Goal: Task Accomplishment & Management: Use online tool/utility

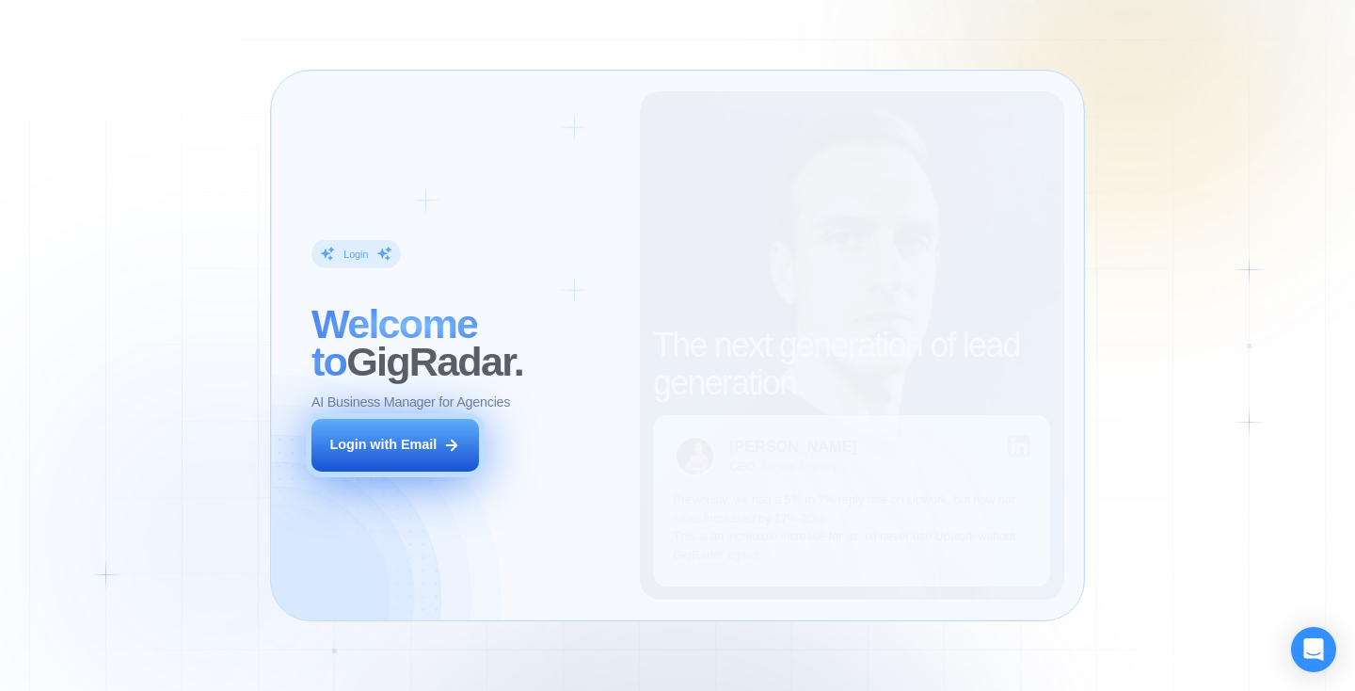
click at [387, 457] on button "Login with Email" at bounding box center [396, 445] width 168 height 53
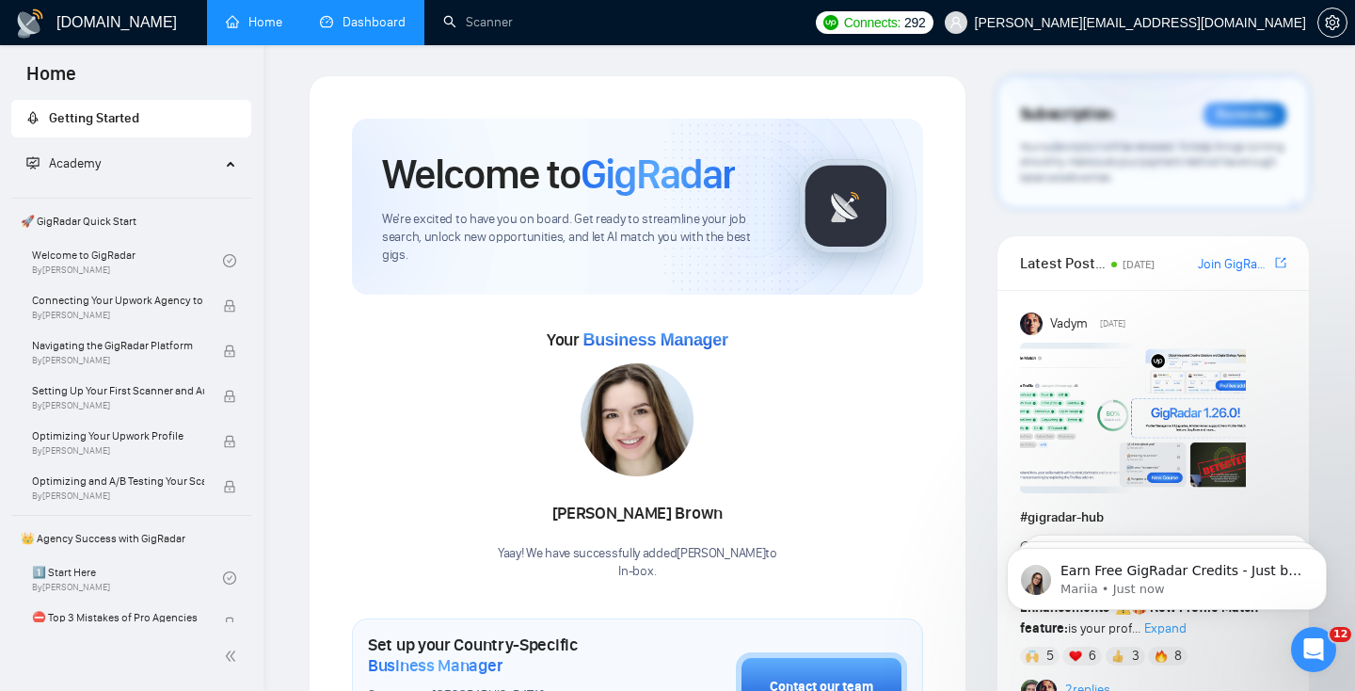
click at [366, 30] on link "Dashboard" at bounding box center [363, 22] width 86 height 16
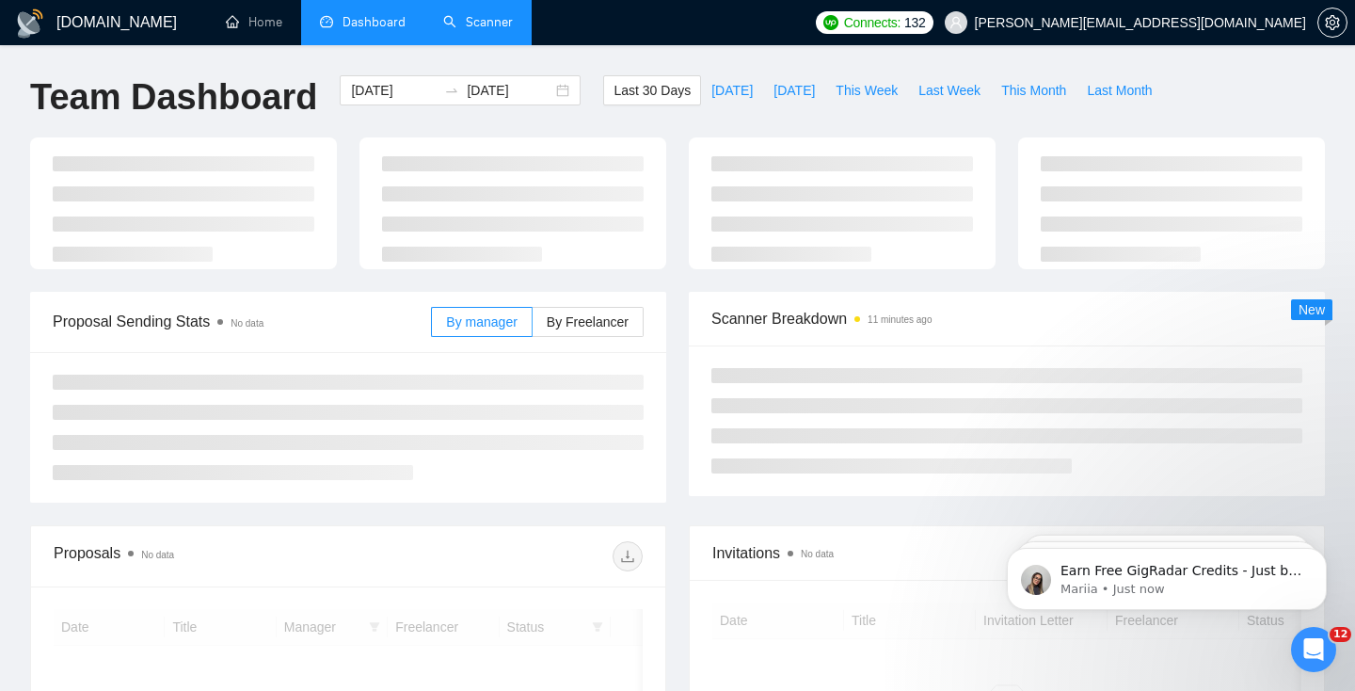
click at [443, 30] on link "Scanner" at bounding box center [478, 22] width 70 height 16
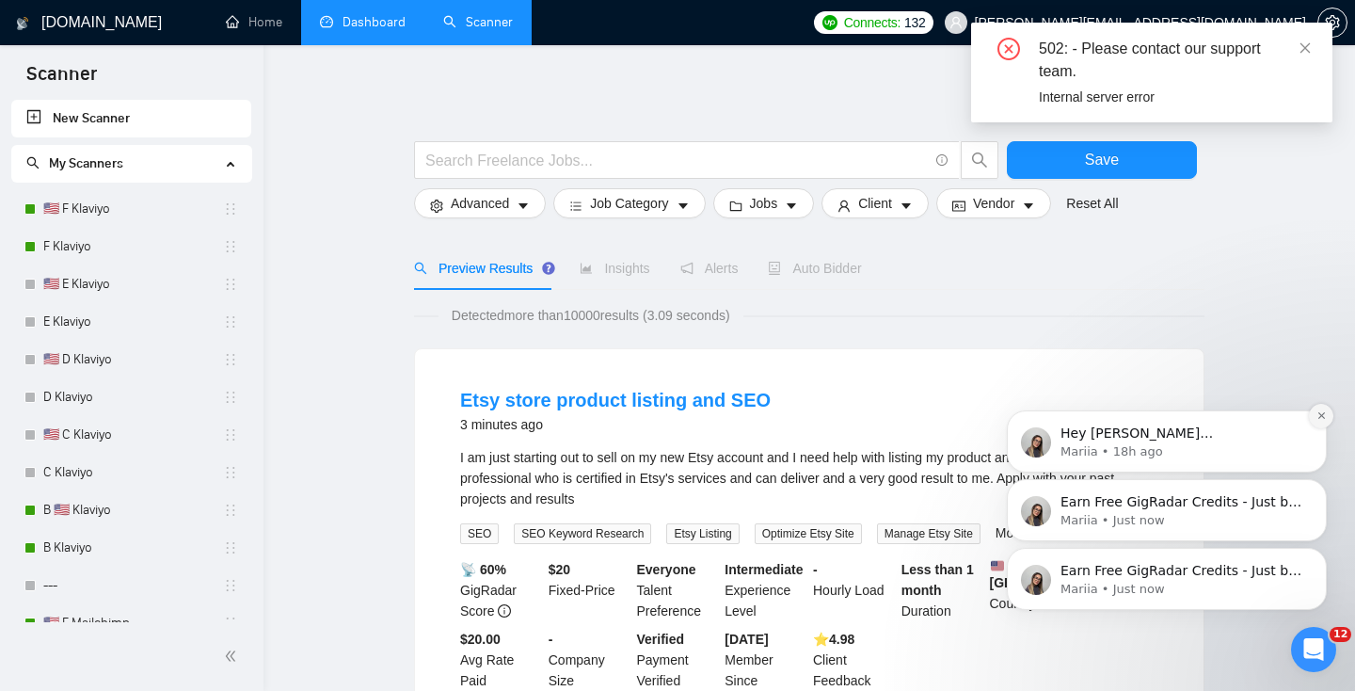
click at [1323, 415] on icon "Dismiss notification" at bounding box center [1322, 415] width 10 height 10
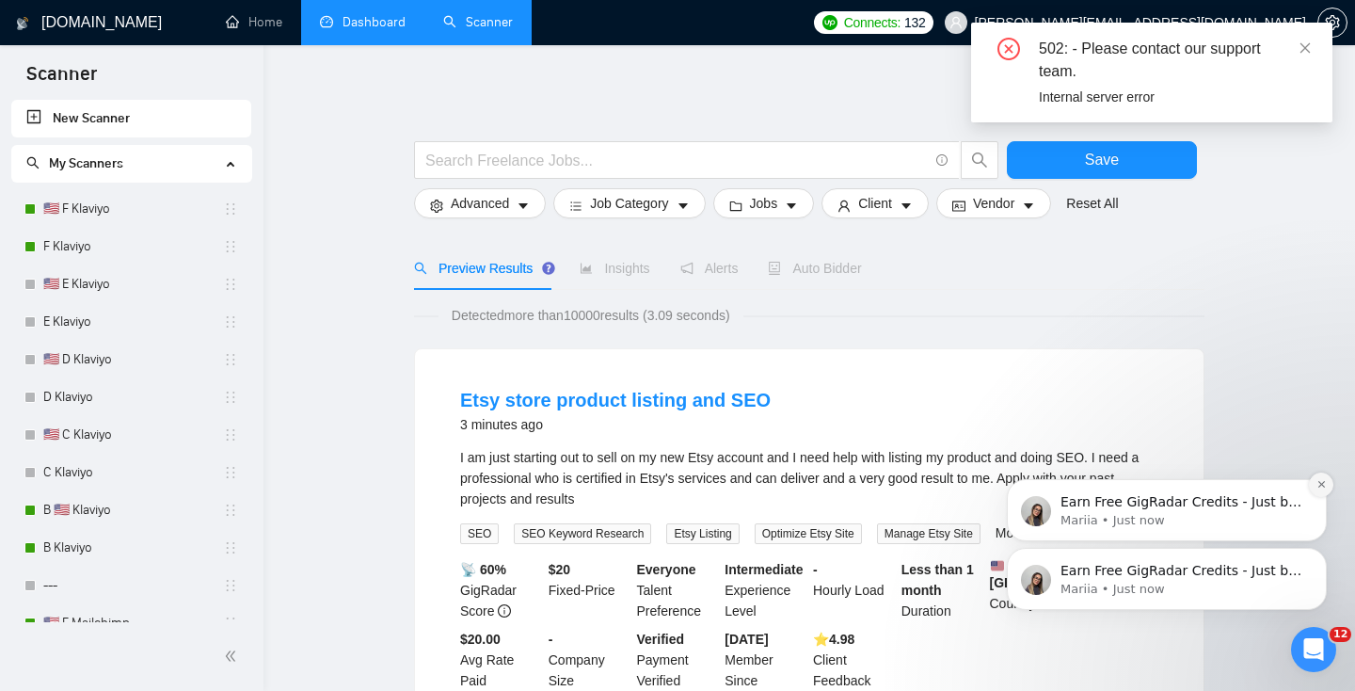
click at [1318, 488] on icon "Dismiss notification" at bounding box center [1322, 484] width 10 height 10
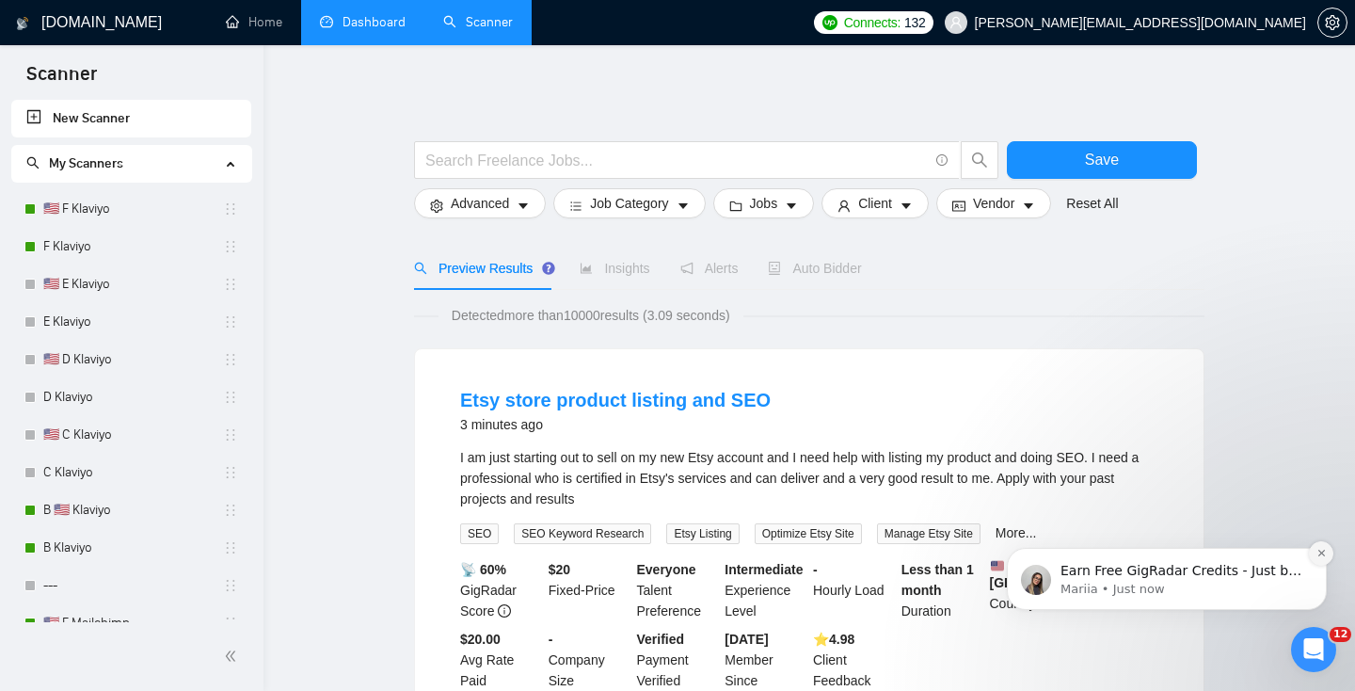
click at [1321, 555] on icon "Dismiss notification" at bounding box center [1322, 553] width 10 height 10
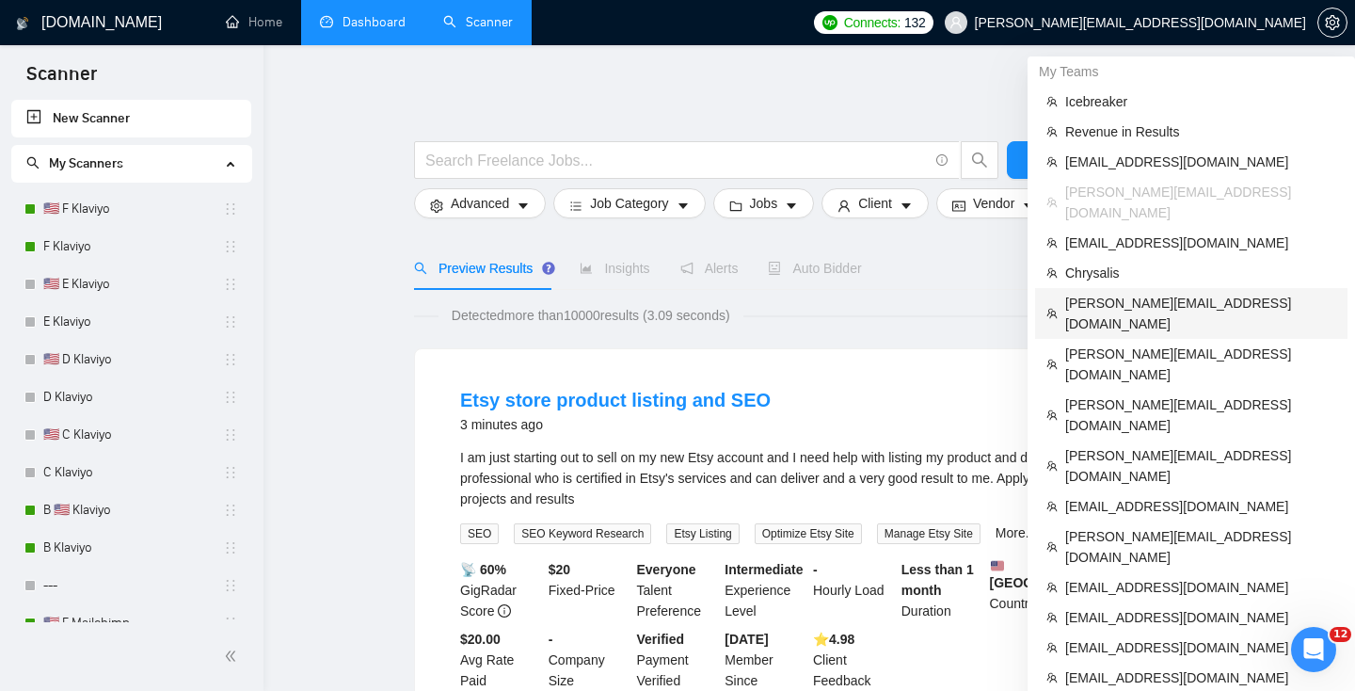
click at [1133, 293] on span "[PERSON_NAME][EMAIL_ADDRESS][DOMAIN_NAME]" at bounding box center [1200, 313] width 271 height 41
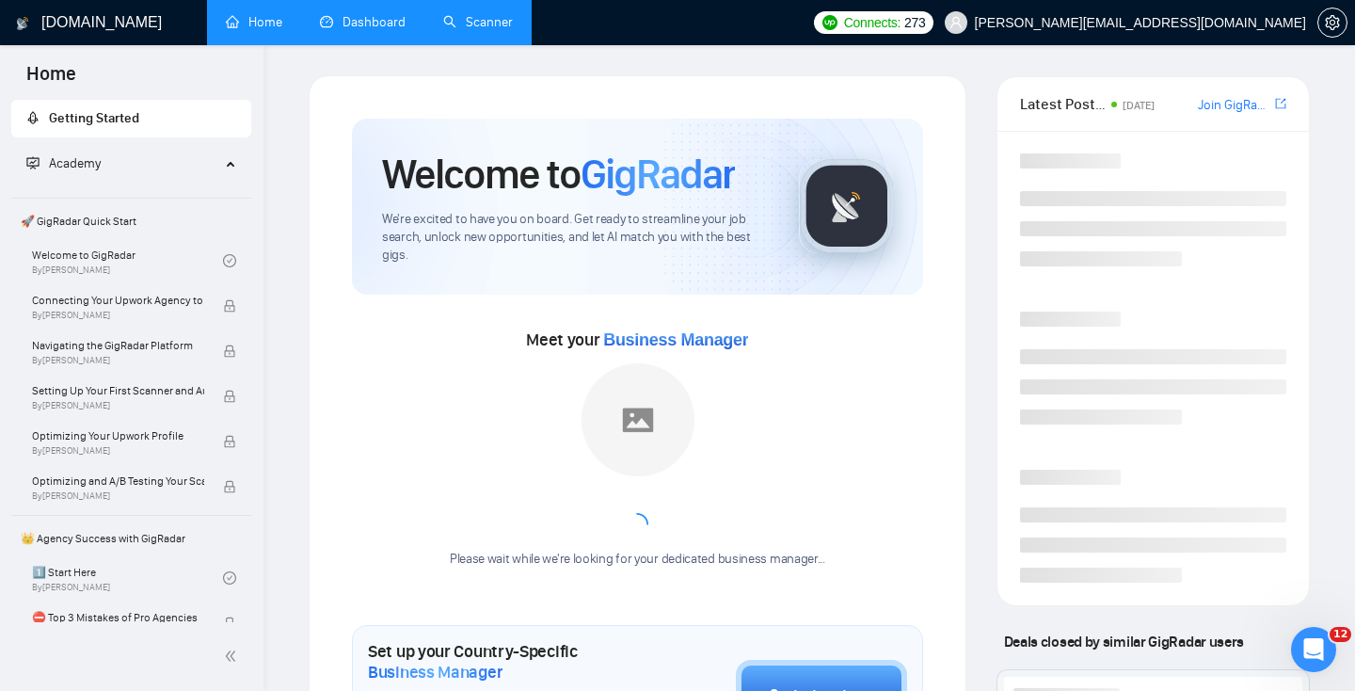
click at [472, 19] on link "Scanner" at bounding box center [478, 22] width 70 height 16
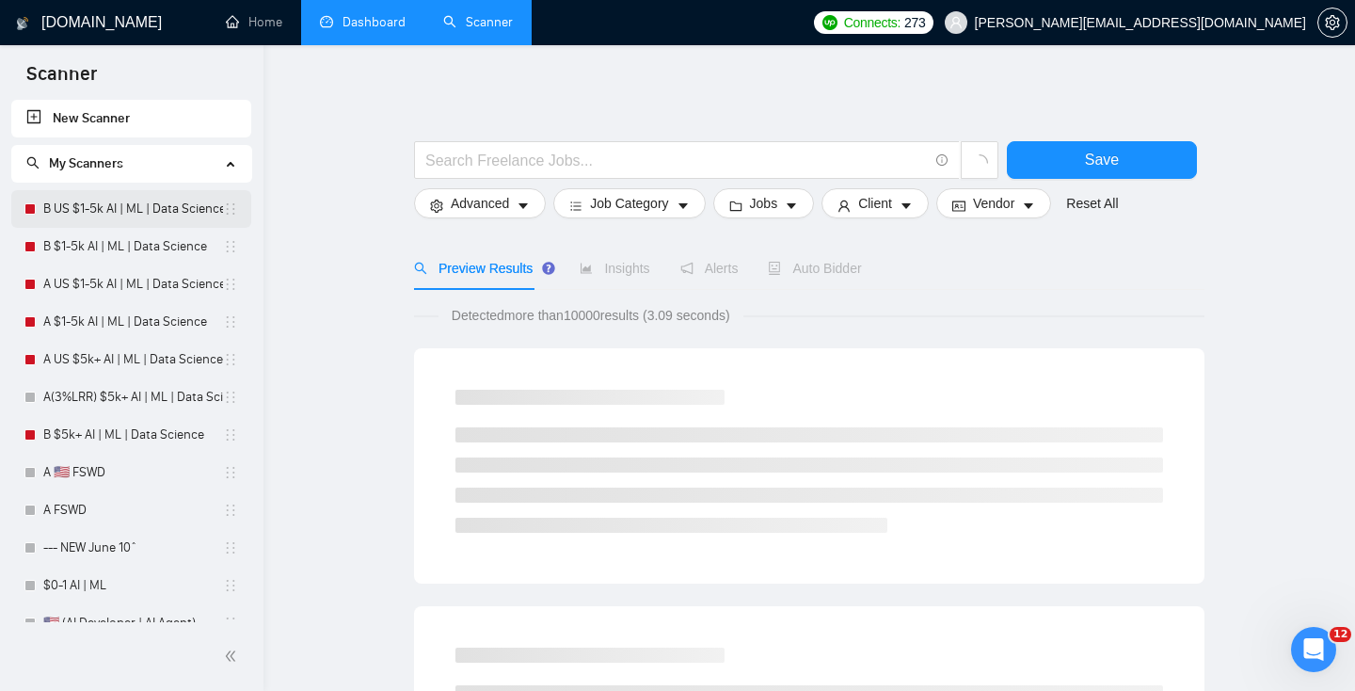
click at [83, 210] on link "B US $1-5k AI | ML | Data Science" at bounding box center [133, 209] width 180 height 38
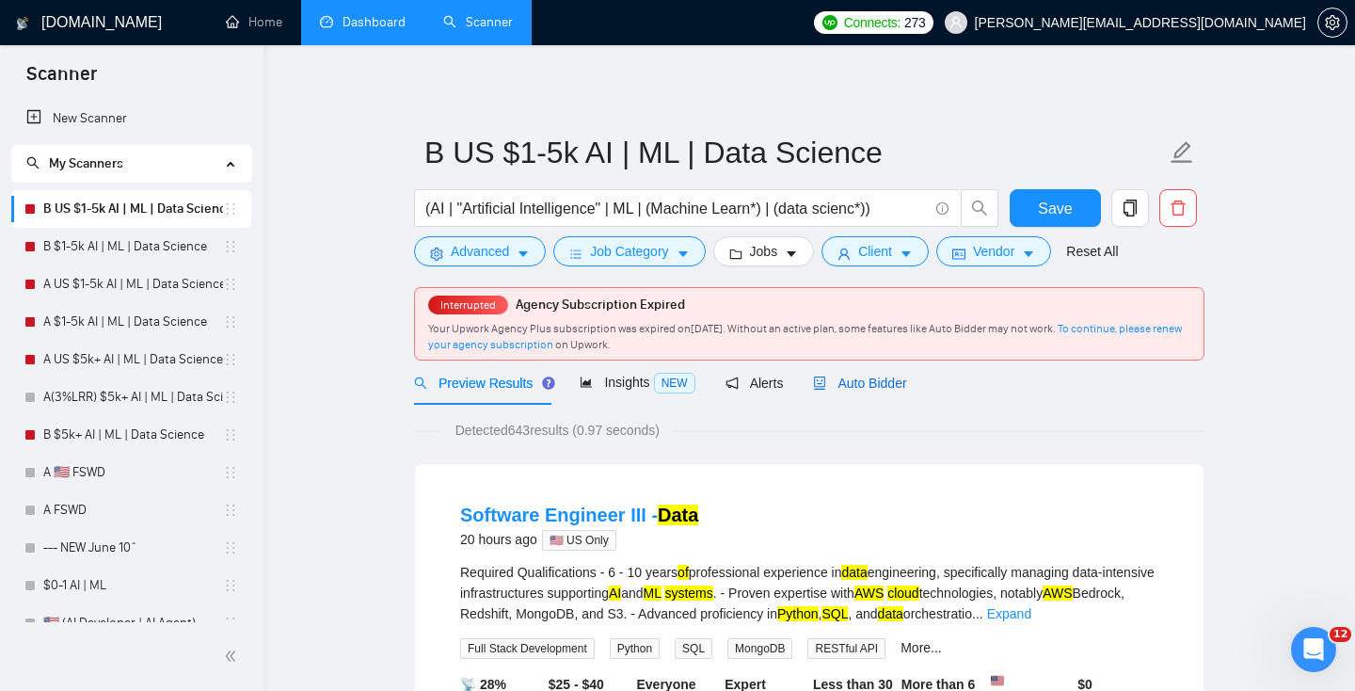
click at [855, 382] on span "Auto Bidder" at bounding box center [859, 383] width 93 height 15
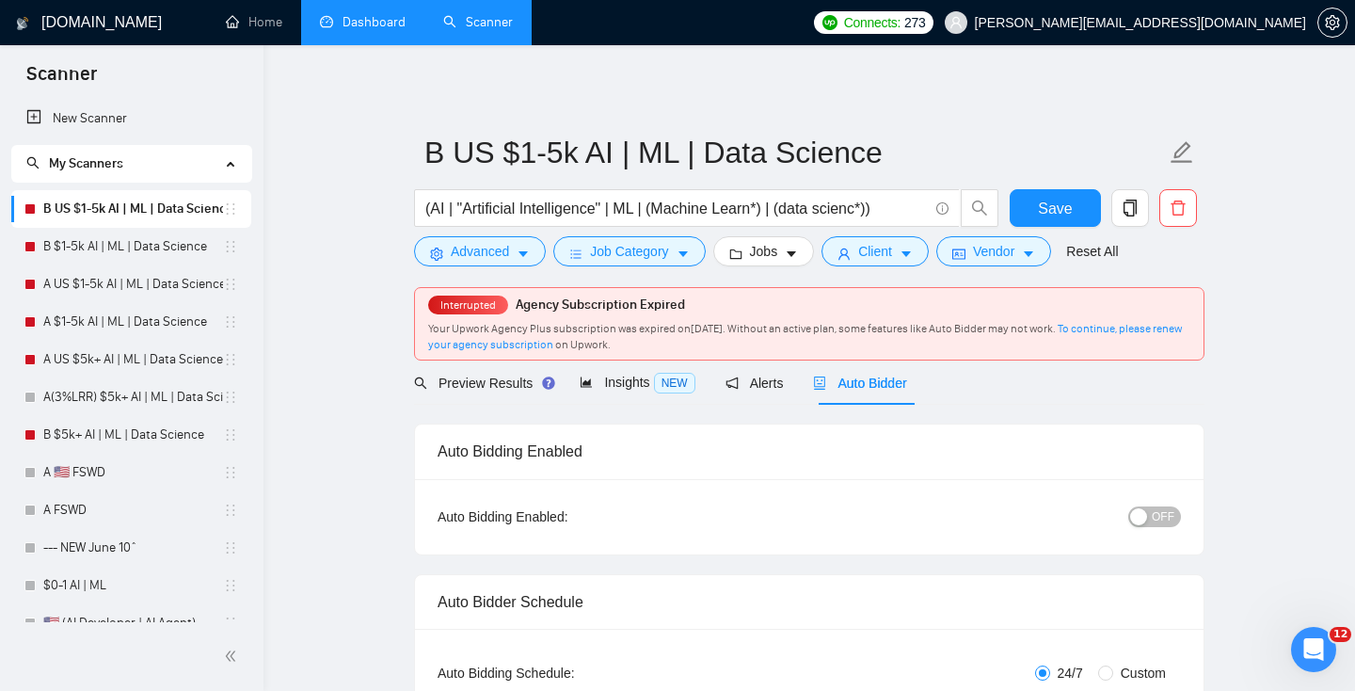
radio input "false"
radio input "true"
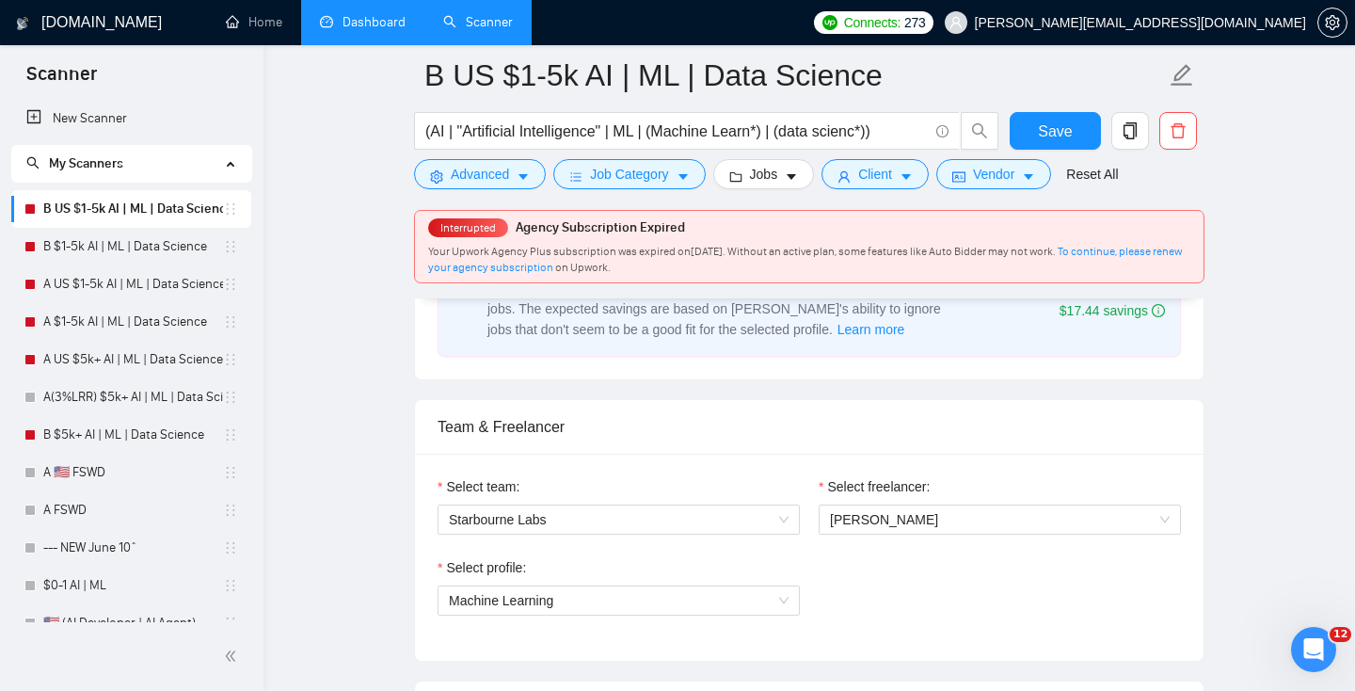
scroll to position [1132, 0]
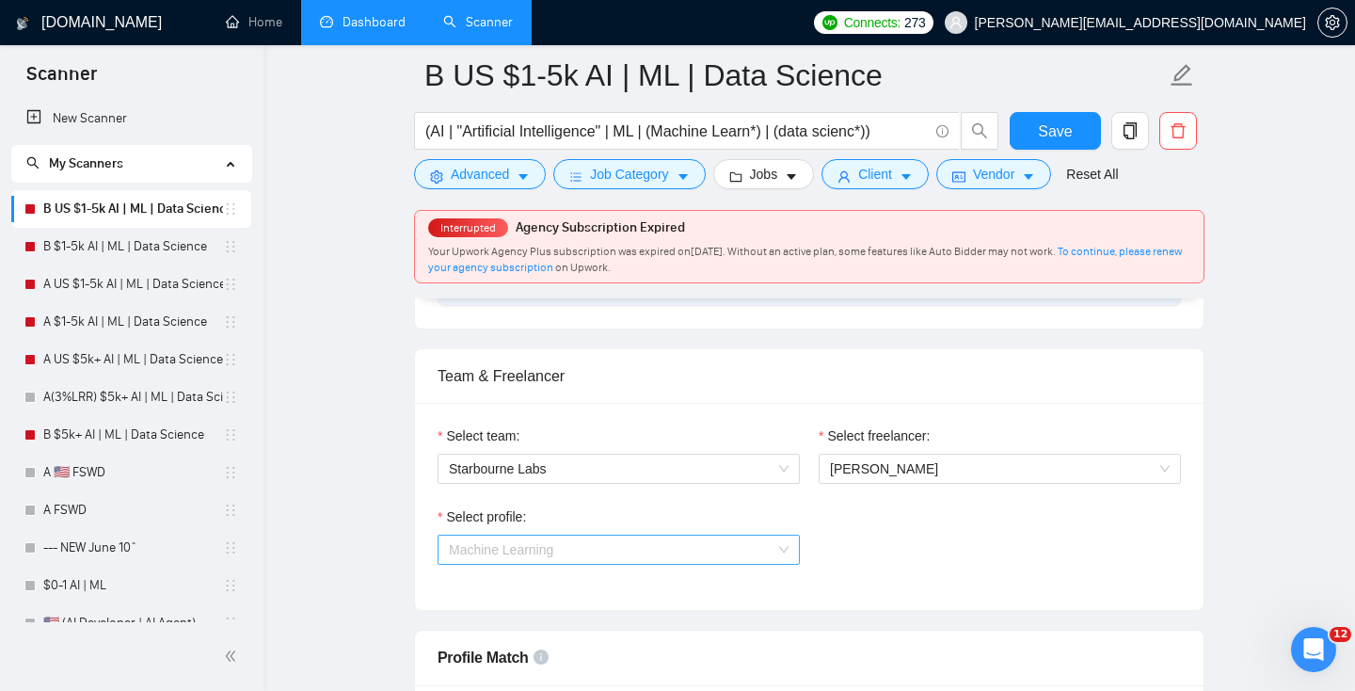
click at [543, 539] on span "Machine Learning" at bounding box center [619, 550] width 340 height 28
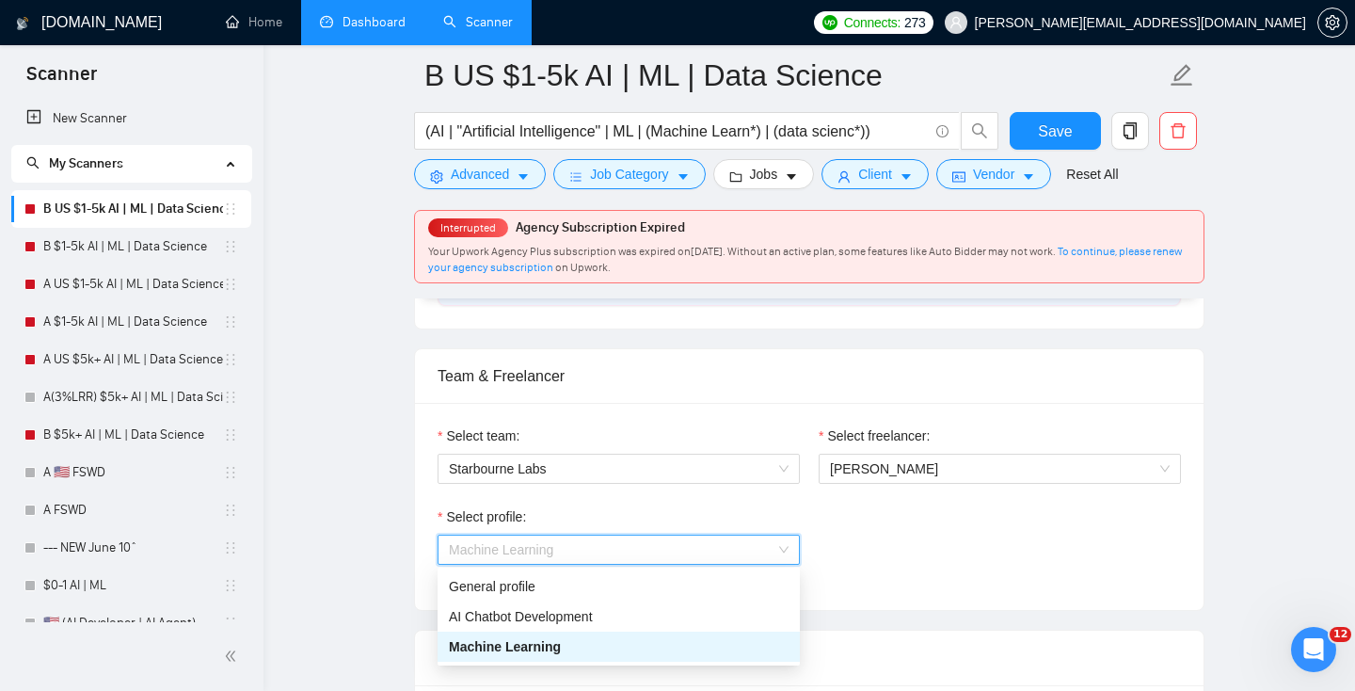
click at [543, 539] on span "Machine Learning" at bounding box center [619, 550] width 340 height 28
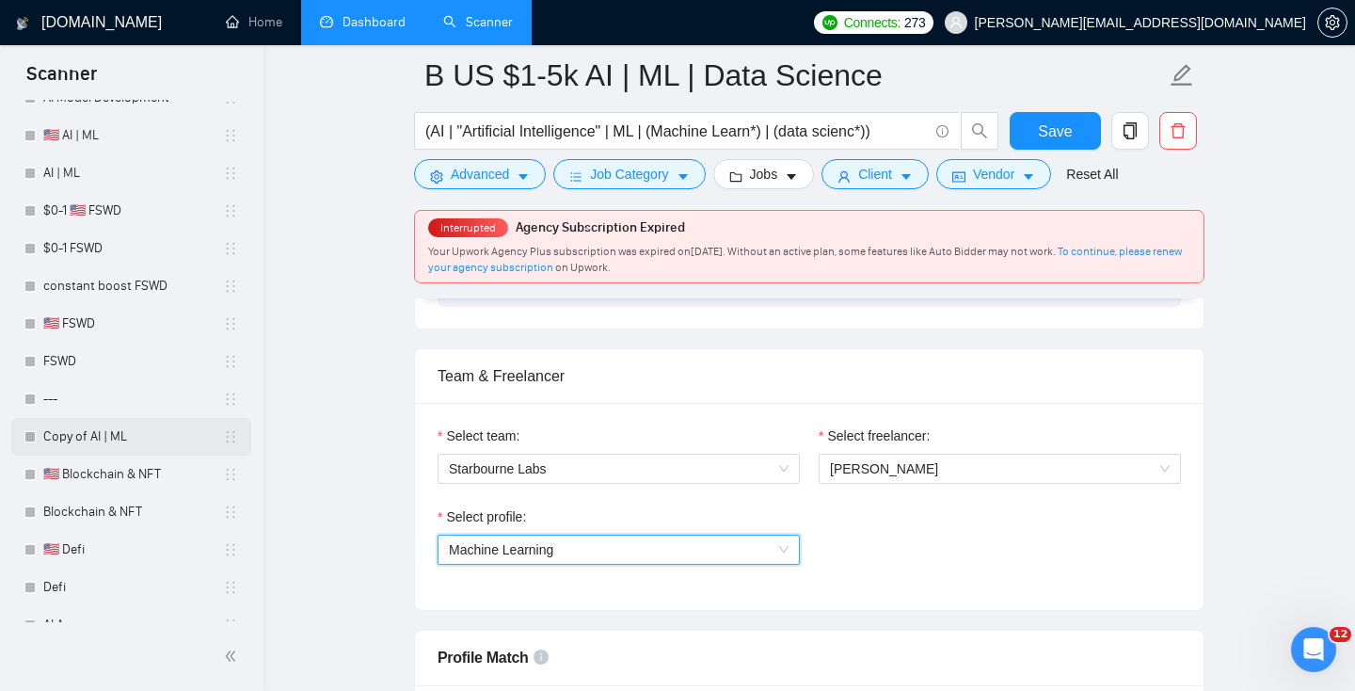
scroll to position [826, 0]
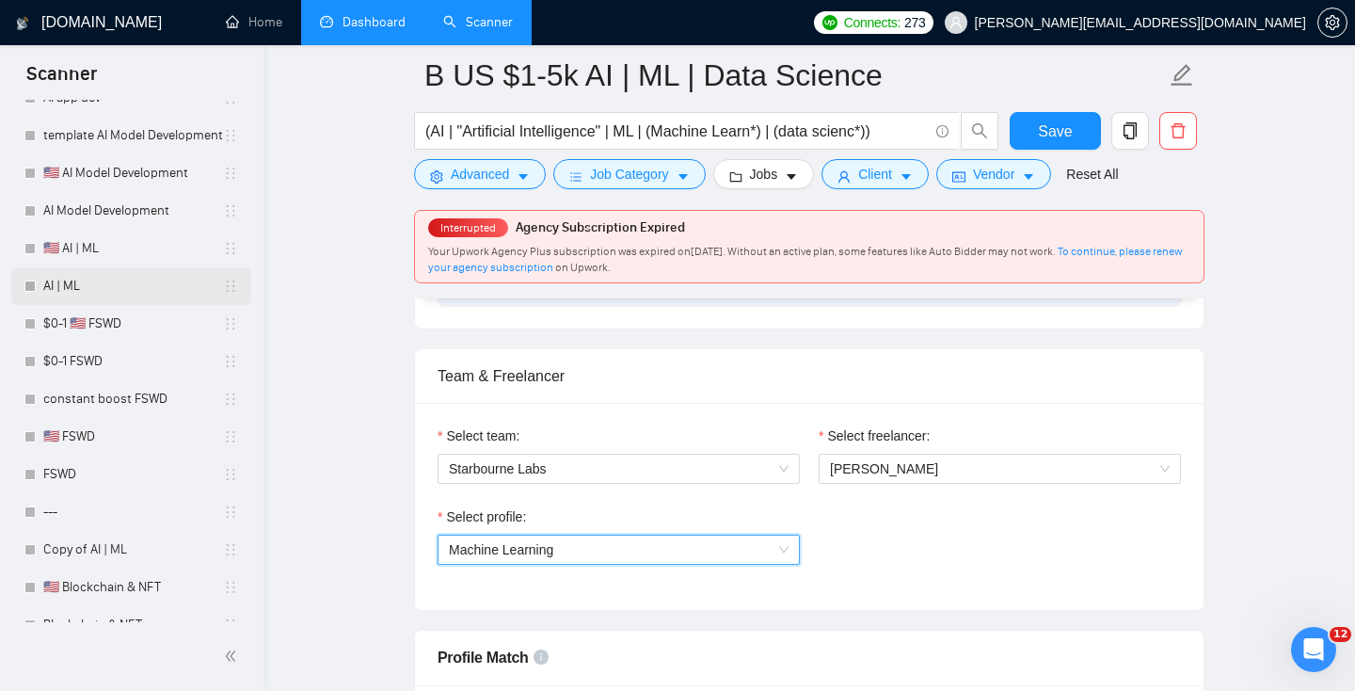
click at [92, 289] on link "AI | ML" at bounding box center [133, 286] width 180 height 38
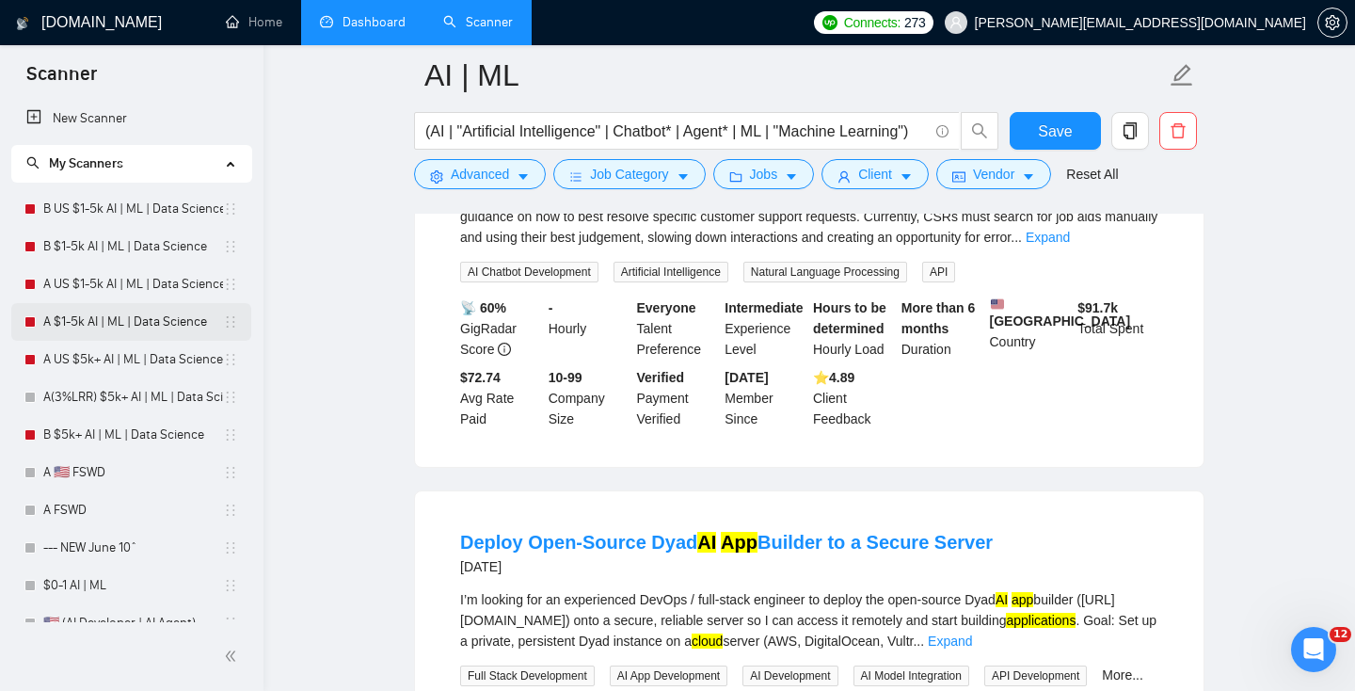
click at [109, 315] on link "A $1-5k AI | ML | Data Science" at bounding box center [133, 322] width 180 height 38
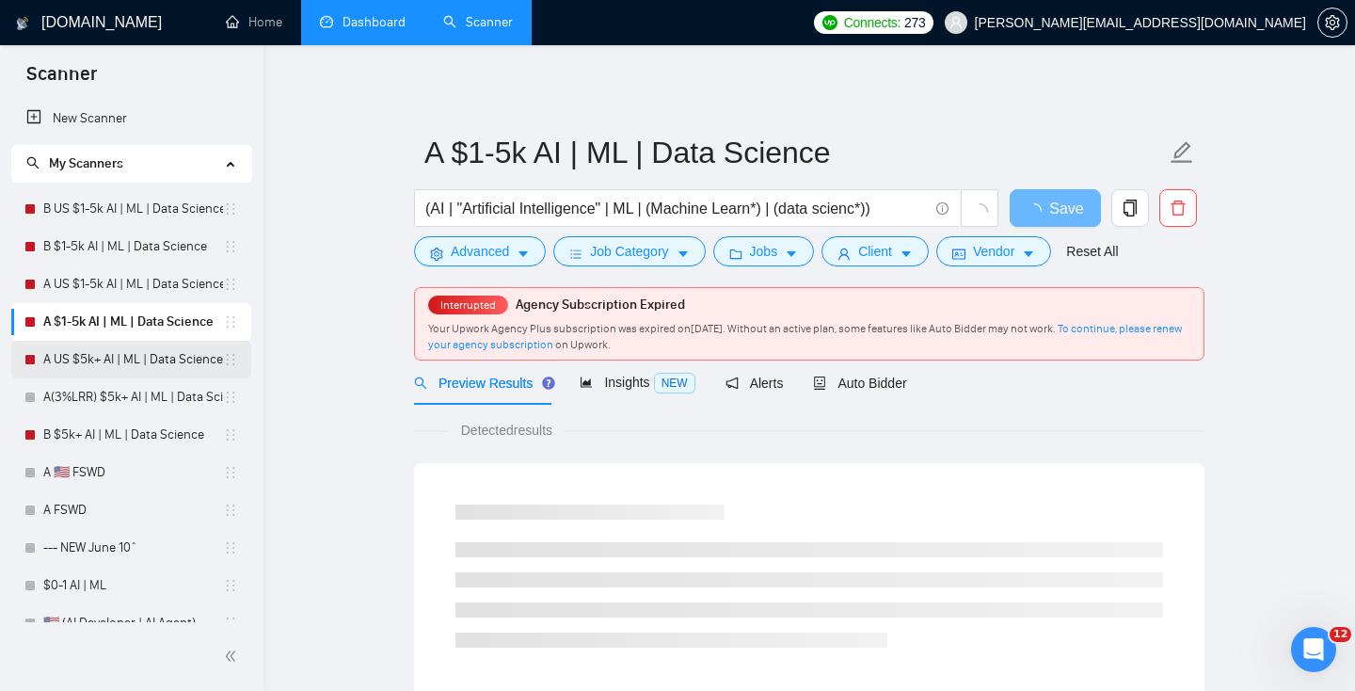
click at [114, 360] on link "A US $5k+ AI | ML | Data Science" at bounding box center [133, 360] width 180 height 38
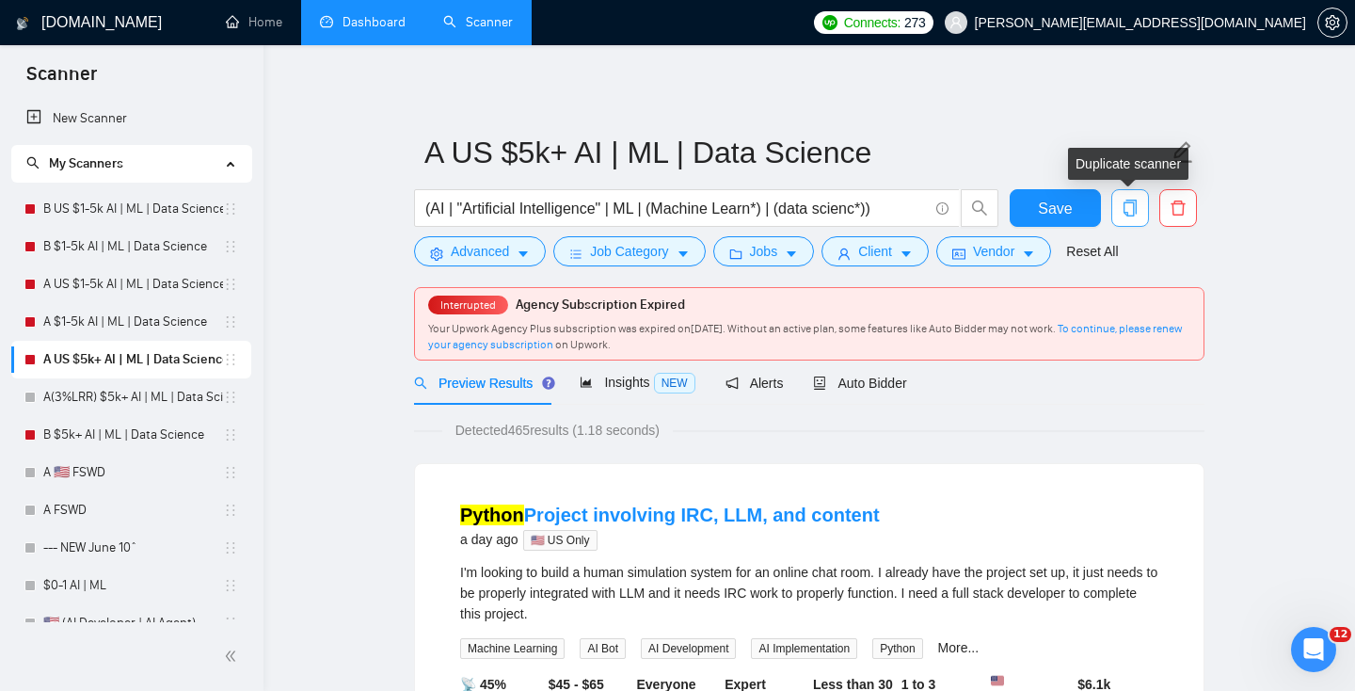
click at [1132, 208] on icon "copy" at bounding box center [1130, 208] width 17 height 17
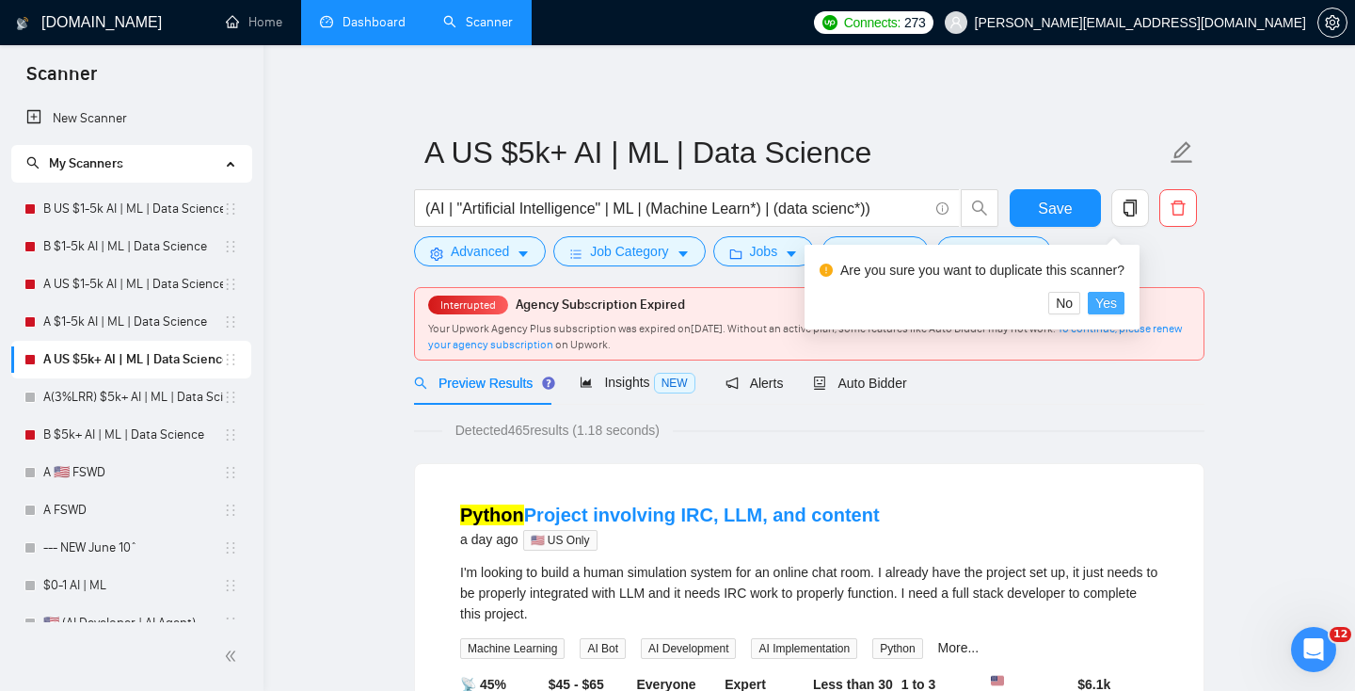
click at [1116, 303] on span "Yes" at bounding box center [1107, 303] width 22 height 21
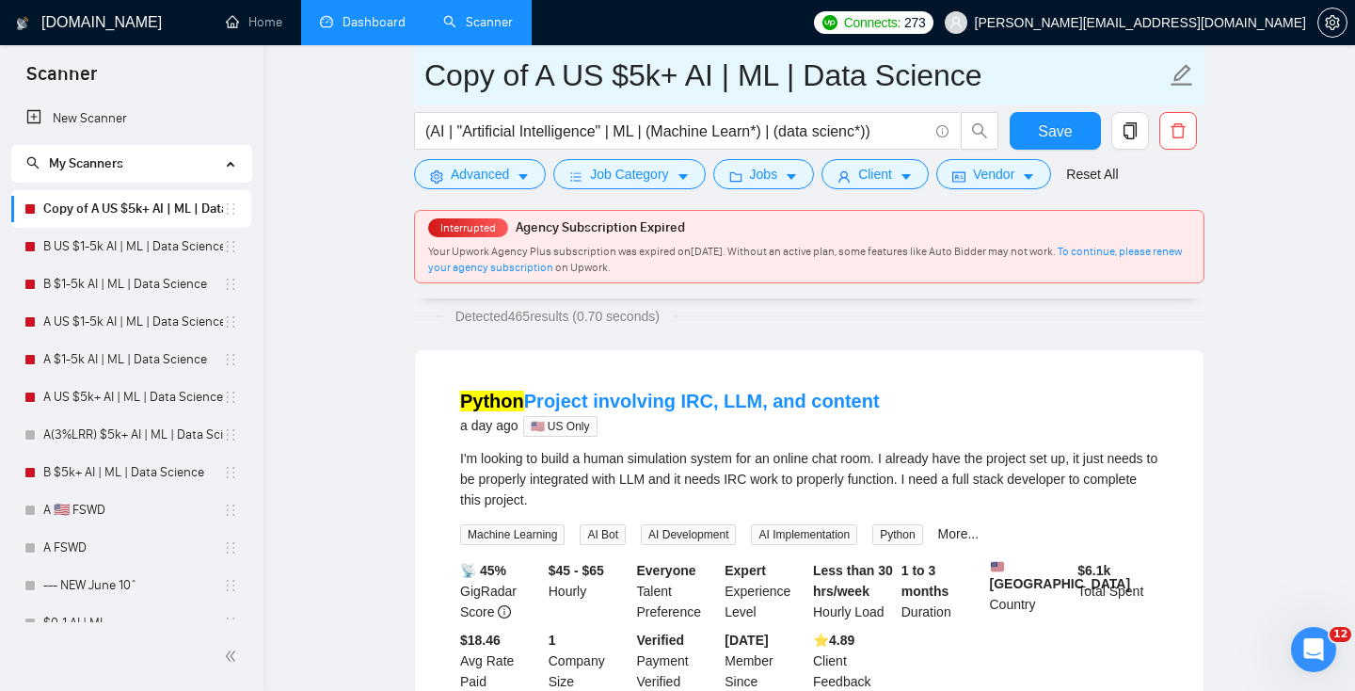
click at [514, 80] on input "Copy of A US $5k+ AI | ML | Data Science" at bounding box center [795, 75] width 742 height 47
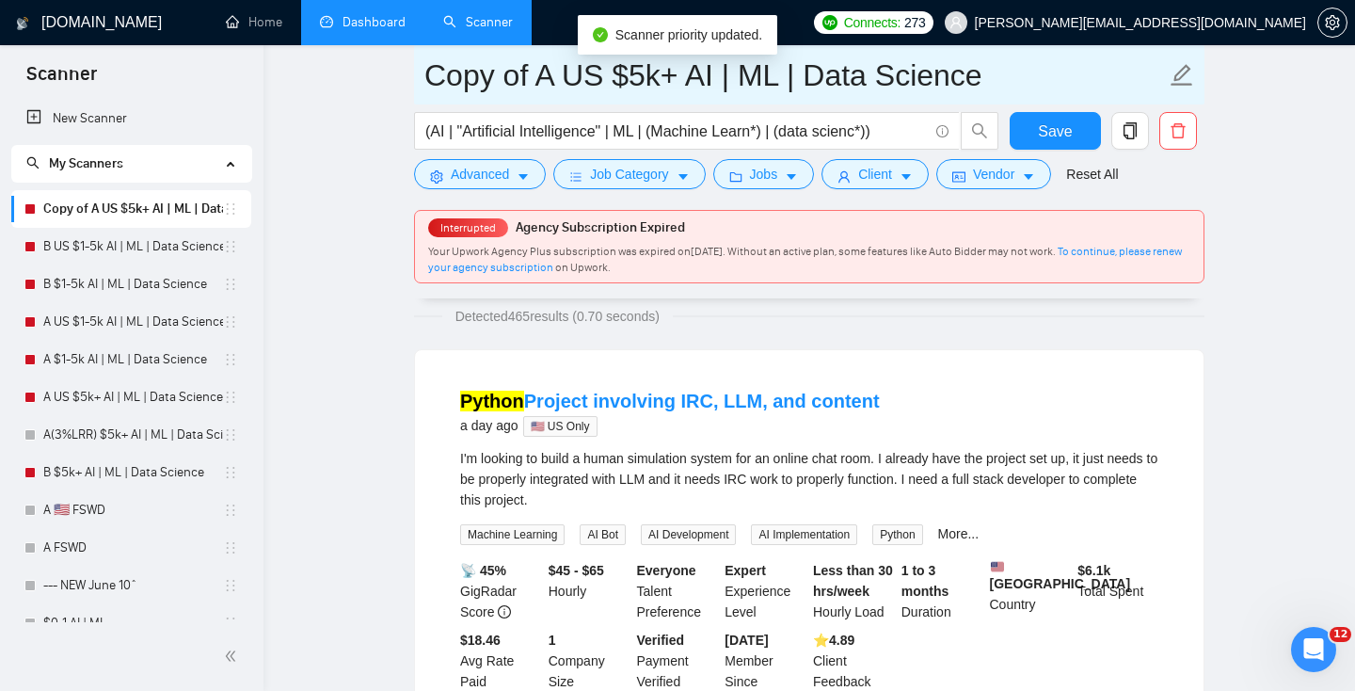
click at [514, 80] on input "Copy of A US $5k+ AI | ML | Data Science" at bounding box center [795, 75] width 742 height 47
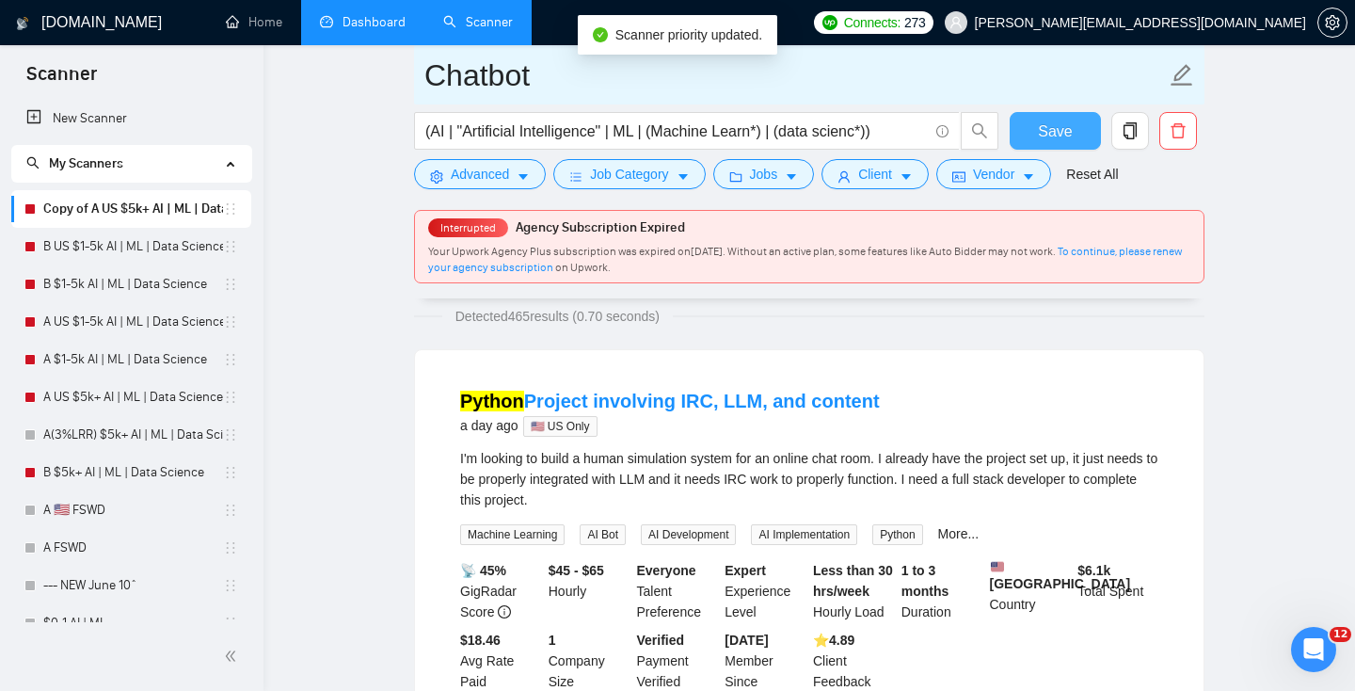
type input "Chatbot"
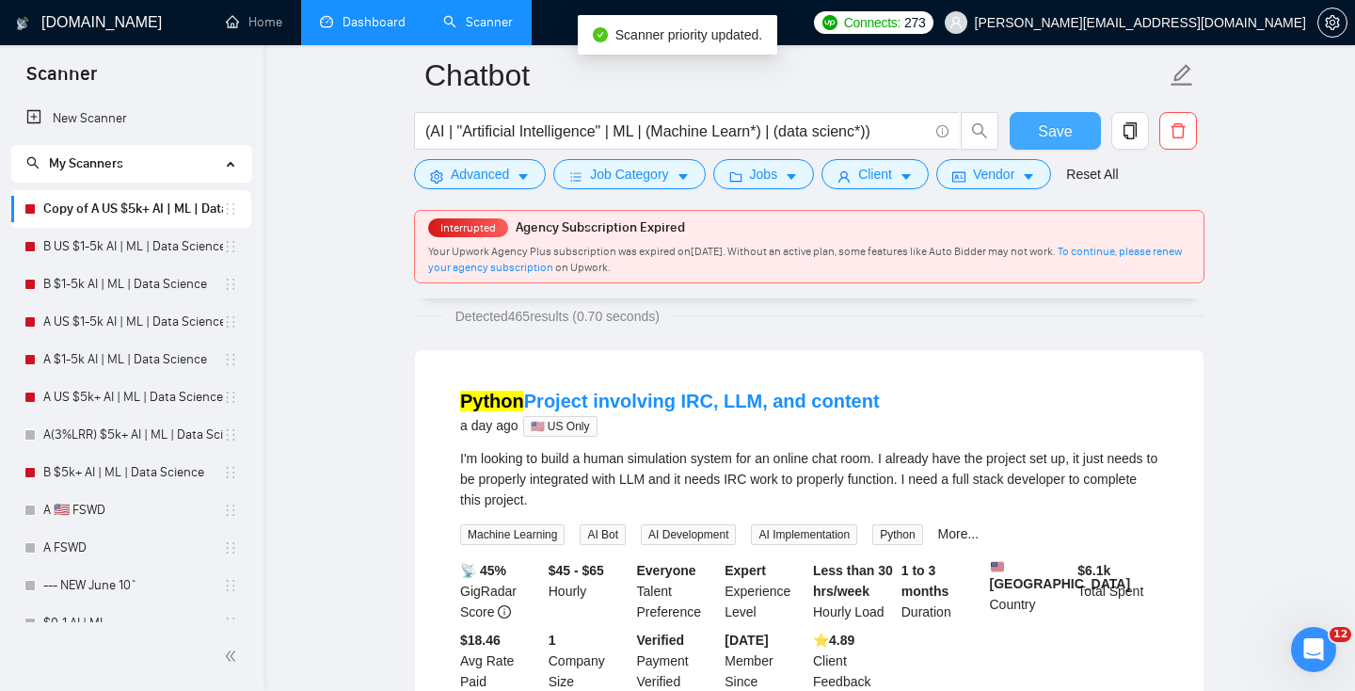
click at [1094, 138] on button "Save" at bounding box center [1055, 131] width 91 height 38
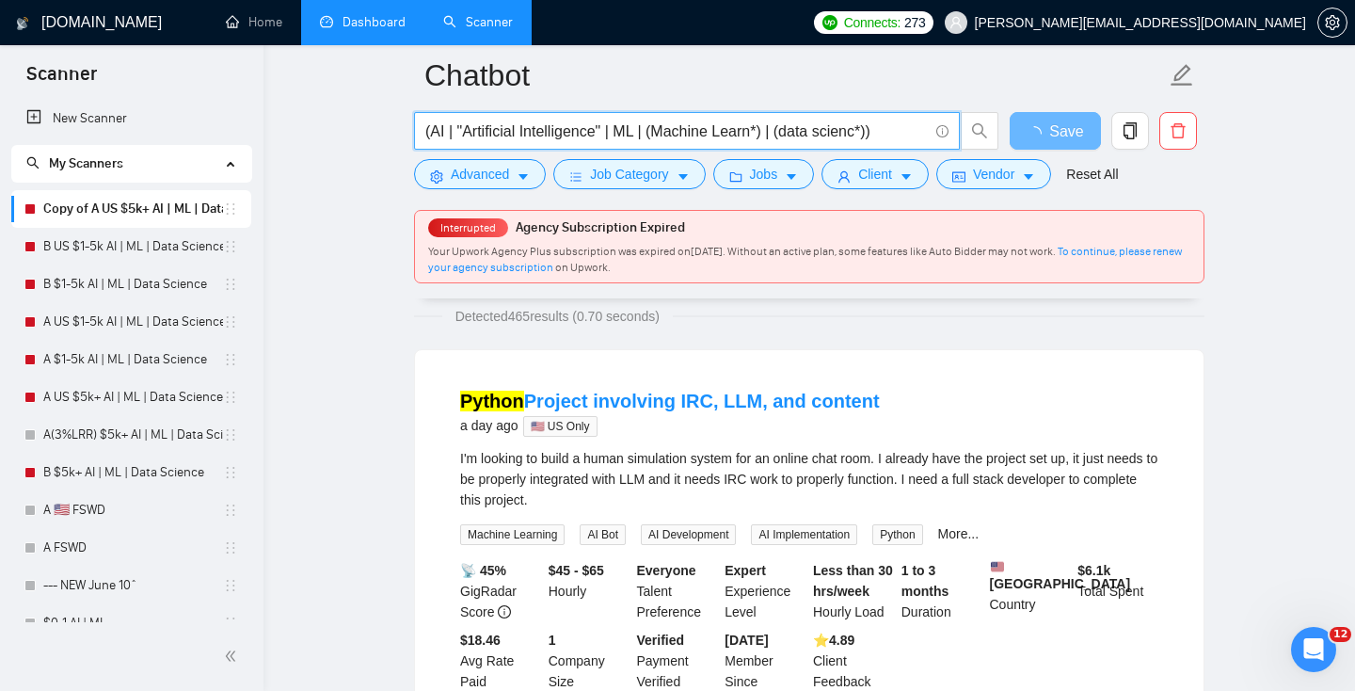
click at [483, 133] on input "(AI | "Artificial Intelligence" | ML | (Machine Learn*) | (data scienc*))" at bounding box center [676, 132] width 503 height 24
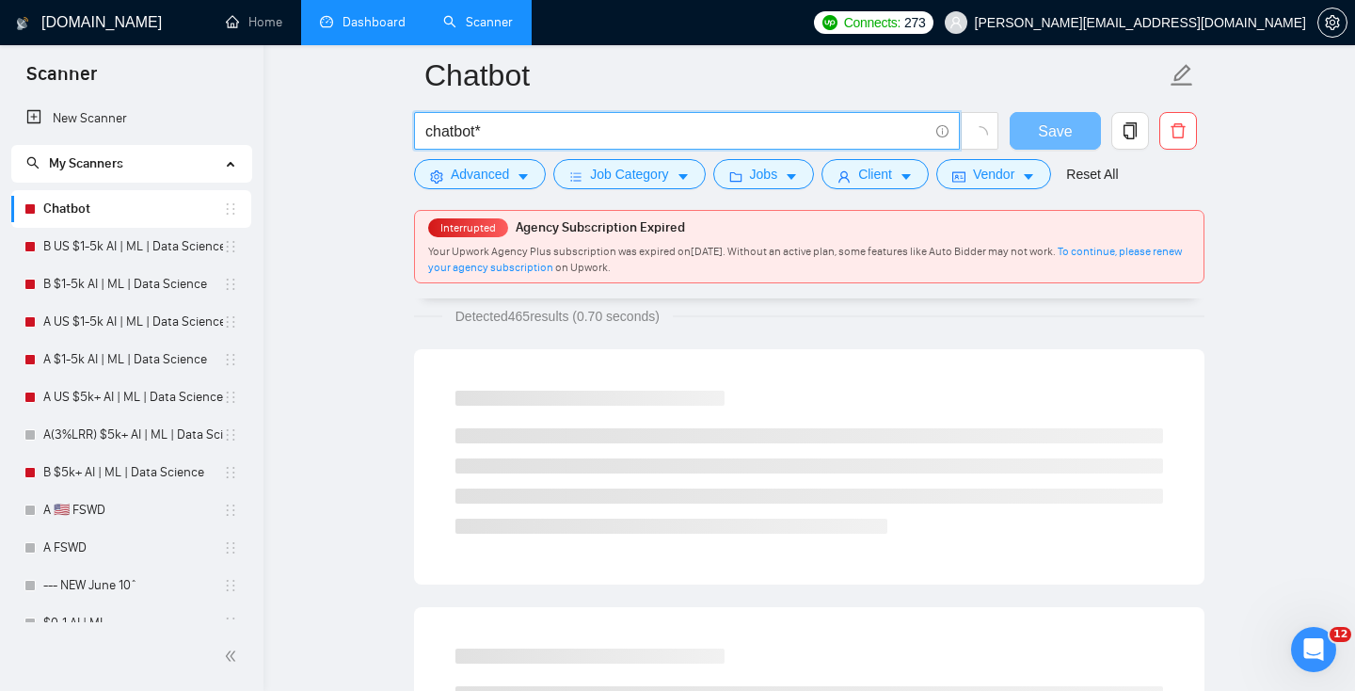
click at [426, 130] on input "chatbot*" at bounding box center [676, 132] width 503 height 24
click at [617, 133] on input "(chatbot*" at bounding box center [676, 132] width 503 height 24
type input "(chatbot* | ("chat bot")) (develop* | build* | engineer*)"
click at [778, 168] on span "Jobs" at bounding box center [764, 174] width 28 height 21
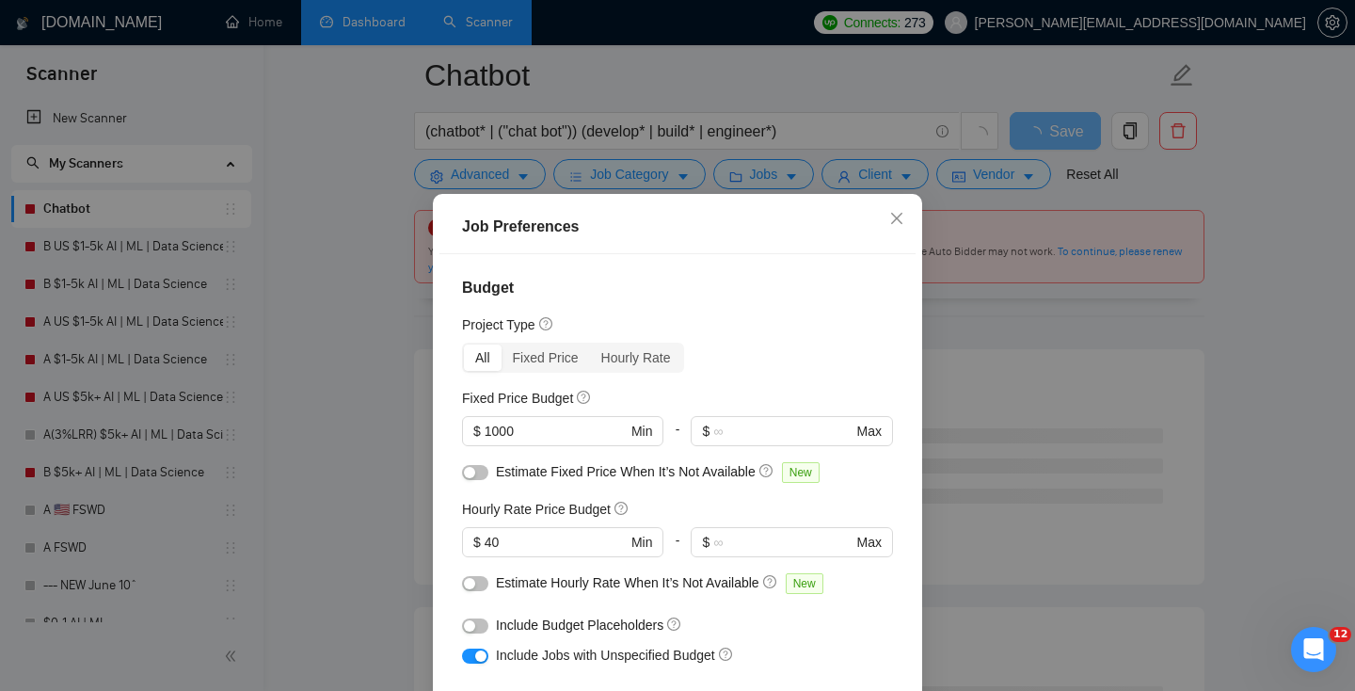
click at [1030, 352] on div "Job Preferences Budget Project Type All Fixed Price Hourly Rate Fixed Price Bud…" at bounding box center [677, 345] width 1355 height 691
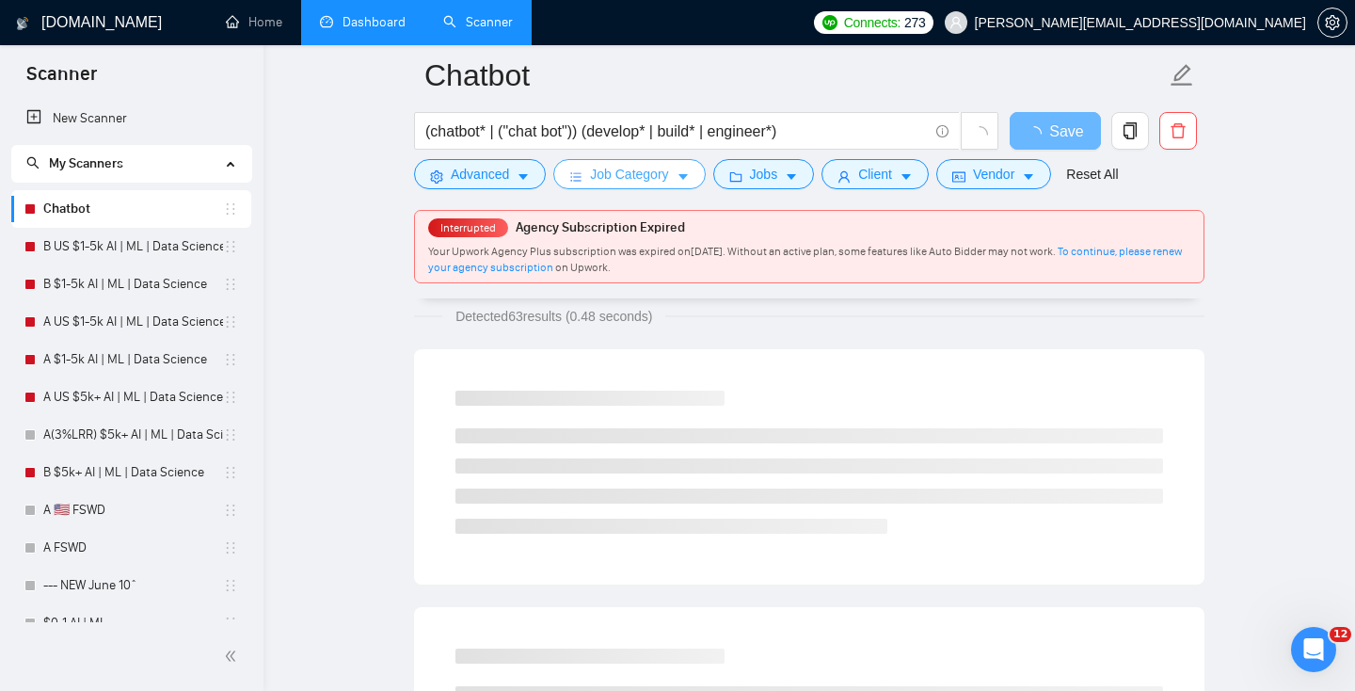
click at [668, 181] on span "Job Category" at bounding box center [629, 174] width 78 height 21
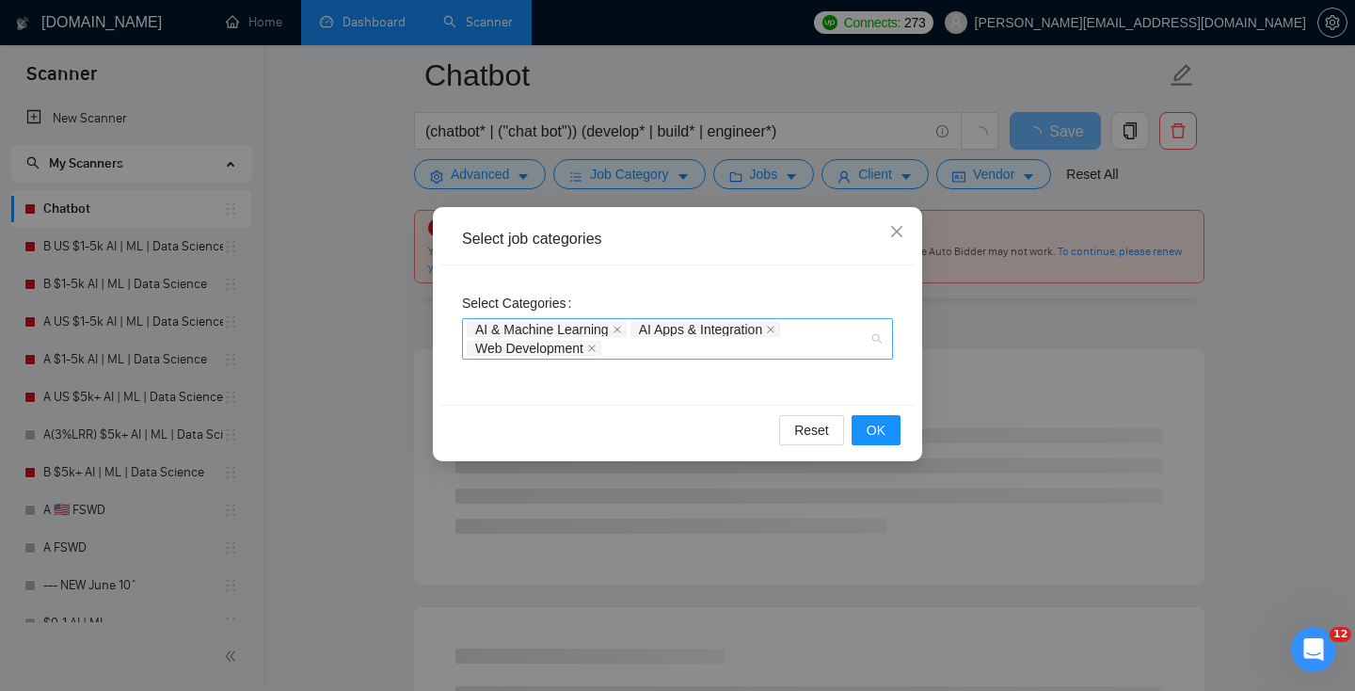
click at [830, 355] on div "AI & Machine Learning AI Apps & Integration Web Development" at bounding box center [668, 339] width 403 height 38
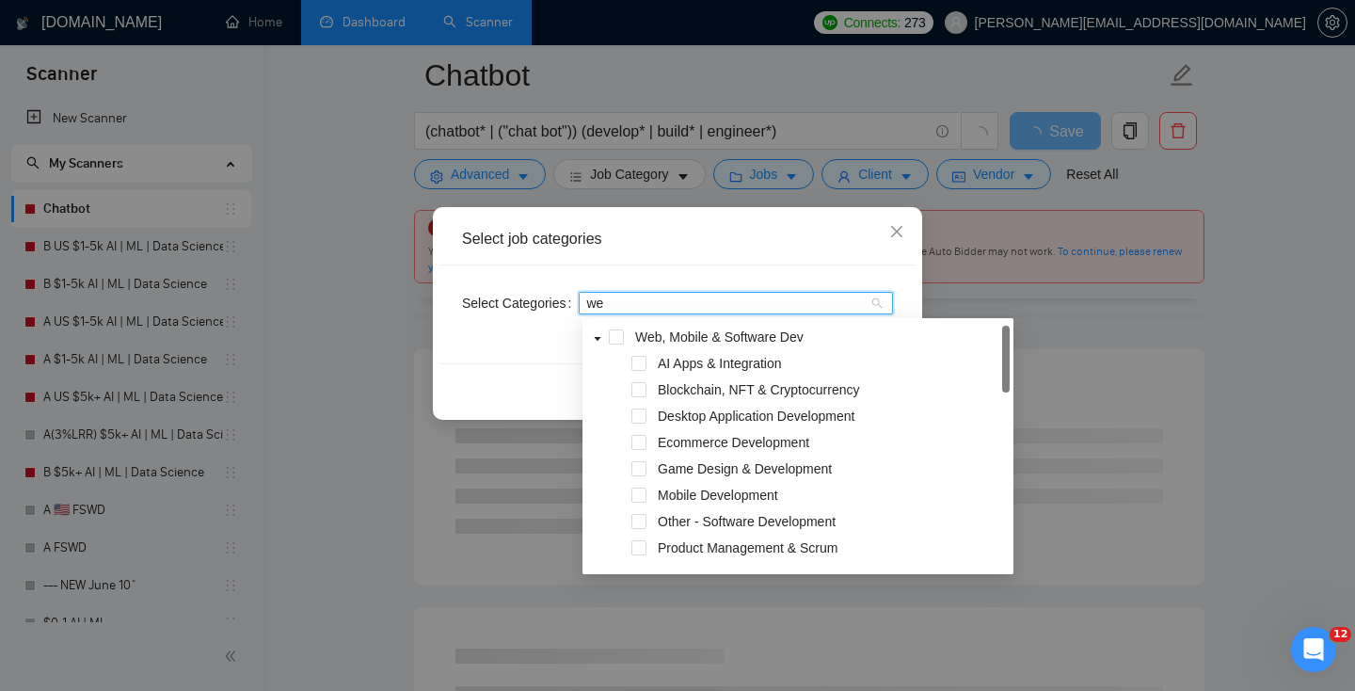
type input "web"
click at [612, 335] on span at bounding box center [616, 336] width 15 height 15
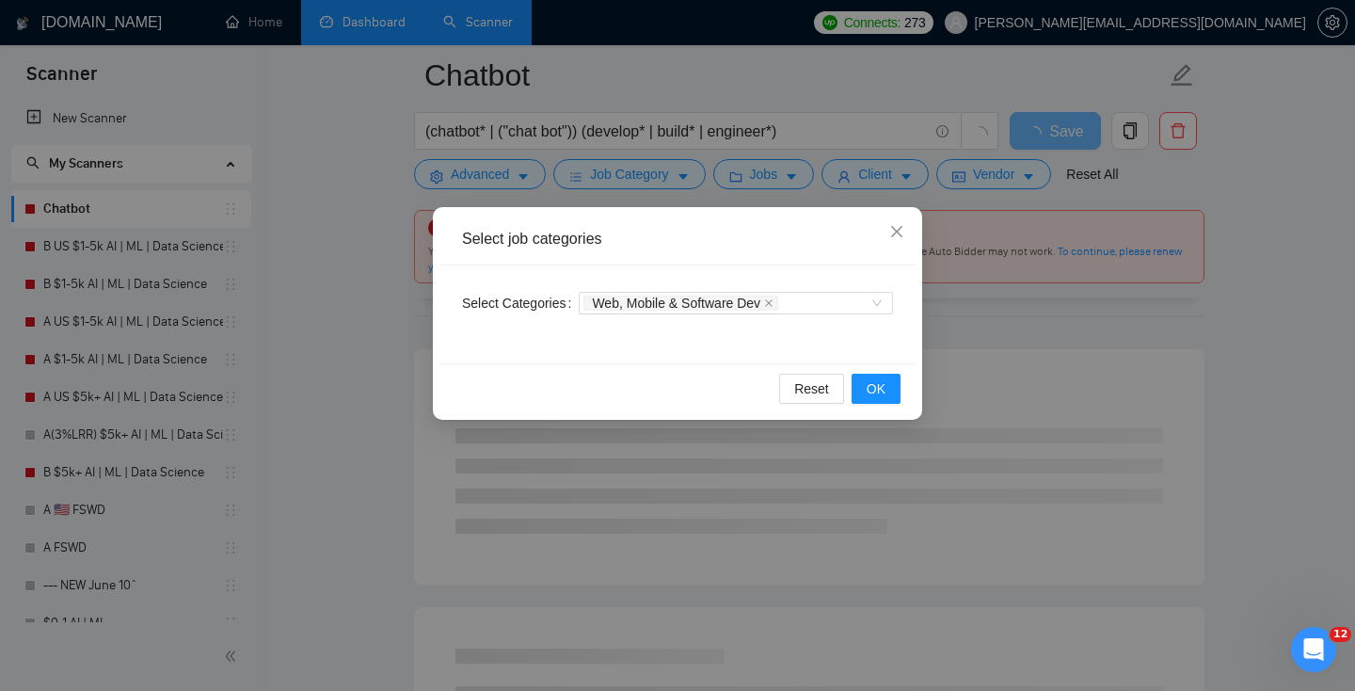
click at [519, 343] on div "Select Categories Web, Mobile & Software Dev" at bounding box center [678, 314] width 476 height 98
click at [888, 392] on button "OK" at bounding box center [876, 389] width 49 height 30
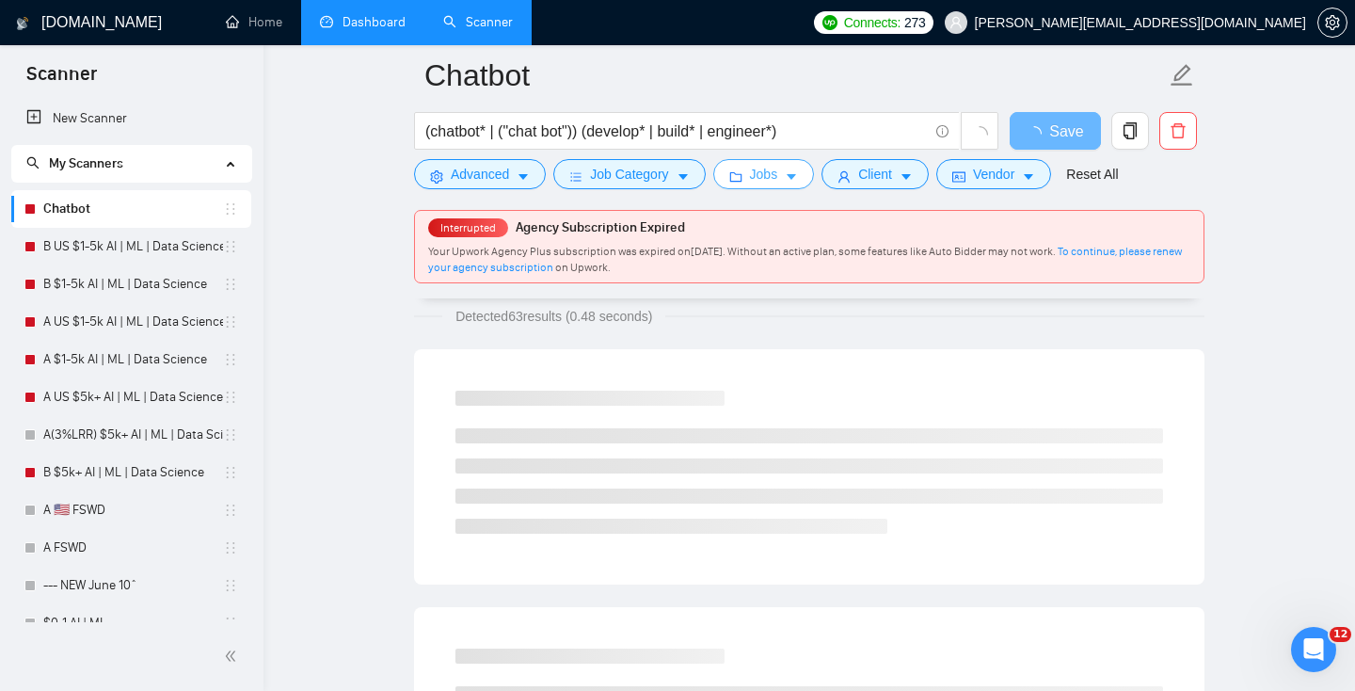
click at [793, 176] on icon "caret-down" at bounding box center [791, 176] width 13 height 13
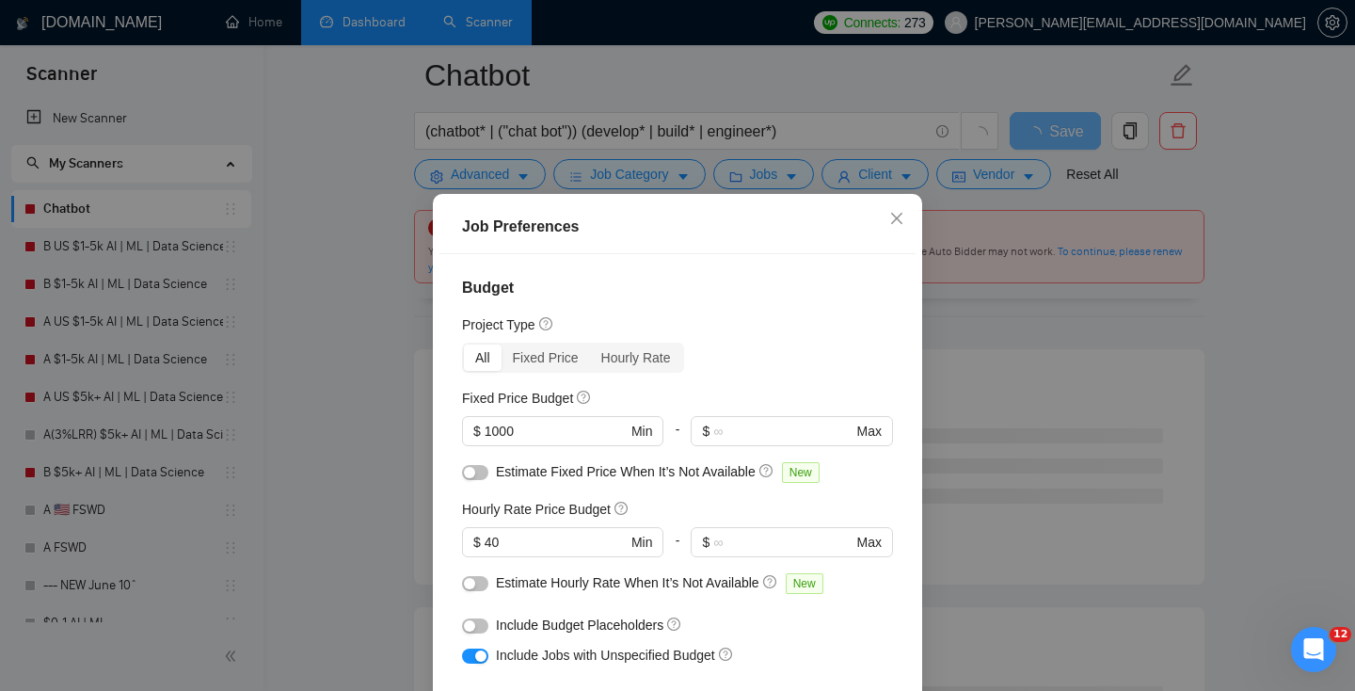
click at [961, 348] on div "Job Preferences Budget Project Type All Fixed Price Hourly Rate Fixed Price Bud…" at bounding box center [677, 345] width 1355 height 691
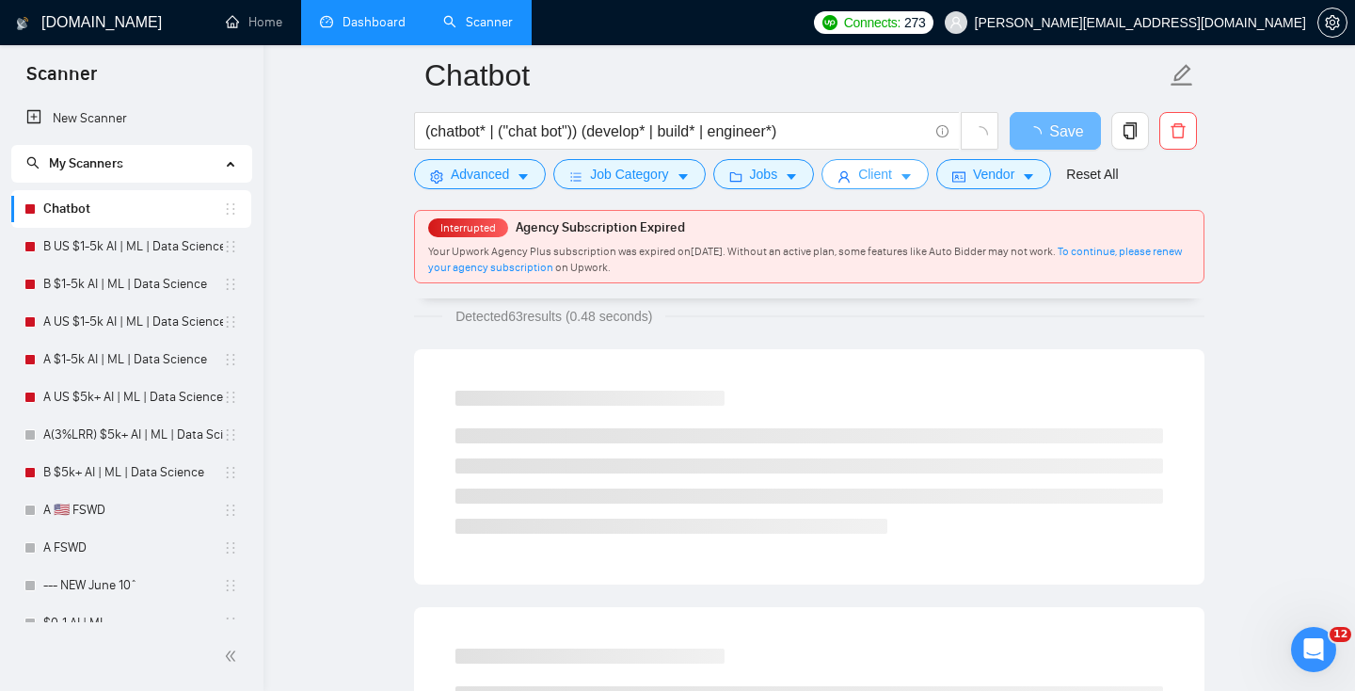
click at [892, 175] on span "Client" at bounding box center [875, 174] width 34 height 21
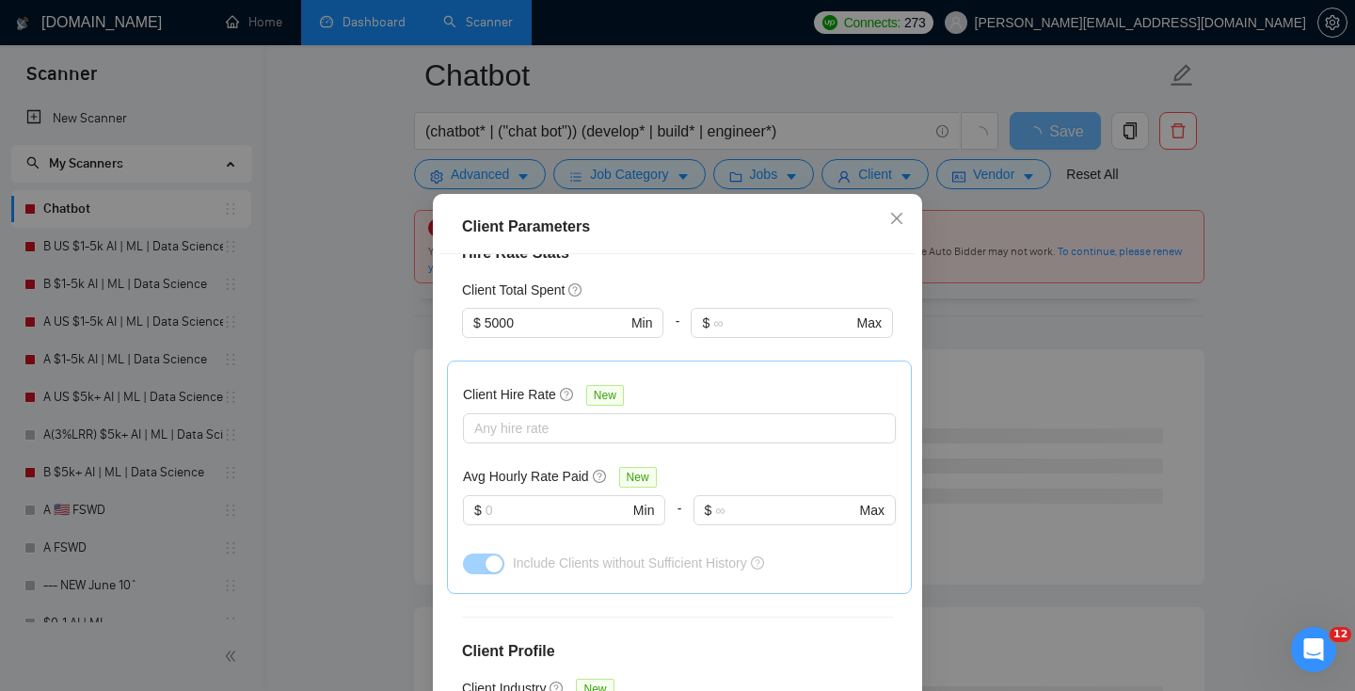
scroll to position [436, 0]
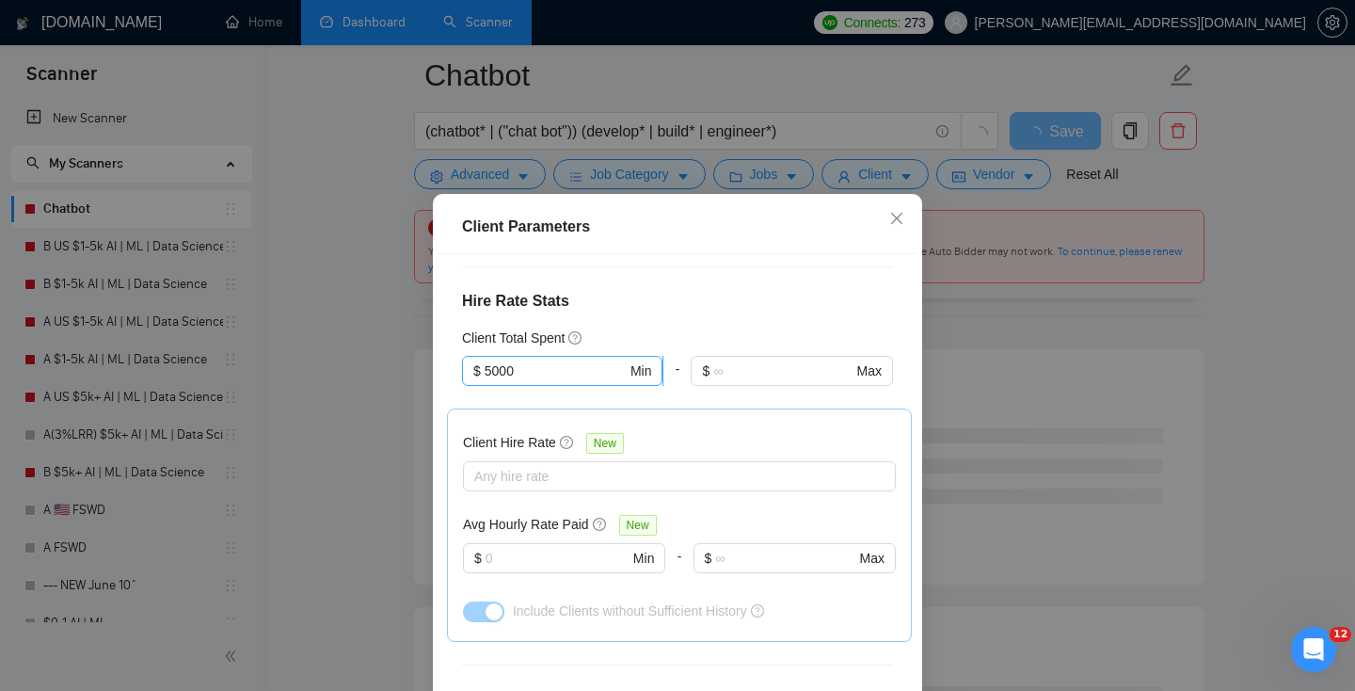
click at [550, 358] on span "$ 5000 Min" at bounding box center [562, 371] width 200 height 30
drag, startPoint x: 549, startPoint y: 372, endPoint x: 394, endPoint y: 372, distance: 154.4
click at [394, 372] on div "Client Parameters Client Location Include Client Countries [GEOGRAPHIC_DATA] Ex…" at bounding box center [677, 345] width 1355 height 691
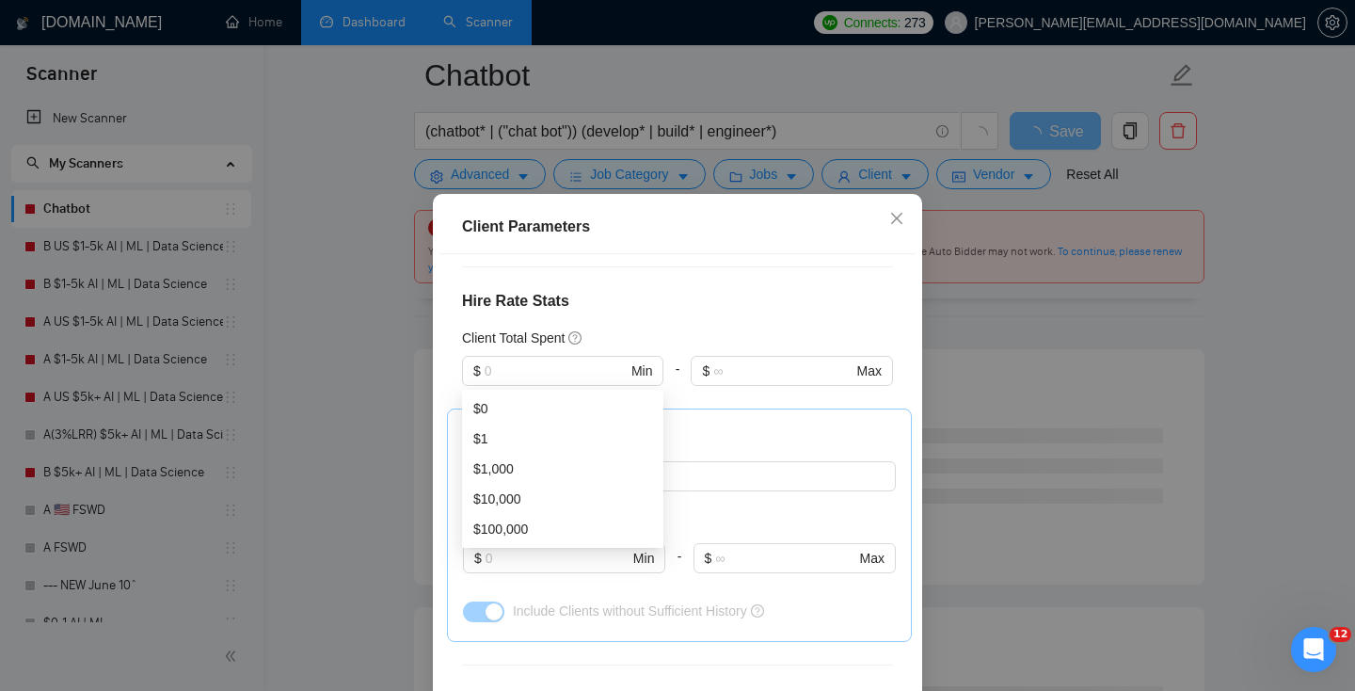
click at [745, 284] on div "Client Location Include Client Countries [GEOGRAPHIC_DATA] Exclude Client Count…" at bounding box center [678, 496] width 476 height 484
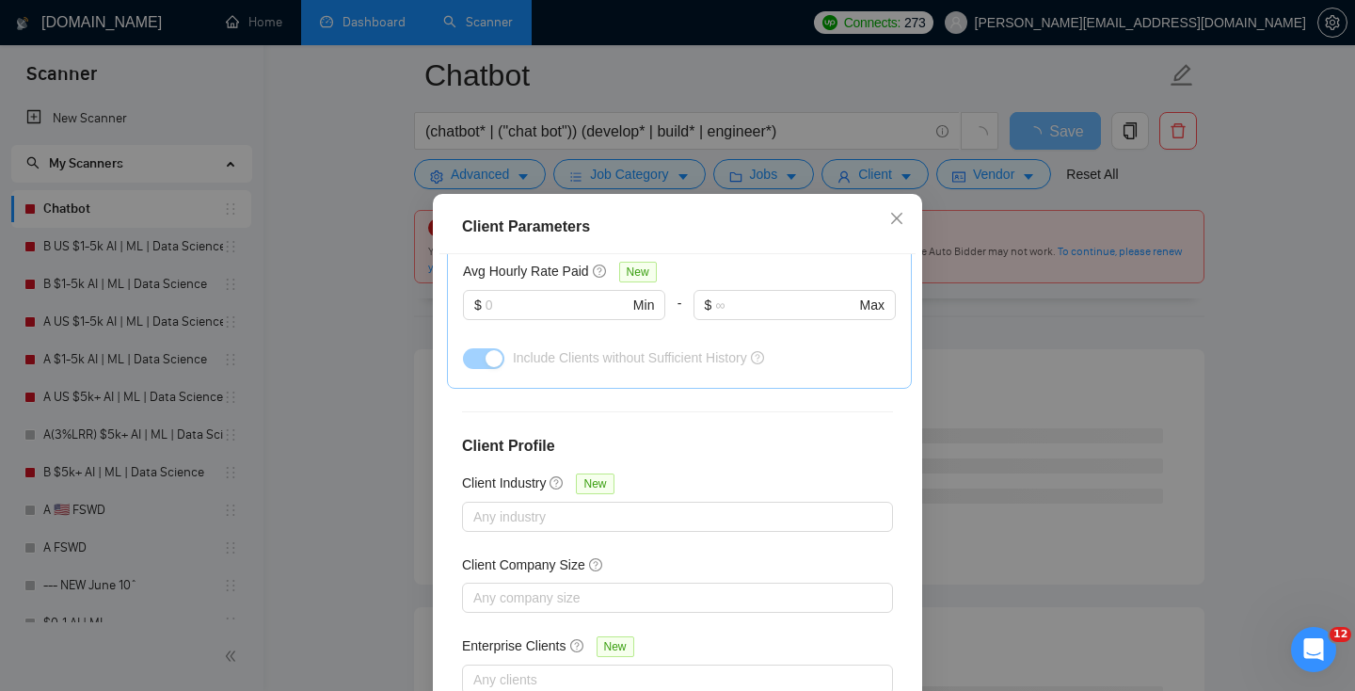
scroll to position [129, 0]
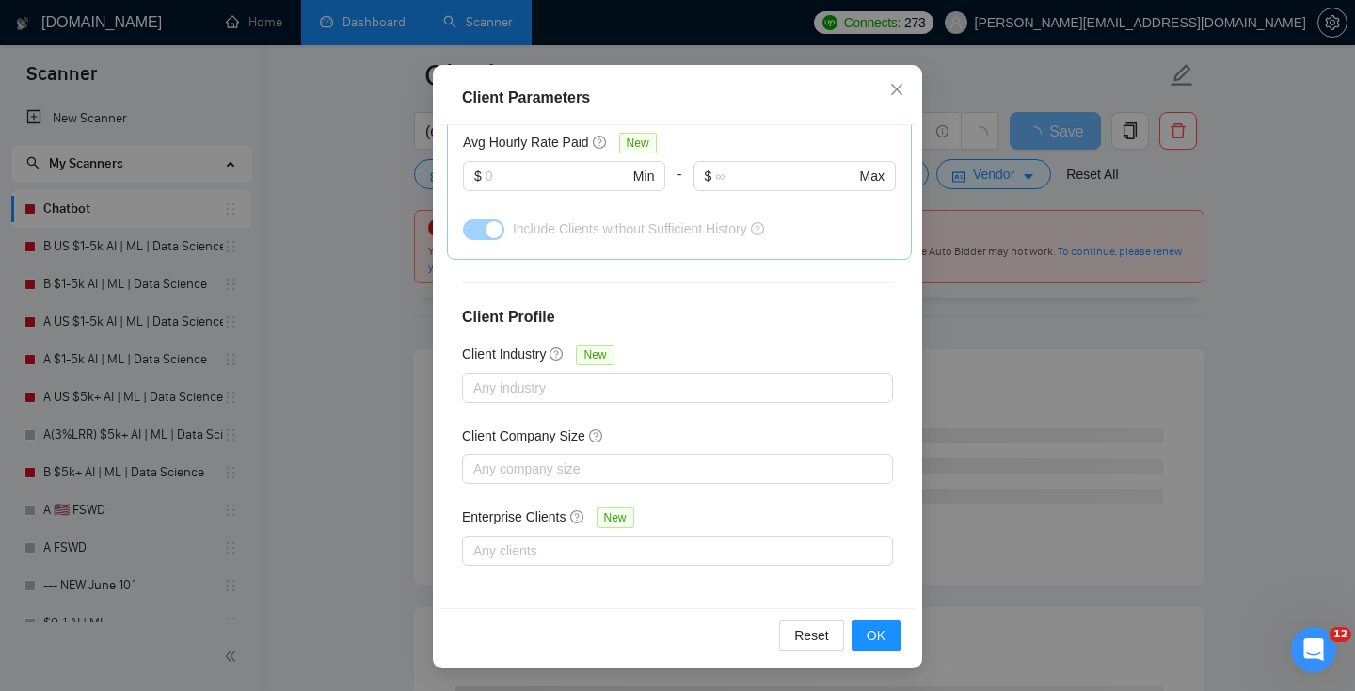
click at [906, 637] on div "Reset OK" at bounding box center [678, 635] width 476 height 54
click at [852, 636] on button "OK" at bounding box center [876, 635] width 49 height 30
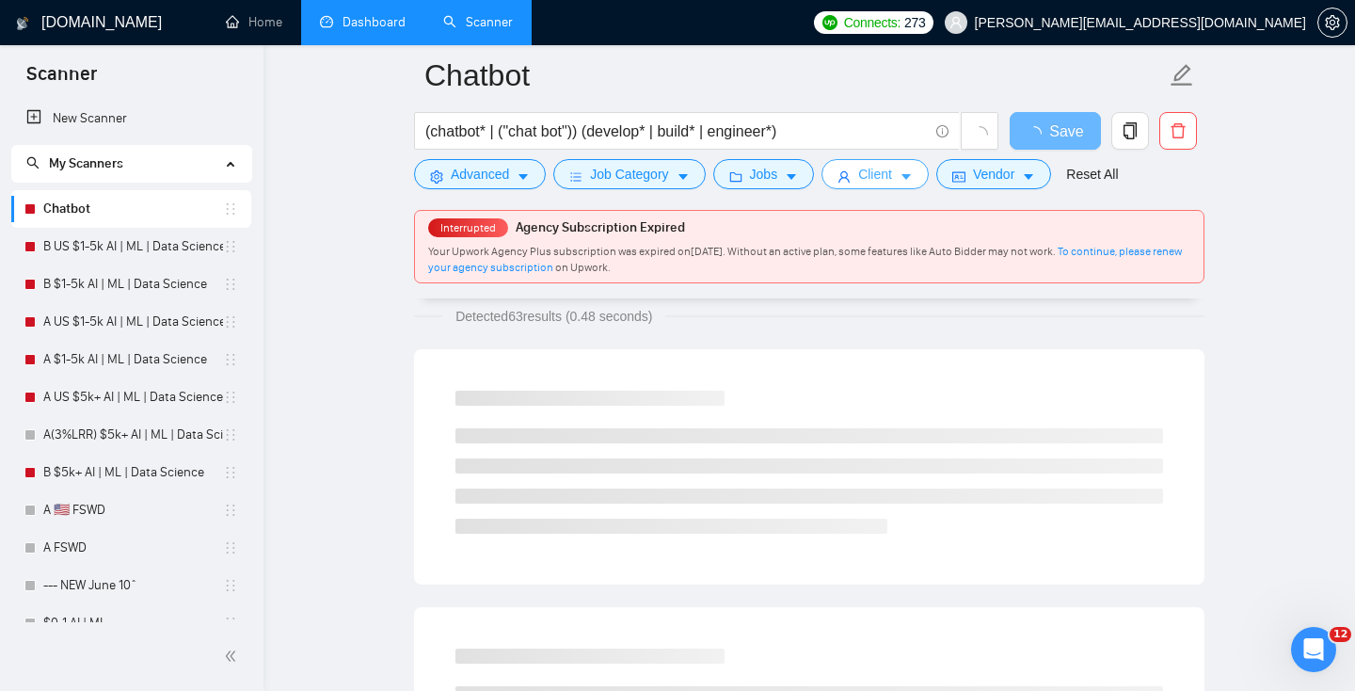
scroll to position [0, 0]
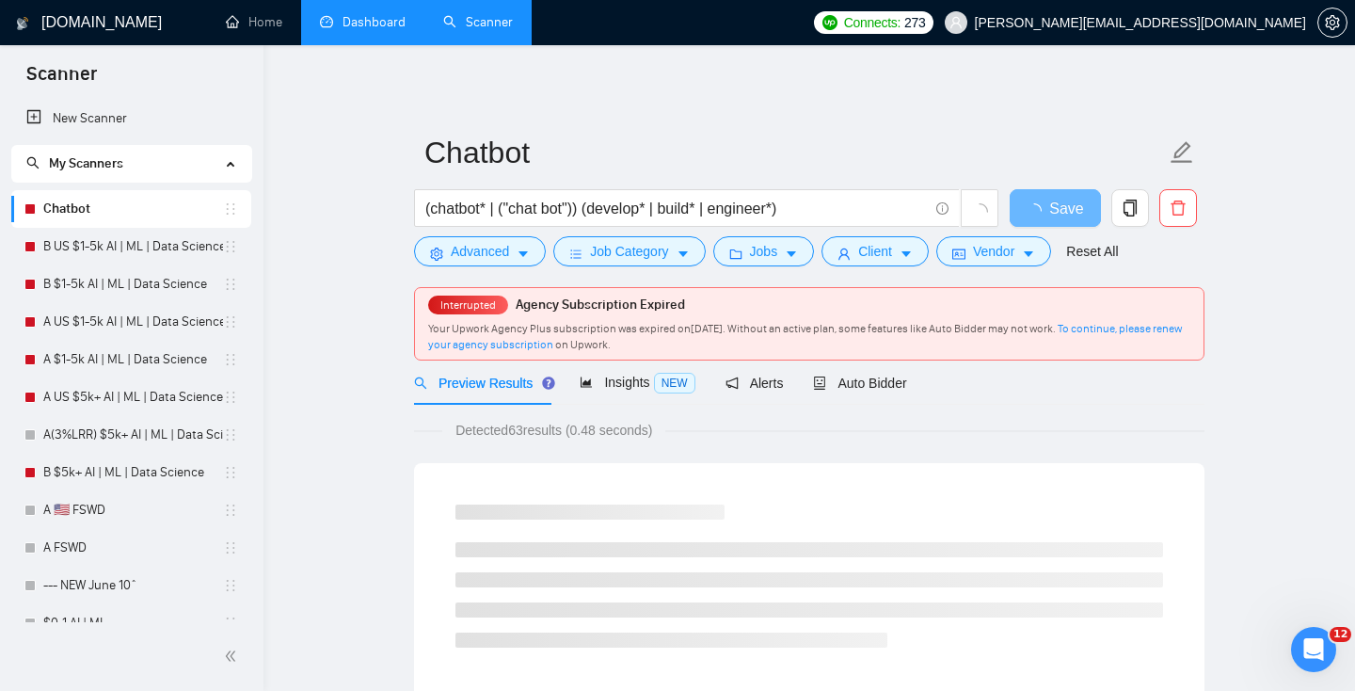
click at [1001, 268] on form "Chatbot (chatbot* | ("chat bot")) (develop* | build* | engineer*) Save Advanced…" at bounding box center [809, 198] width 791 height 153
click at [1000, 253] on span "Vendor" at bounding box center [993, 251] width 41 height 21
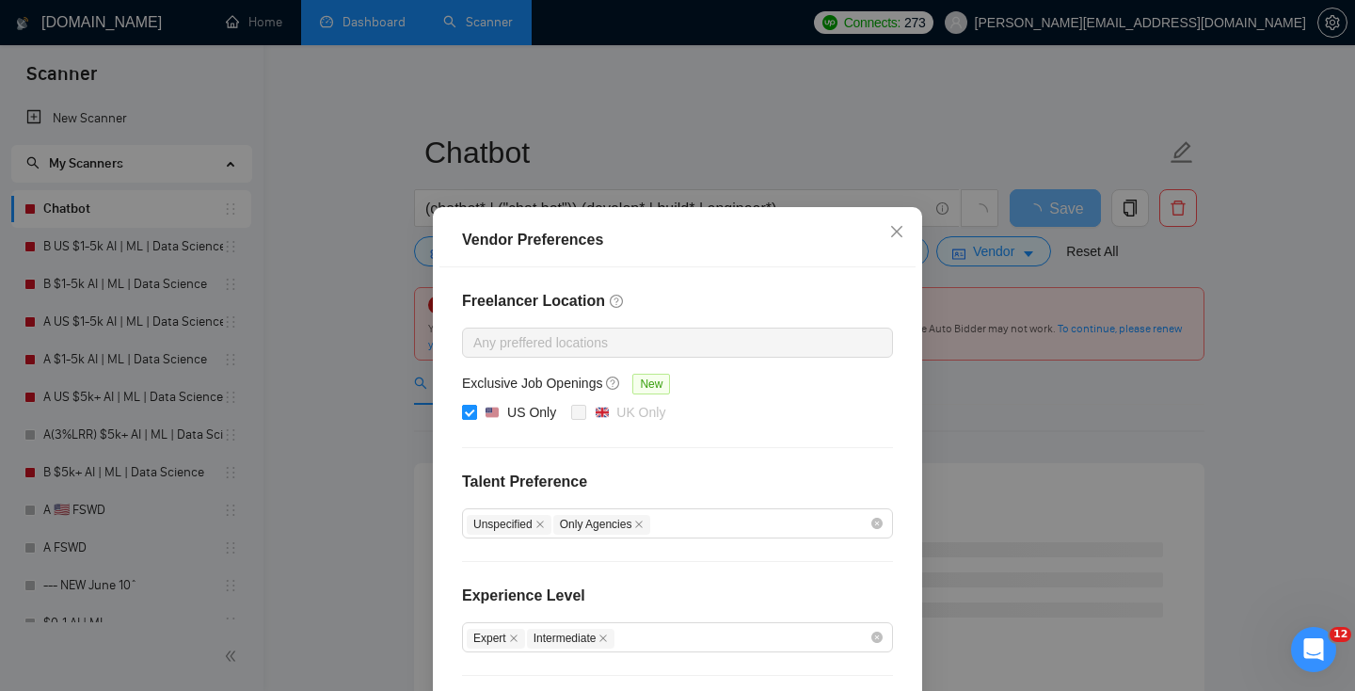
click at [472, 413] on input "US Only" at bounding box center [468, 411] width 13 height 13
checkbox input "false"
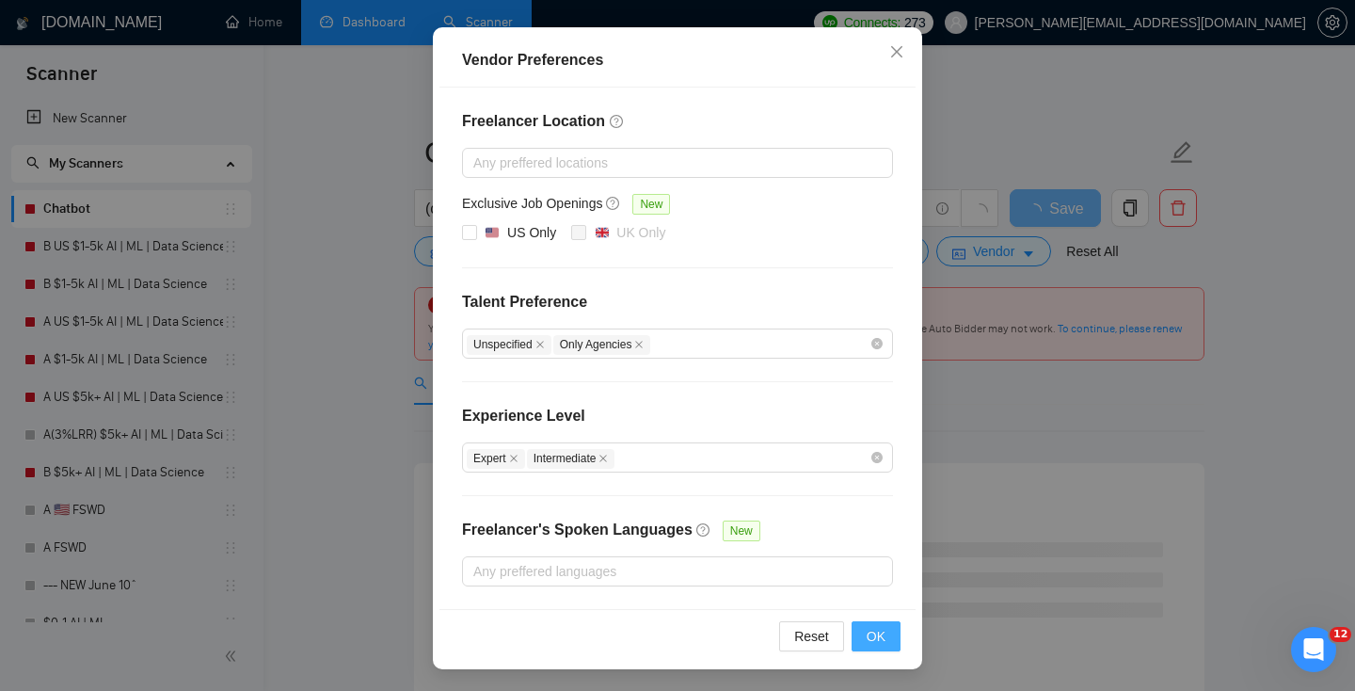
click at [891, 639] on button "OK" at bounding box center [876, 636] width 49 height 30
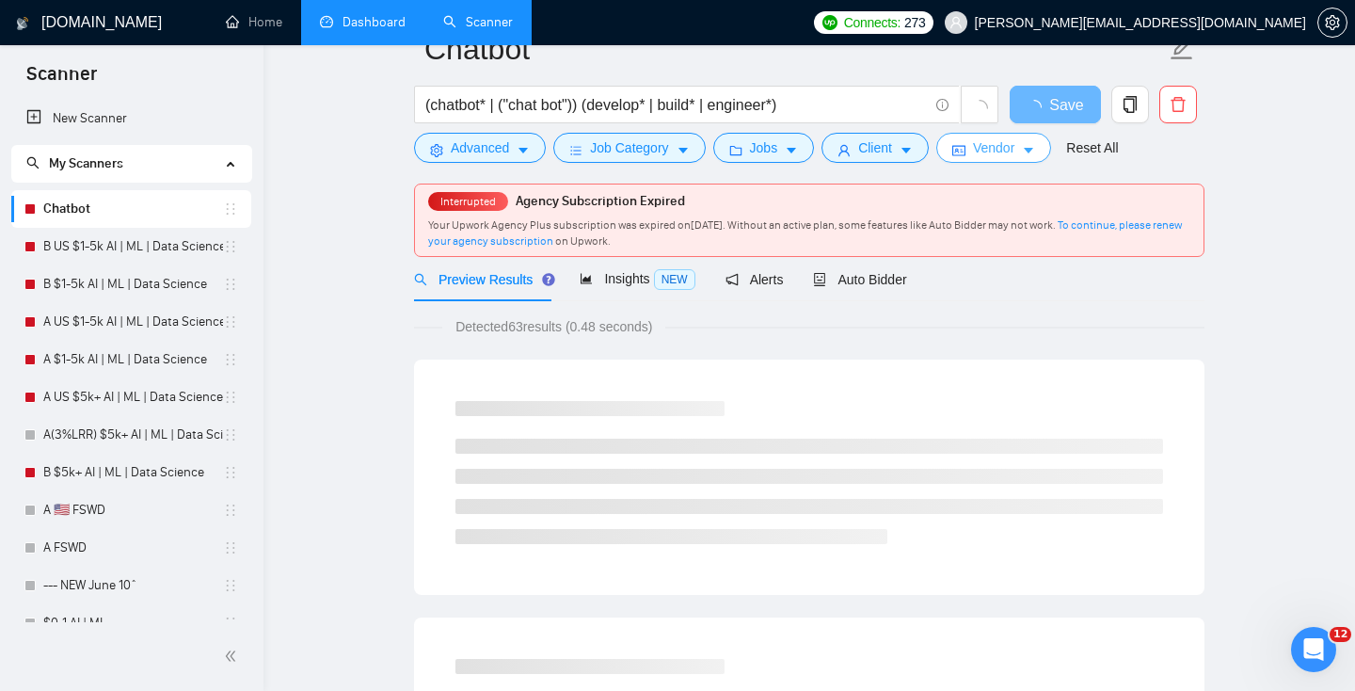
scroll to position [0, 0]
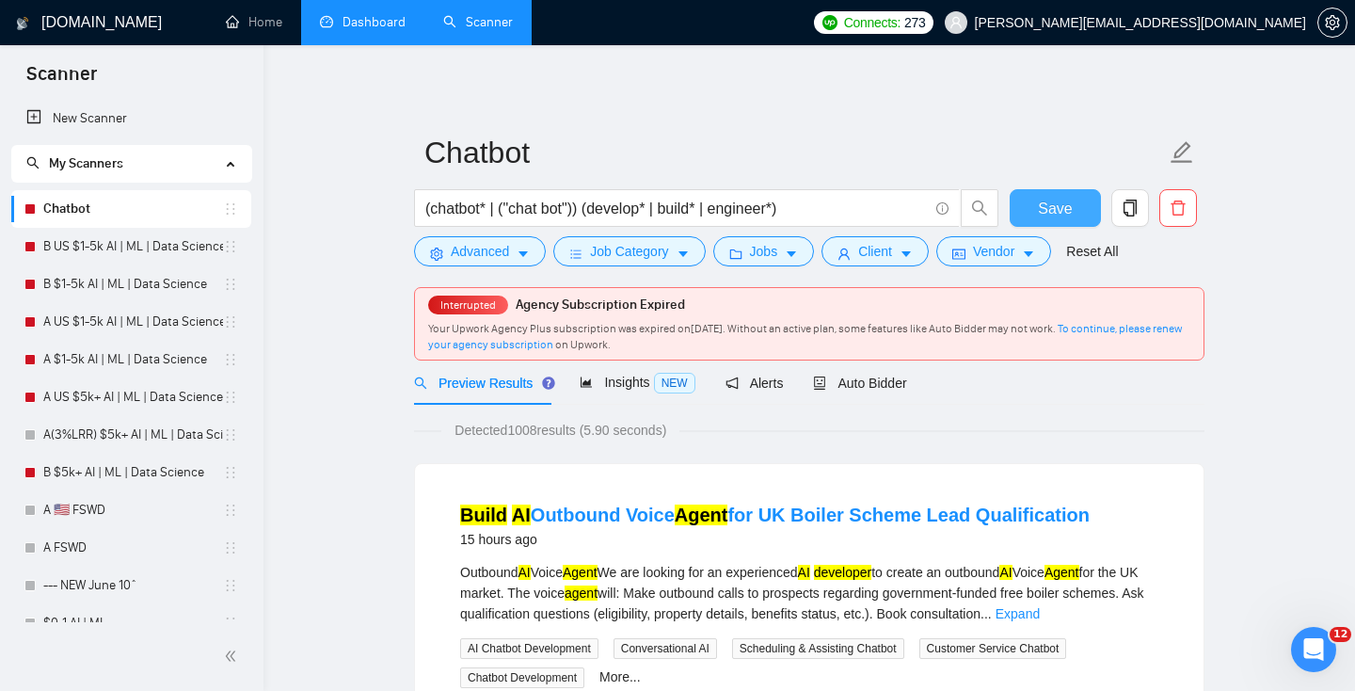
click at [1063, 216] on span "Save" at bounding box center [1055, 209] width 34 height 24
click at [1127, 216] on icon "copy" at bounding box center [1130, 208] width 13 height 17
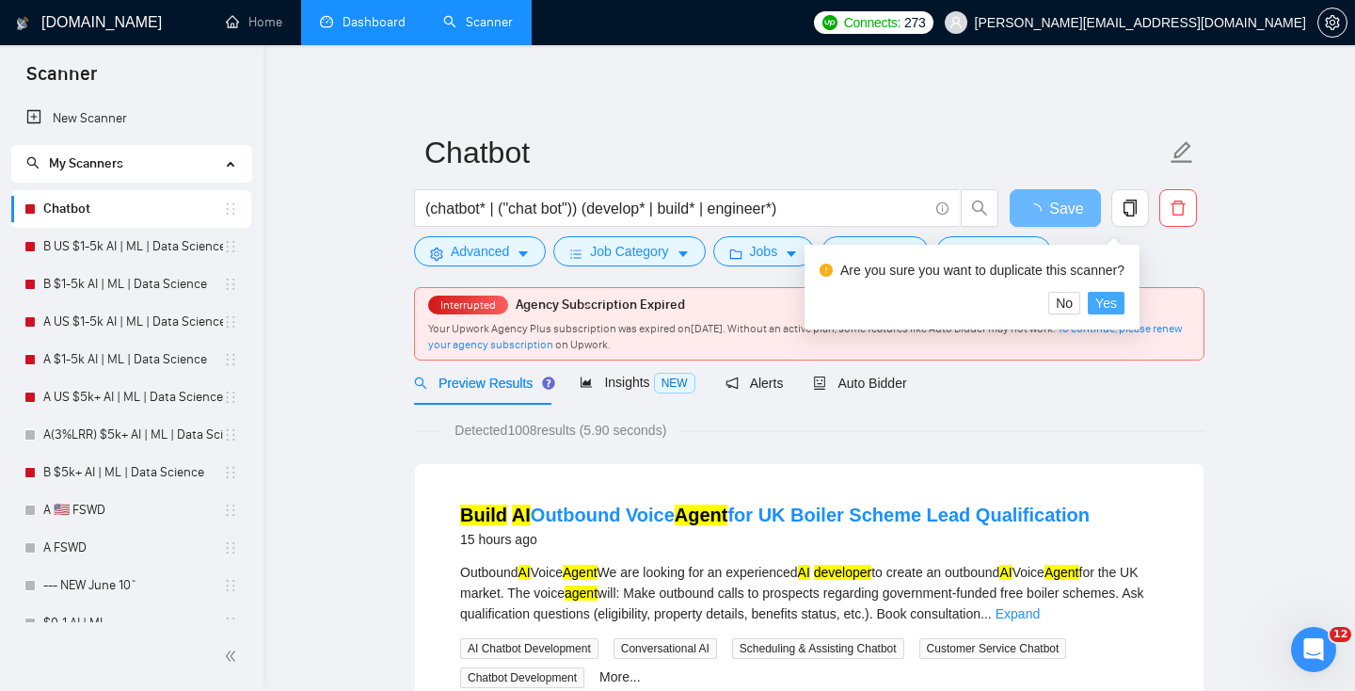
click at [1117, 310] on span "Yes" at bounding box center [1107, 303] width 22 height 21
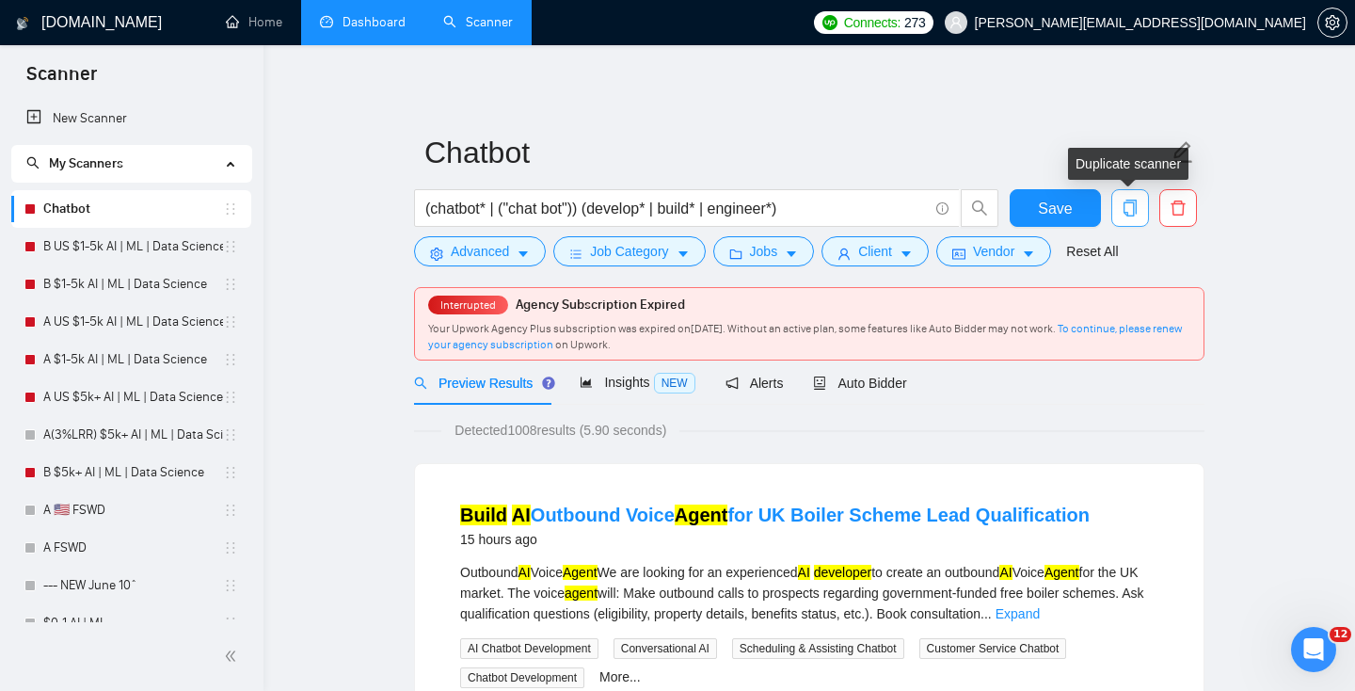
click at [1132, 217] on button "button" at bounding box center [1131, 208] width 38 height 38
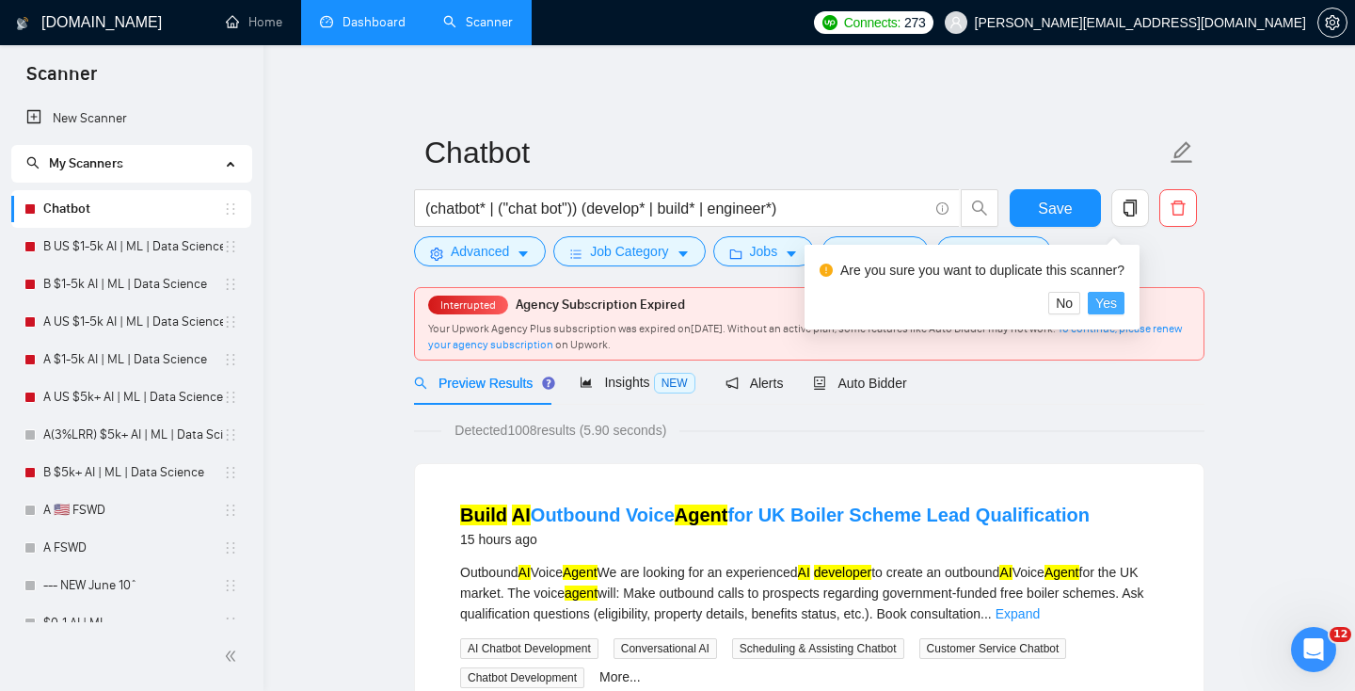
click at [1117, 307] on span "Yes" at bounding box center [1107, 303] width 22 height 21
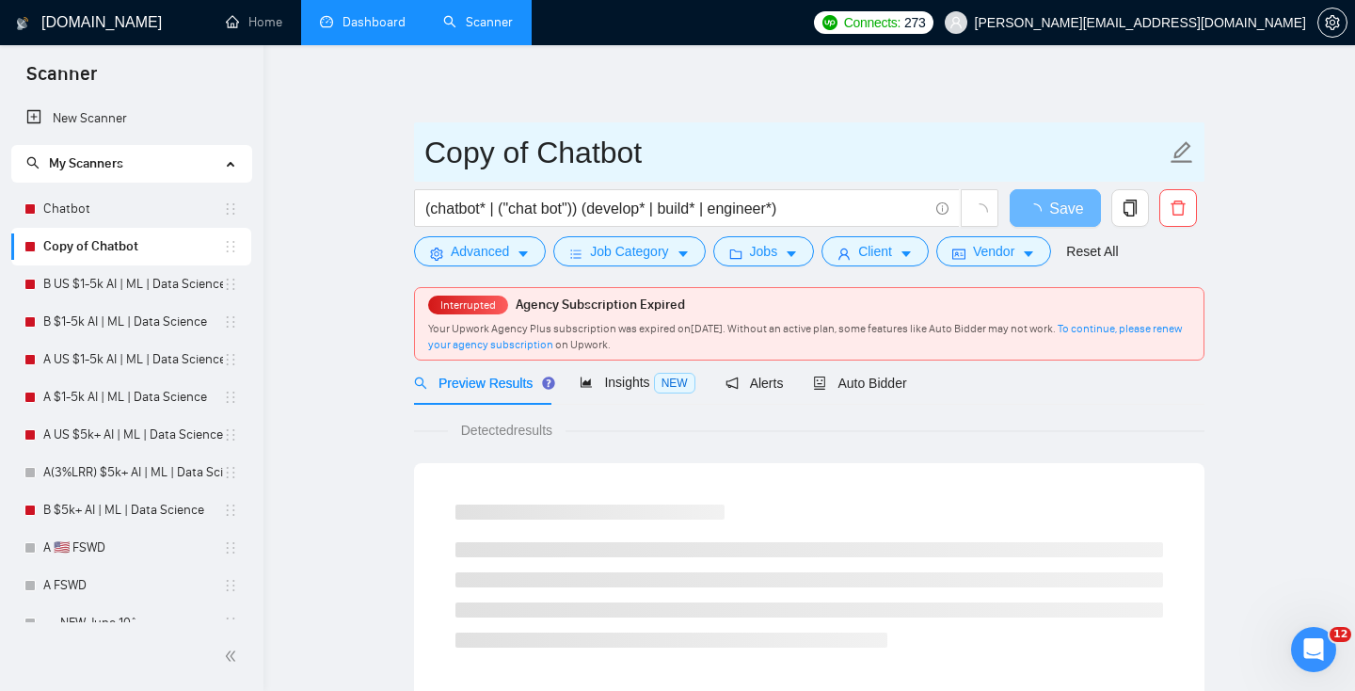
drag, startPoint x: 533, startPoint y: 154, endPoint x: 278, endPoint y: 136, distance: 255.7
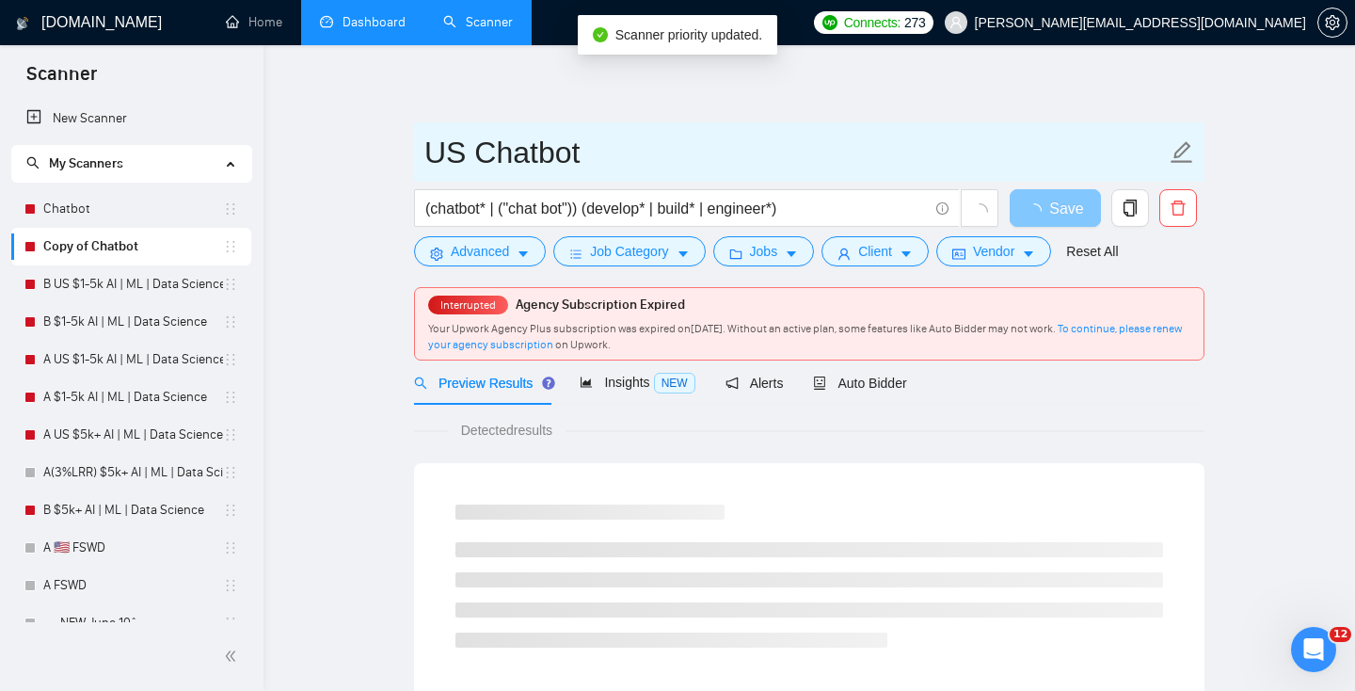
type input "US Chatbot"
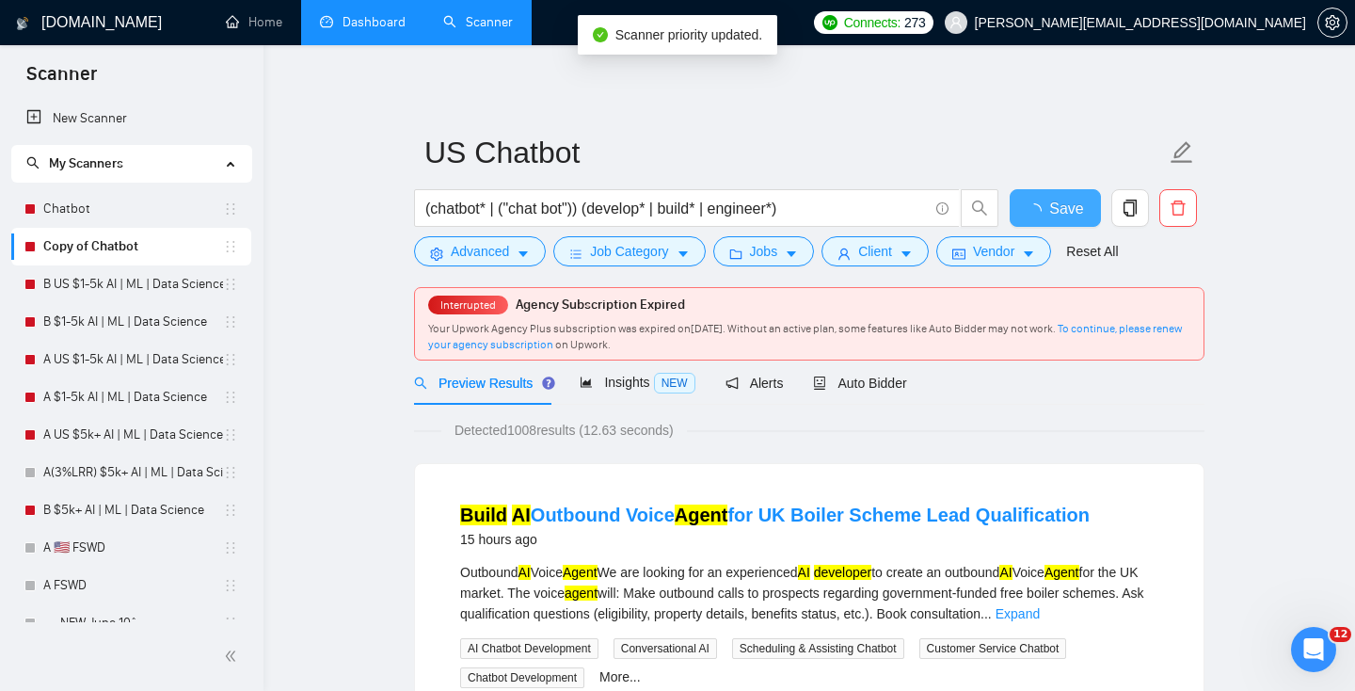
click at [1075, 214] on span "Save" at bounding box center [1066, 209] width 34 height 24
click at [911, 252] on icon "caret-down" at bounding box center [906, 255] width 9 height 6
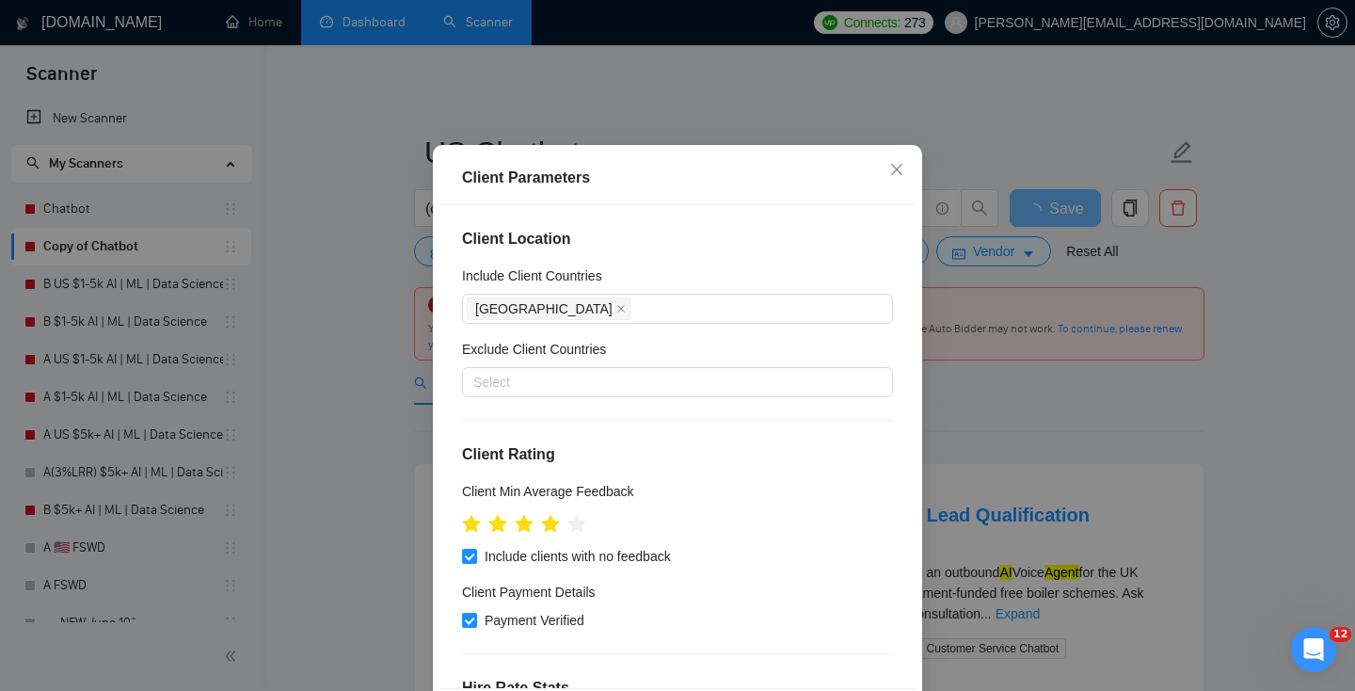
click at [913, 371] on div "Client Location Include Client Countries [GEOGRAPHIC_DATA] Exclude Client Count…" at bounding box center [678, 447] width 476 height 484
click at [986, 369] on div "Client Parameters Client Location Include Client Countries [GEOGRAPHIC_DATA] Ex…" at bounding box center [677, 345] width 1355 height 691
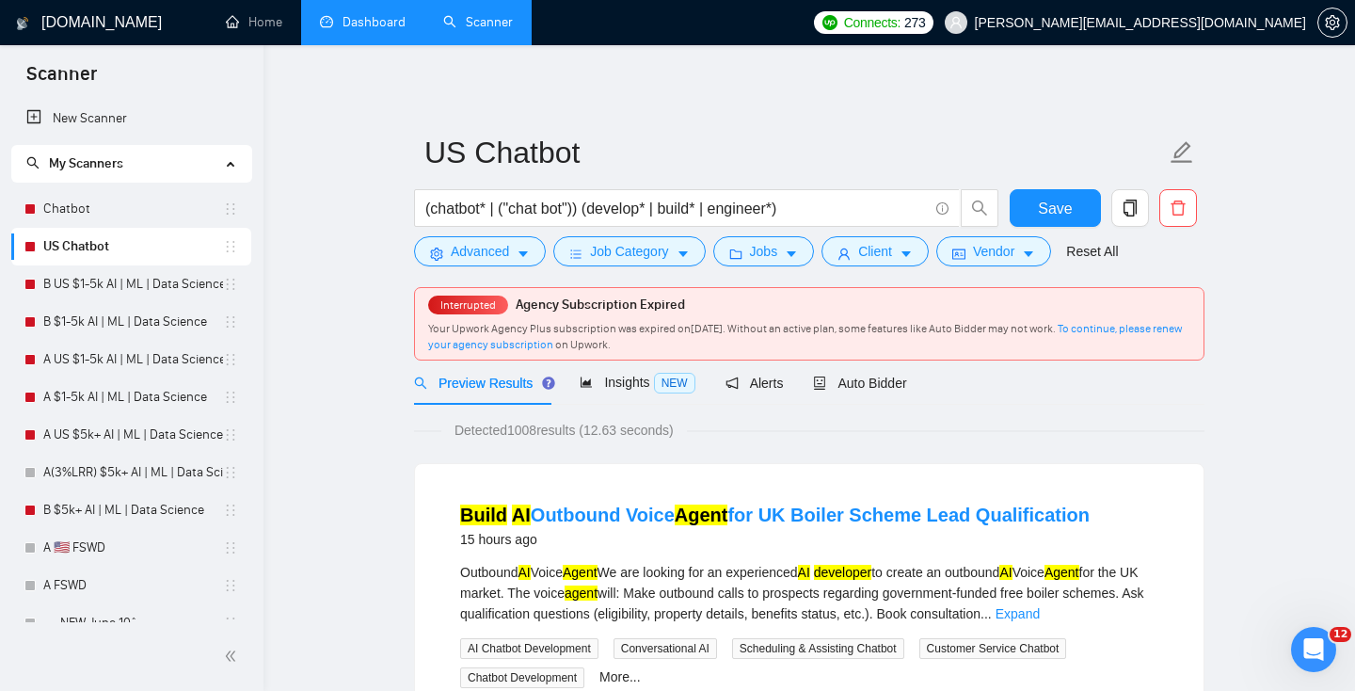
click at [985, 233] on body "Scanner New Scanner My Scanners Chatbot US Chatbot B US $1-5k AI | ML | Data Sc…" at bounding box center [677, 345] width 1355 height 691
click at [993, 247] on span "Vendor" at bounding box center [993, 251] width 41 height 21
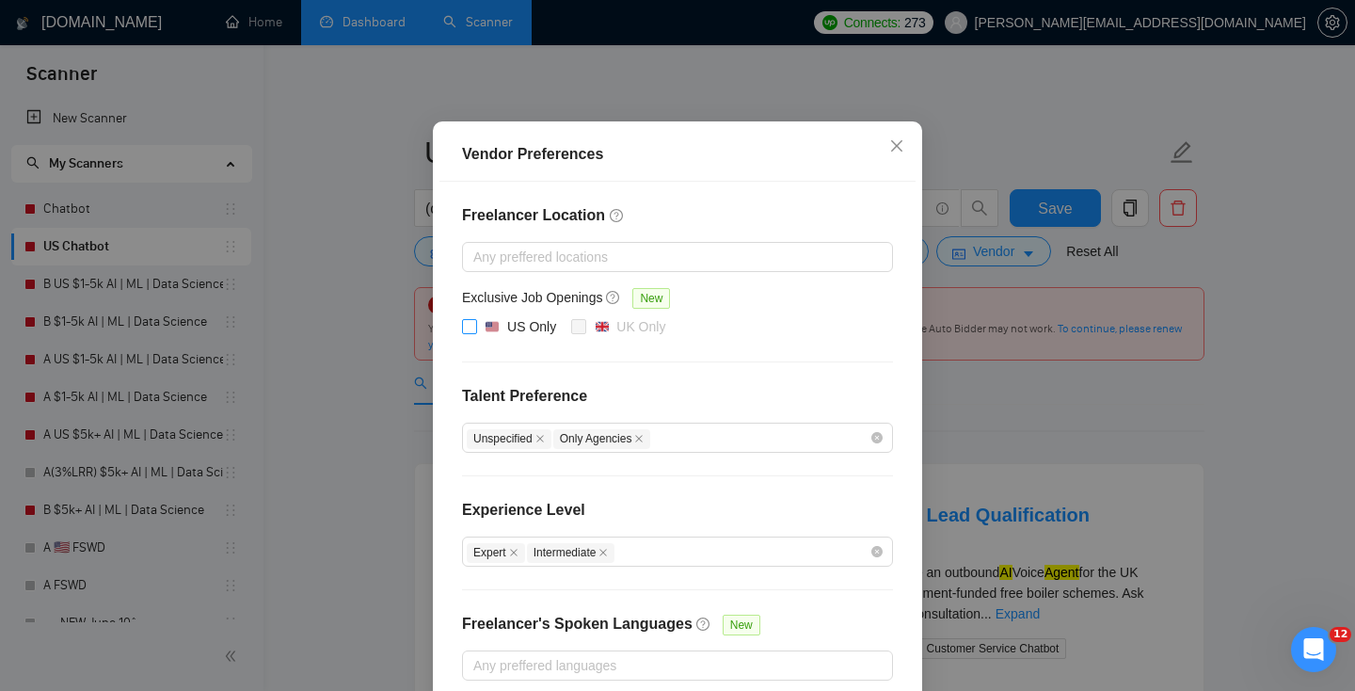
click at [510, 337] on div "US Only" at bounding box center [531, 326] width 49 height 21
click at [475, 332] on input "US Only" at bounding box center [468, 325] width 13 height 13
checkbox input "true"
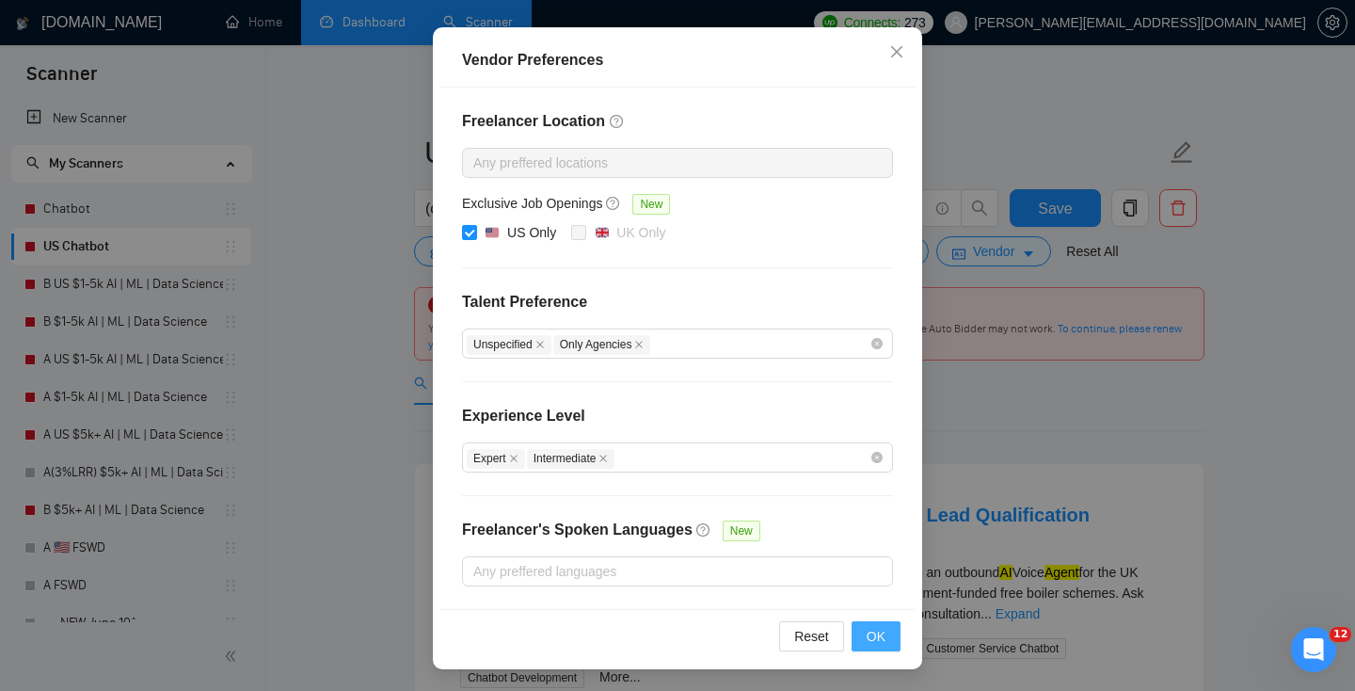
click at [863, 625] on button "OK" at bounding box center [876, 636] width 49 height 30
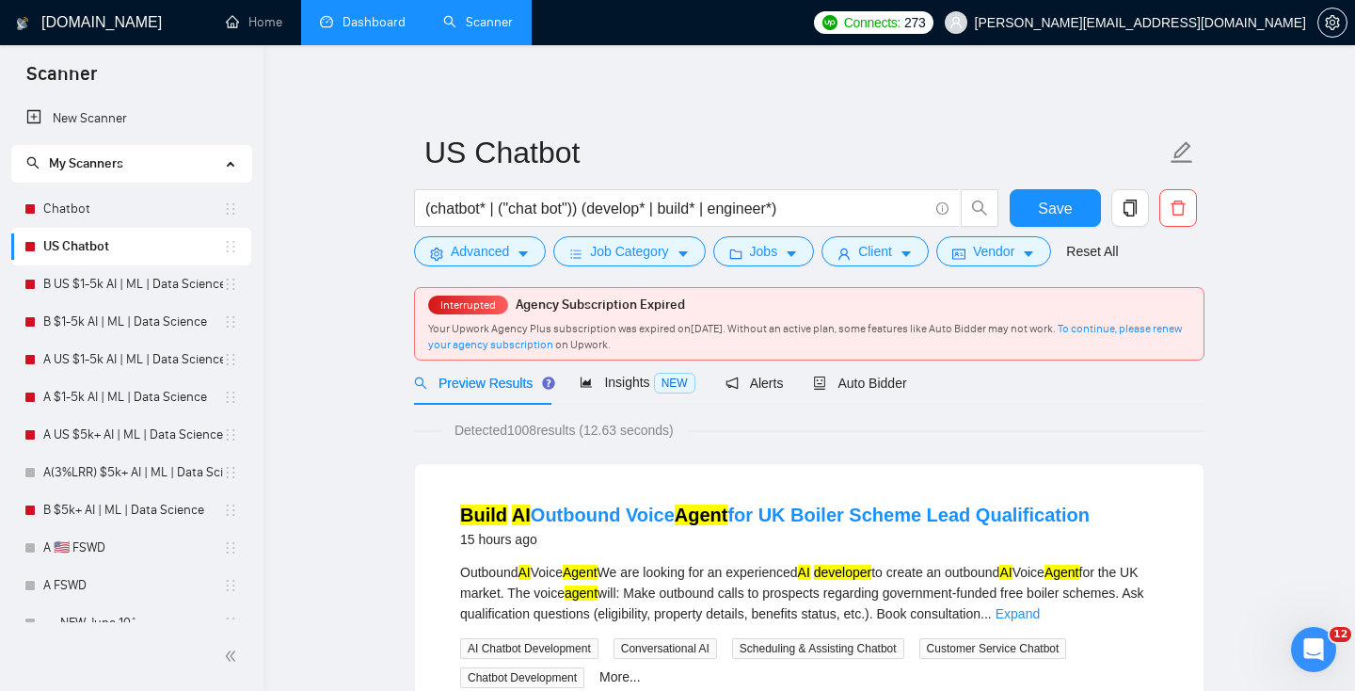
scroll to position [86, 0]
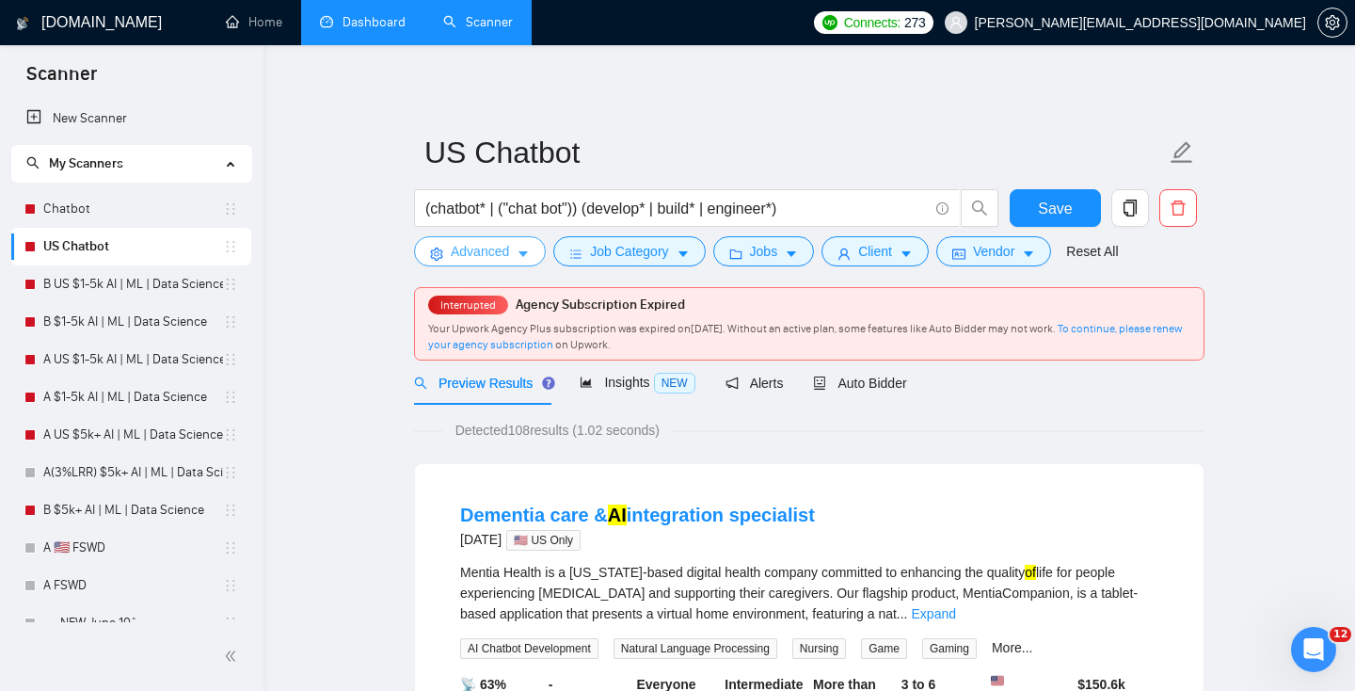
click at [530, 254] on icon "caret-down" at bounding box center [523, 254] width 13 height 13
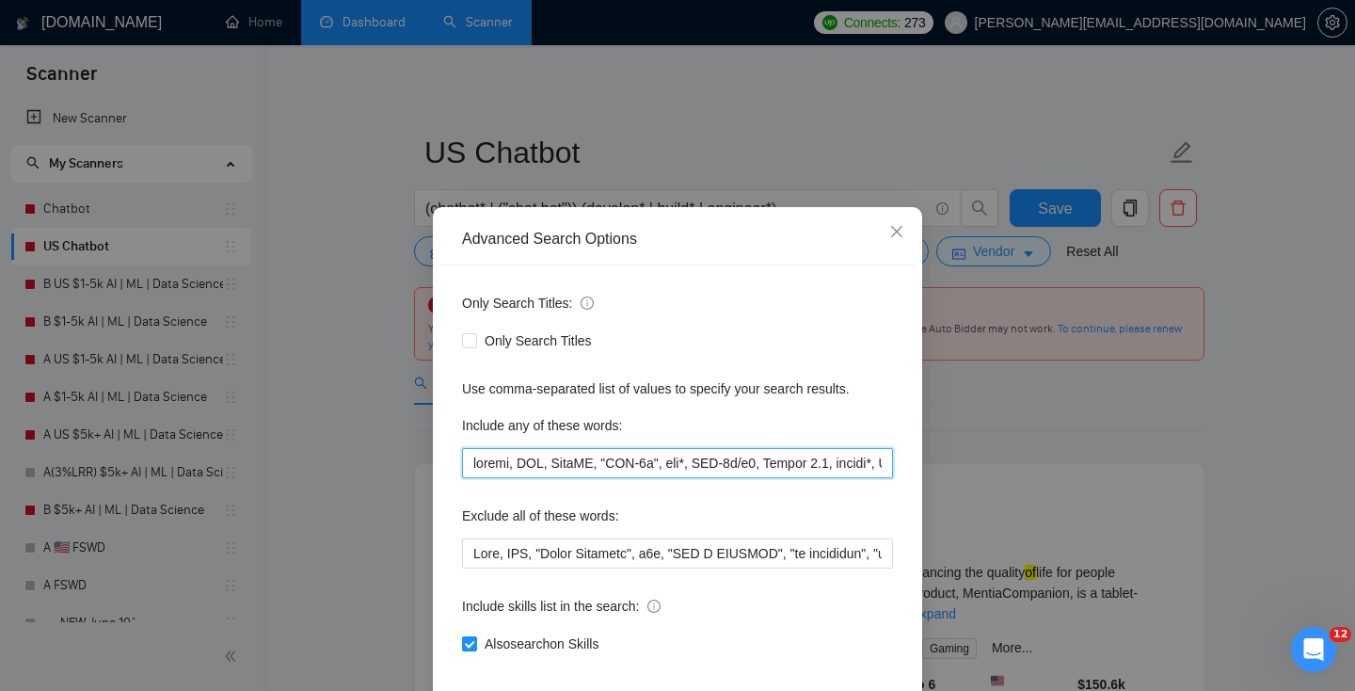
click at [547, 465] on input "text" at bounding box center [677, 463] width 431 height 30
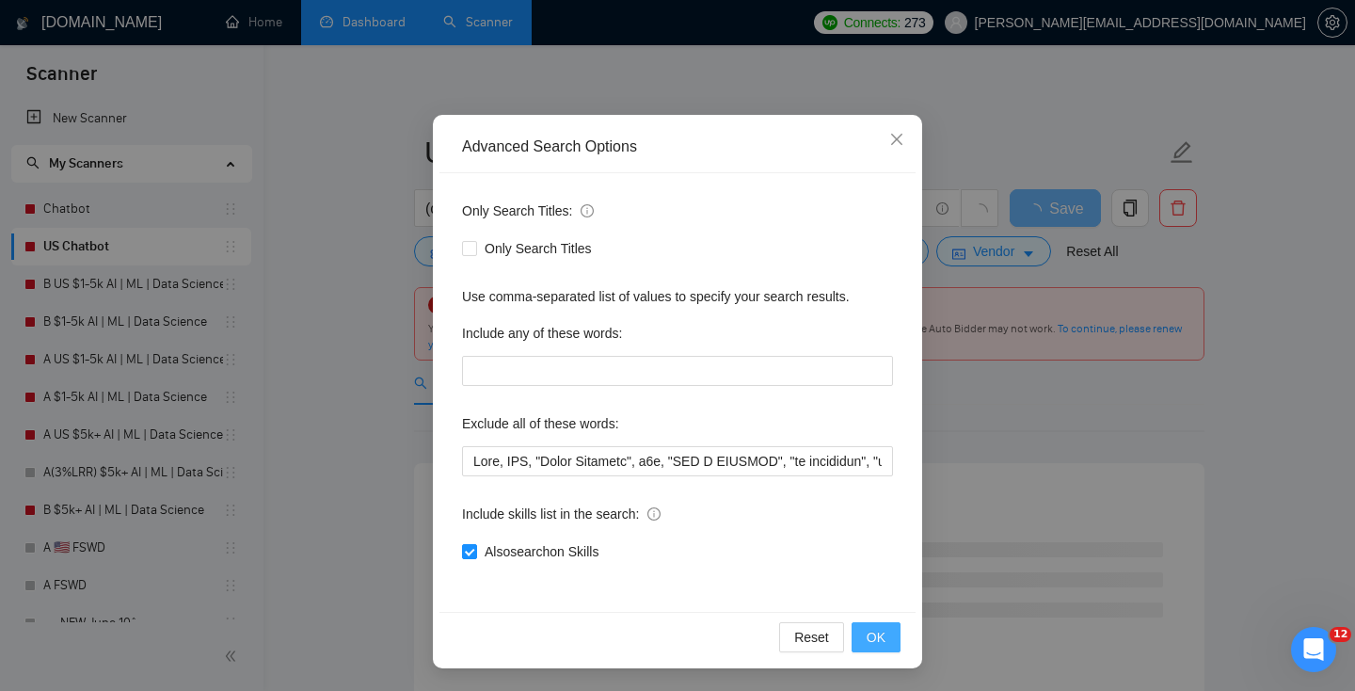
click at [881, 647] on span "OK" at bounding box center [876, 637] width 19 height 21
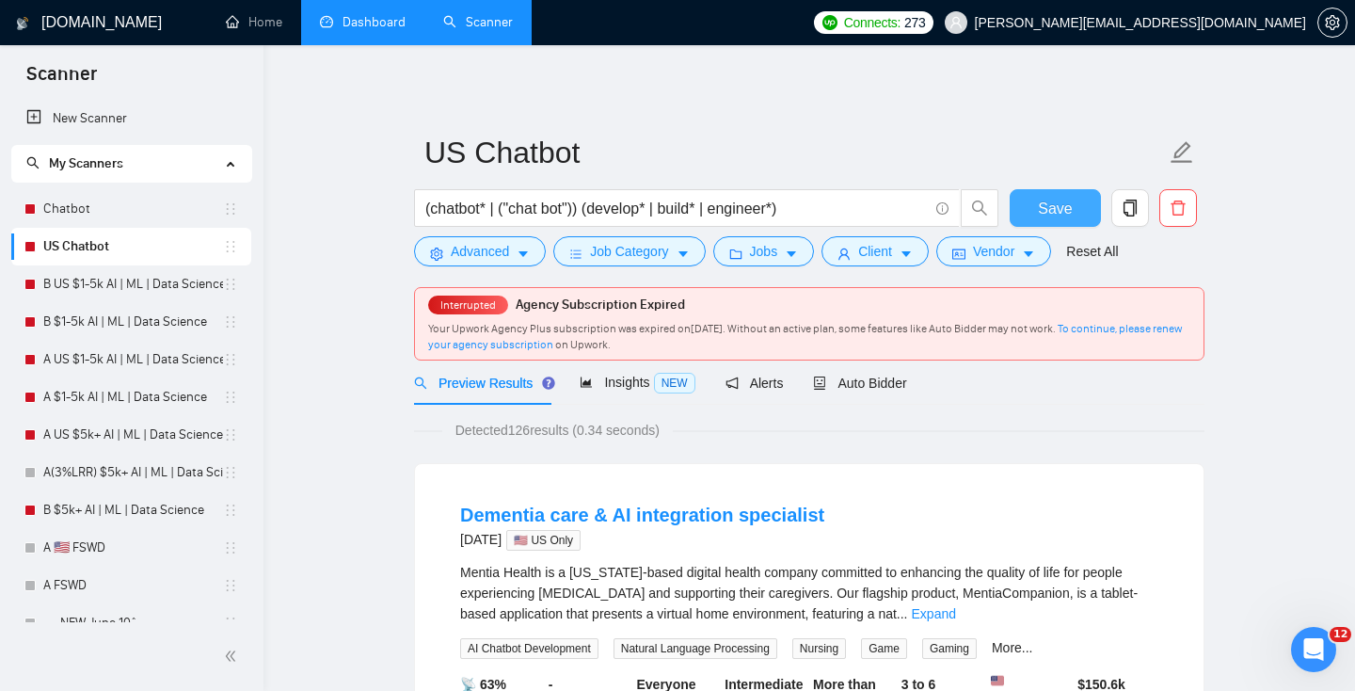
click at [1058, 216] on span "Save" at bounding box center [1055, 209] width 34 height 24
click at [900, 373] on div "Auto Bidder" at bounding box center [859, 383] width 93 height 21
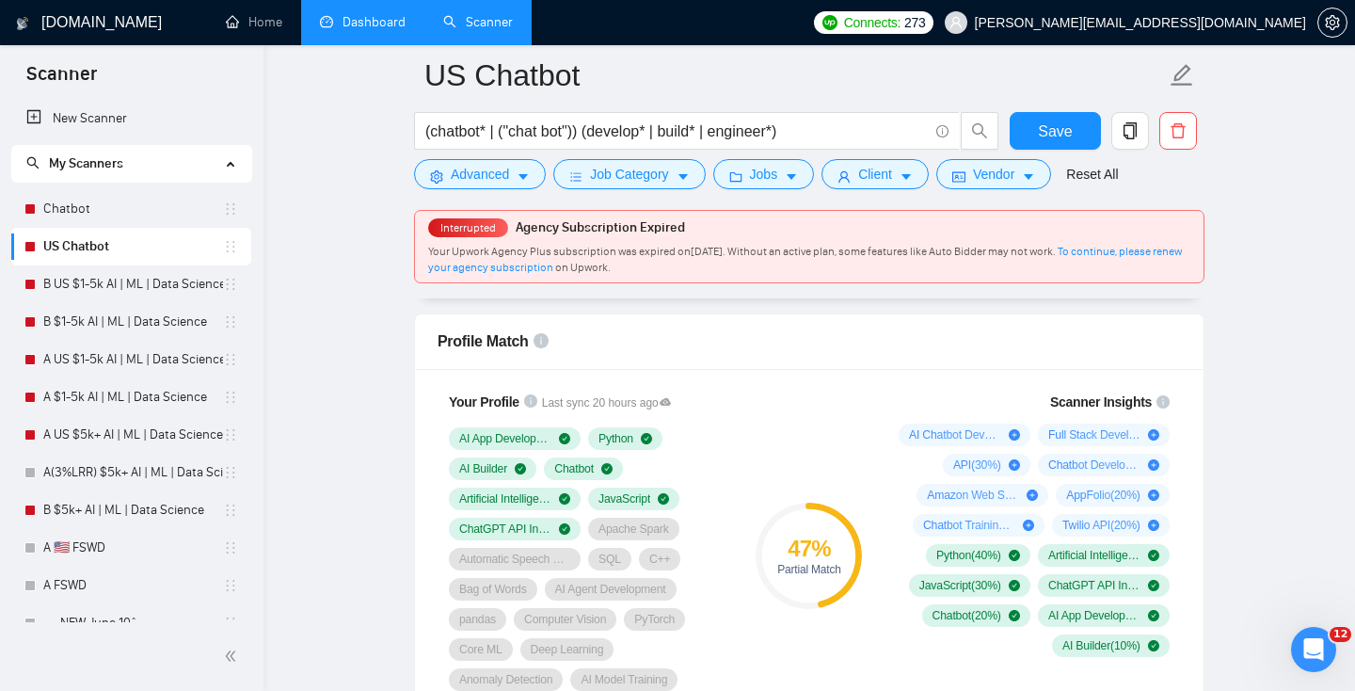
scroll to position [1254, 0]
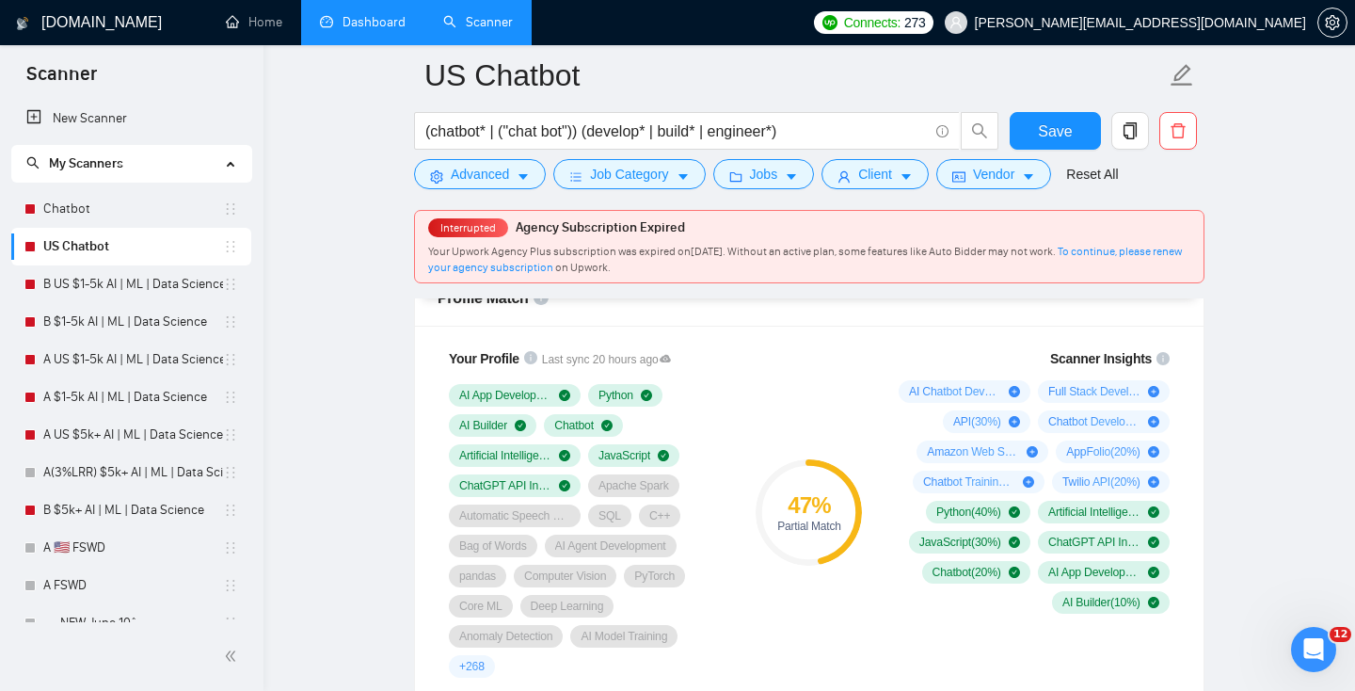
drag, startPoint x: 883, startPoint y: 383, endPoint x: 1177, endPoint y: 497, distance: 315.8
click at [1177, 497] on div "Scanner Insights AI Chatbot Development ( 50 %) Full Stack Development ( 50 %) …" at bounding box center [1030, 481] width 301 height 288
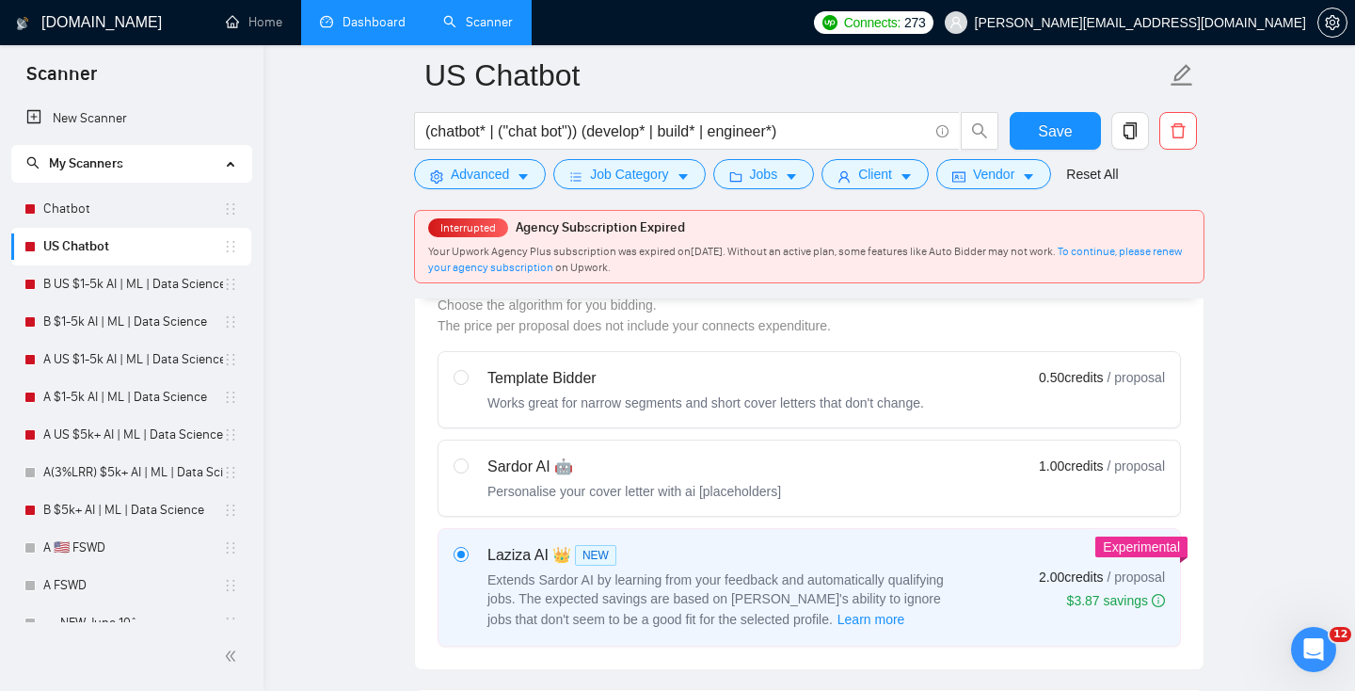
scroll to position [0, 0]
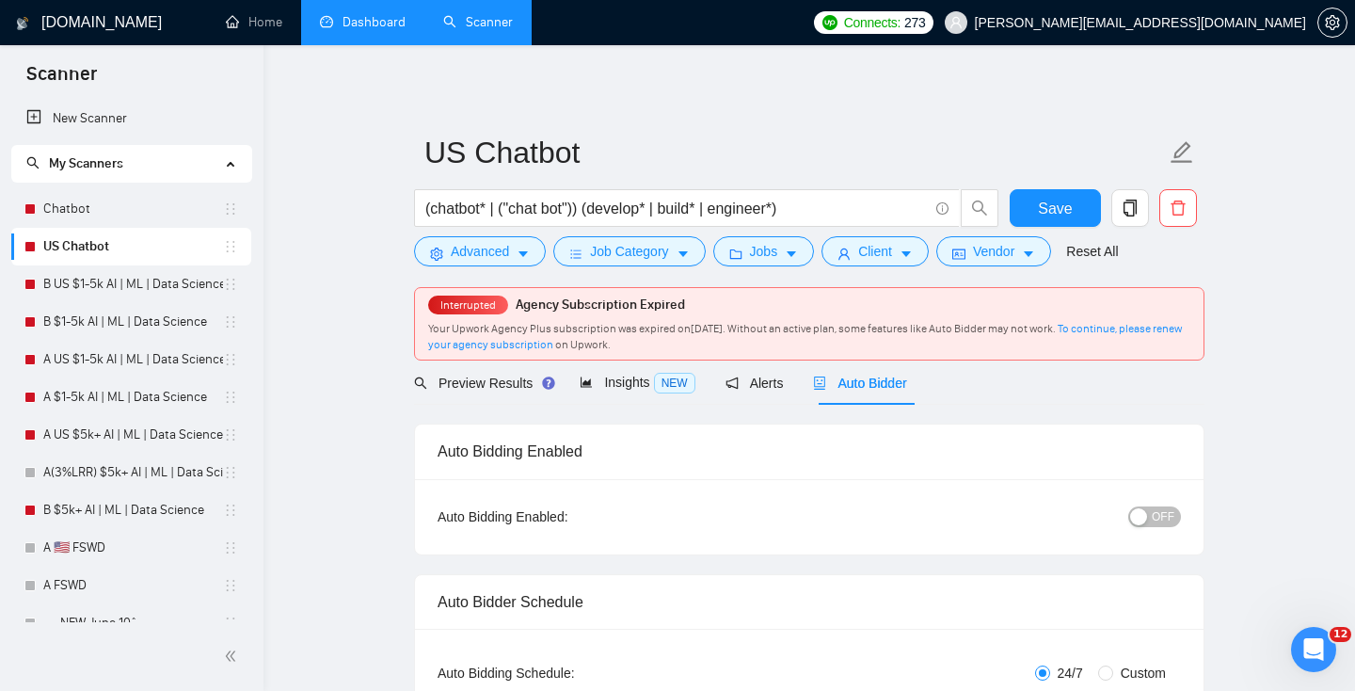
click at [1159, 525] on span "OFF" at bounding box center [1163, 516] width 23 height 21
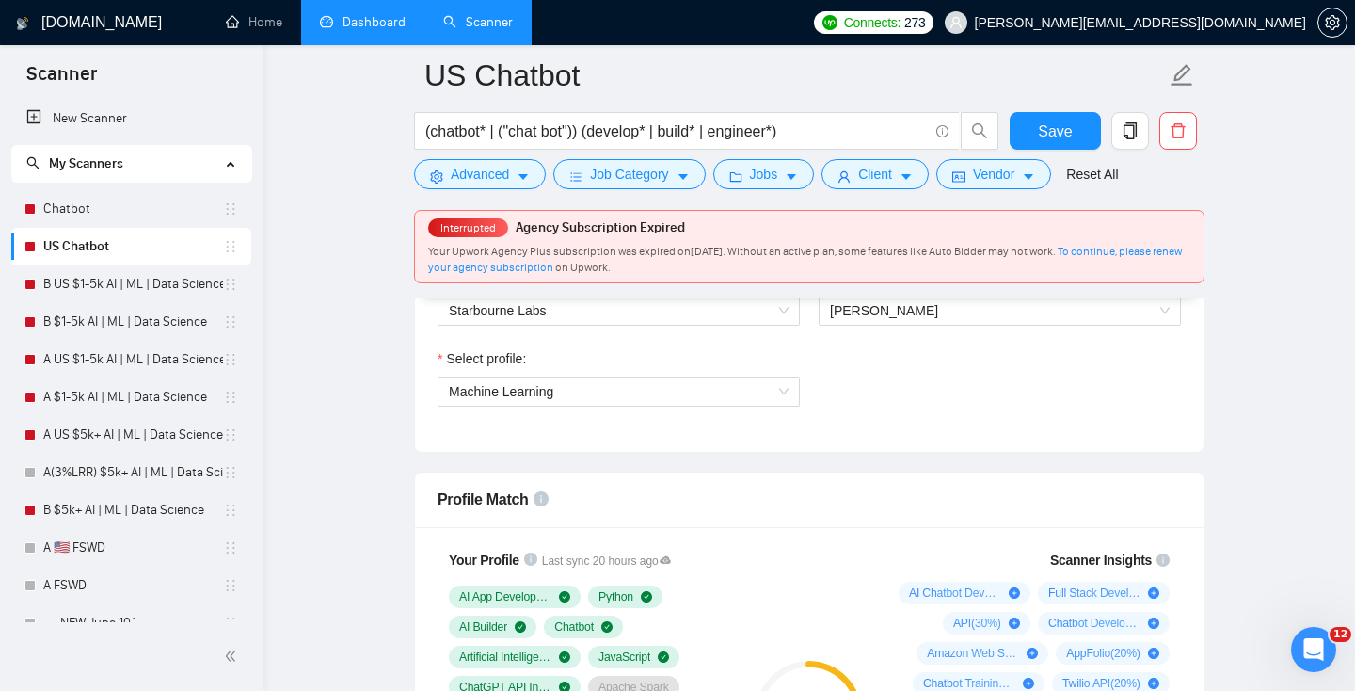
scroll to position [1049, 0]
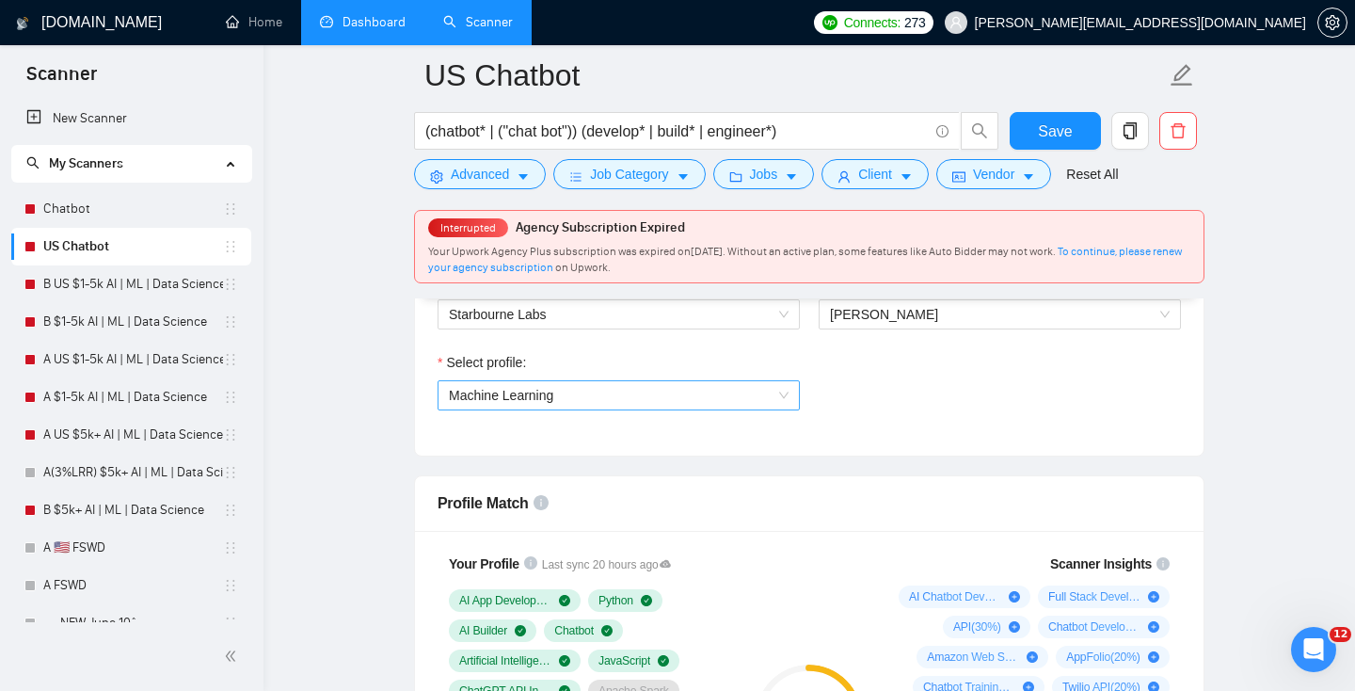
click at [504, 397] on span "Machine Learning" at bounding box center [501, 395] width 104 height 15
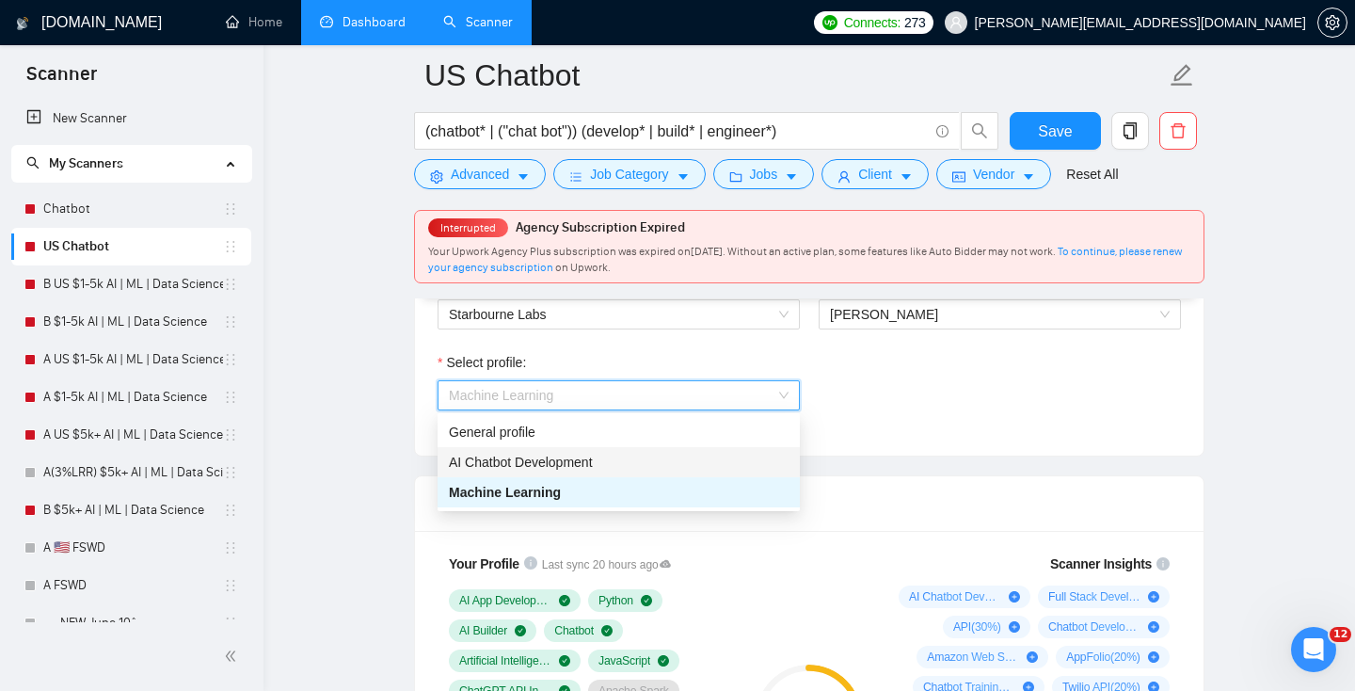
click at [510, 456] on span "AI Chatbot Development" at bounding box center [521, 462] width 144 height 15
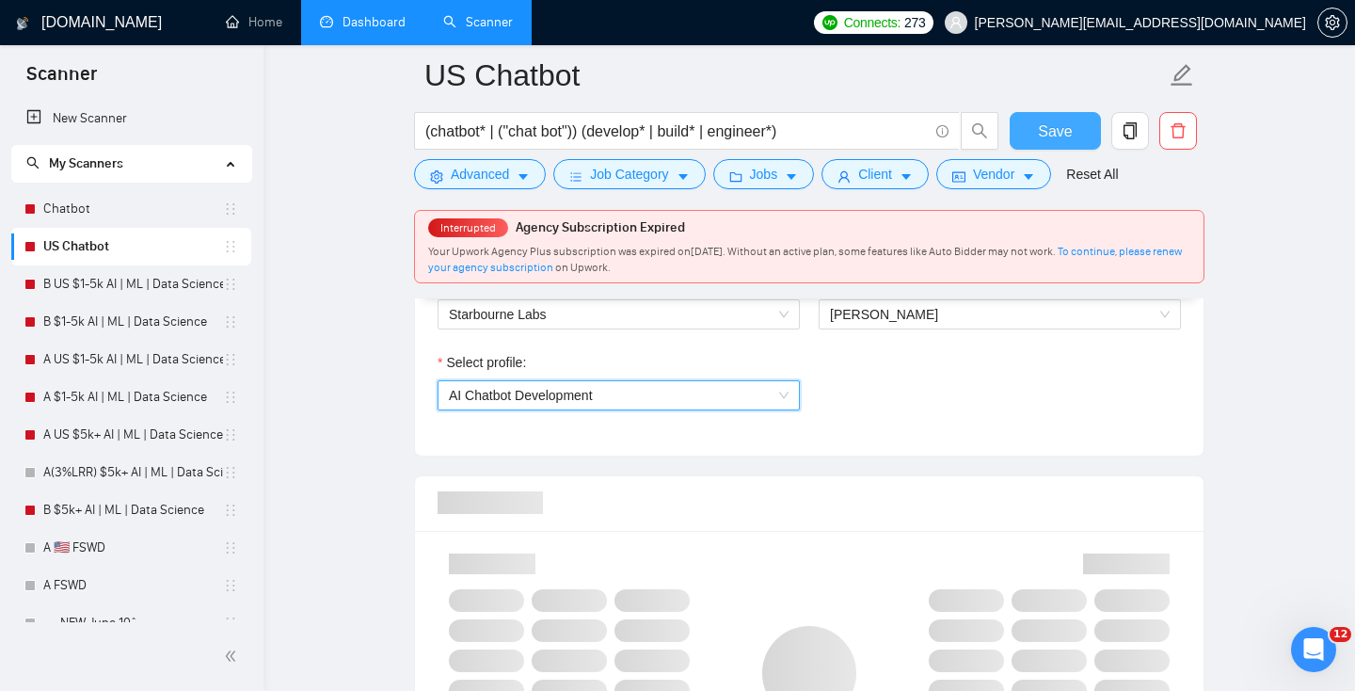
click at [1066, 129] on span "Save" at bounding box center [1055, 132] width 34 height 24
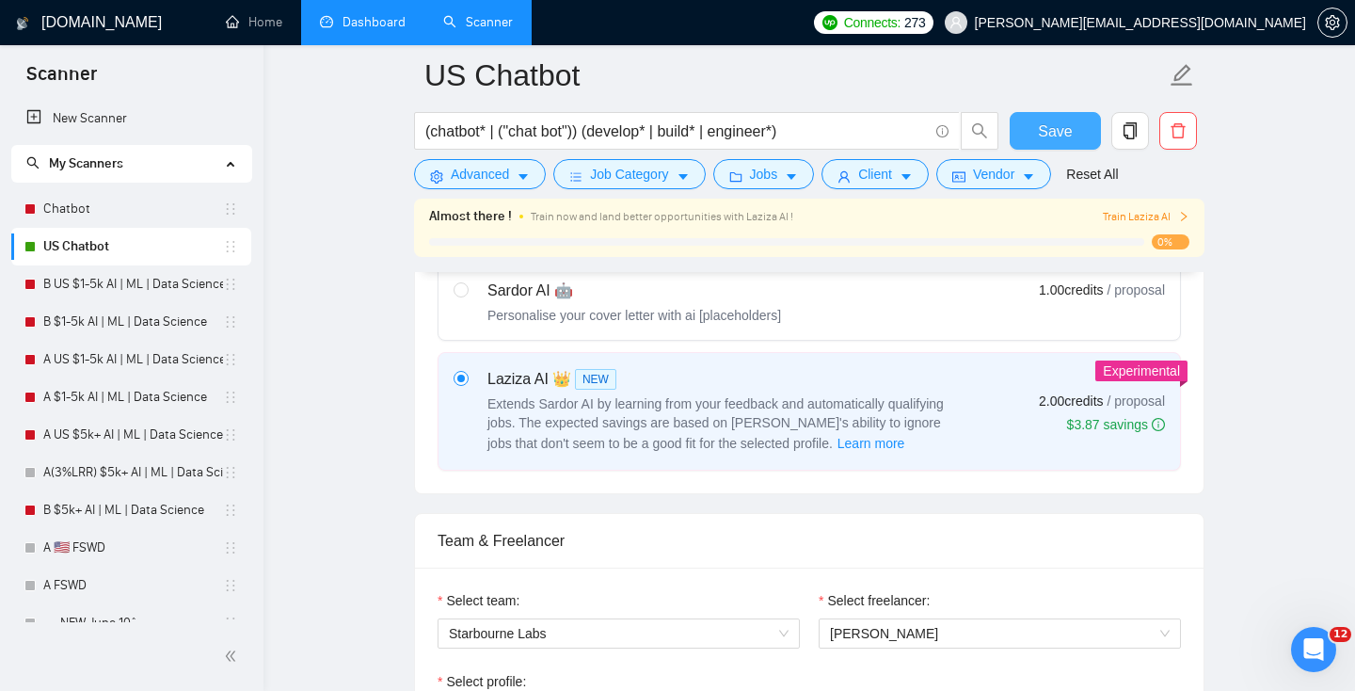
scroll to position [0, 0]
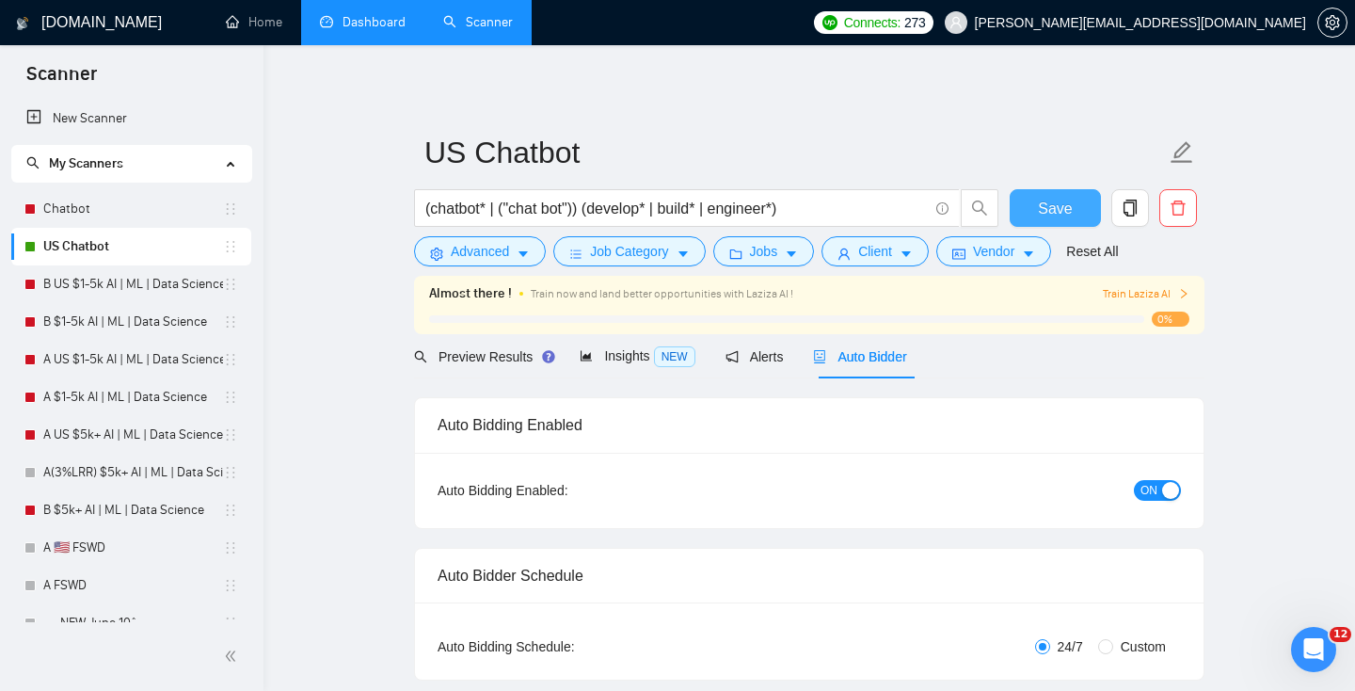
click at [1075, 214] on button "Save" at bounding box center [1055, 208] width 91 height 38
click at [61, 213] on link "Chatbot" at bounding box center [133, 209] width 180 height 38
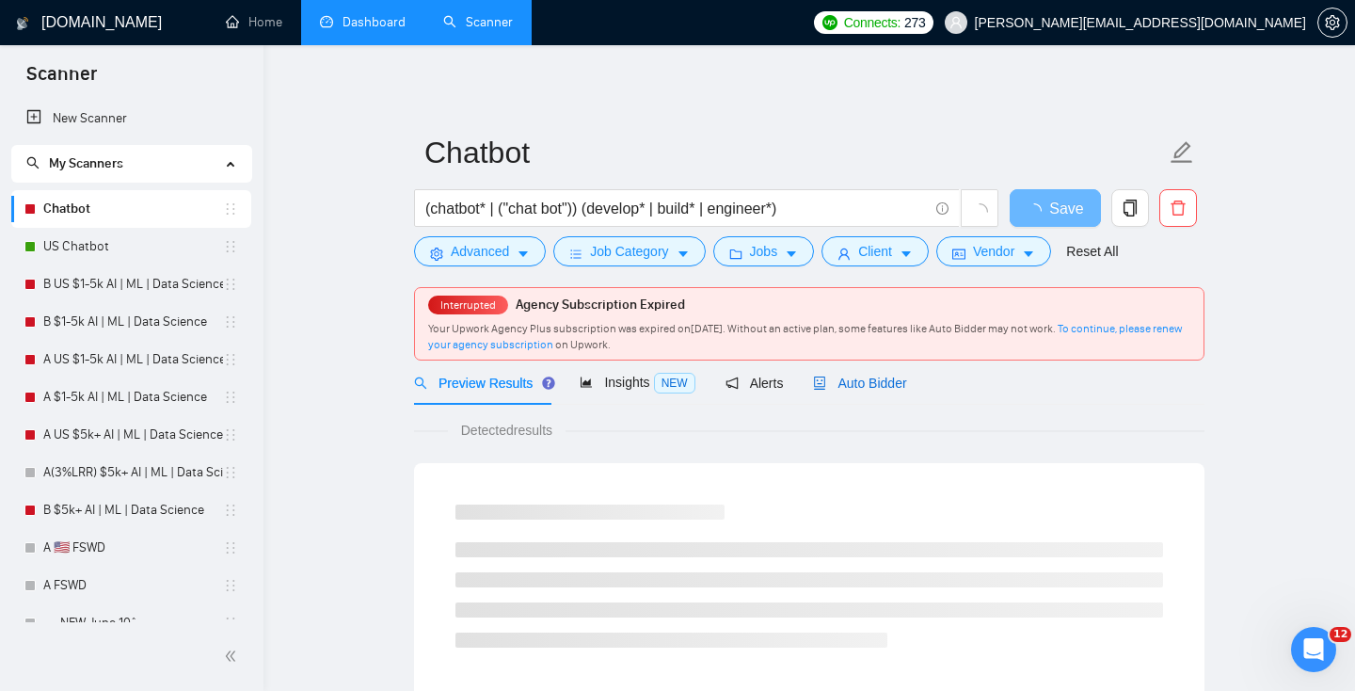
click at [857, 373] on div "Auto Bidder" at bounding box center [859, 383] width 93 height 21
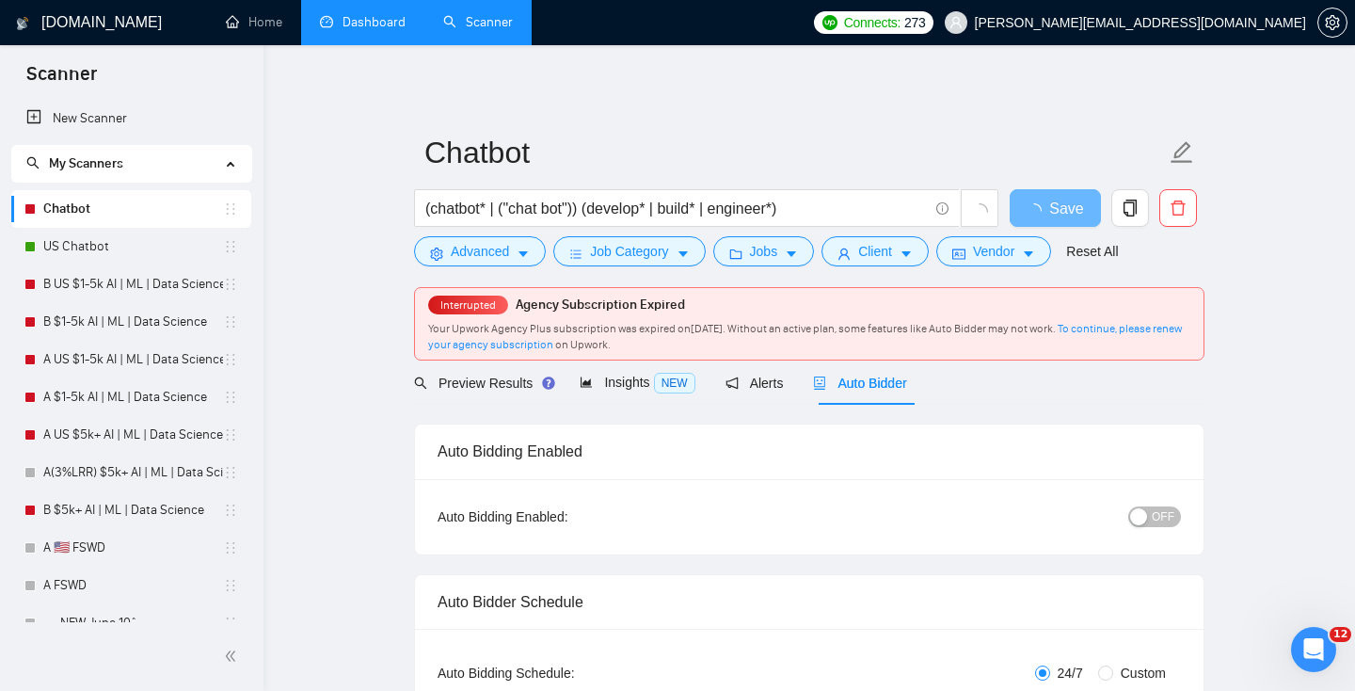
click at [1155, 518] on span "OFF" at bounding box center [1163, 516] width 23 height 21
click at [1071, 216] on span "Save" at bounding box center [1055, 209] width 34 height 24
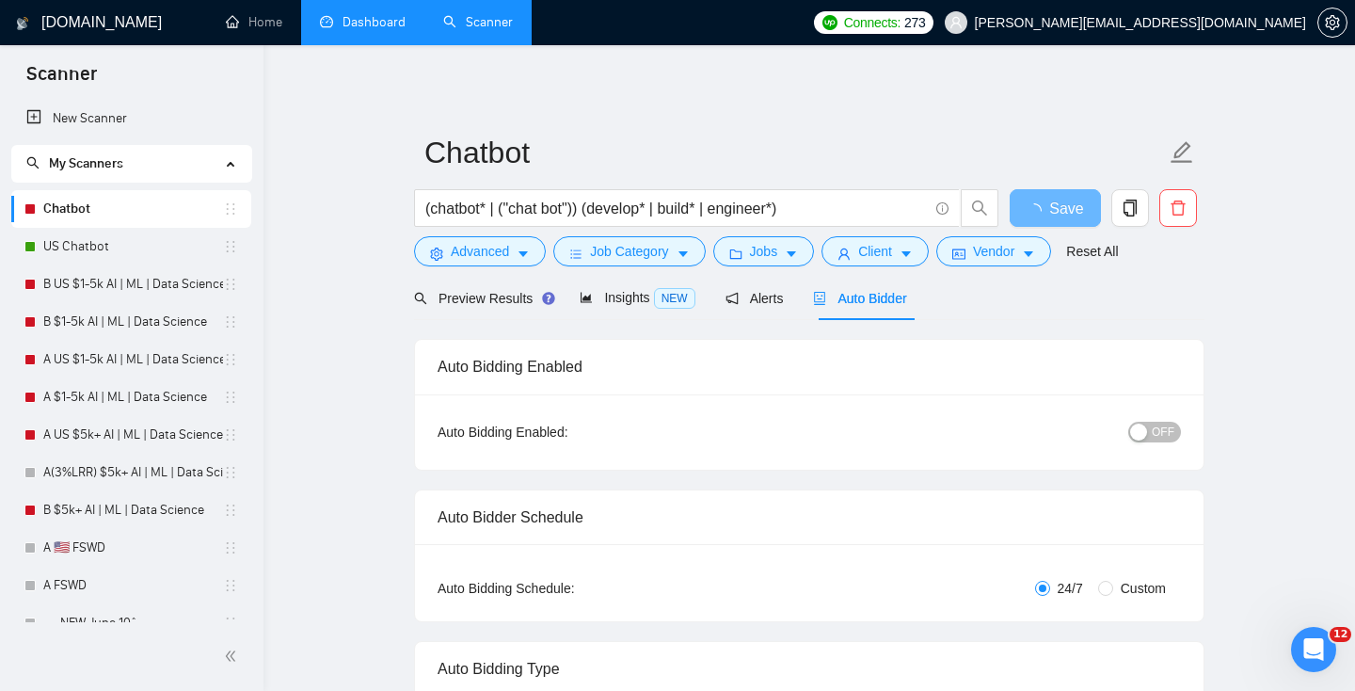
click at [1180, 436] on div "OFF" at bounding box center [1058, 432] width 248 height 22
click at [1156, 431] on span "OFF" at bounding box center [1163, 432] width 23 height 21
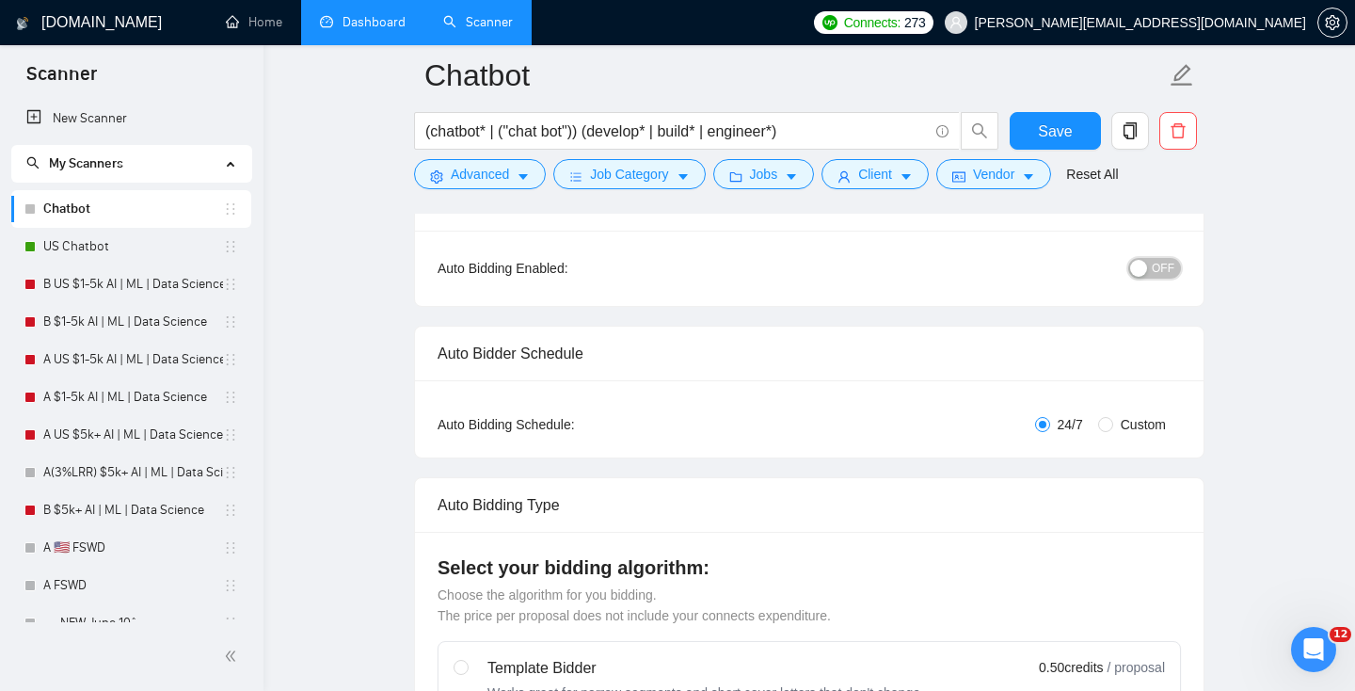
scroll to position [181, 0]
click at [1156, 268] on span "OFF" at bounding box center [1163, 266] width 23 height 21
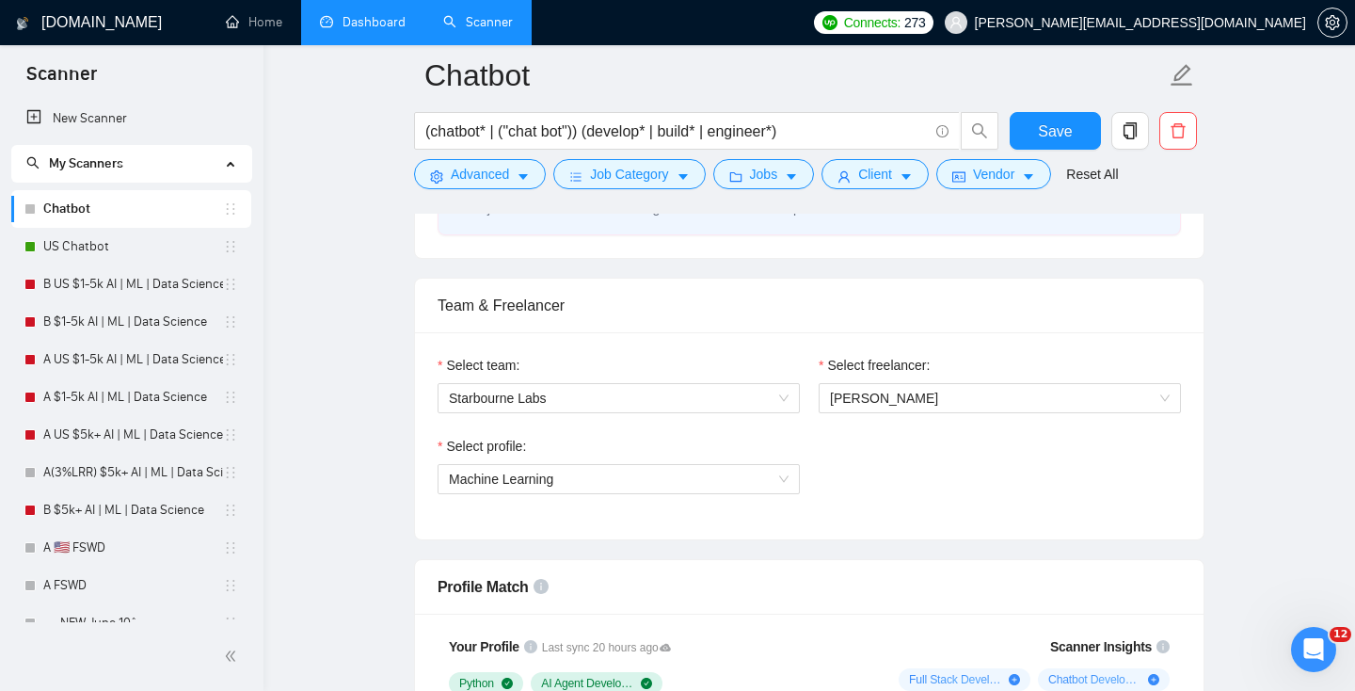
scroll to position [881, 0]
click at [721, 493] on div "Select profile: Machine Learning" at bounding box center [618, 475] width 381 height 81
click at [607, 477] on span "Machine Learning" at bounding box center [619, 478] width 340 height 28
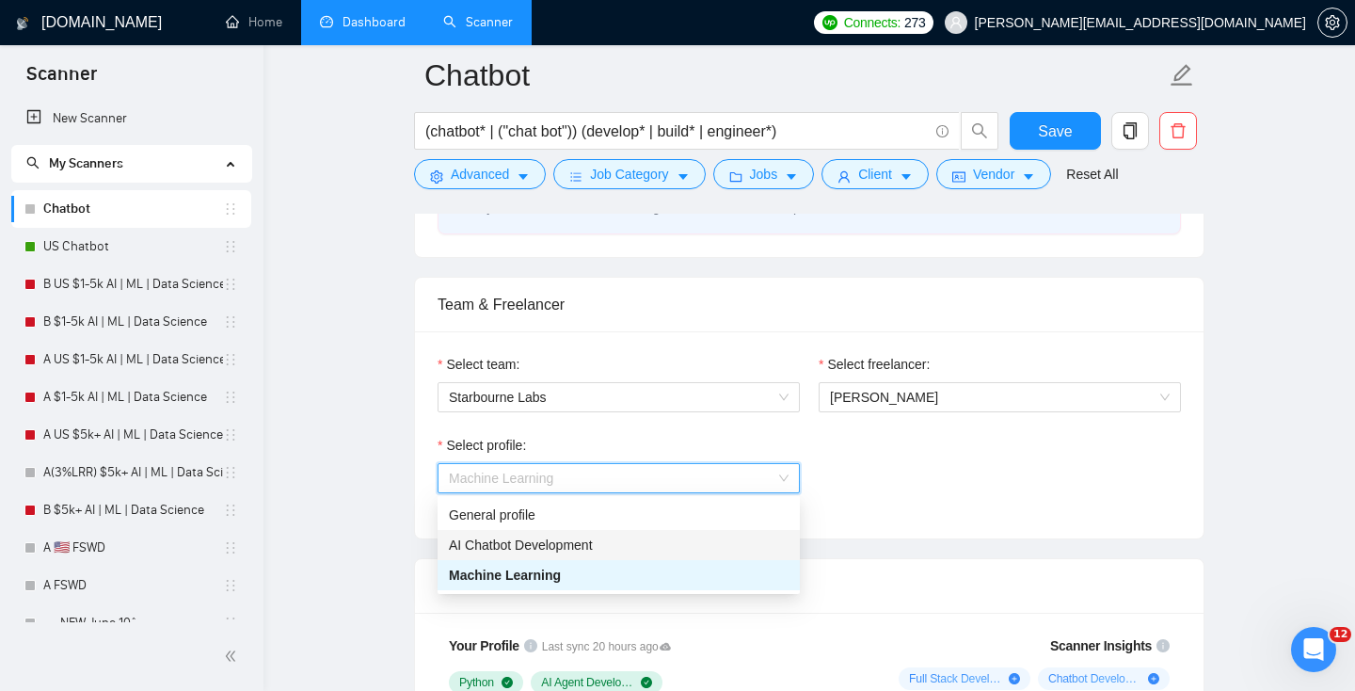
click at [512, 540] on span "AI Chatbot Development" at bounding box center [521, 544] width 144 height 15
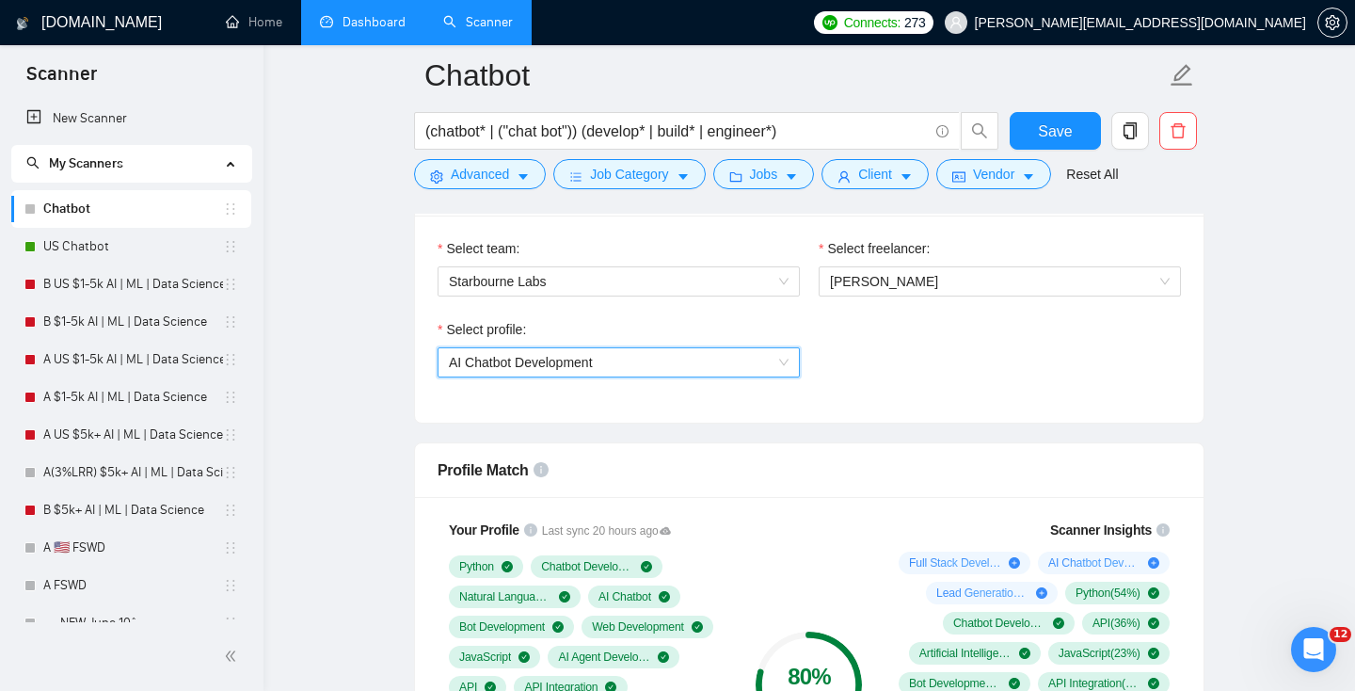
scroll to position [993, 0]
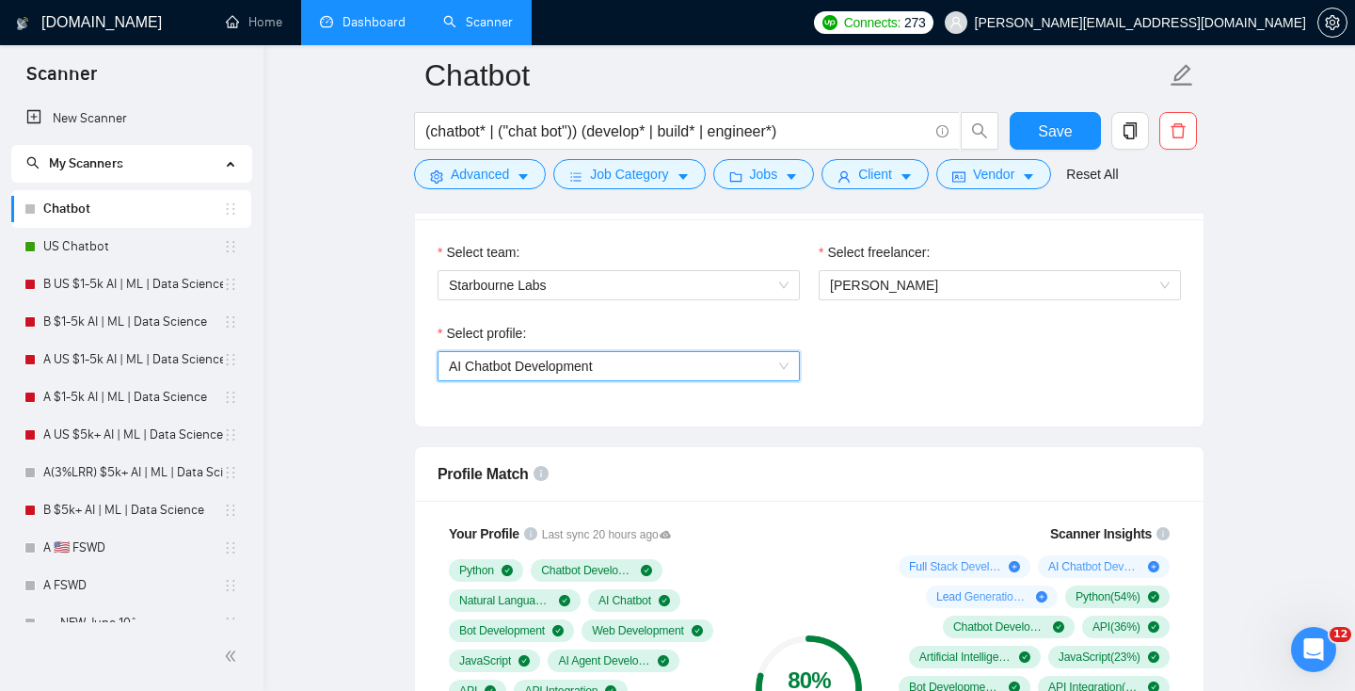
click at [627, 371] on span "AI Chatbot Development" at bounding box center [619, 366] width 340 height 28
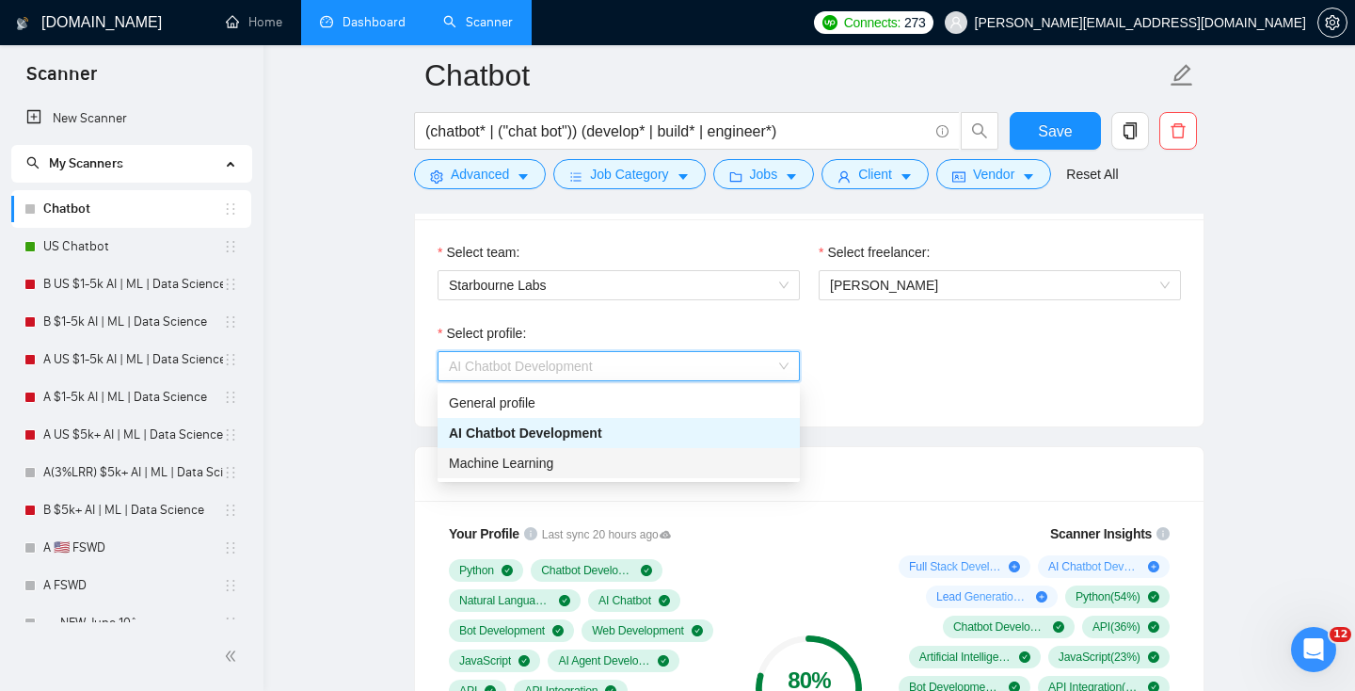
click at [552, 456] on span "Machine Learning" at bounding box center [501, 463] width 104 height 15
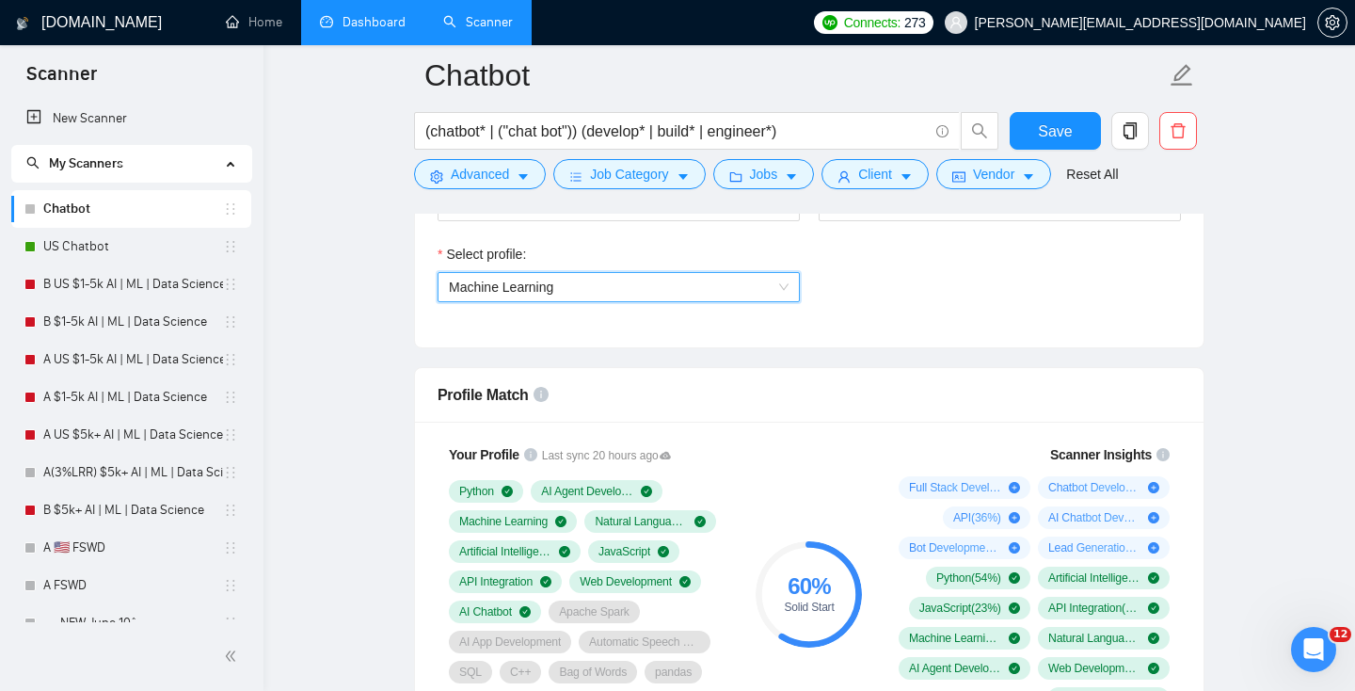
scroll to position [1086, 0]
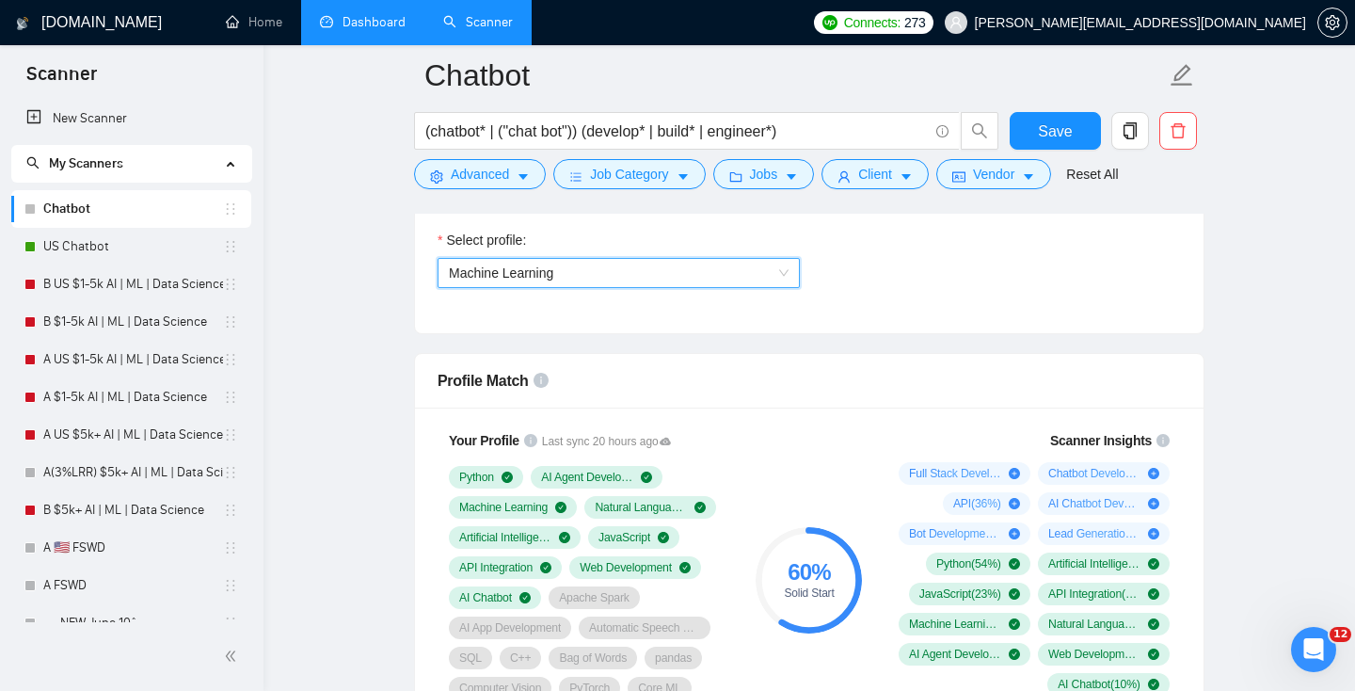
click at [572, 274] on span "Machine Learning" at bounding box center [619, 273] width 340 height 28
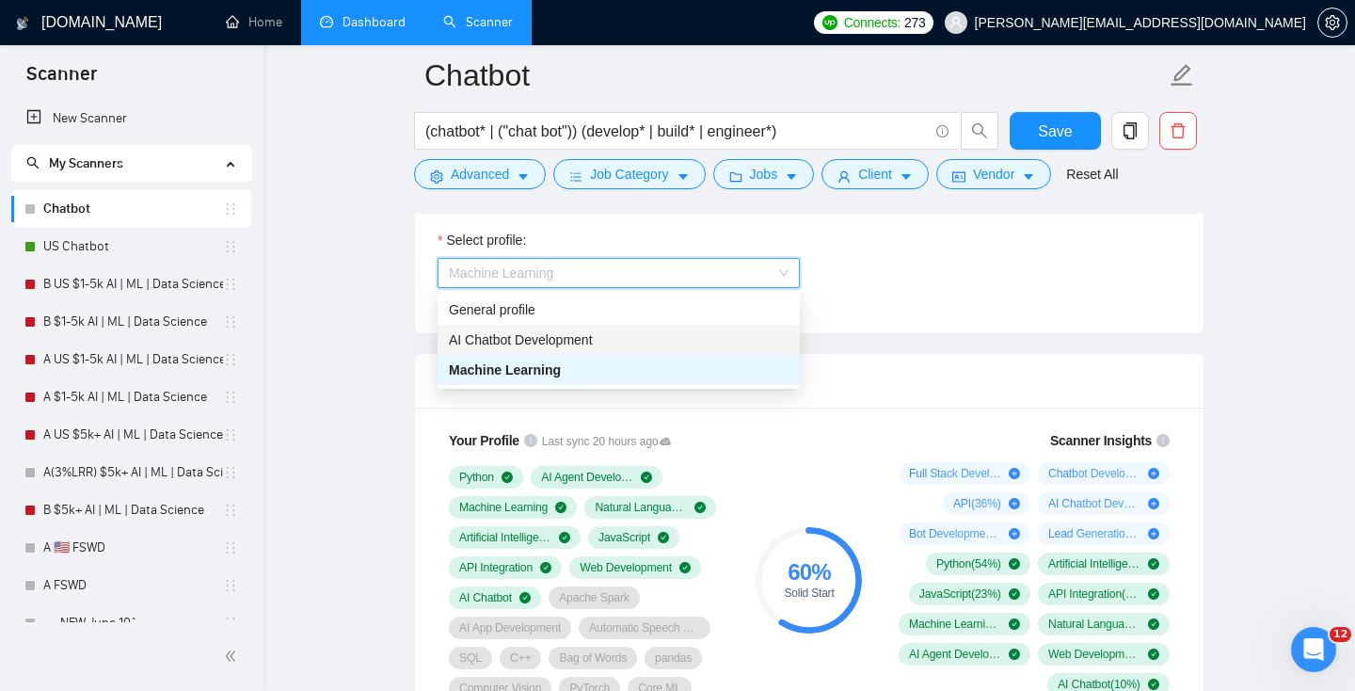
click at [516, 339] on span "AI Chatbot Development" at bounding box center [521, 339] width 144 height 15
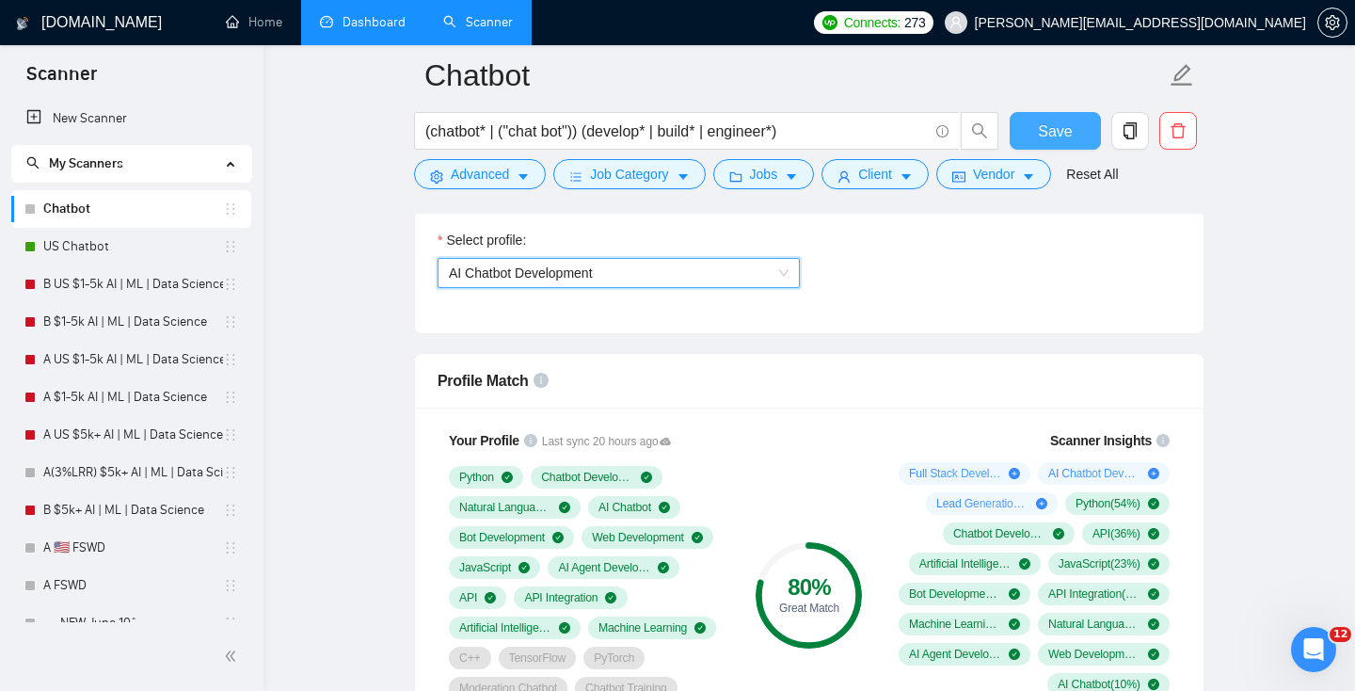
click at [1037, 132] on button "Save" at bounding box center [1055, 131] width 91 height 38
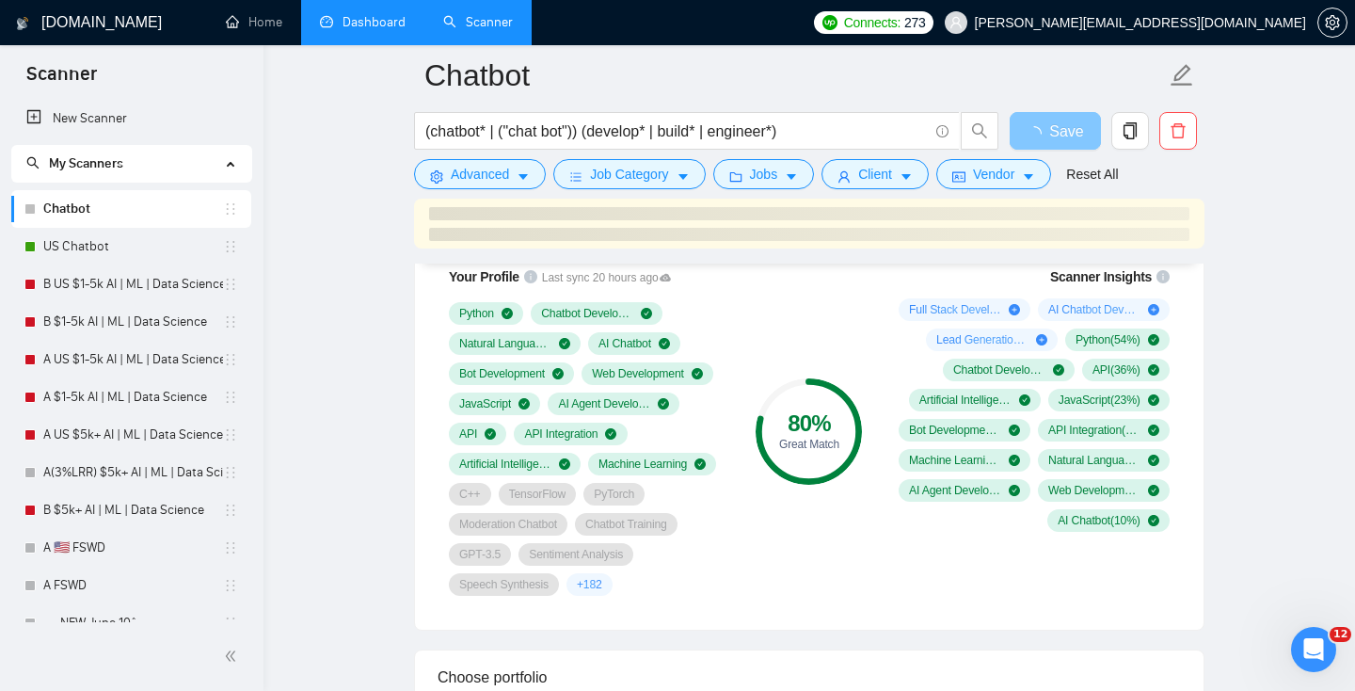
scroll to position [1233, 0]
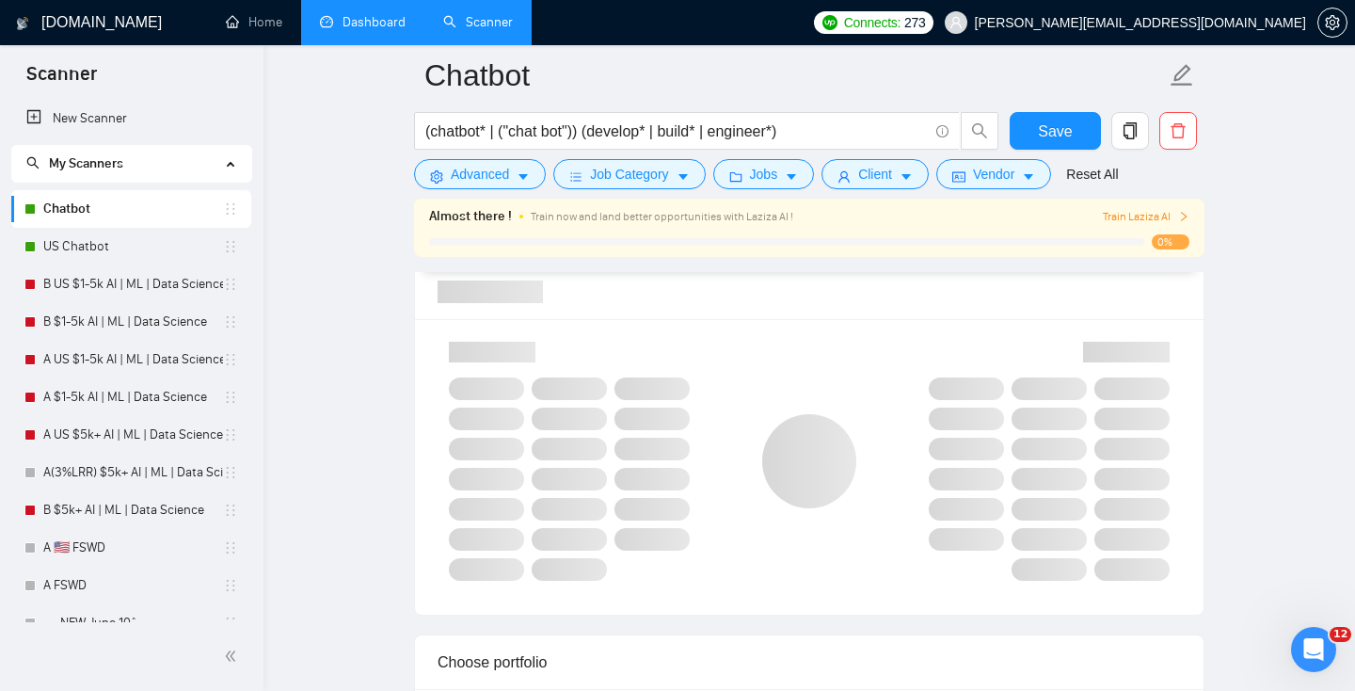
drag, startPoint x: 886, startPoint y: 368, endPoint x: 1031, endPoint y: 396, distance: 147.7
click at [1033, 397] on div at bounding box center [1030, 461] width 301 height 262
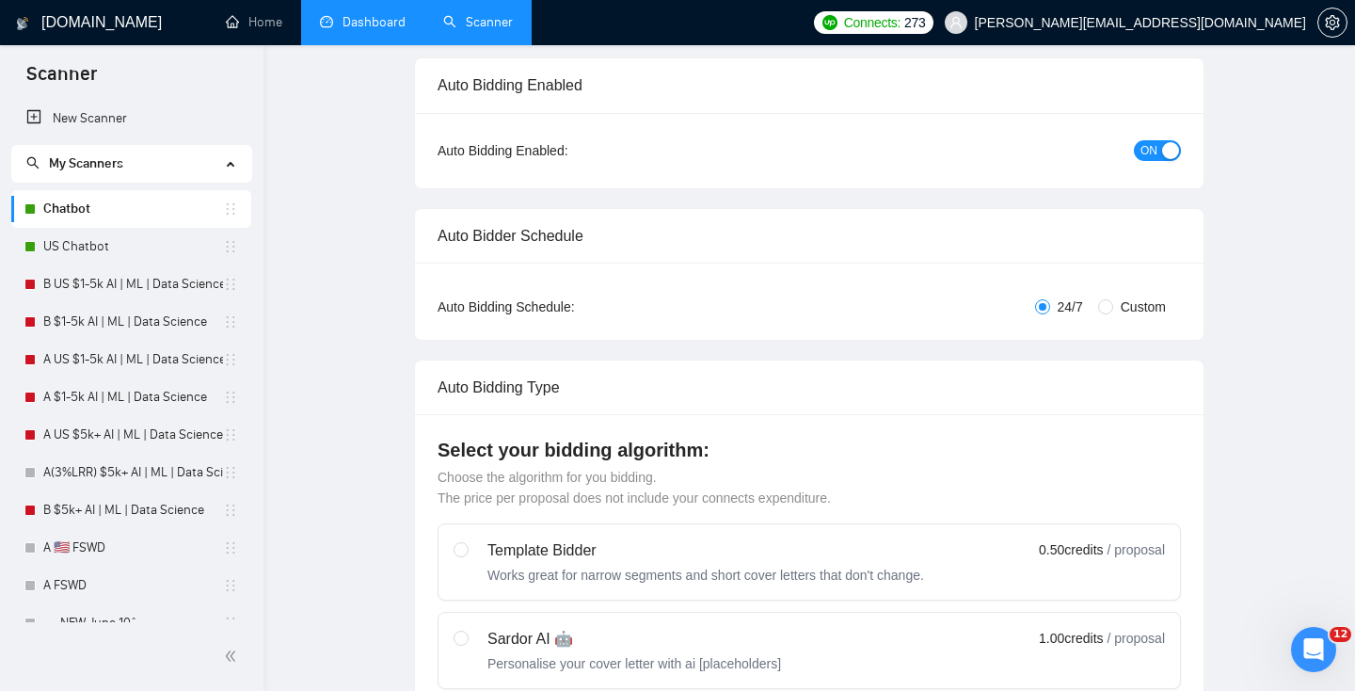
scroll to position [0, 0]
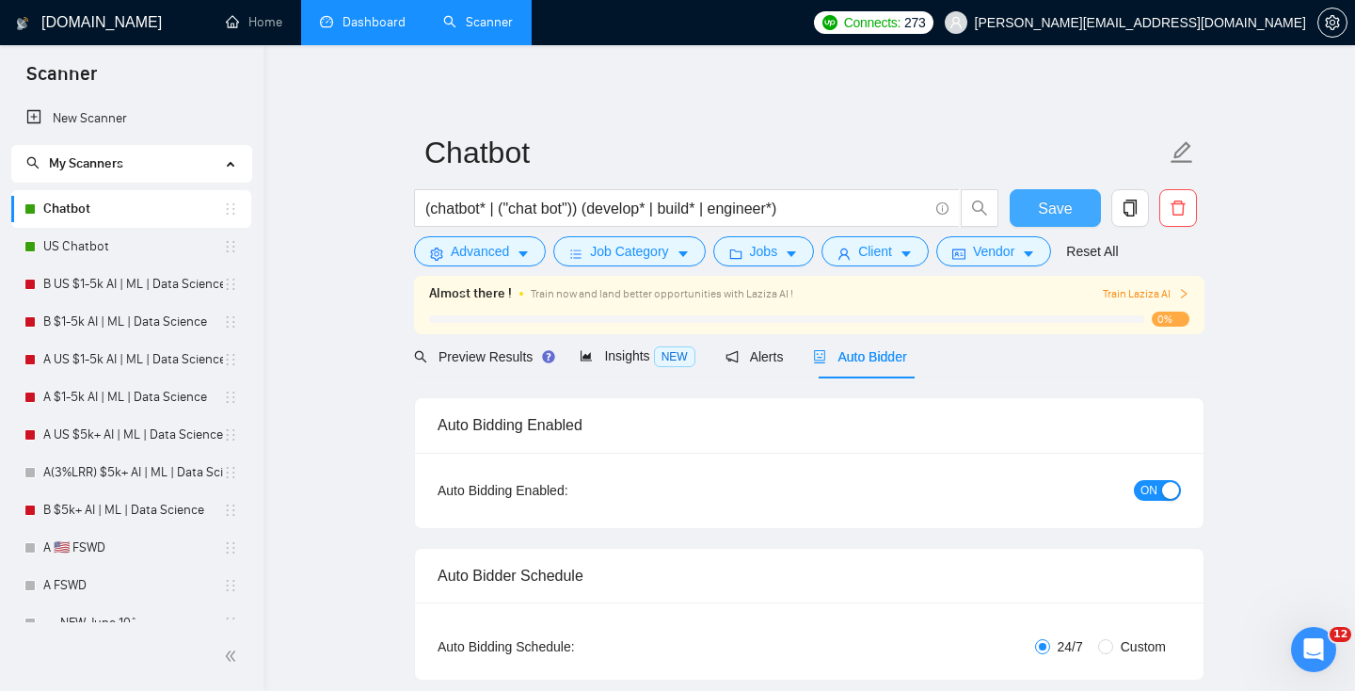
click at [1088, 207] on button "Save" at bounding box center [1055, 208] width 91 height 38
click at [478, 356] on span "Preview Results" at bounding box center [482, 356] width 136 height 15
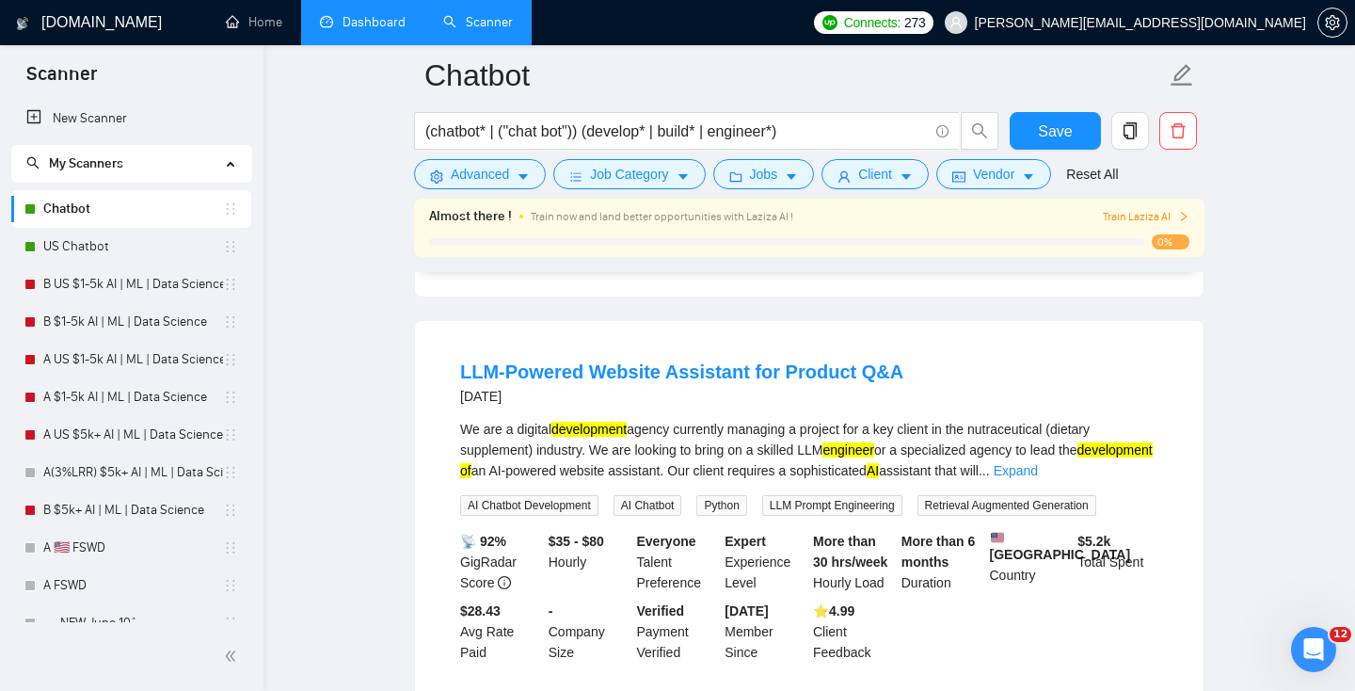
scroll to position [2631, 0]
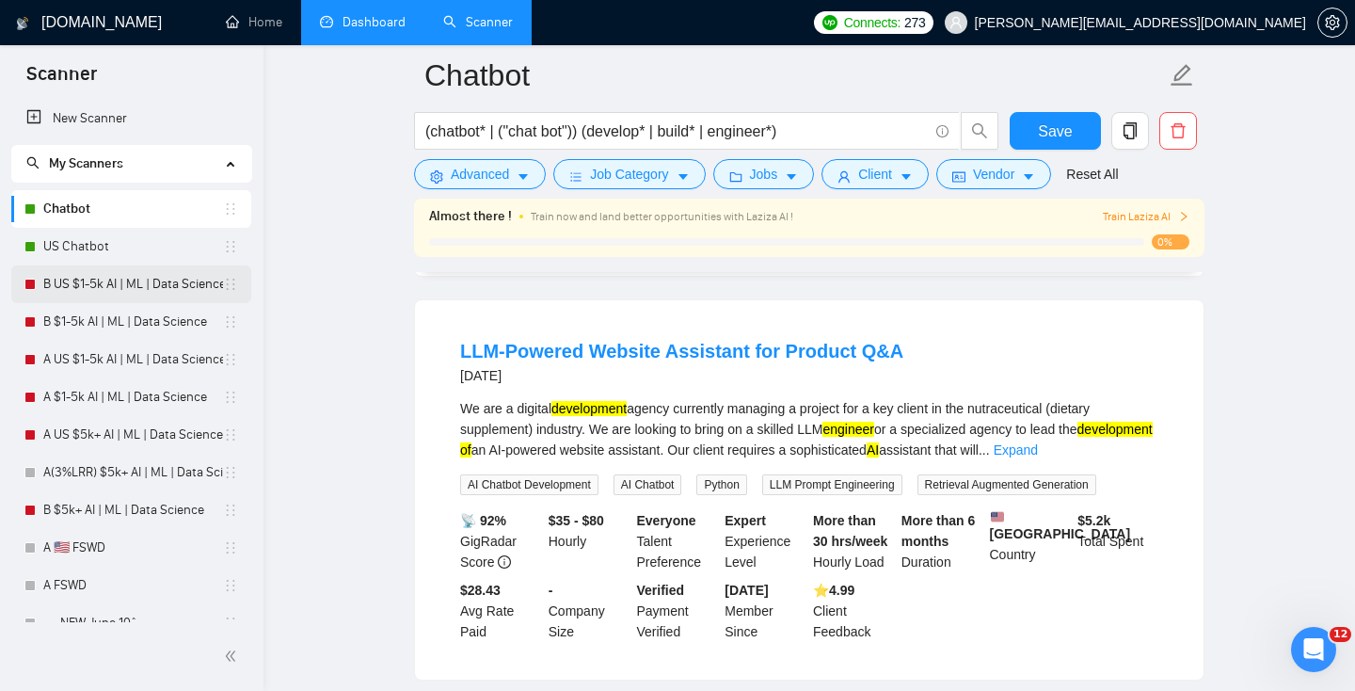
click at [96, 281] on link "B US $1-5k AI | ML | Data Science" at bounding box center [133, 284] width 180 height 38
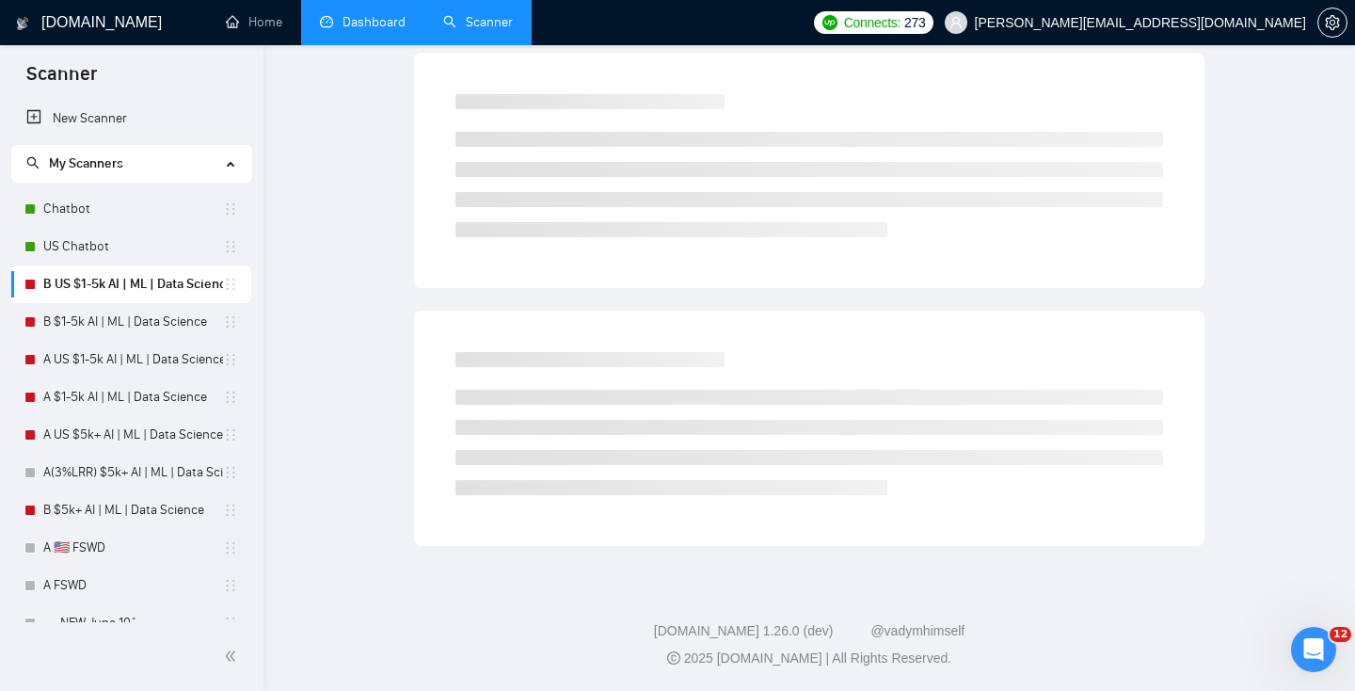
scroll to position [55, 0]
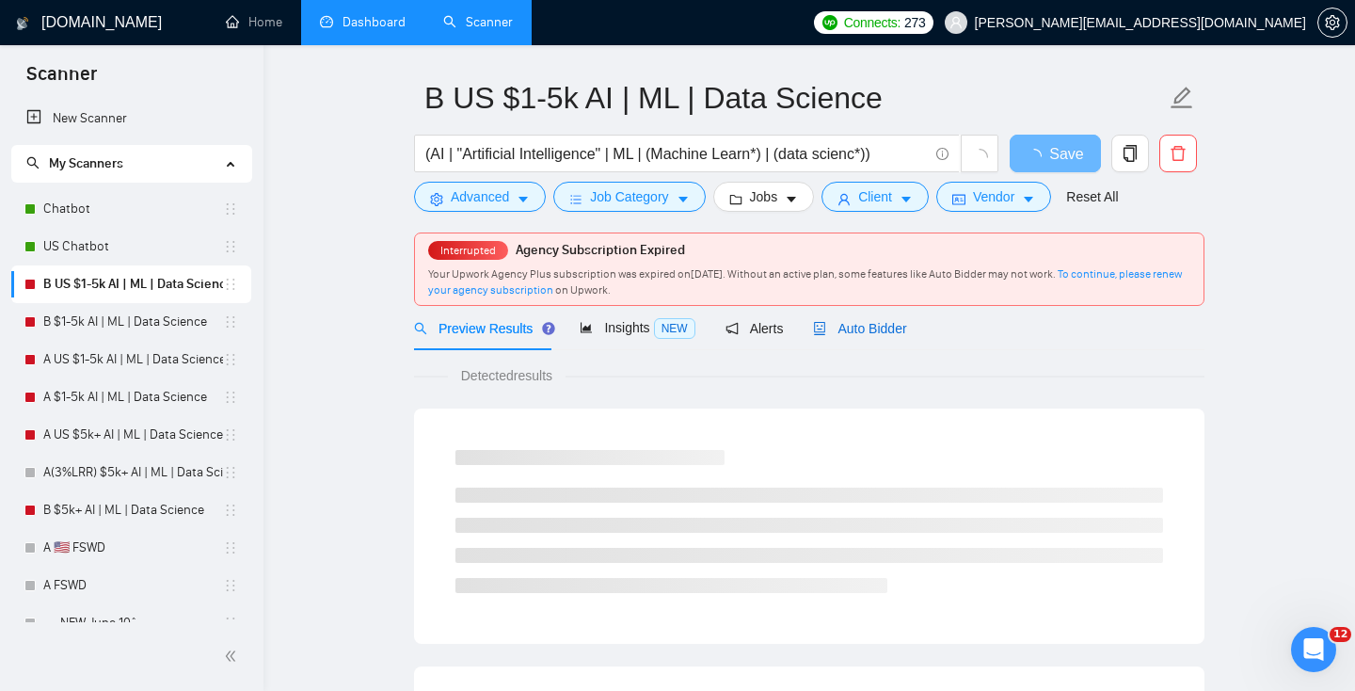
click at [868, 325] on span "Auto Bidder" at bounding box center [859, 328] width 93 height 15
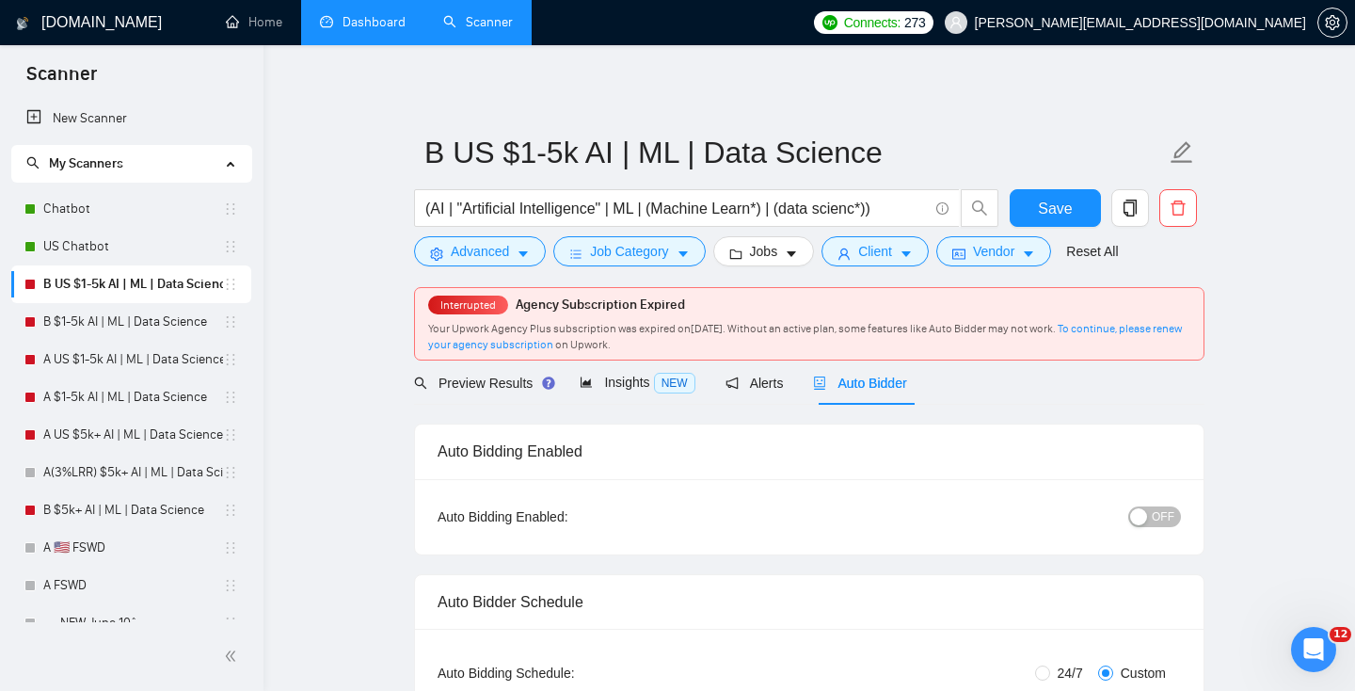
click at [1155, 519] on span "OFF" at bounding box center [1163, 516] width 23 height 21
drag, startPoint x: 1072, startPoint y: 213, endPoint x: 901, endPoint y: 259, distance: 177.4
click at [1072, 213] on button "Save" at bounding box center [1055, 208] width 91 height 38
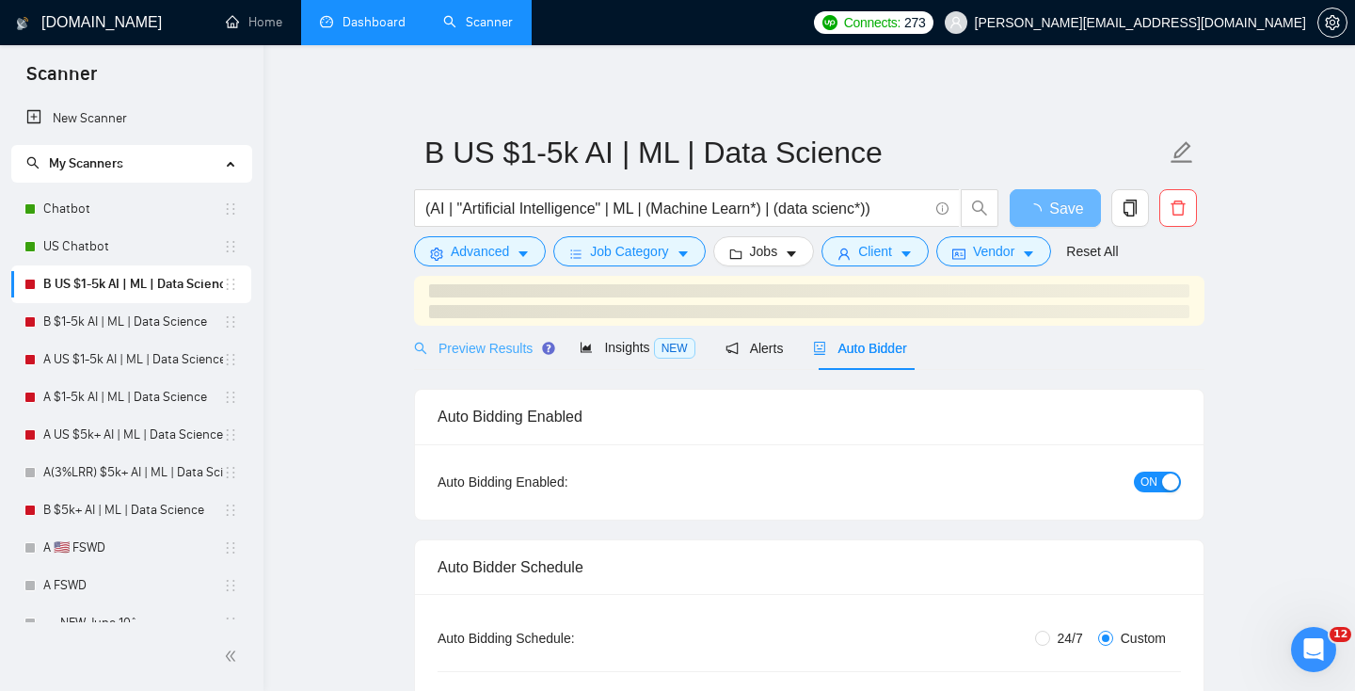
click at [487, 367] on div "Preview Results" at bounding box center [482, 348] width 136 height 44
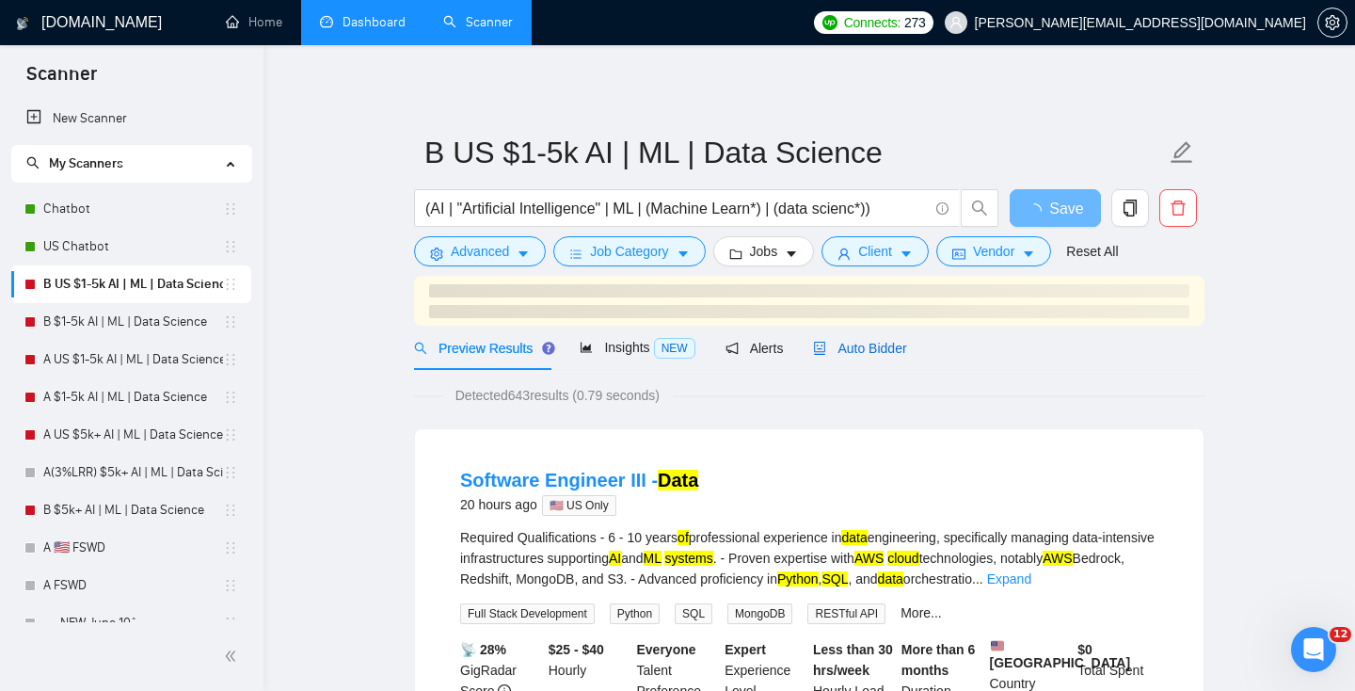
click at [880, 350] on span "Auto Bidder" at bounding box center [859, 348] width 93 height 15
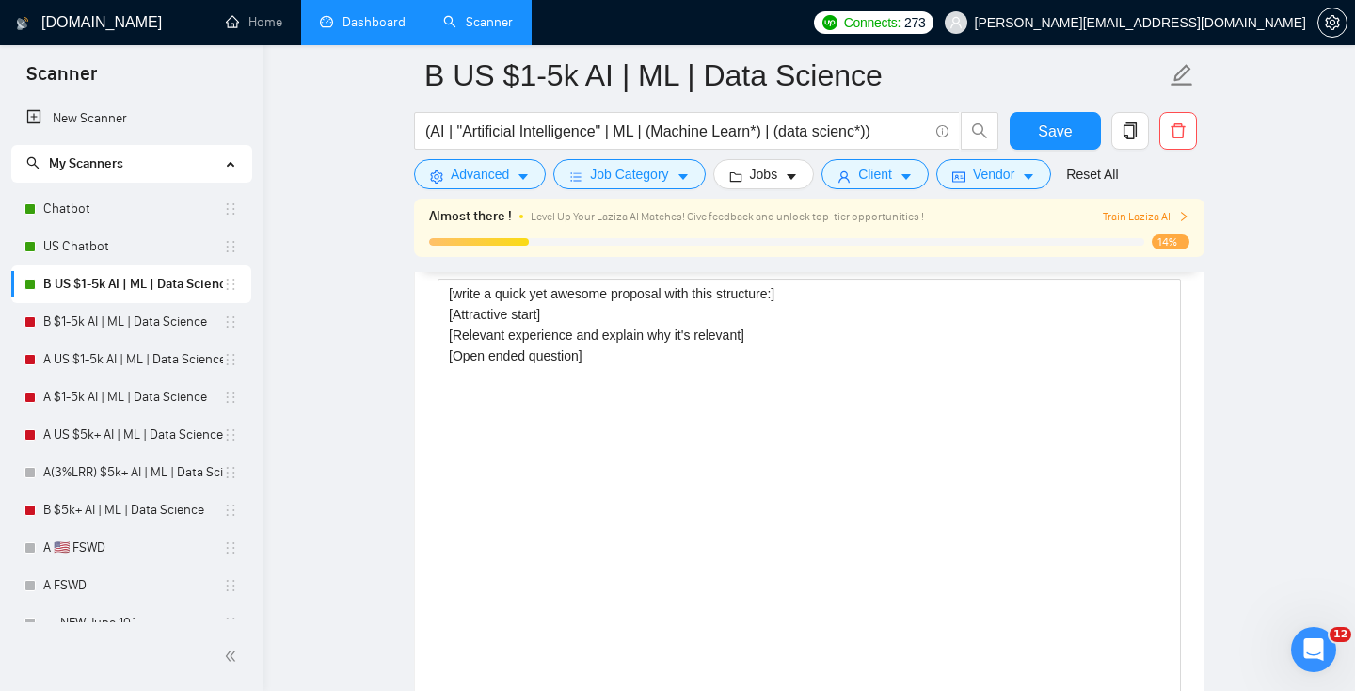
scroll to position [2354, 0]
click at [119, 241] on link "US Chatbot" at bounding box center [133, 247] width 180 height 38
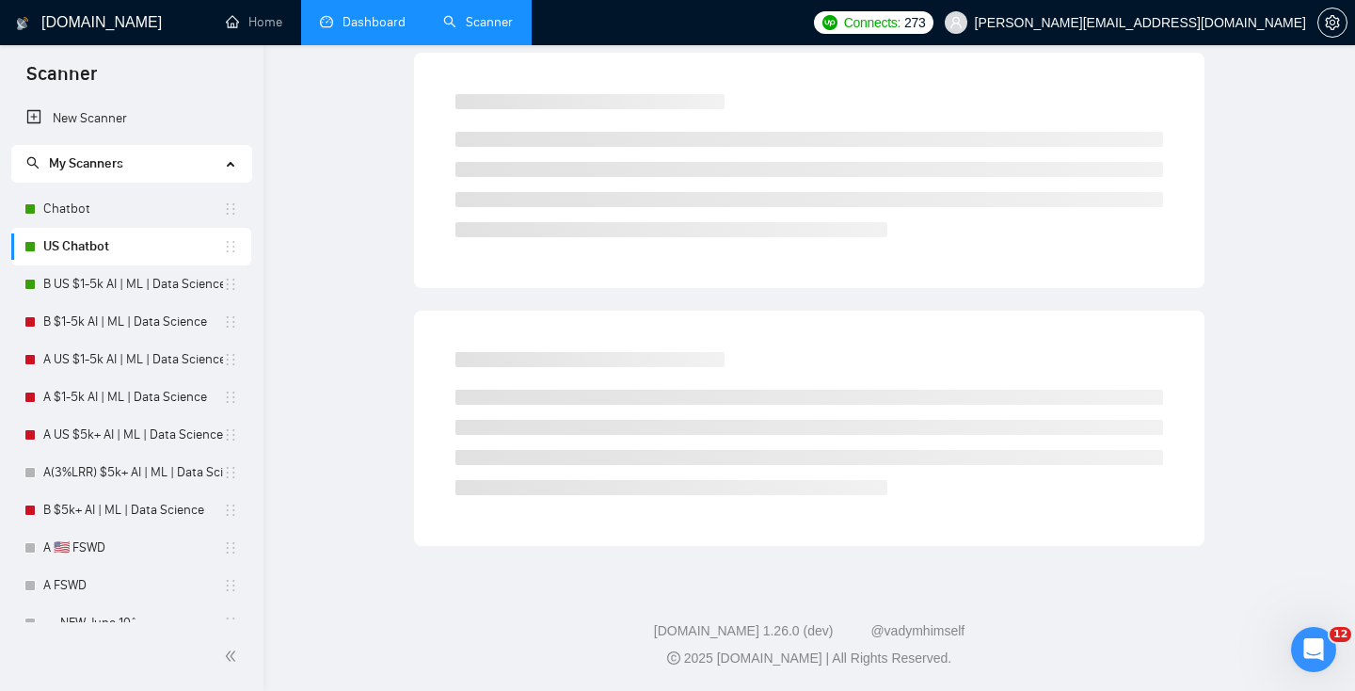
scroll to position [55, 0]
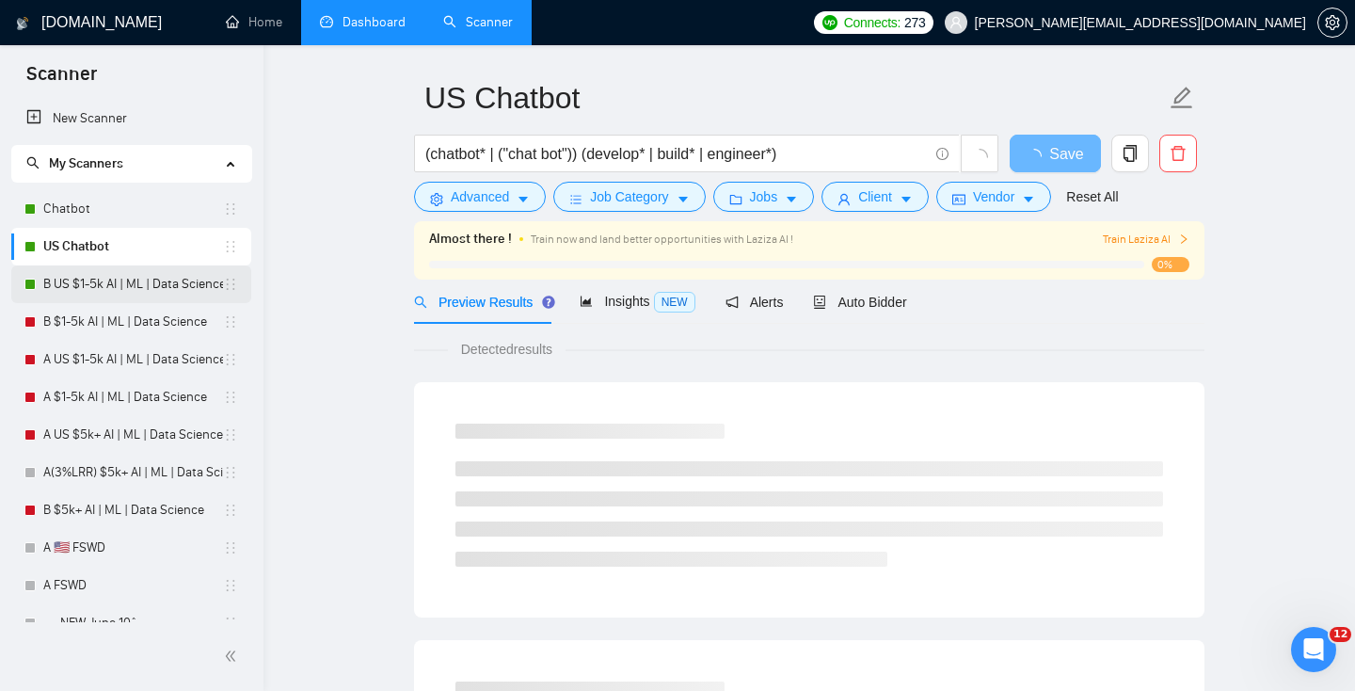
click at [160, 288] on link "B US $1-5k AI | ML | Data Science" at bounding box center [133, 284] width 180 height 38
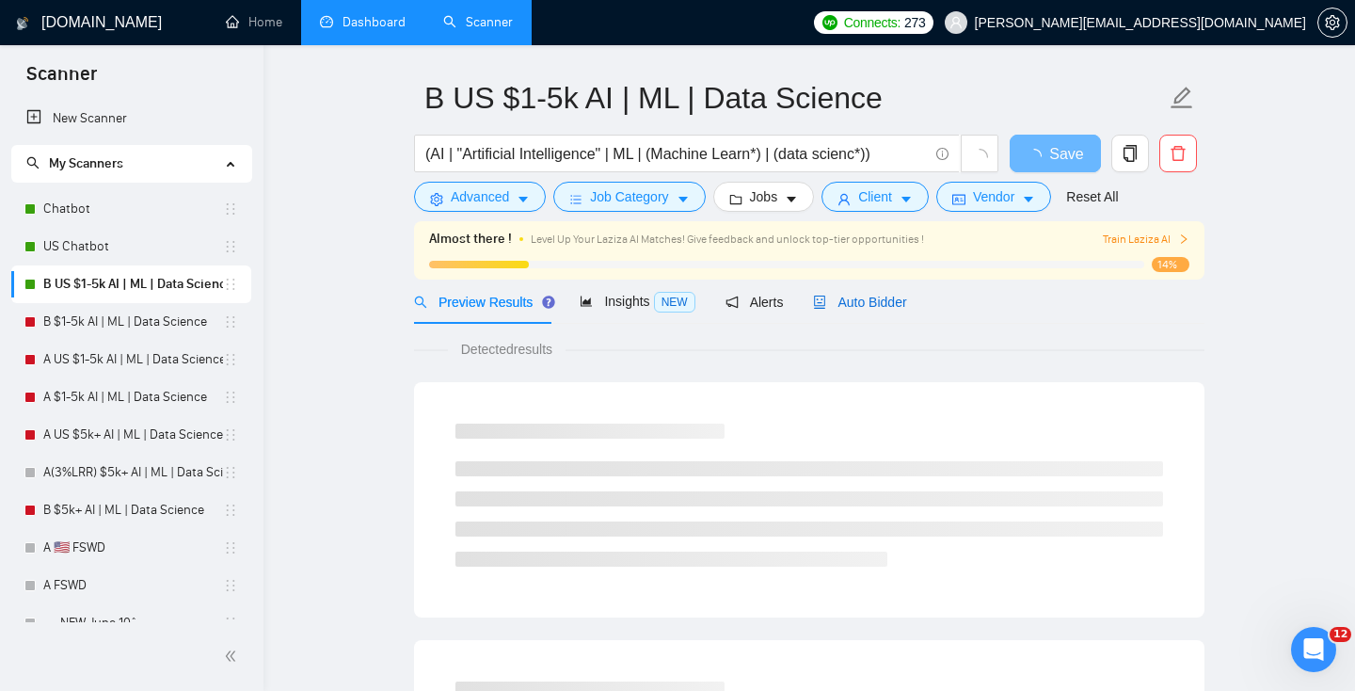
click at [859, 308] on span "Auto Bidder" at bounding box center [859, 302] width 93 height 15
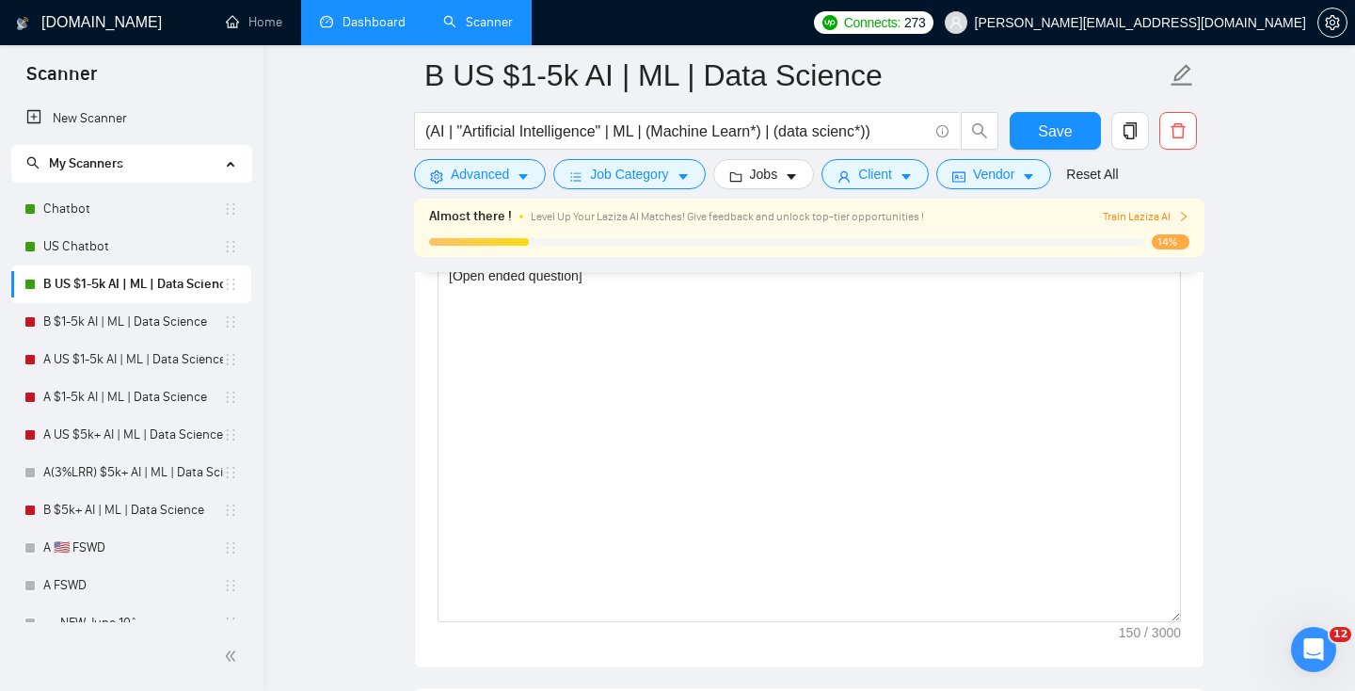
scroll to position [2217, 0]
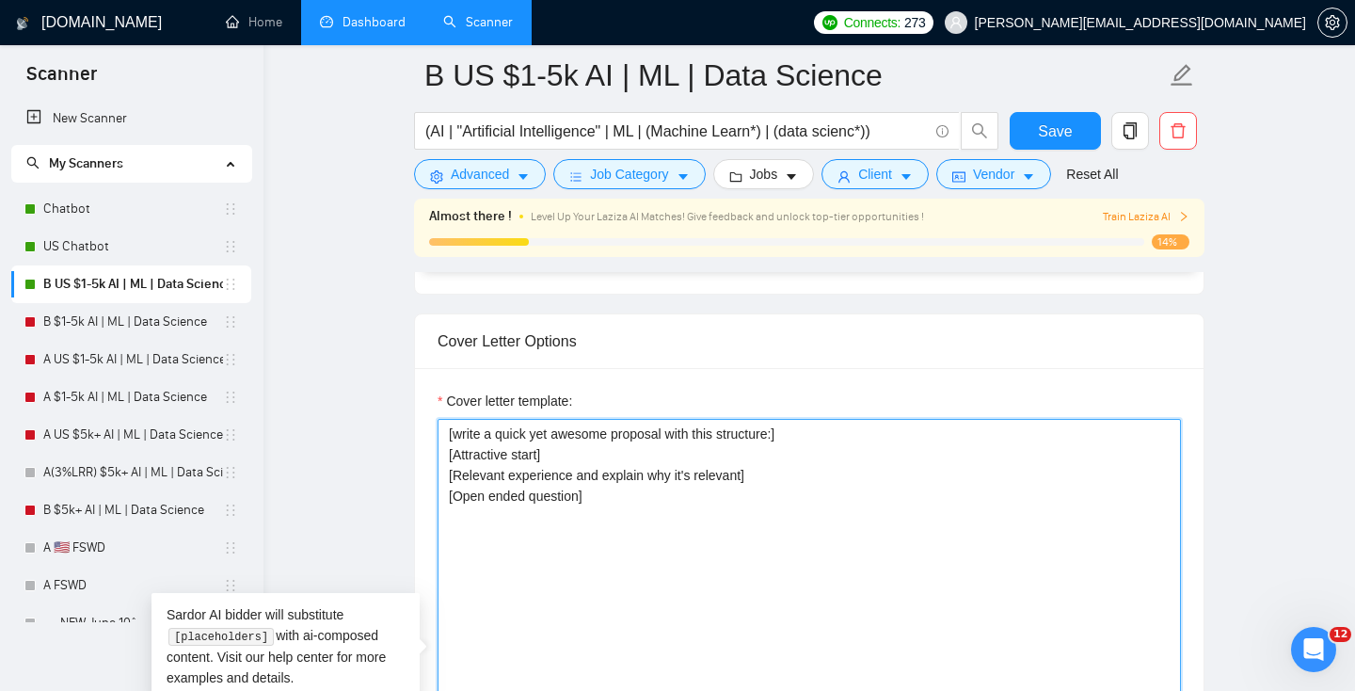
drag, startPoint x: 622, startPoint y: 543, endPoint x: 305, endPoint y: 420, distance: 340.3
click at [305, 420] on main "B US $1-5k AI | ML | Data Science (AI | "Artificial Intelligence" | ML | (Machi…" at bounding box center [810, 644] width 1032 height 5570
click at [693, 599] on textarea "[write a quick yet awesome proposal with this structure:] [Attractive start] [R…" at bounding box center [810, 631] width 744 height 424
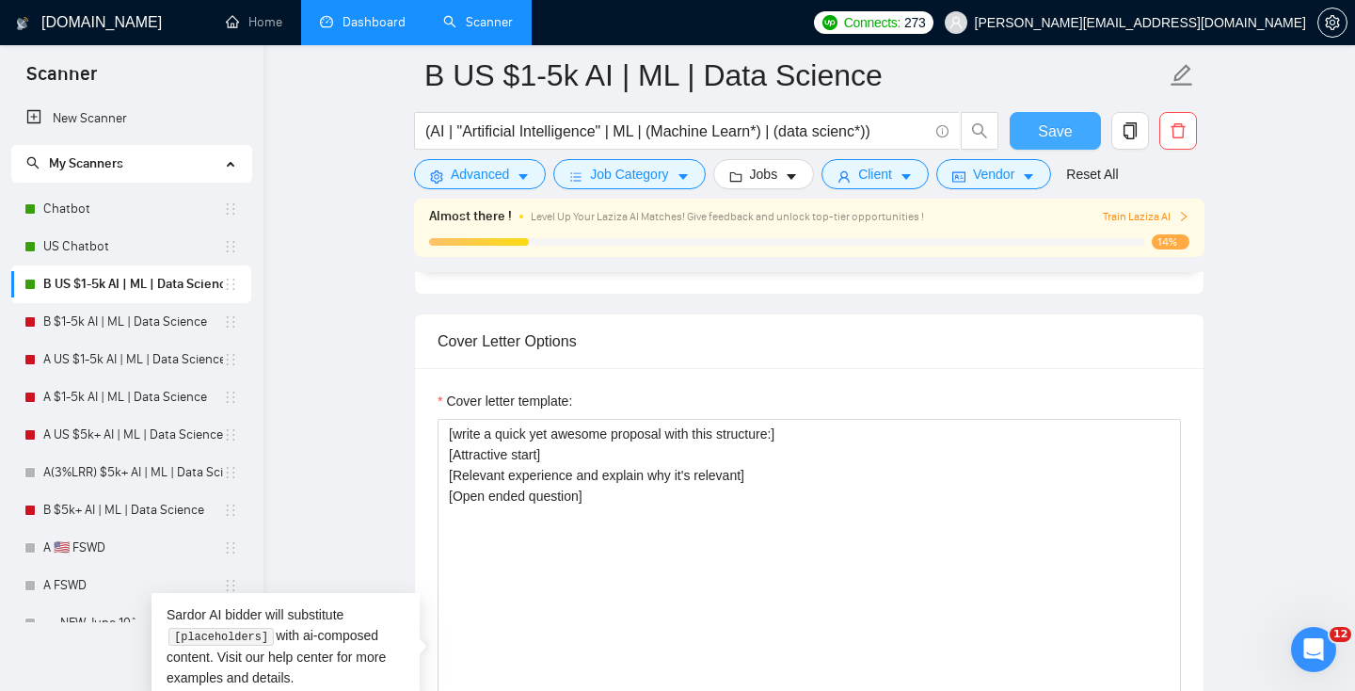
click at [1072, 132] on button "Save" at bounding box center [1055, 131] width 91 height 38
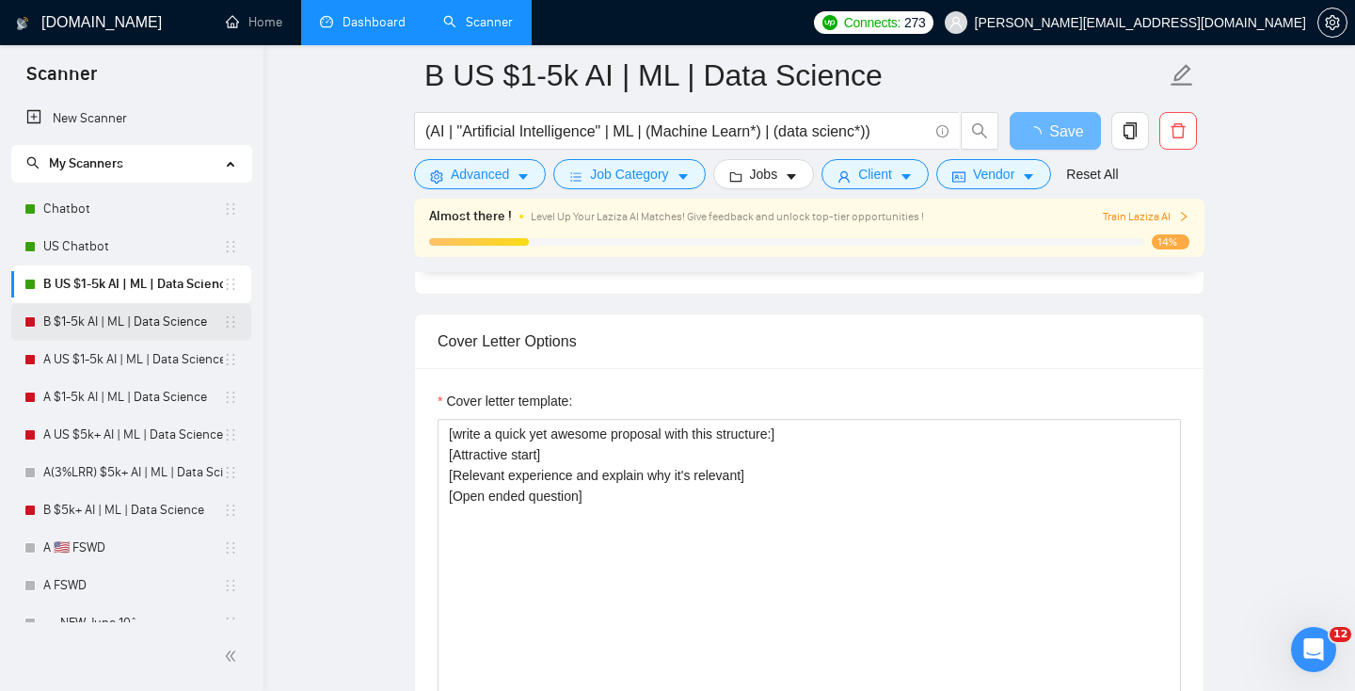
click at [120, 334] on link "B $1-5k AI | ML | Data Science" at bounding box center [133, 322] width 180 height 38
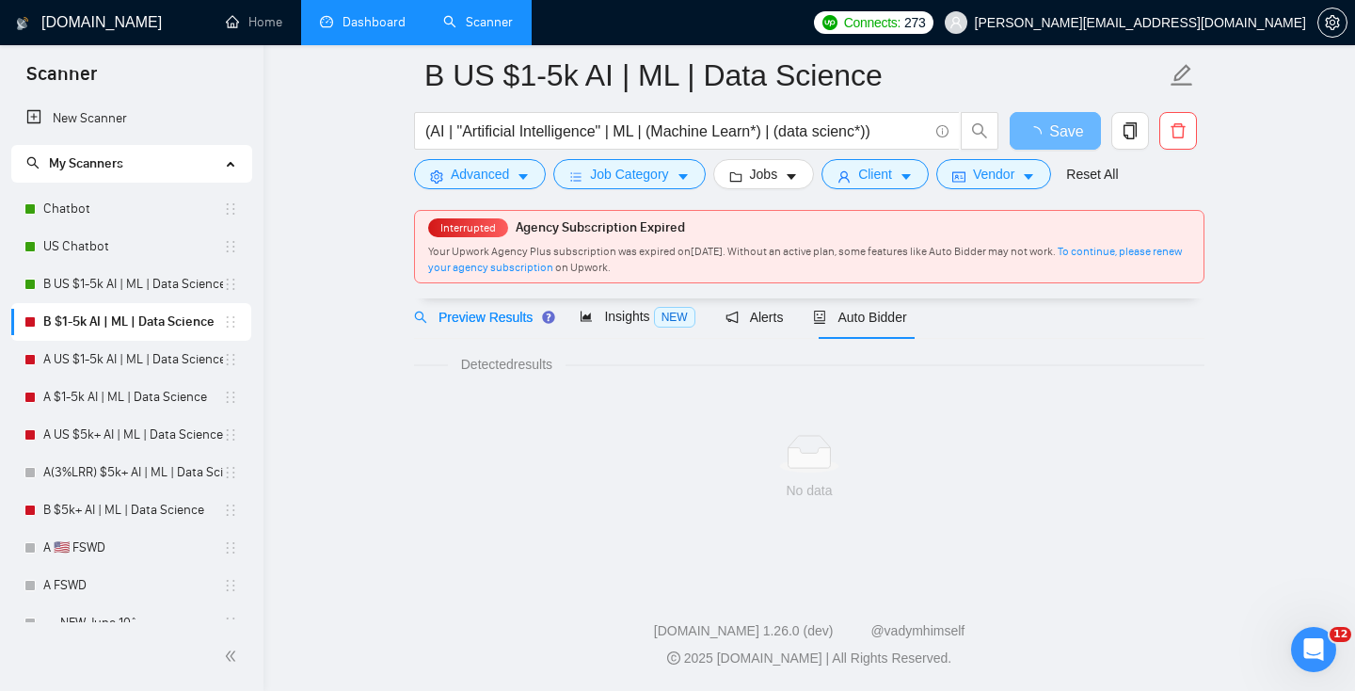
scroll to position [55, 0]
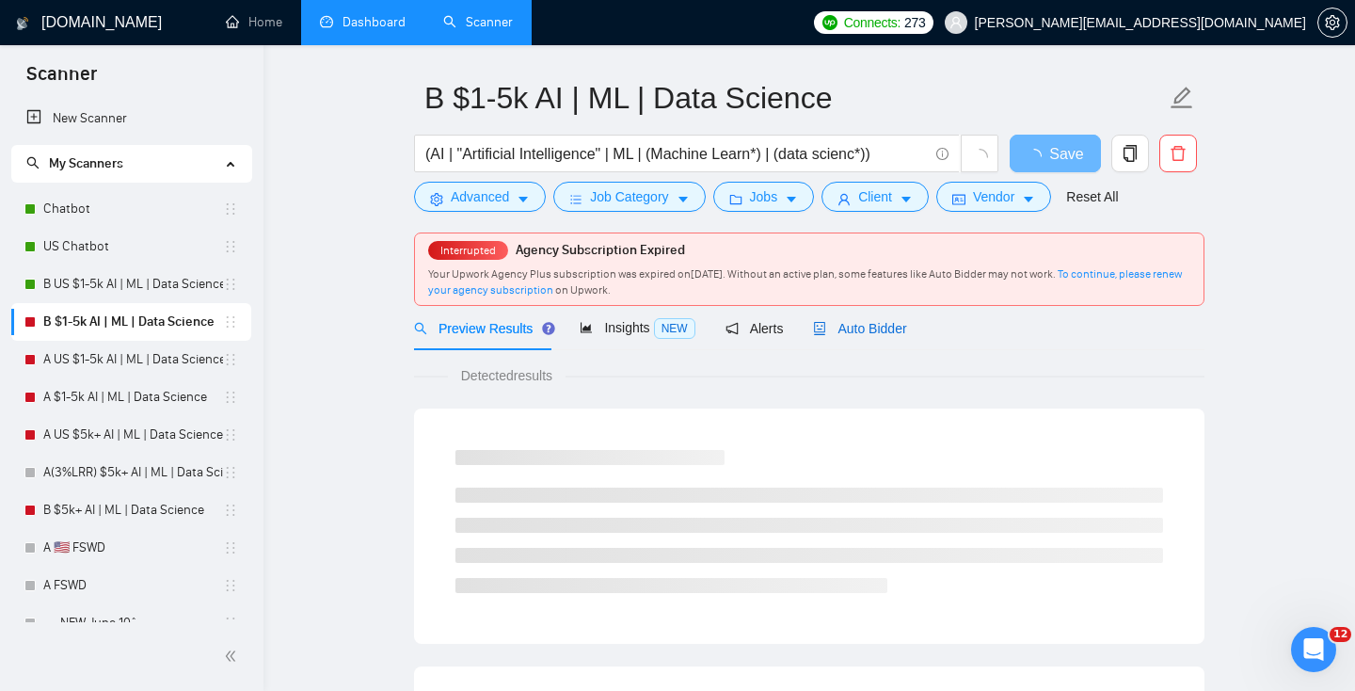
click at [878, 329] on span "Auto Bidder" at bounding box center [859, 328] width 93 height 15
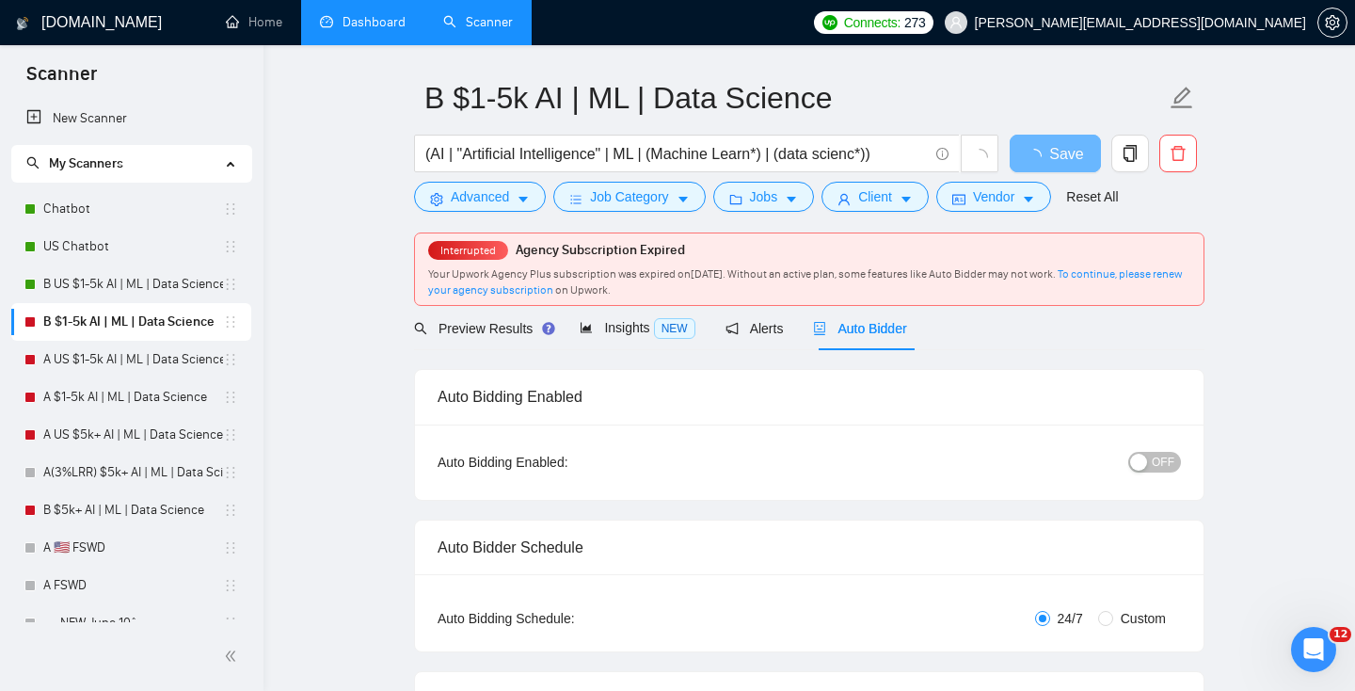
radio input "false"
radio input "true"
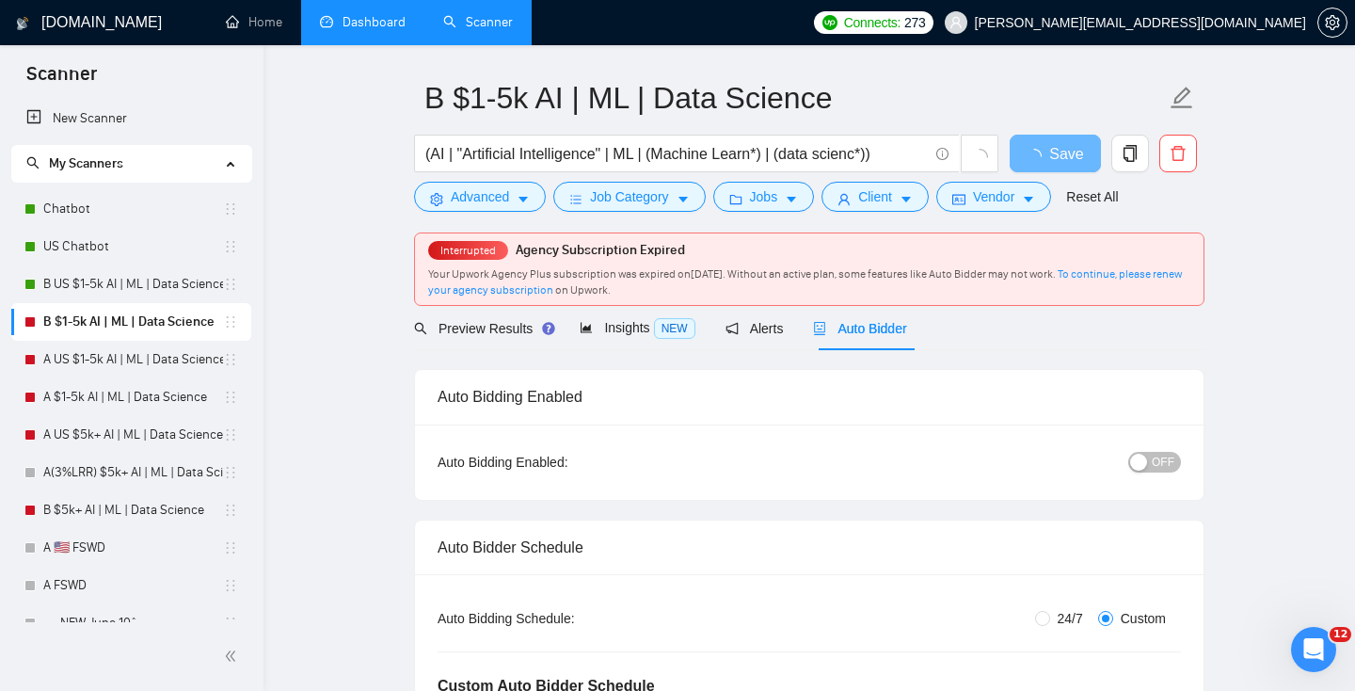
click at [1154, 459] on span "OFF" at bounding box center [1163, 462] width 23 height 21
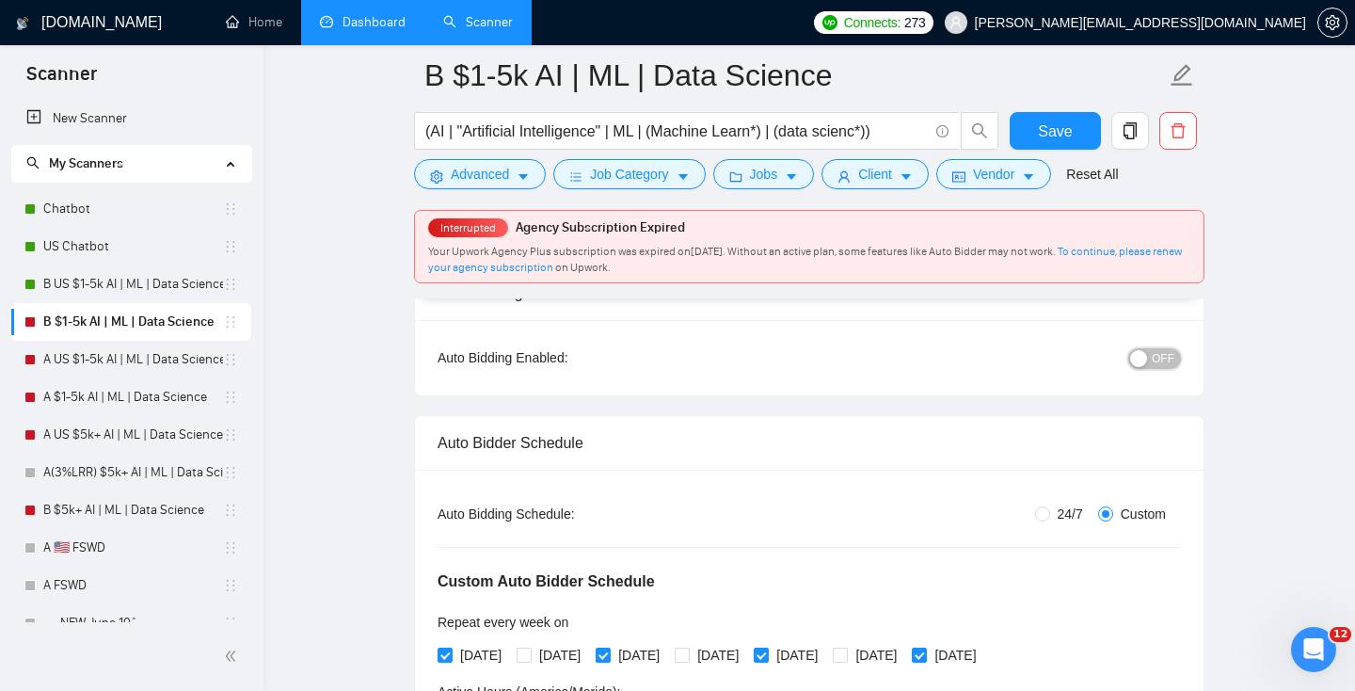
scroll to position [171, 0]
click at [1057, 129] on span "Save" at bounding box center [1055, 132] width 34 height 24
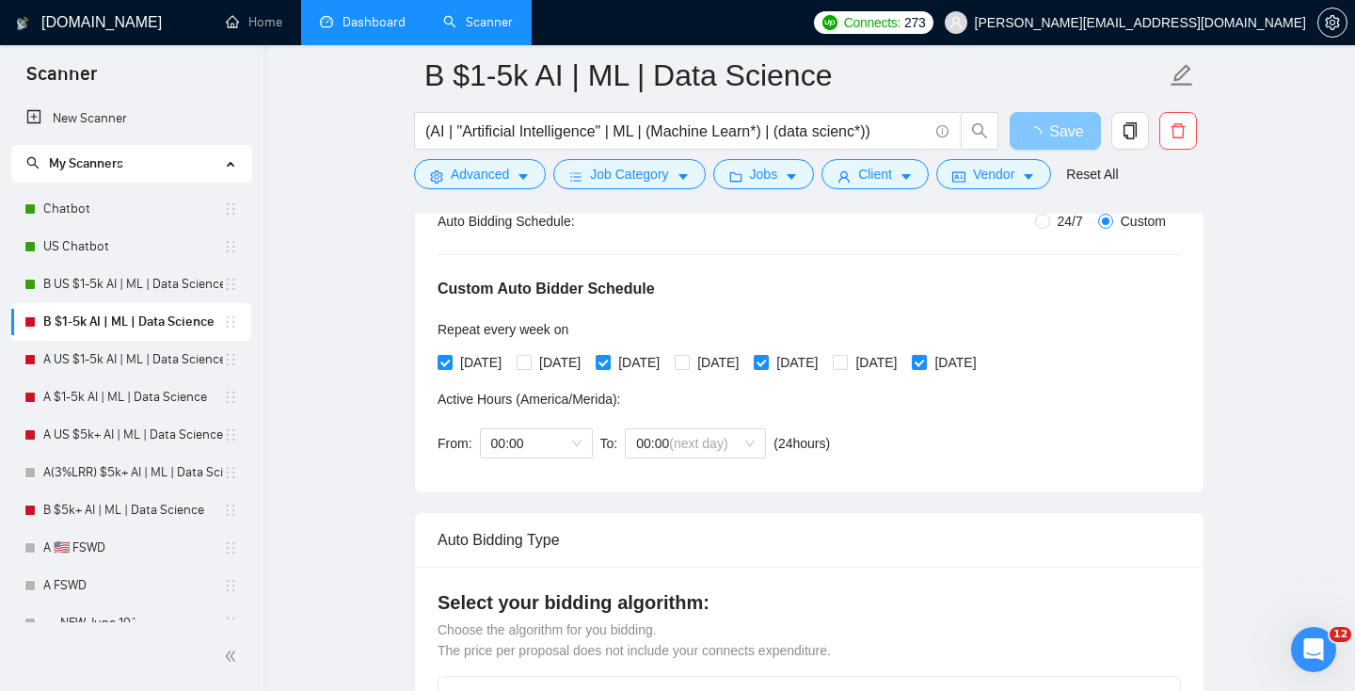
scroll to position [19, 0]
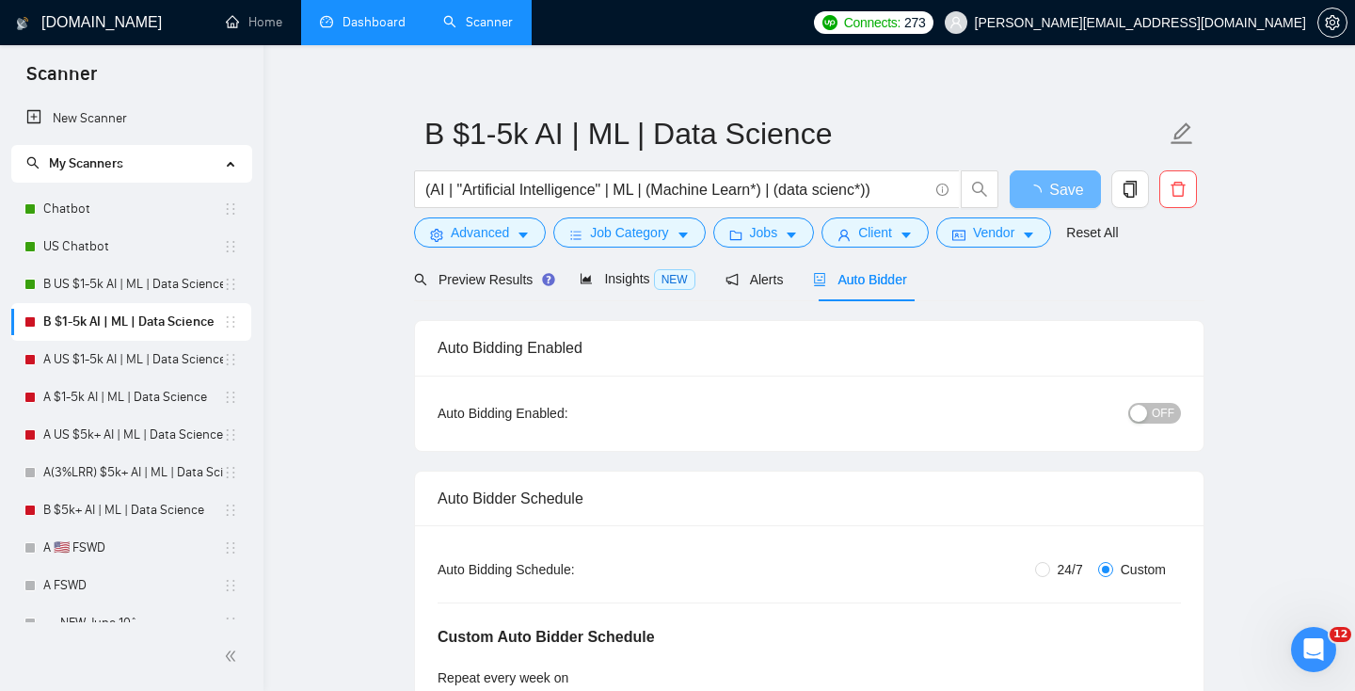
click at [1158, 428] on div "Auto Bidding Enabled: OFF" at bounding box center [809, 413] width 789 height 75
click at [1145, 406] on div "button" at bounding box center [1138, 413] width 17 height 17
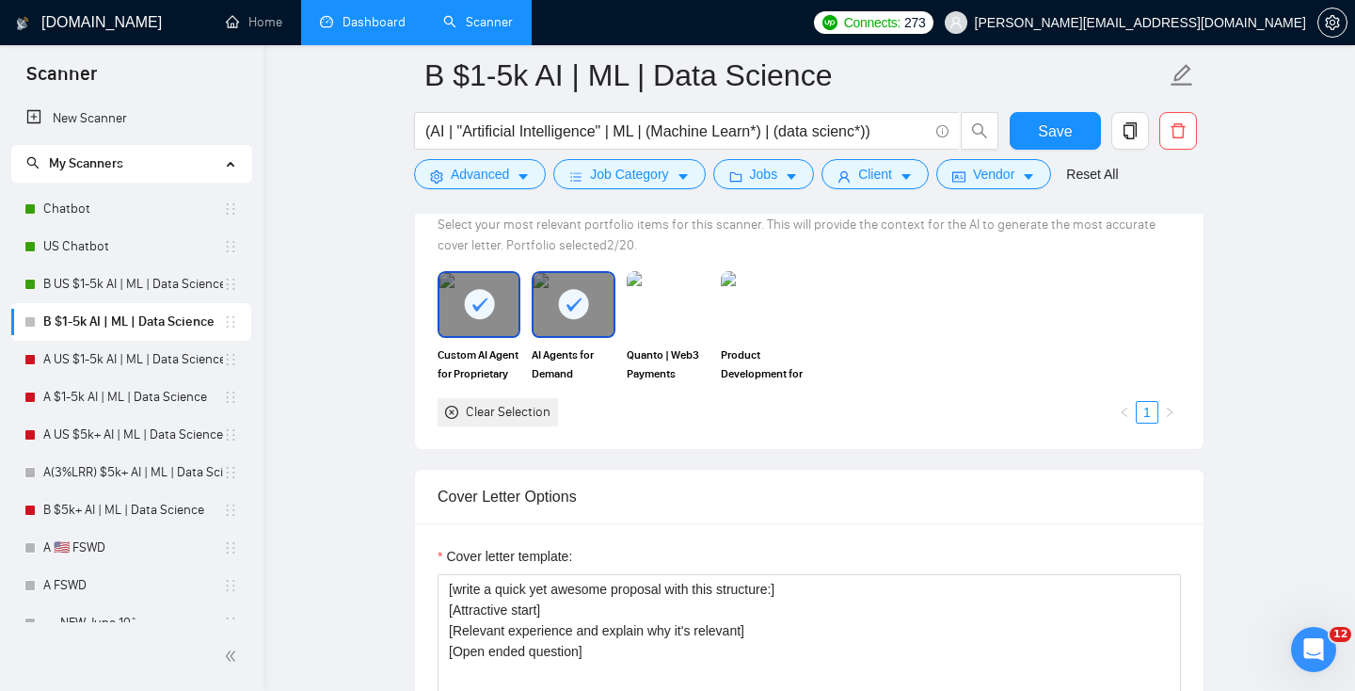
scroll to position [2001, 0]
click at [1063, 123] on span "Save" at bounding box center [1055, 132] width 34 height 24
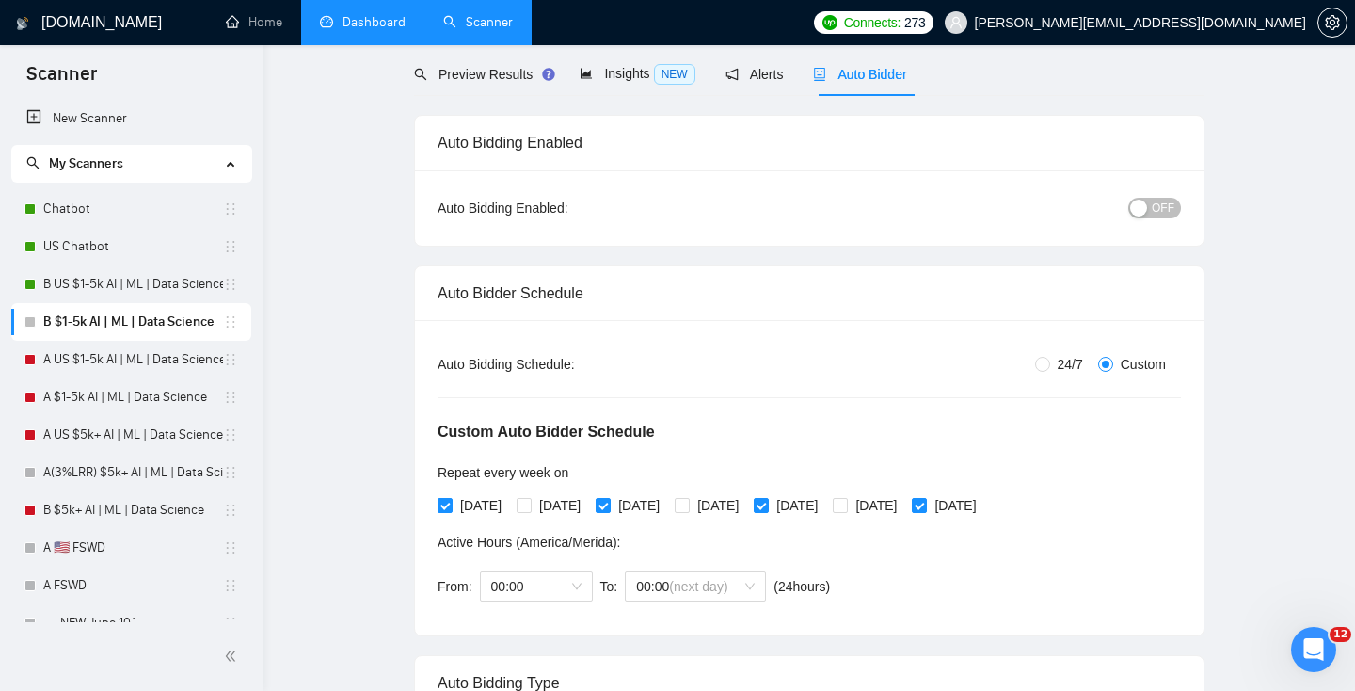
scroll to position [0, 0]
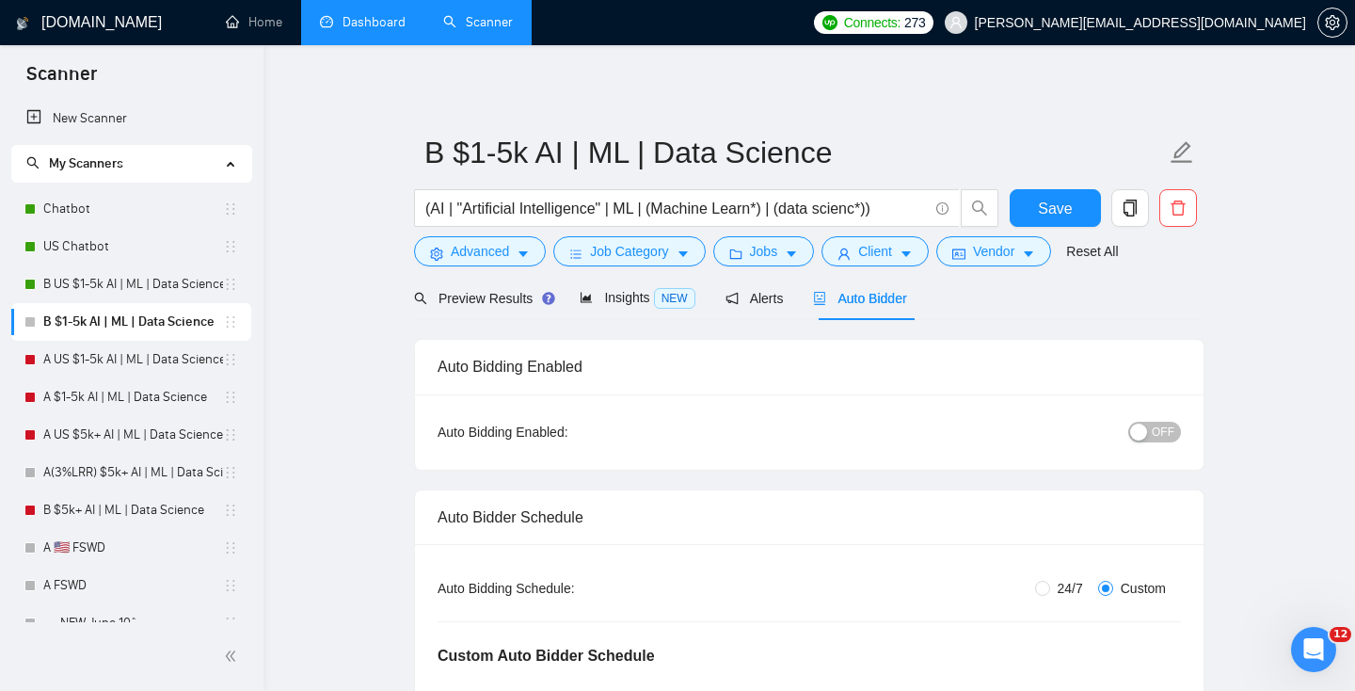
click at [1151, 428] on button "OFF" at bounding box center [1155, 432] width 53 height 21
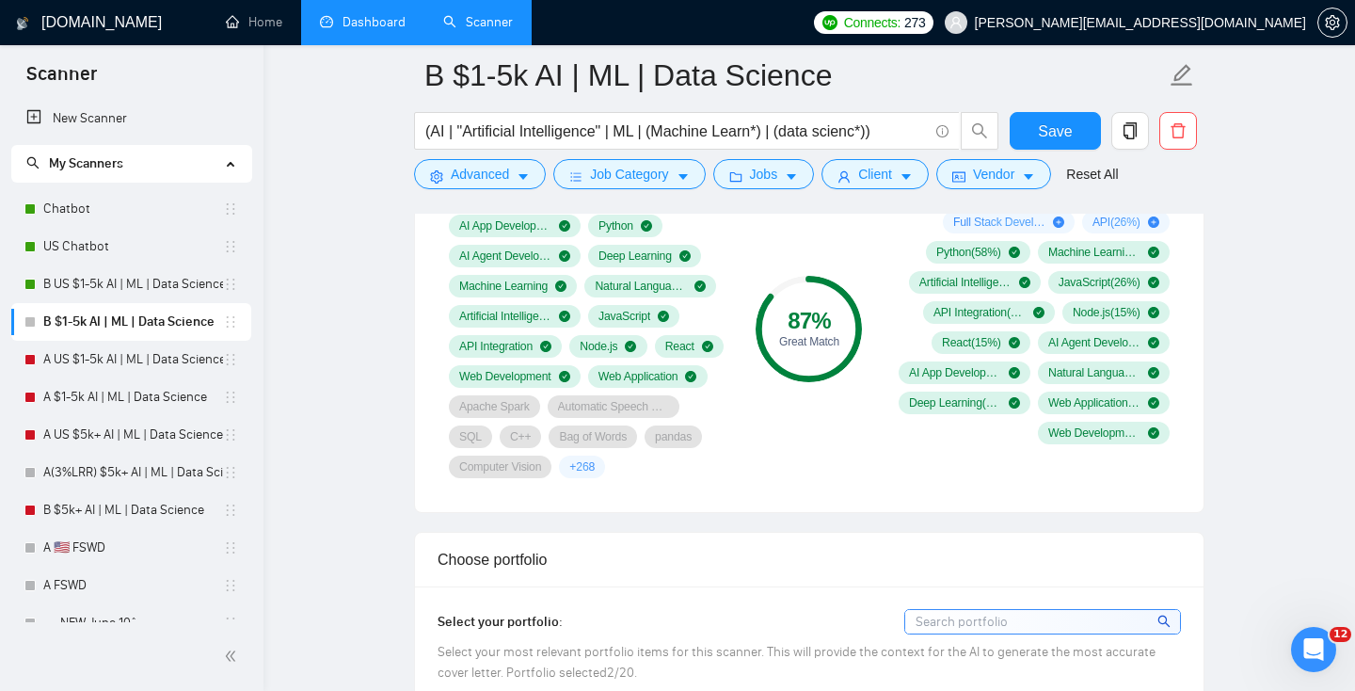
scroll to position [1575, 0]
click at [97, 366] on link "A US $1-5k AI | ML | Data Science" at bounding box center [133, 360] width 180 height 38
click at [1038, 139] on button "Save" at bounding box center [1055, 131] width 91 height 38
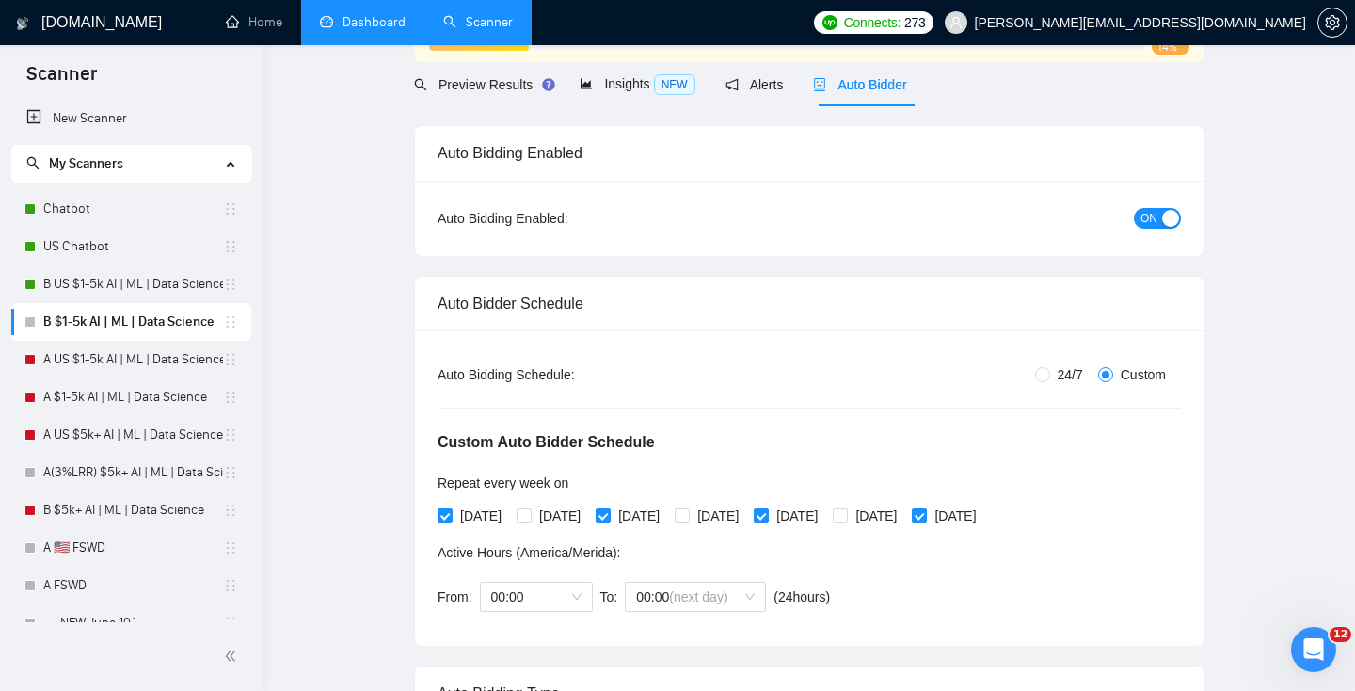
scroll to position [0, 0]
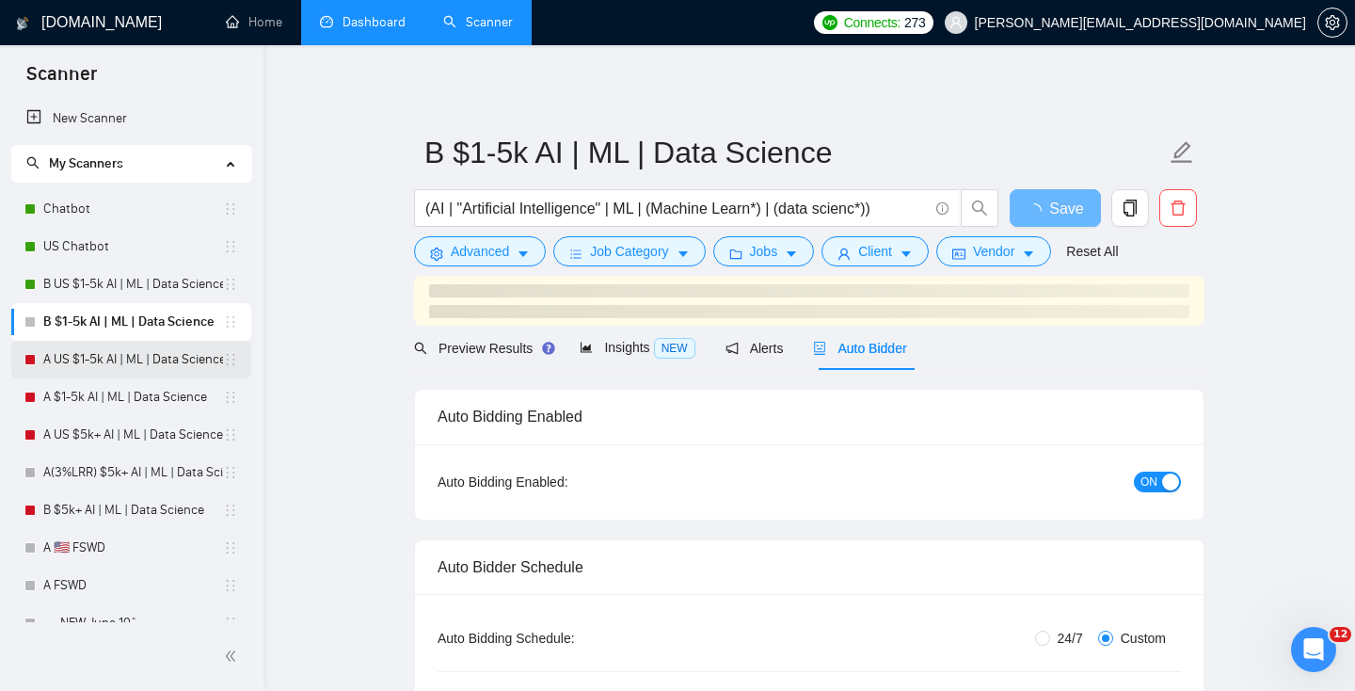
click at [104, 366] on link "A US $1-5k AI | ML | Data Science" at bounding box center [133, 360] width 180 height 38
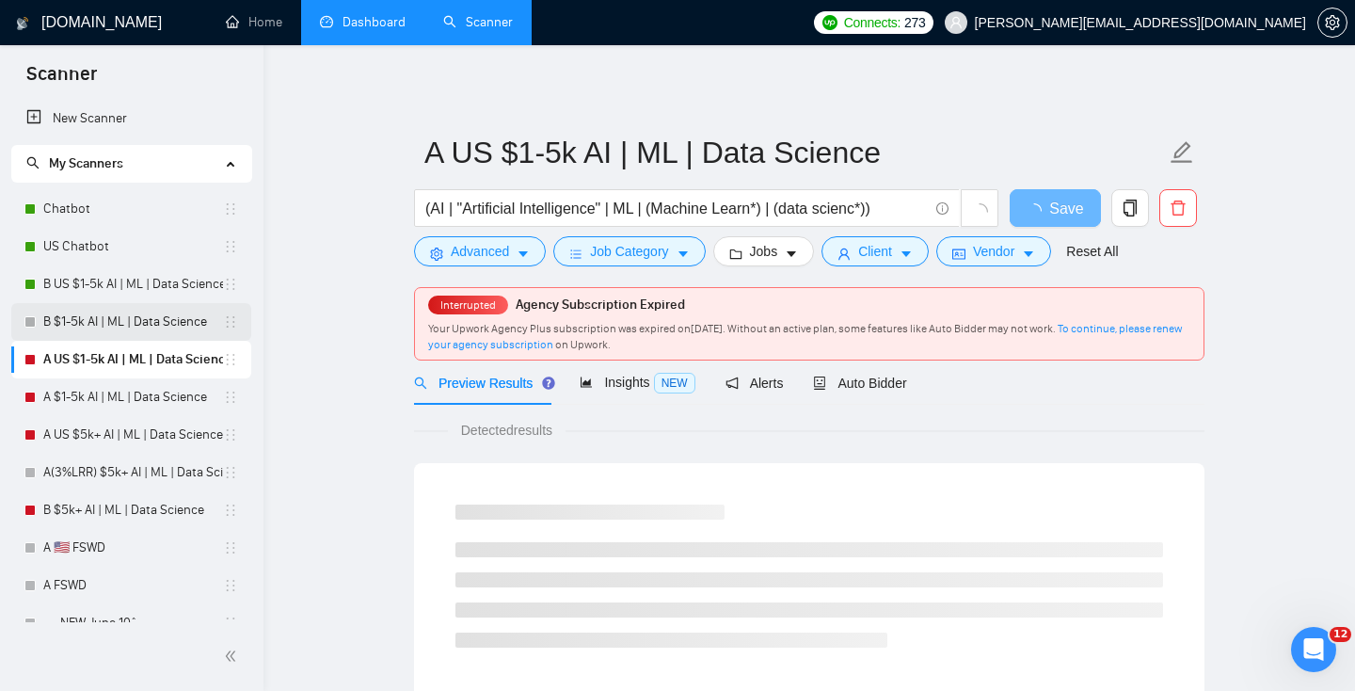
click at [145, 318] on link "B $1-5k AI | ML | Data Science" at bounding box center [133, 322] width 180 height 38
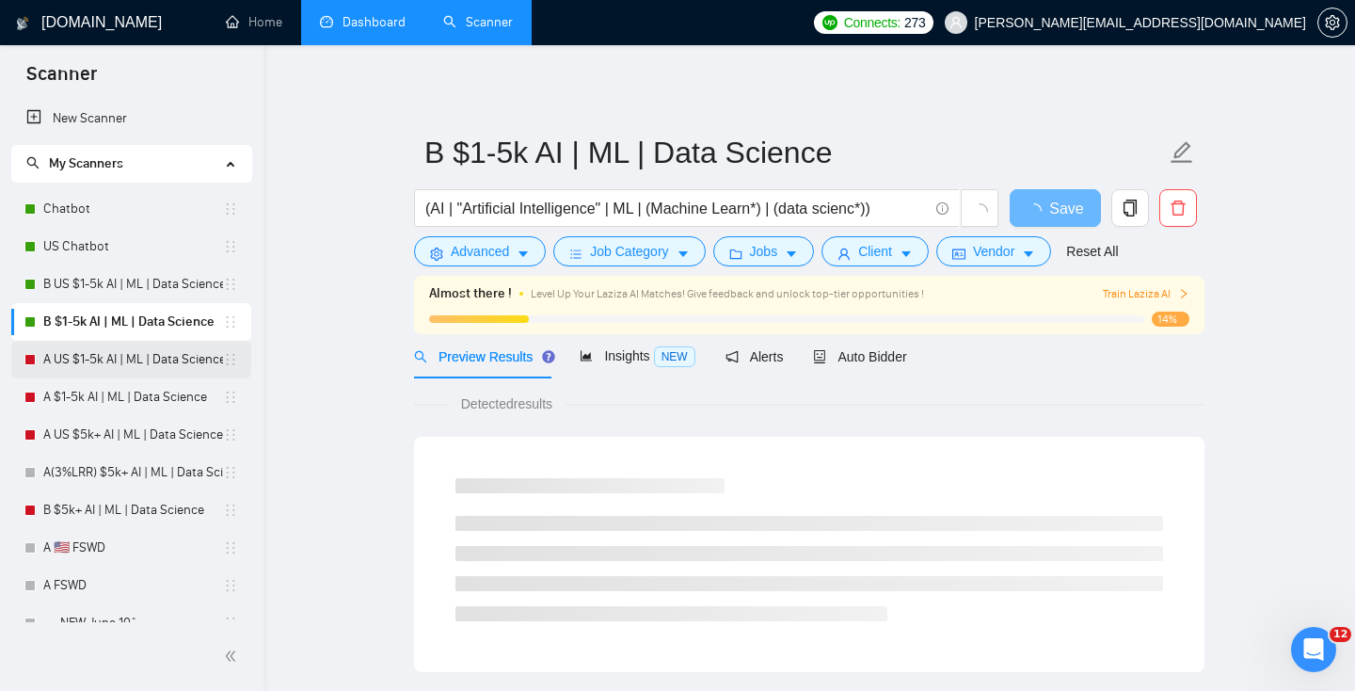
click at [96, 371] on link "A US $1-5k AI | ML | Data Science" at bounding box center [133, 360] width 180 height 38
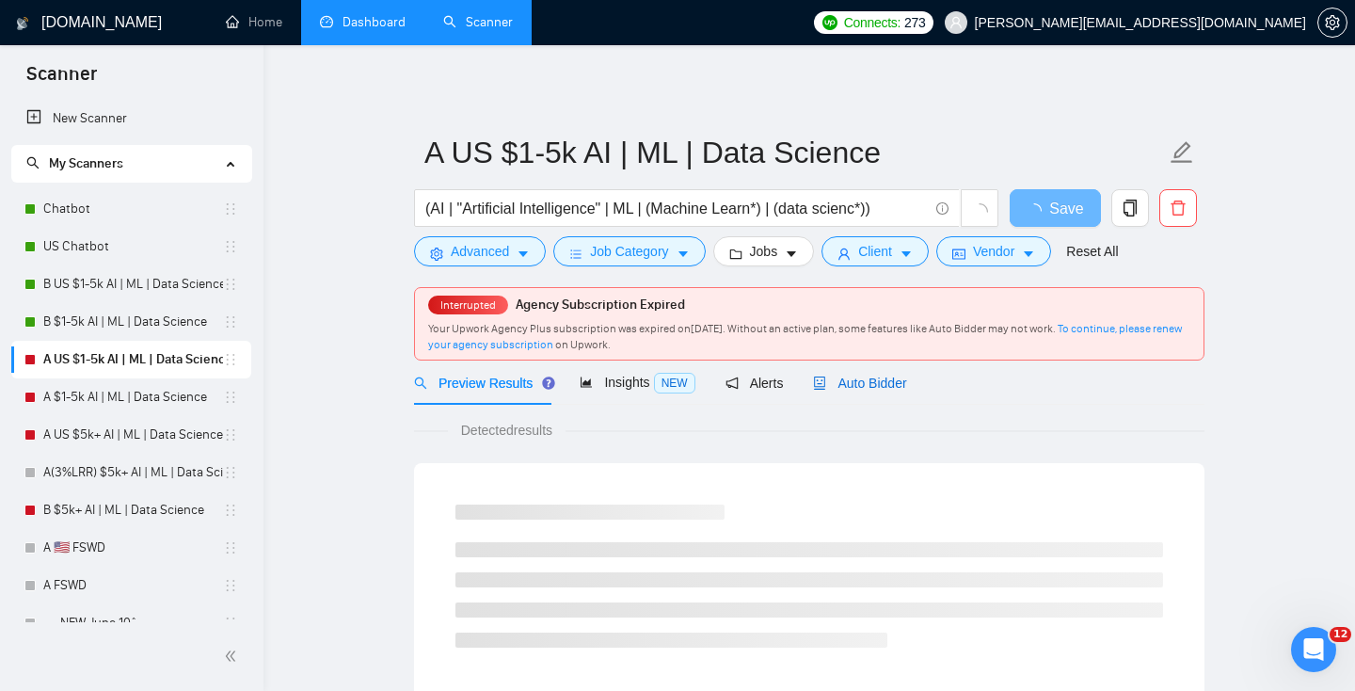
click at [857, 383] on span "Auto Bidder" at bounding box center [859, 383] width 93 height 15
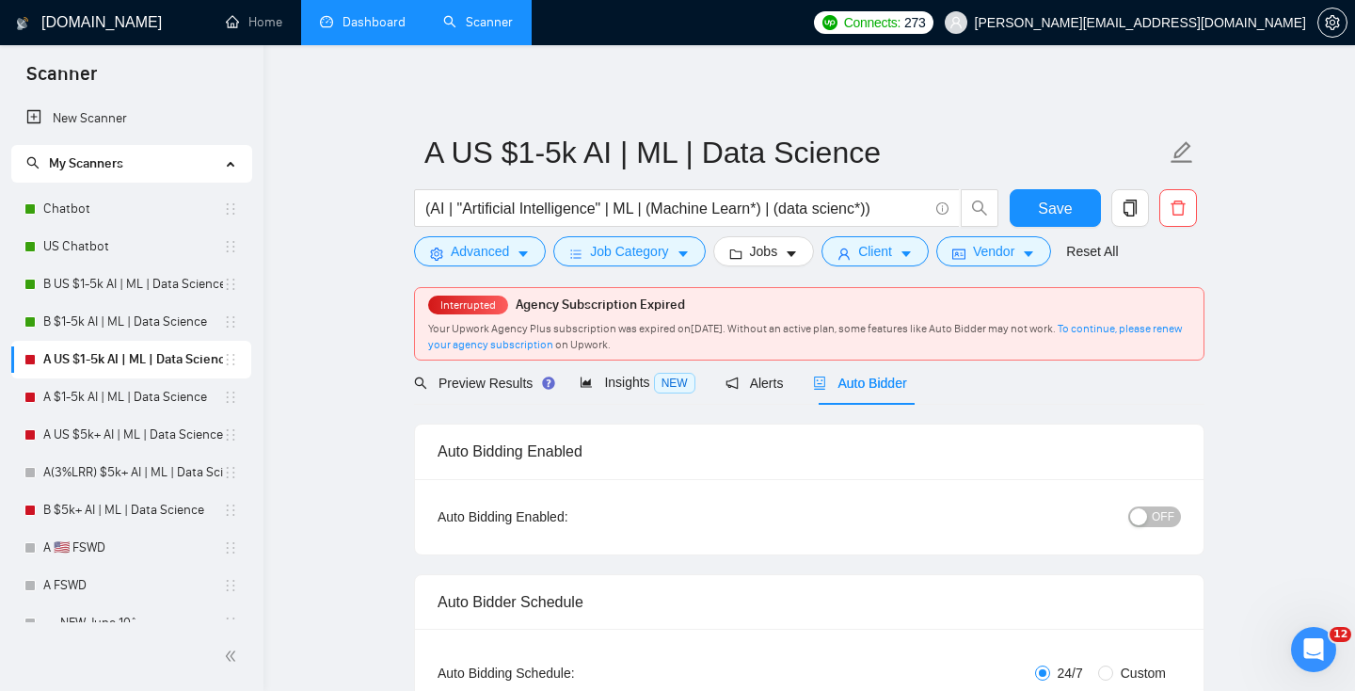
click at [1149, 505] on div "OFF" at bounding box center [1058, 516] width 248 height 22
click at [1150, 521] on button "OFF" at bounding box center [1155, 516] width 53 height 21
click at [1060, 207] on span "Save" at bounding box center [1055, 209] width 34 height 24
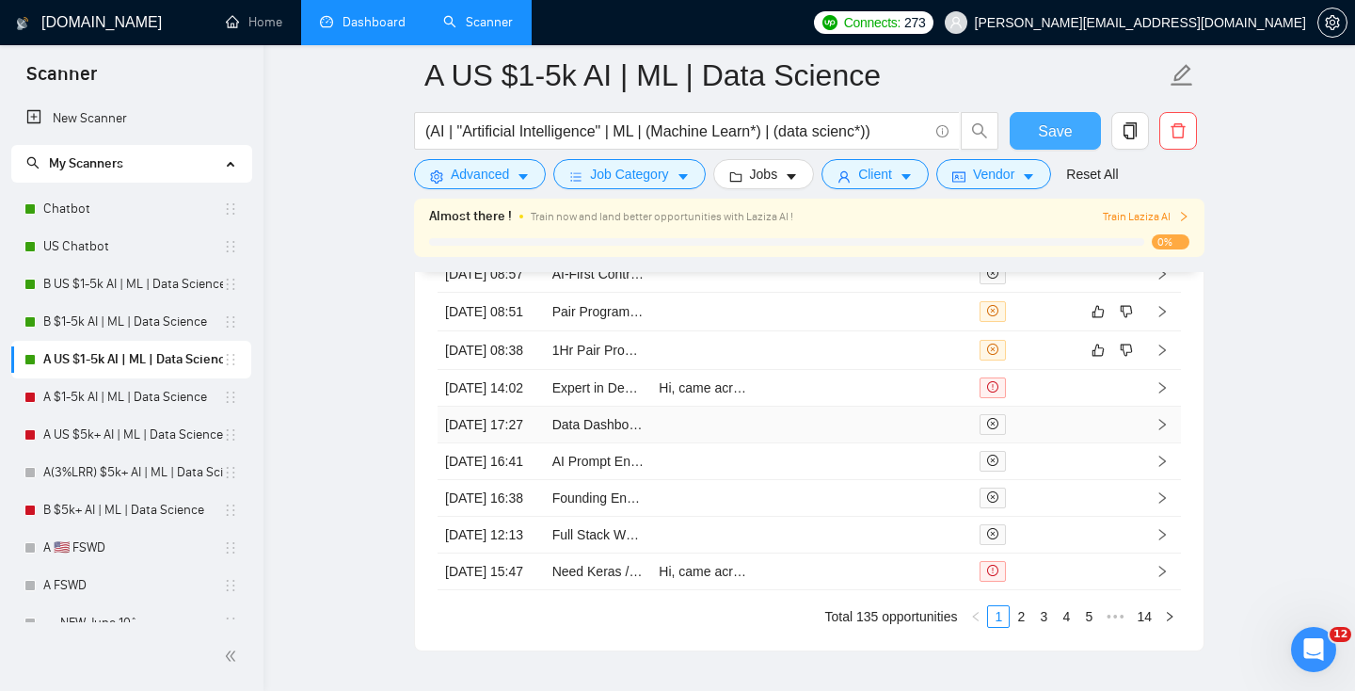
scroll to position [4636, 0]
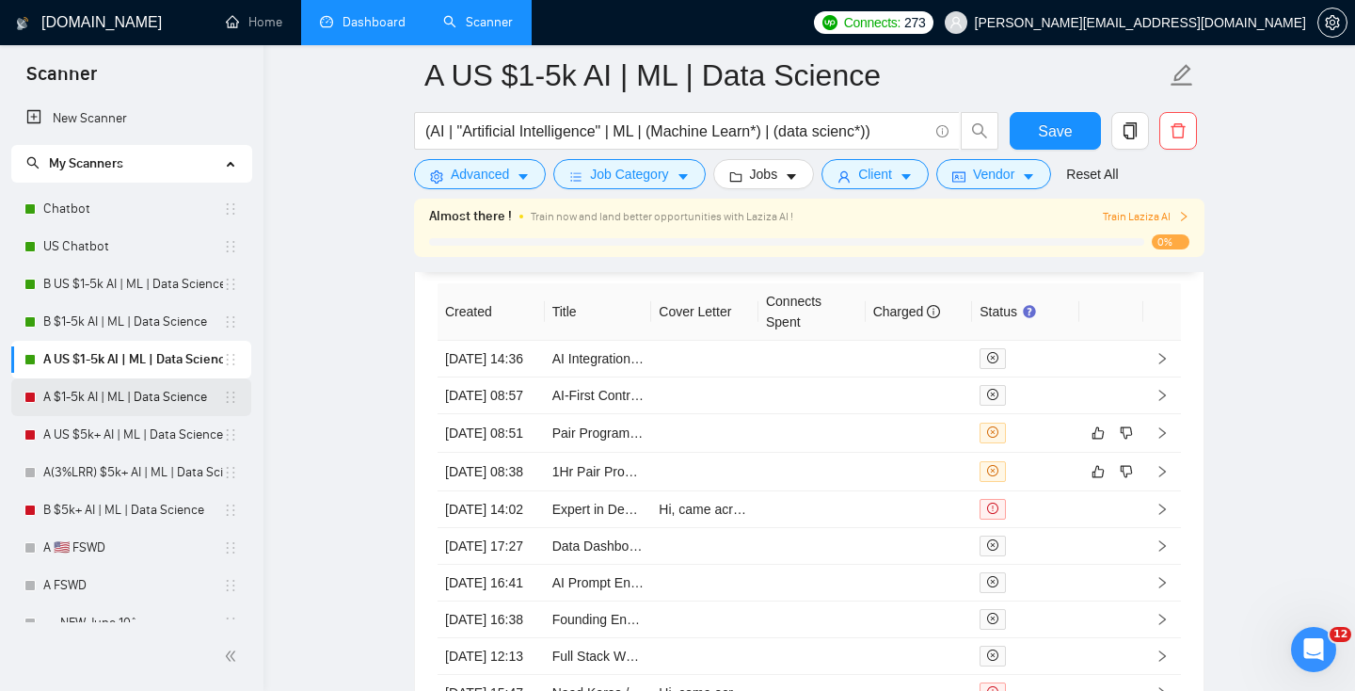
click at [91, 390] on link "A $1-5k AI | ML | Data Science" at bounding box center [133, 397] width 180 height 38
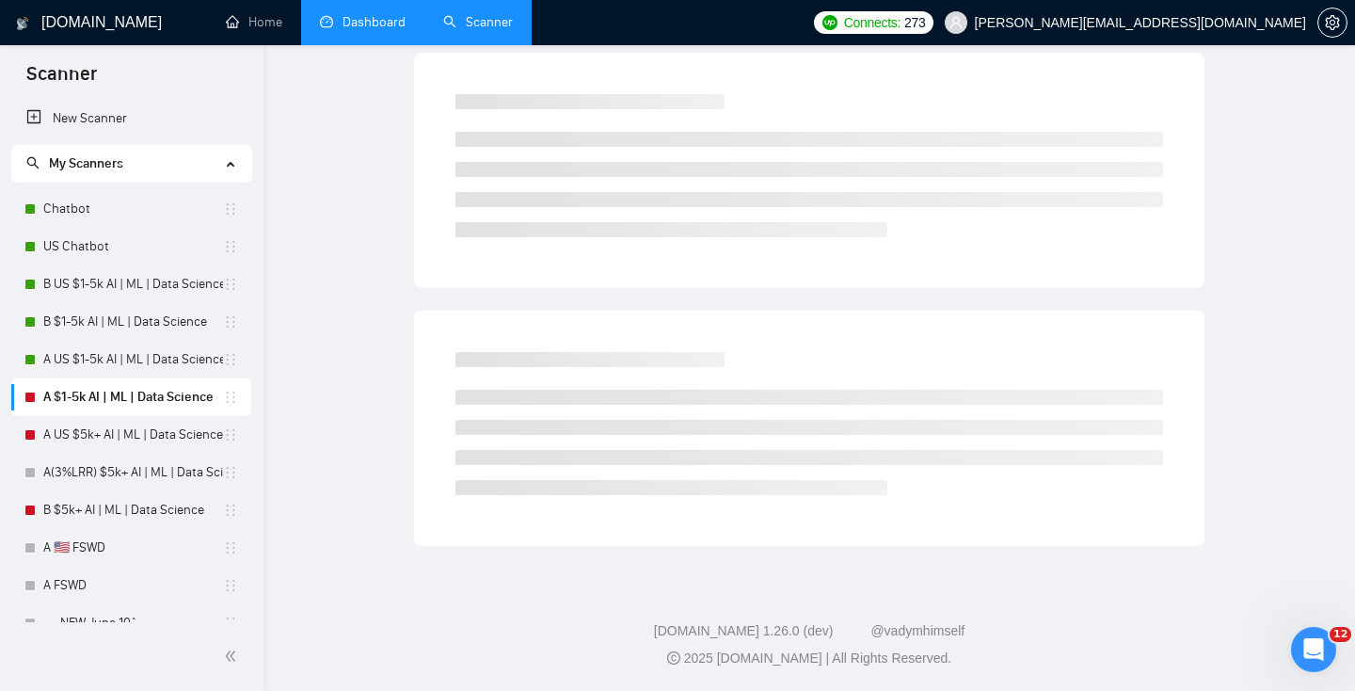
scroll to position [55, 0]
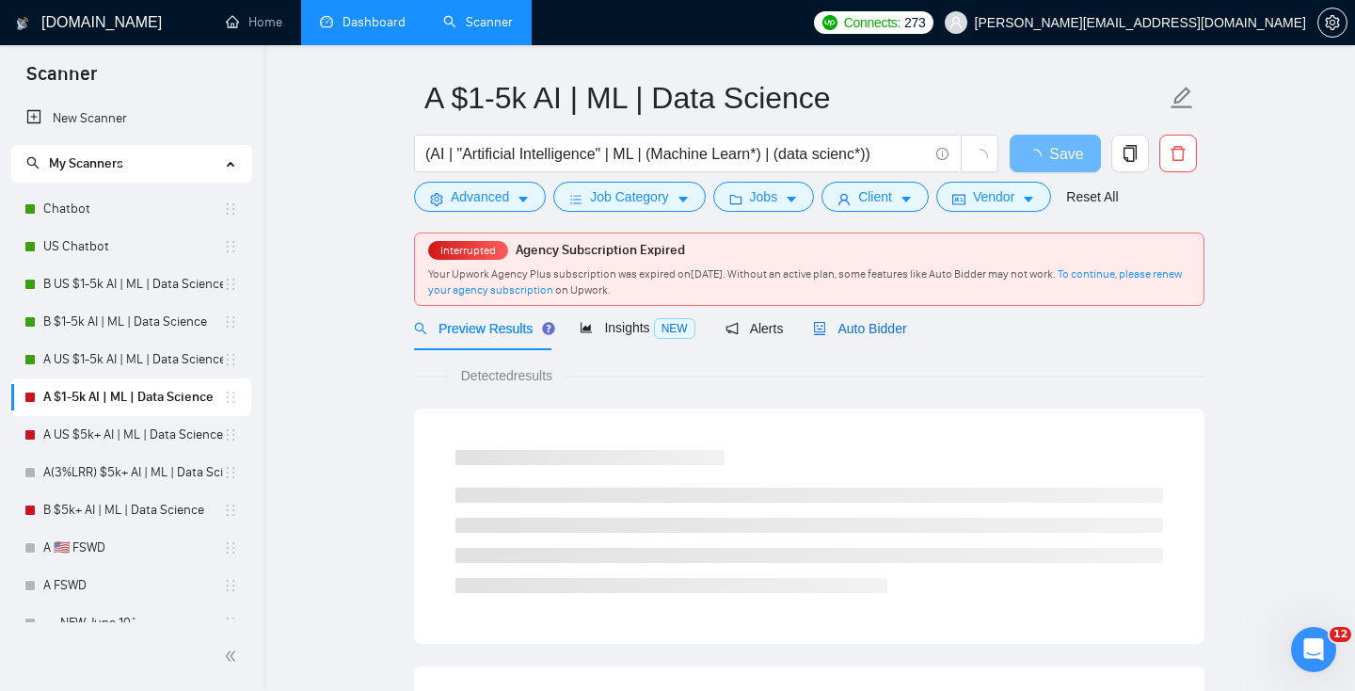
click at [845, 331] on span "Auto Bidder" at bounding box center [859, 328] width 93 height 15
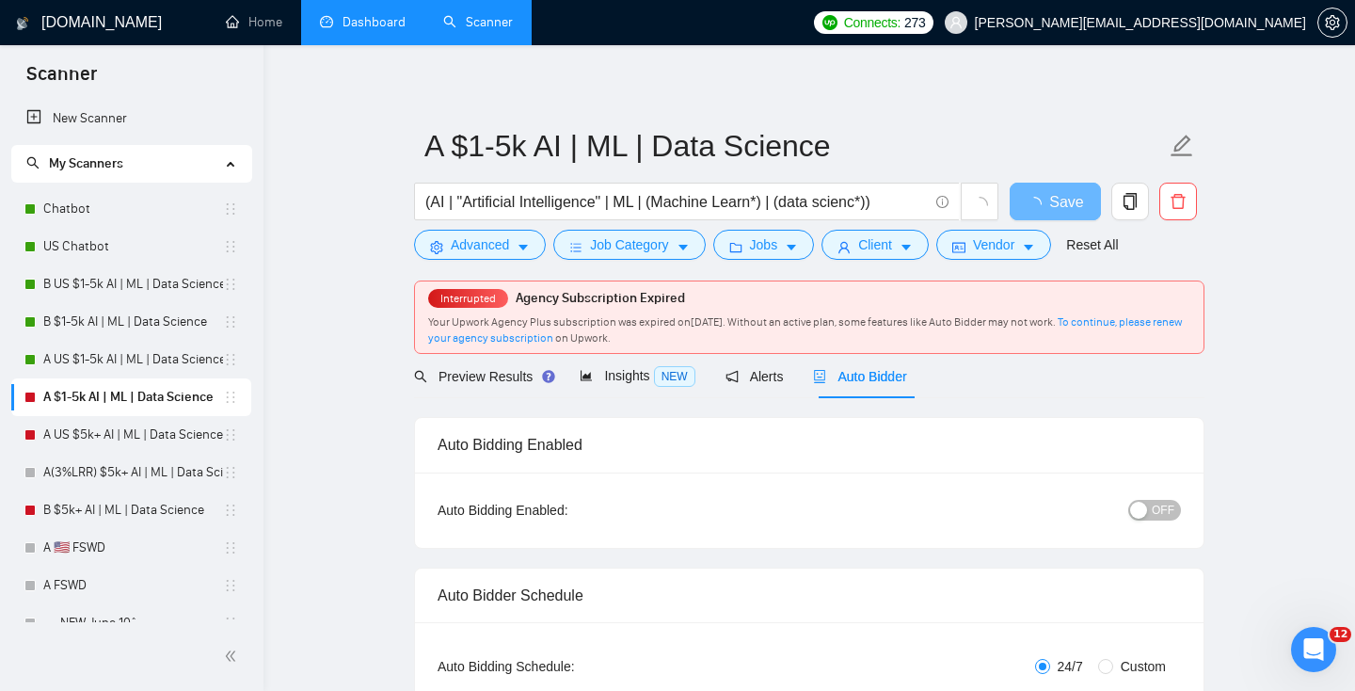
click at [1151, 504] on button "OFF" at bounding box center [1155, 510] width 53 height 21
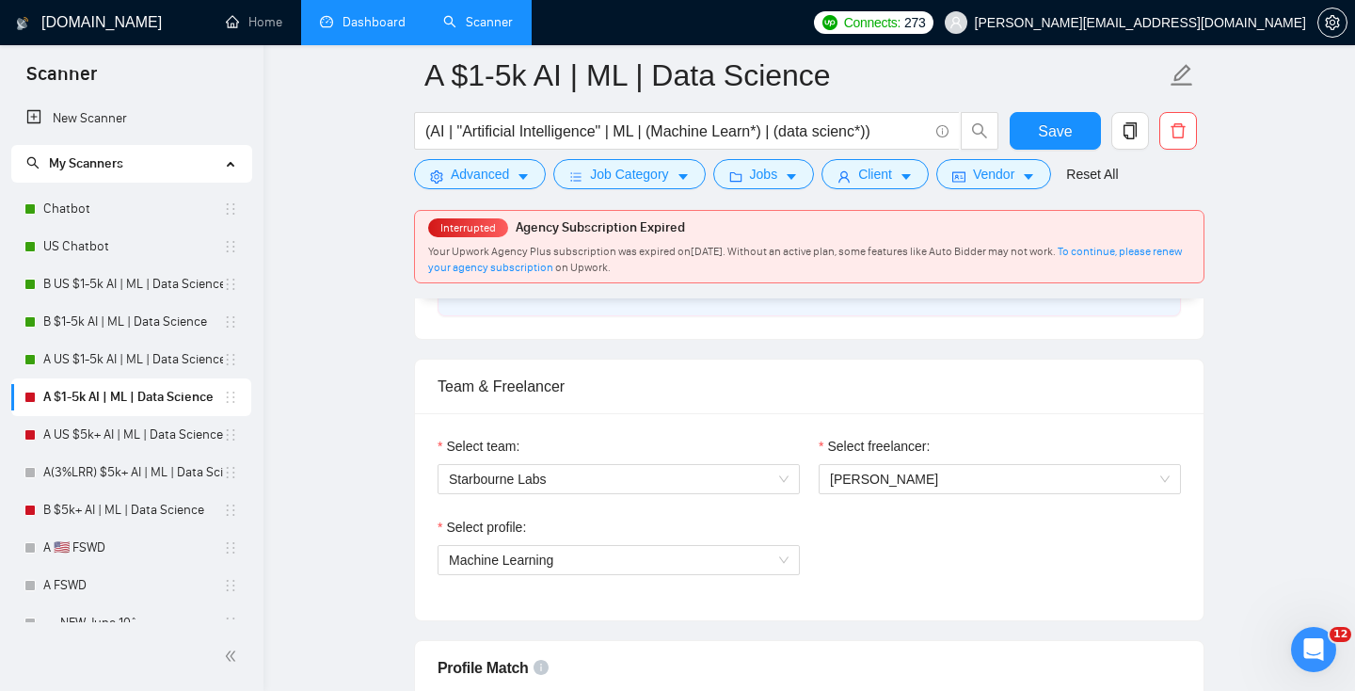
scroll to position [879, 0]
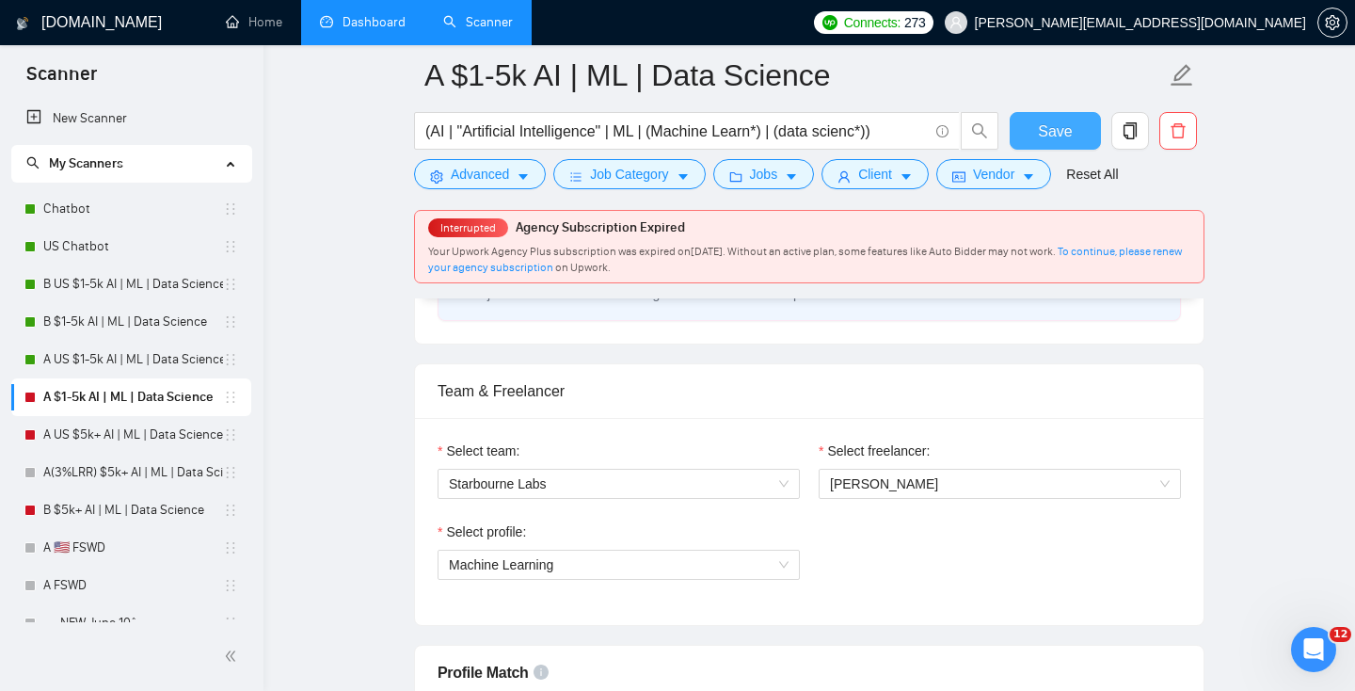
click at [1059, 129] on span "Save" at bounding box center [1055, 132] width 34 height 24
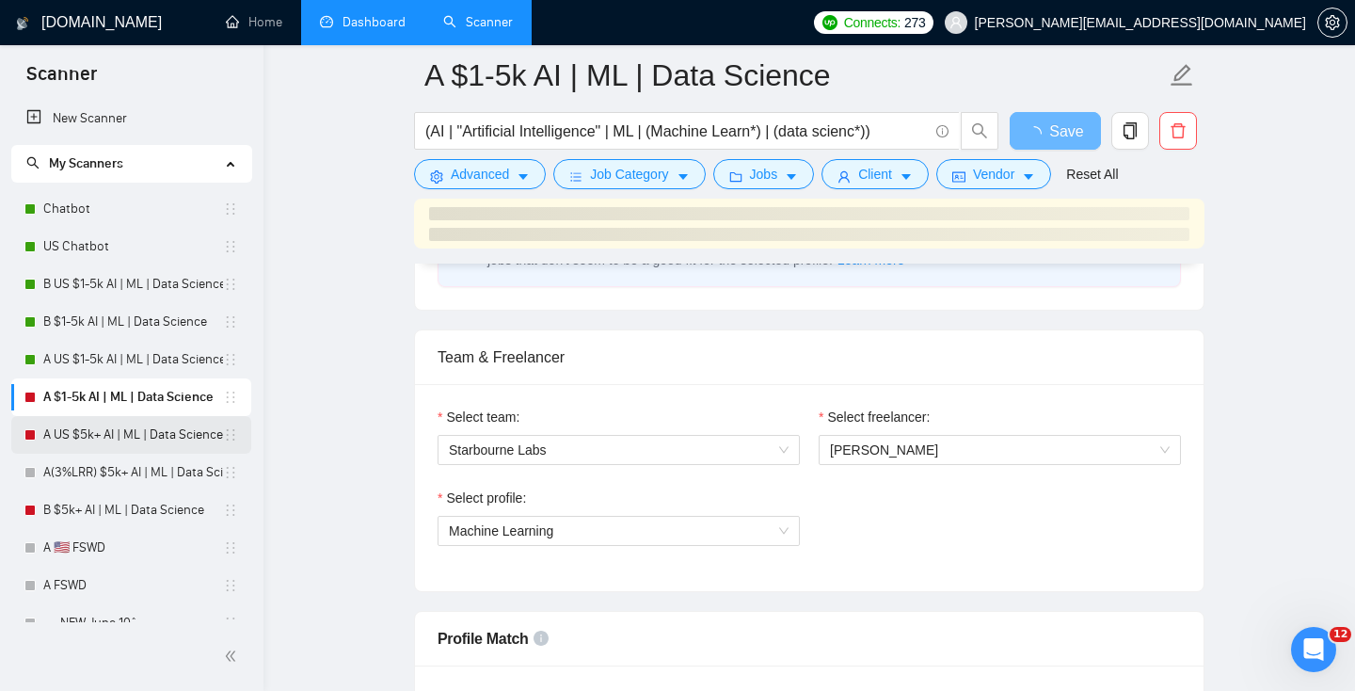
click at [122, 432] on link "A US $5k+ AI | ML | Data Science" at bounding box center [133, 435] width 180 height 38
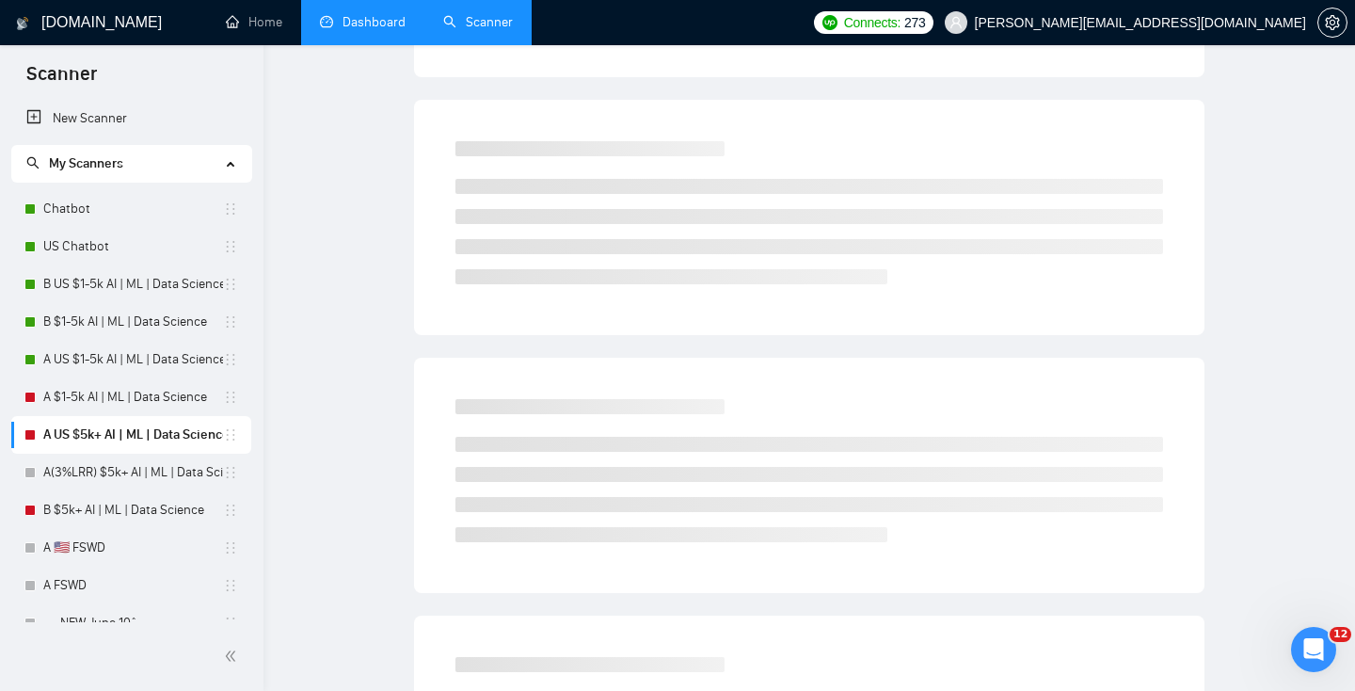
scroll to position [47, 0]
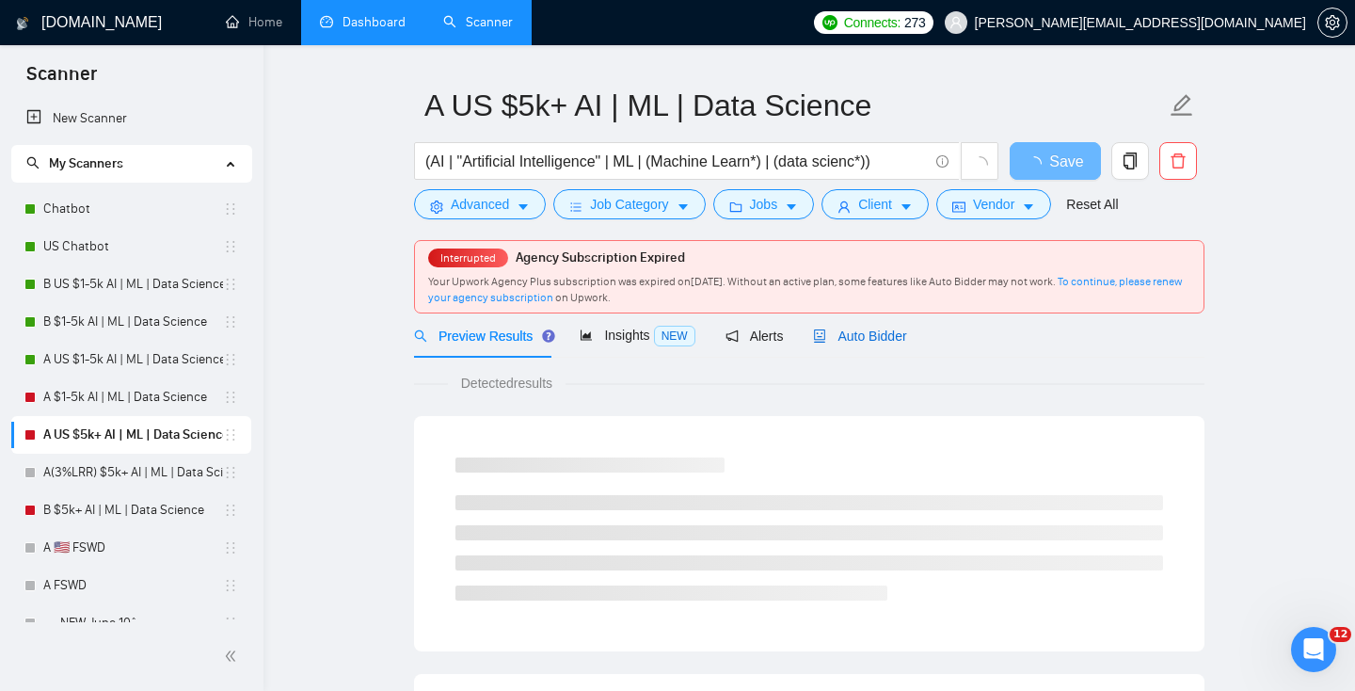
drag, startPoint x: 888, startPoint y: 335, endPoint x: 930, endPoint y: 338, distance: 42.4
click at [888, 335] on span "Auto Bidder" at bounding box center [859, 335] width 93 height 15
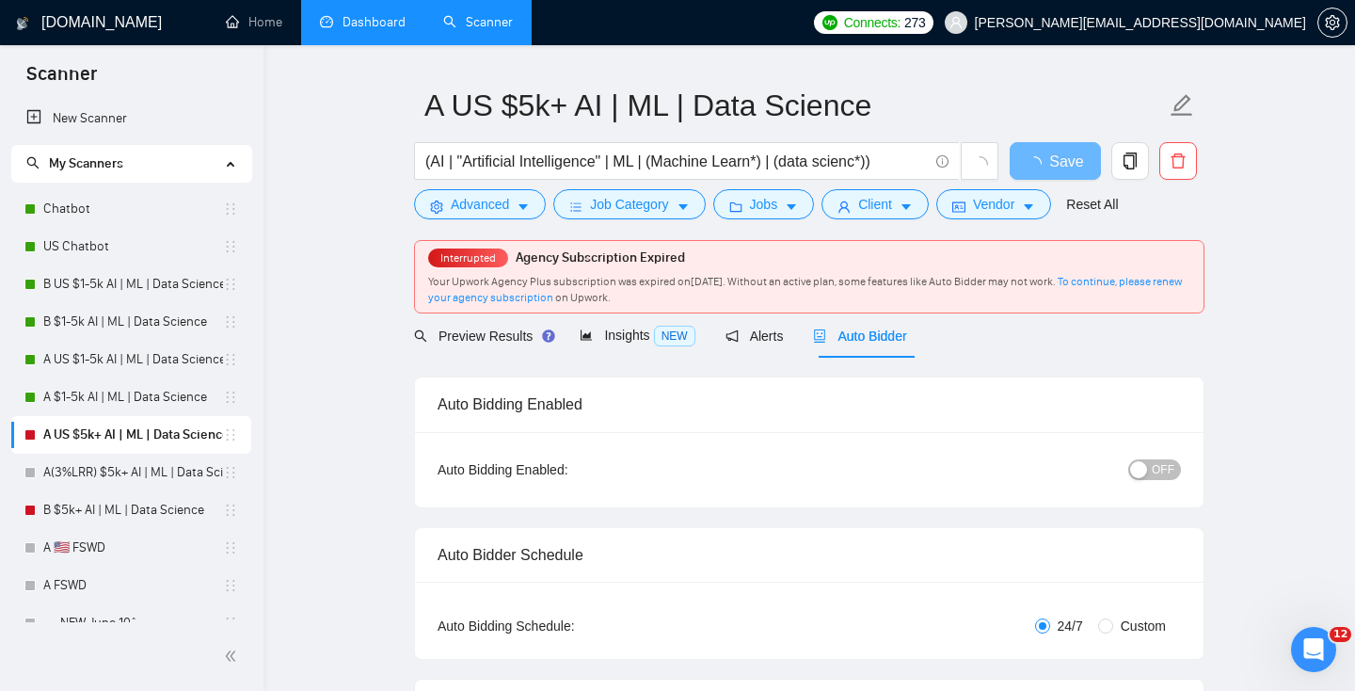
click at [1153, 481] on div "OFF" at bounding box center [1058, 470] width 248 height 30
click at [1160, 471] on span "OFF" at bounding box center [1163, 469] width 23 height 21
click at [1064, 167] on span "Save" at bounding box center [1055, 162] width 34 height 24
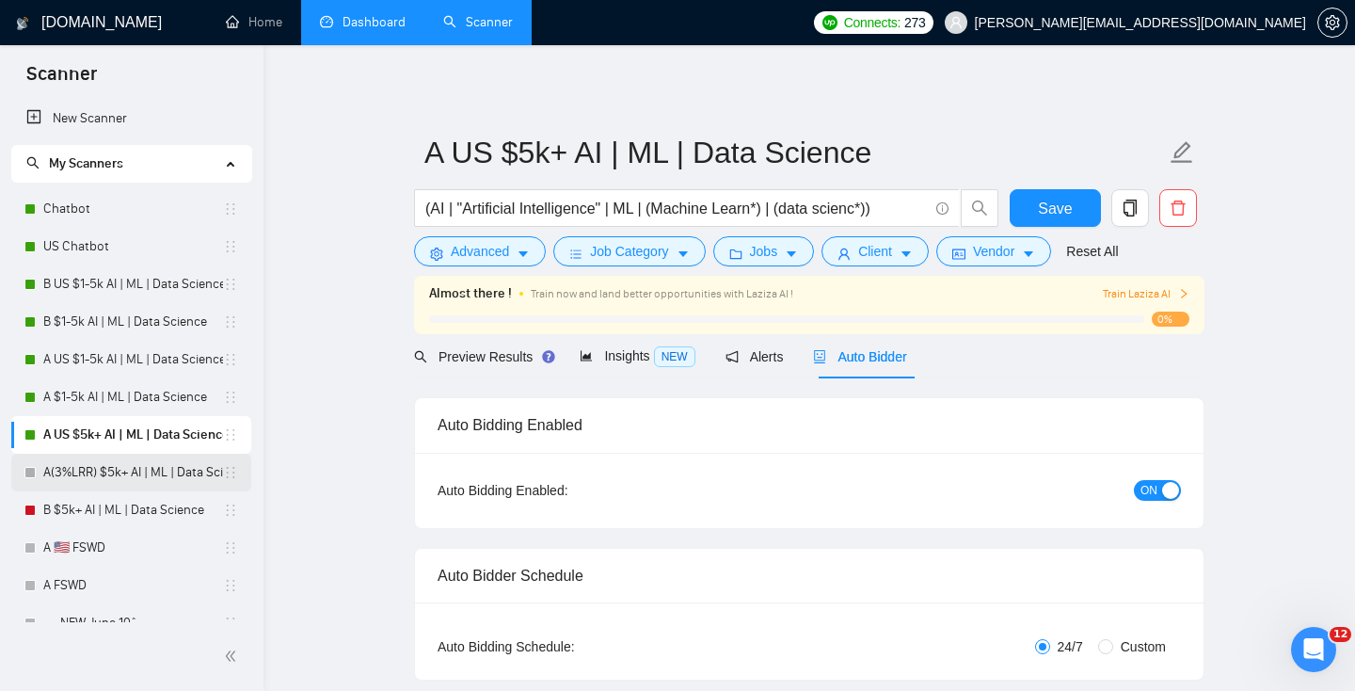
click at [67, 474] on link "A(3%LRR) $5k+ AI | ML | Data Science" at bounding box center [133, 473] width 180 height 38
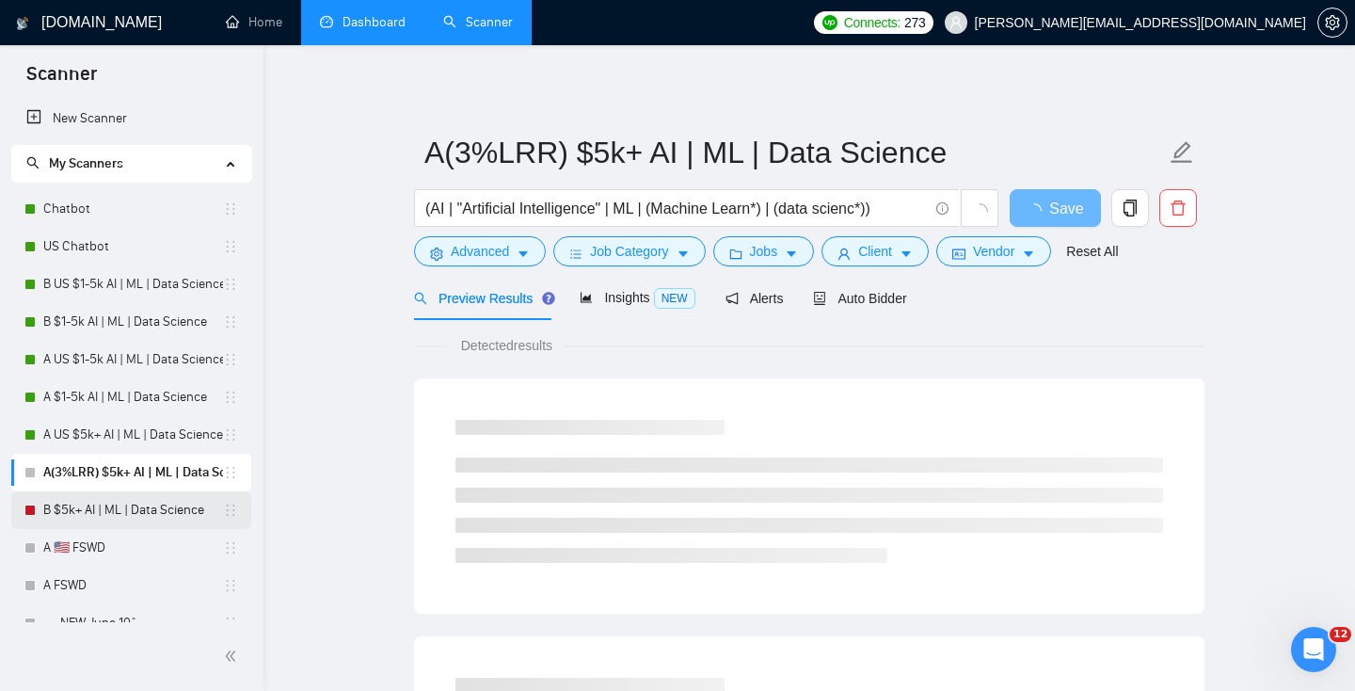
click at [111, 504] on link "B $5k+ AI | ML | Data Science" at bounding box center [133, 510] width 180 height 38
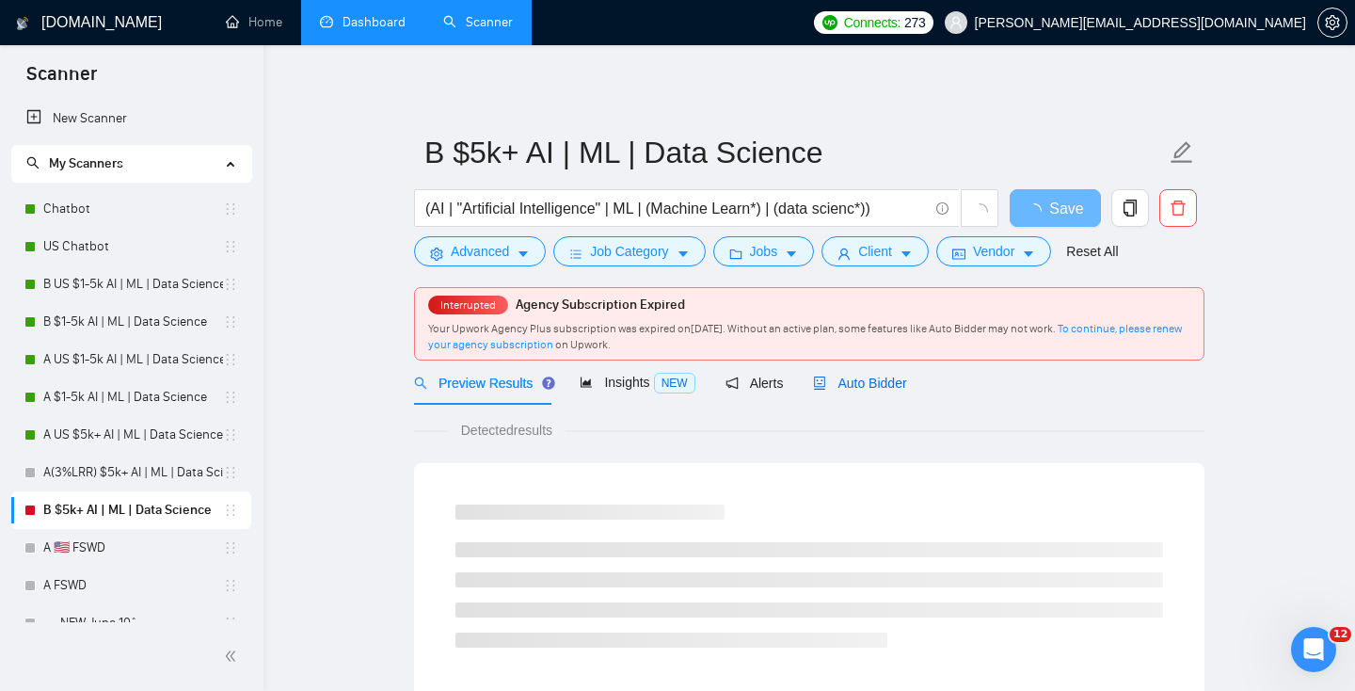
drag, startPoint x: 867, startPoint y: 392, endPoint x: 892, endPoint y: 405, distance: 28.6
click at [867, 392] on div "Auto Bidder" at bounding box center [859, 383] width 93 height 21
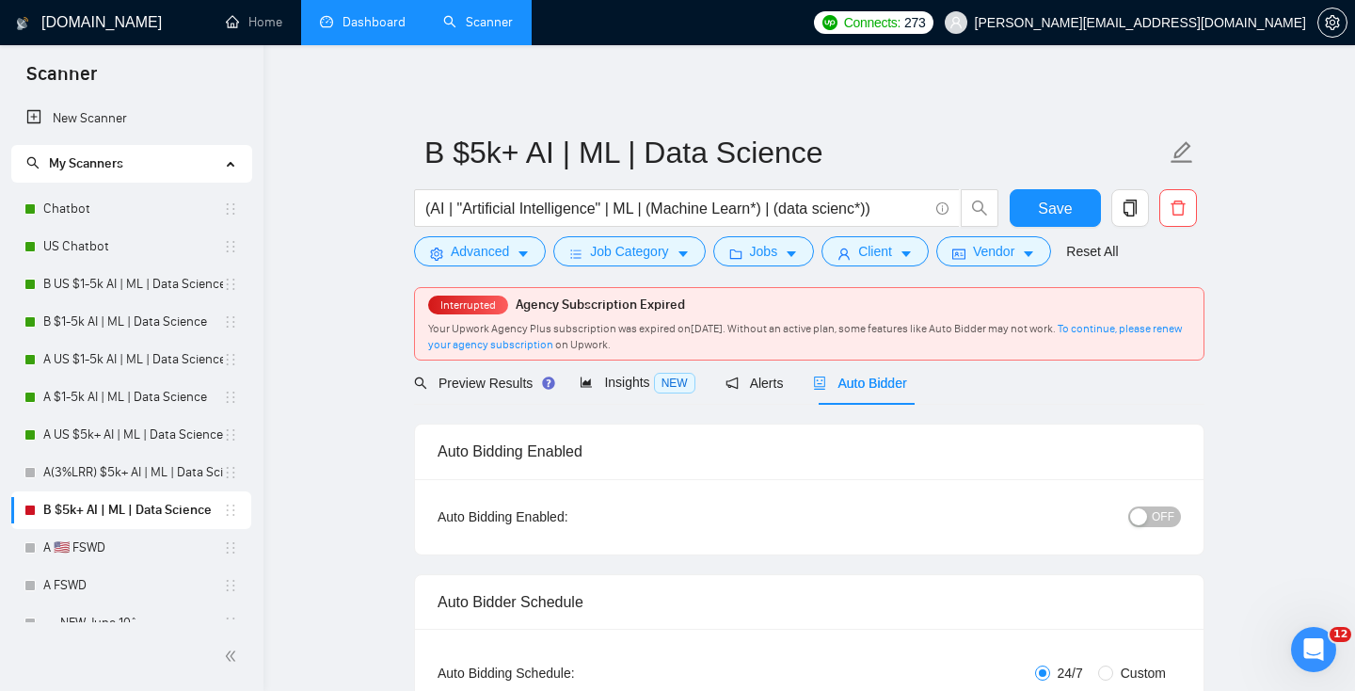
click at [1160, 519] on span "OFF" at bounding box center [1163, 516] width 23 height 21
click at [1081, 204] on button "Save" at bounding box center [1055, 208] width 91 height 38
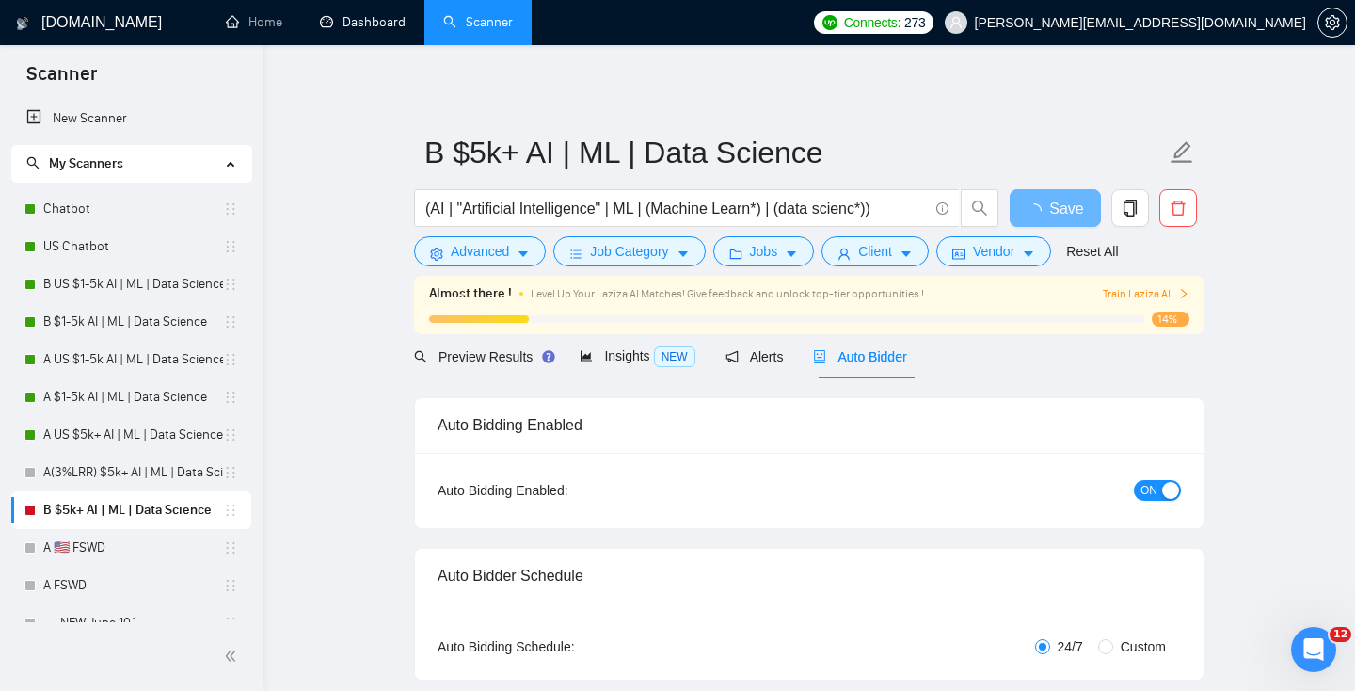
drag, startPoint x: 370, startPoint y: 11, endPoint x: 772, endPoint y: 115, distance: 415.0
click at [370, 14] on link "Dashboard" at bounding box center [363, 22] width 86 height 16
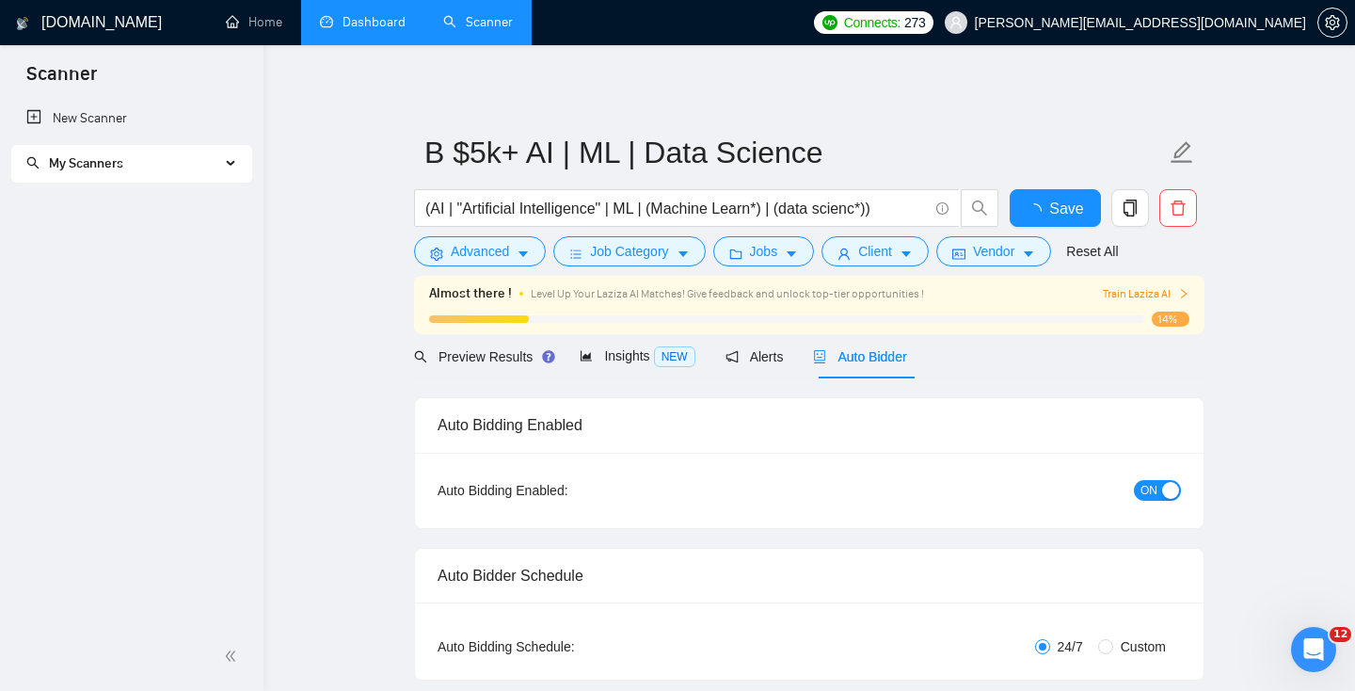
click at [349, 22] on link "Dashboard" at bounding box center [363, 22] width 86 height 16
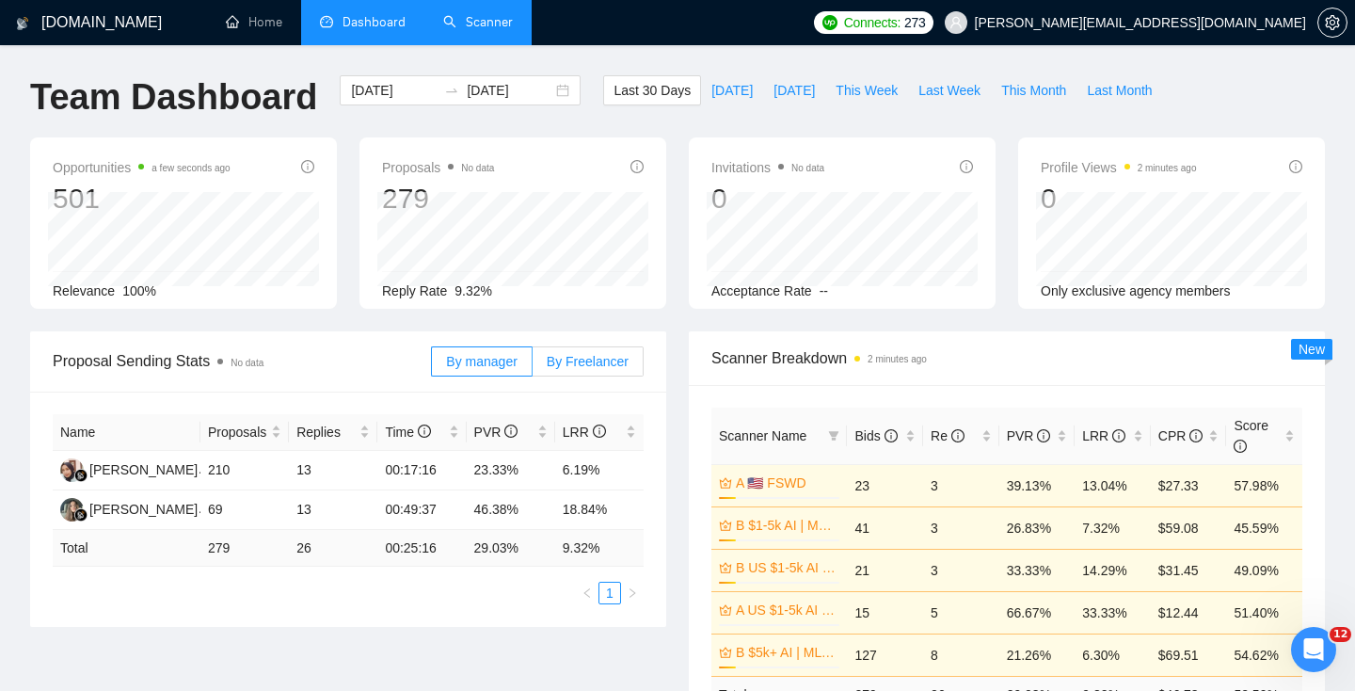
click at [580, 363] on span "By Freelancer" at bounding box center [588, 361] width 82 height 15
click at [533, 366] on input "By Freelancer" at bounding box center [533, 366] width 0 height 0
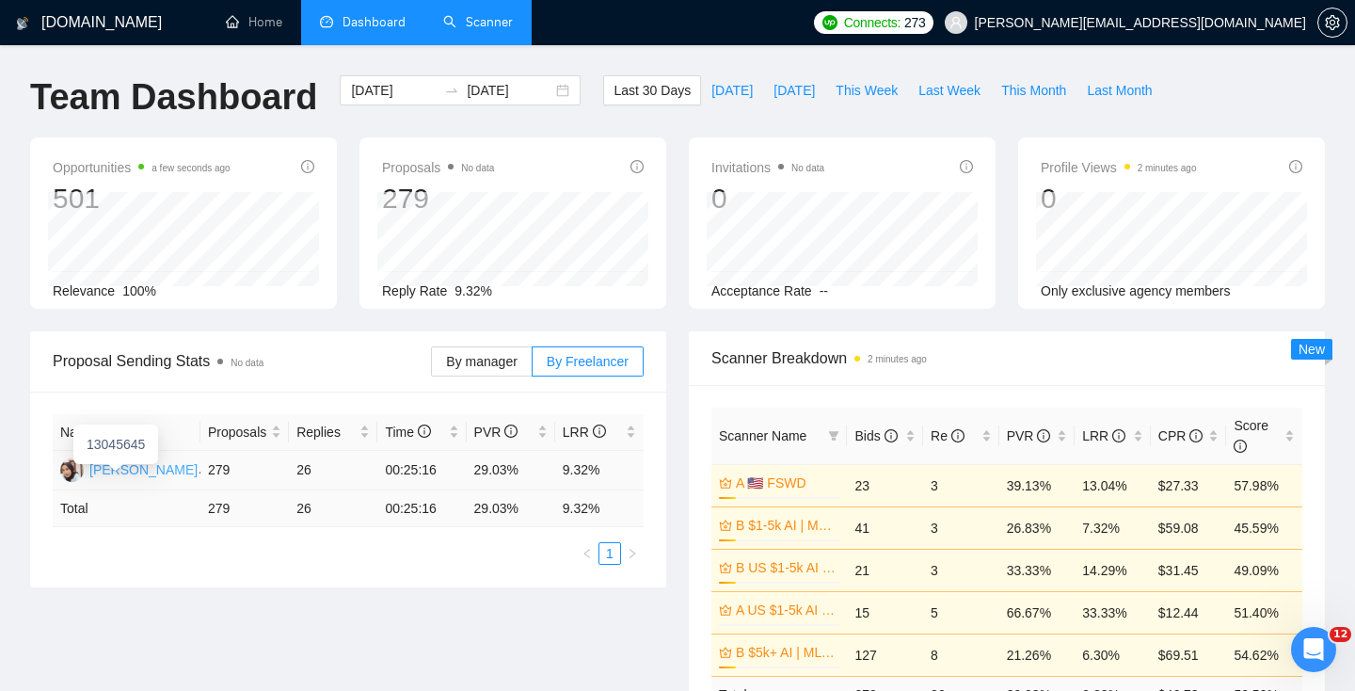
click at [136, 475] on div "[PERSON_NAME]" at bounding box center [143, 469] width 108 height 21
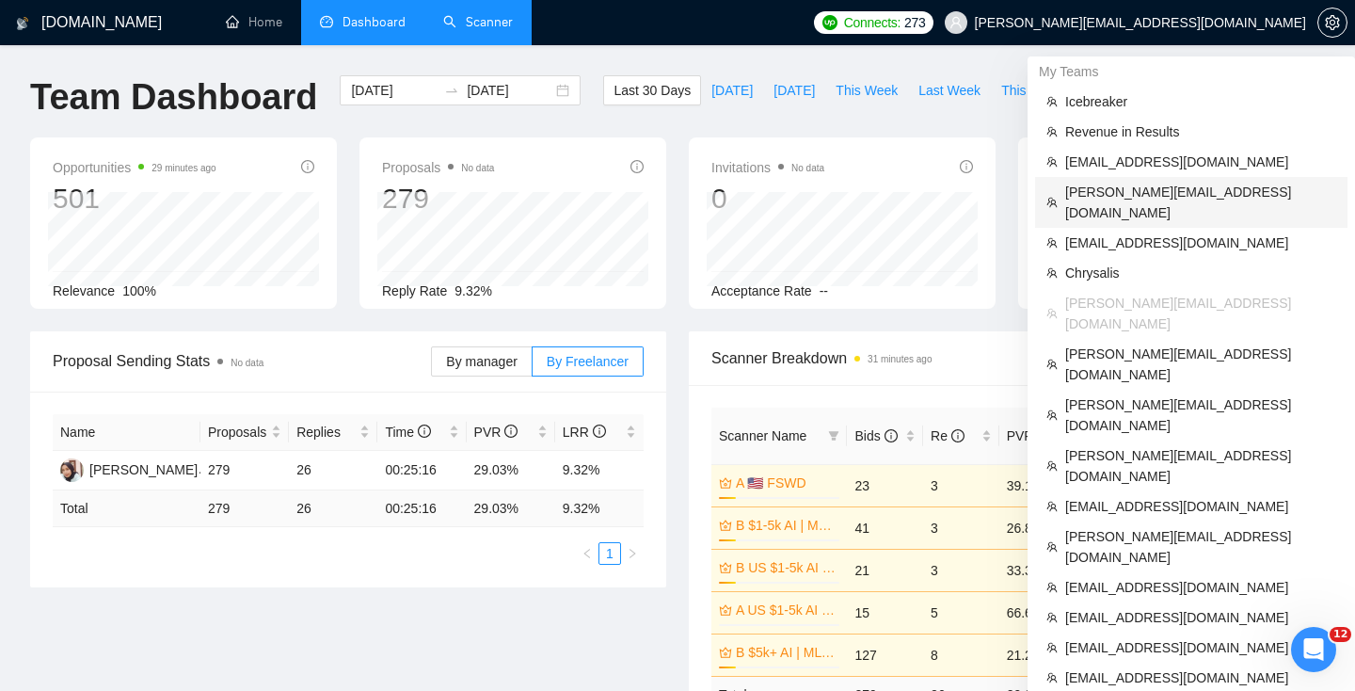
click at [1134, 198] on span "[PERSON_NAME][EMAIL_ADDRESS][DOMAIN_NAME]" at bounding box center [1200, 202] width 271 height 41
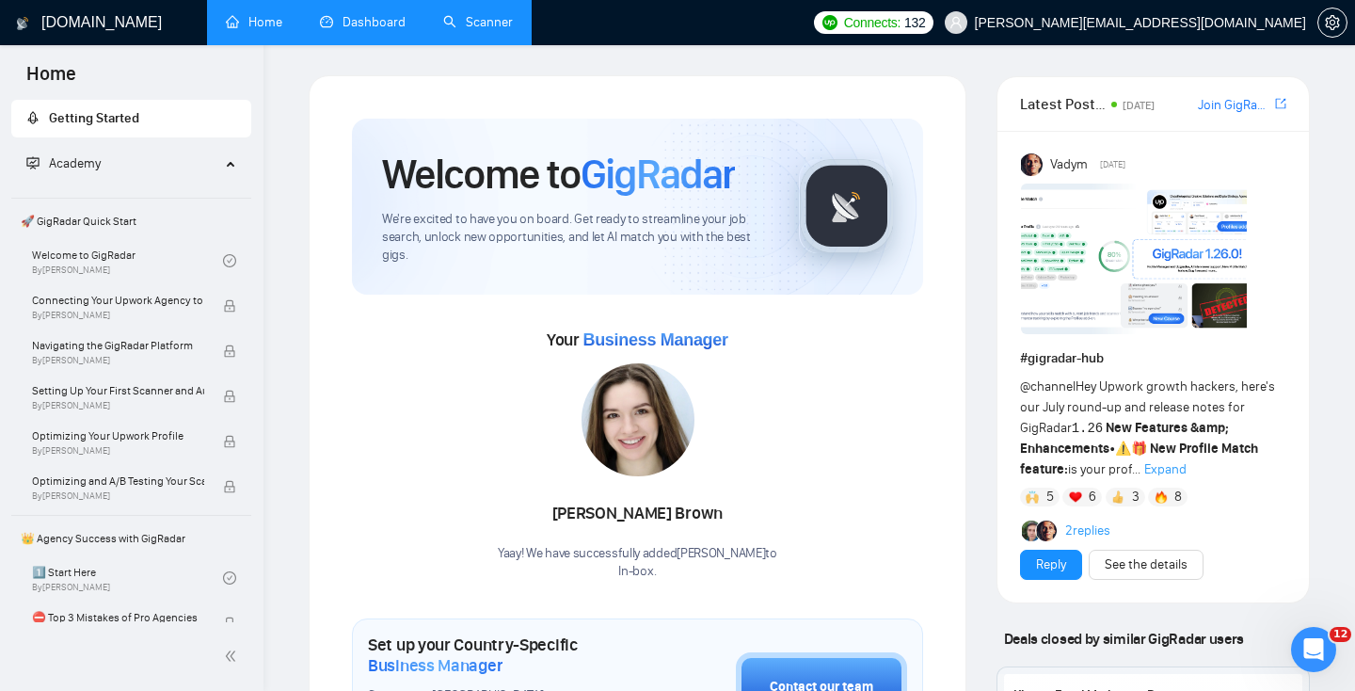
click at [472, 23] on link "Scanner" at bounding box center [478, 22] width 70 height 16
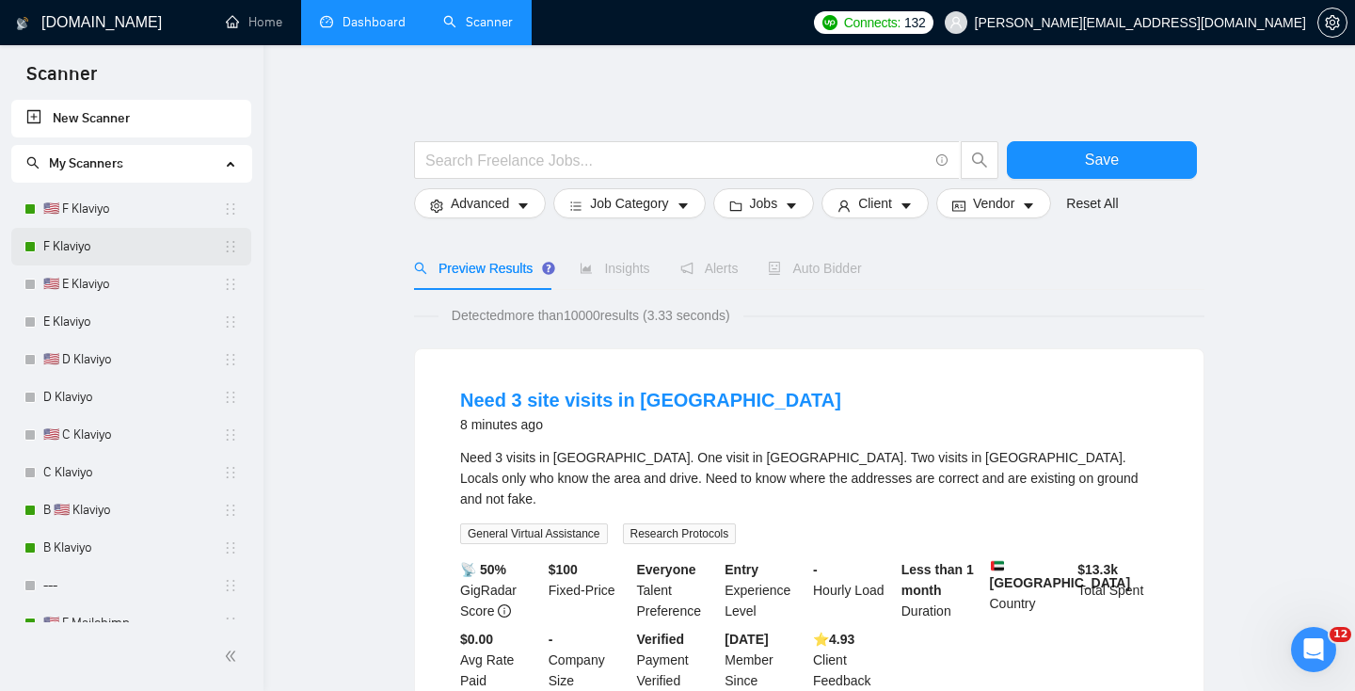
click at [92, 238] on link "F Klaviyo" at bounding box center [133, 247] width 180 height 38
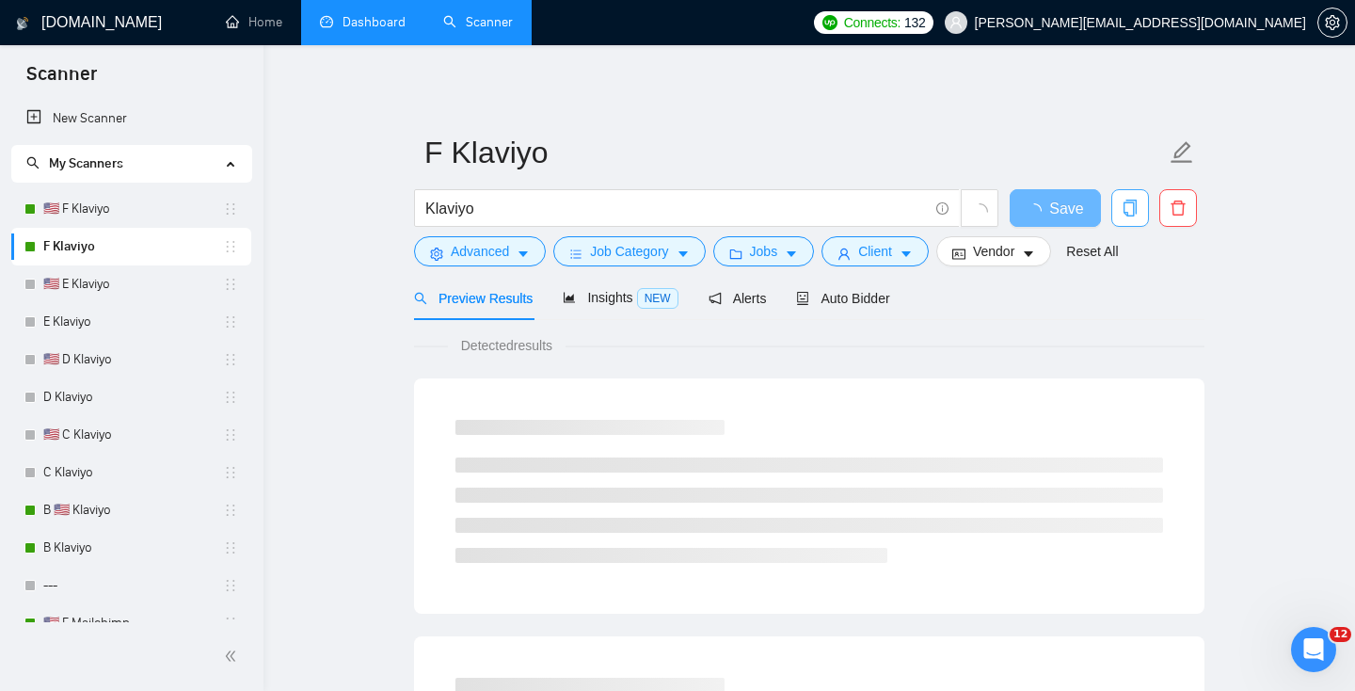
click at [1126, 199] on button "button" at bounding box center [1131, 208] width 38 height 38
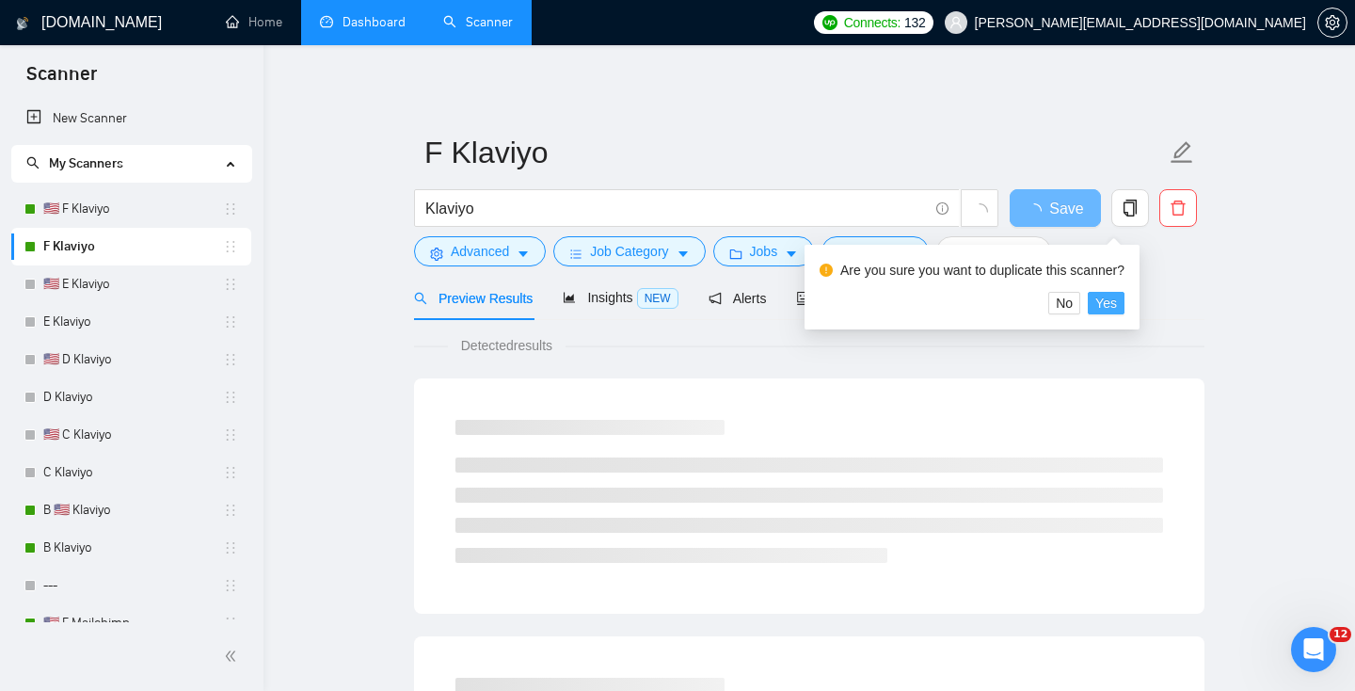
click at [1114, 308] on span "Yes" at bounding box center [1107, 303] width 22 height 21
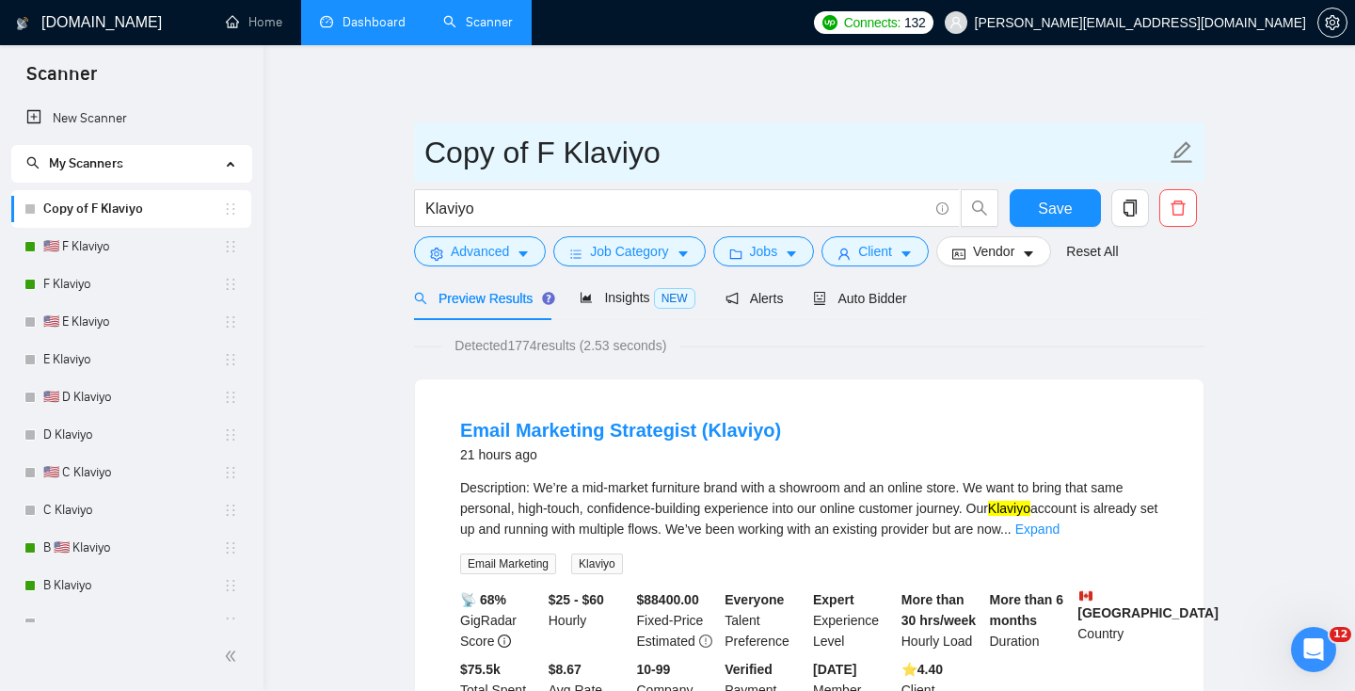
click at [584, 152] on input "Copy of F Klaviyo" at bounding box center [795, 152] width 742 height 47
click at [467, 151] on input "Cold Email" at bounding box center [795, 152] width 742 height 47
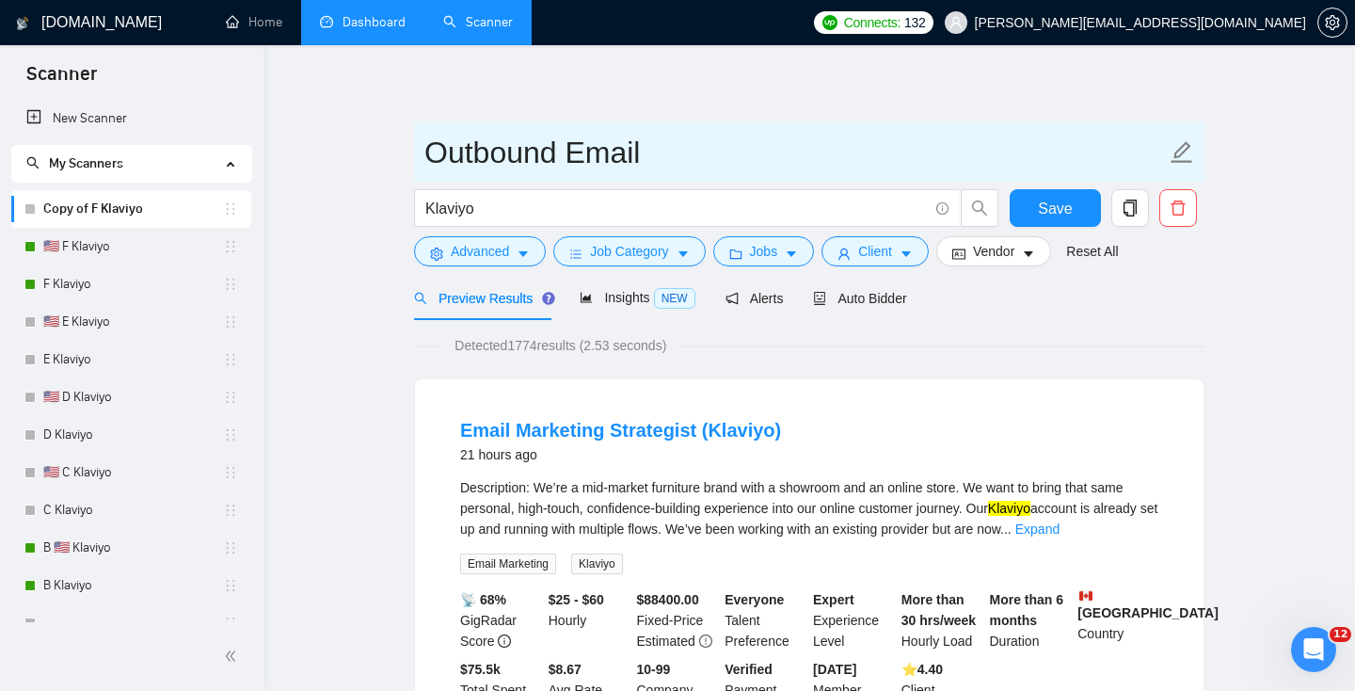
click at [671, 152] on input "Outbound Email" at bounding box center [795, 152] width 742 height 47
type input "Outbound Email"
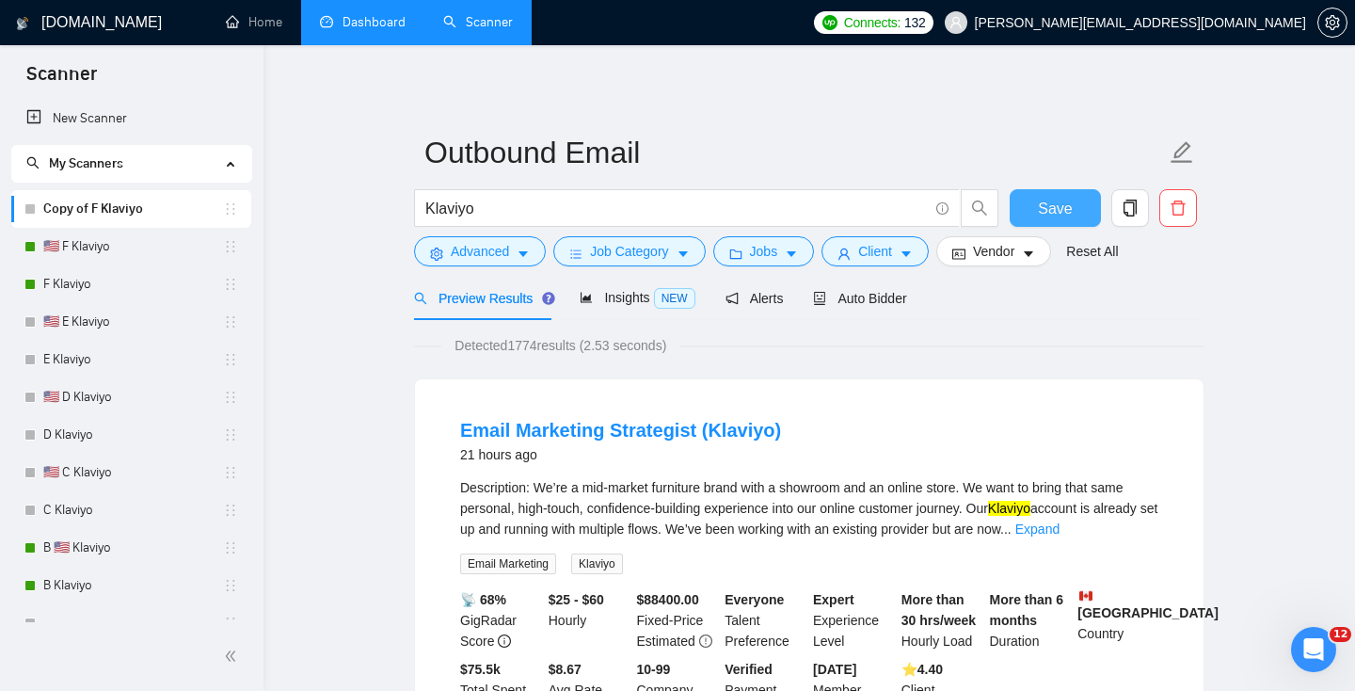
click at [1053, 205] on span "Save" at bounding box center [1055, 209] width 34 height 24
click at [507, 201] on input "Klaviyo" at bounding box center [676, 209] width 503 height 24
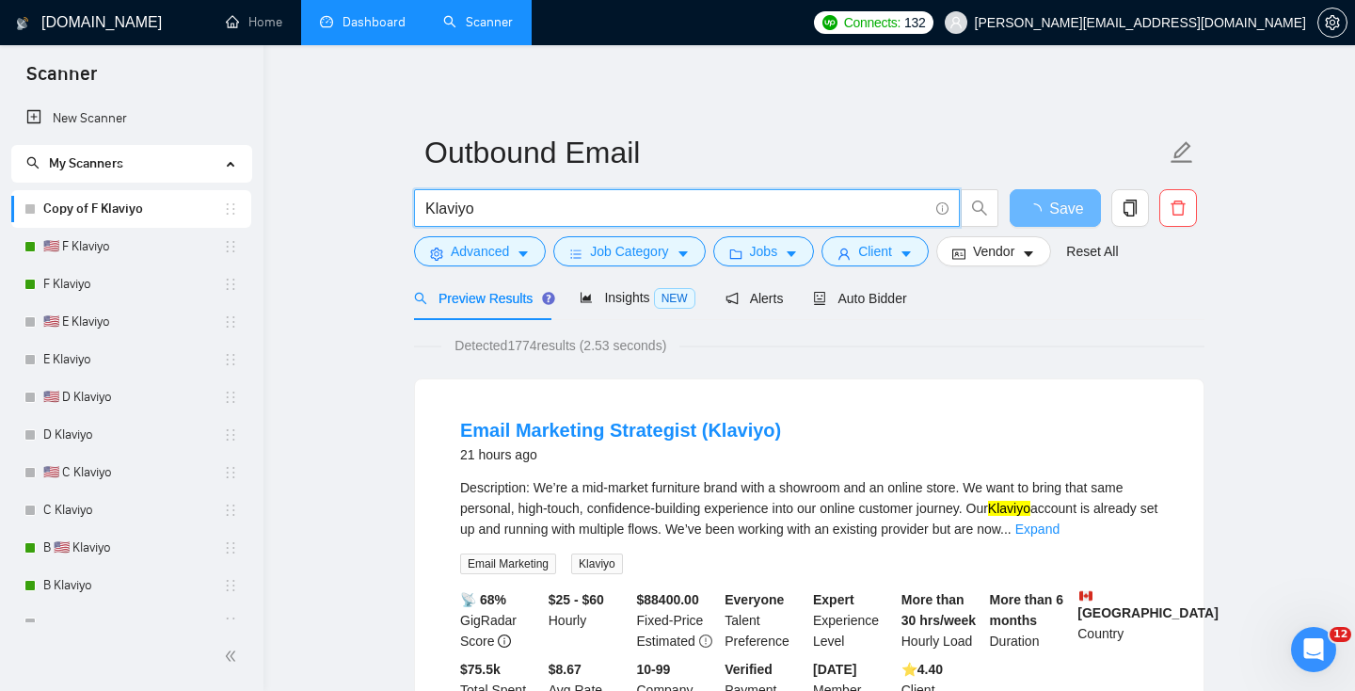
click at [507, 201] on input "Klaviyo" at bounding box center [676, 209] width 503 height 24
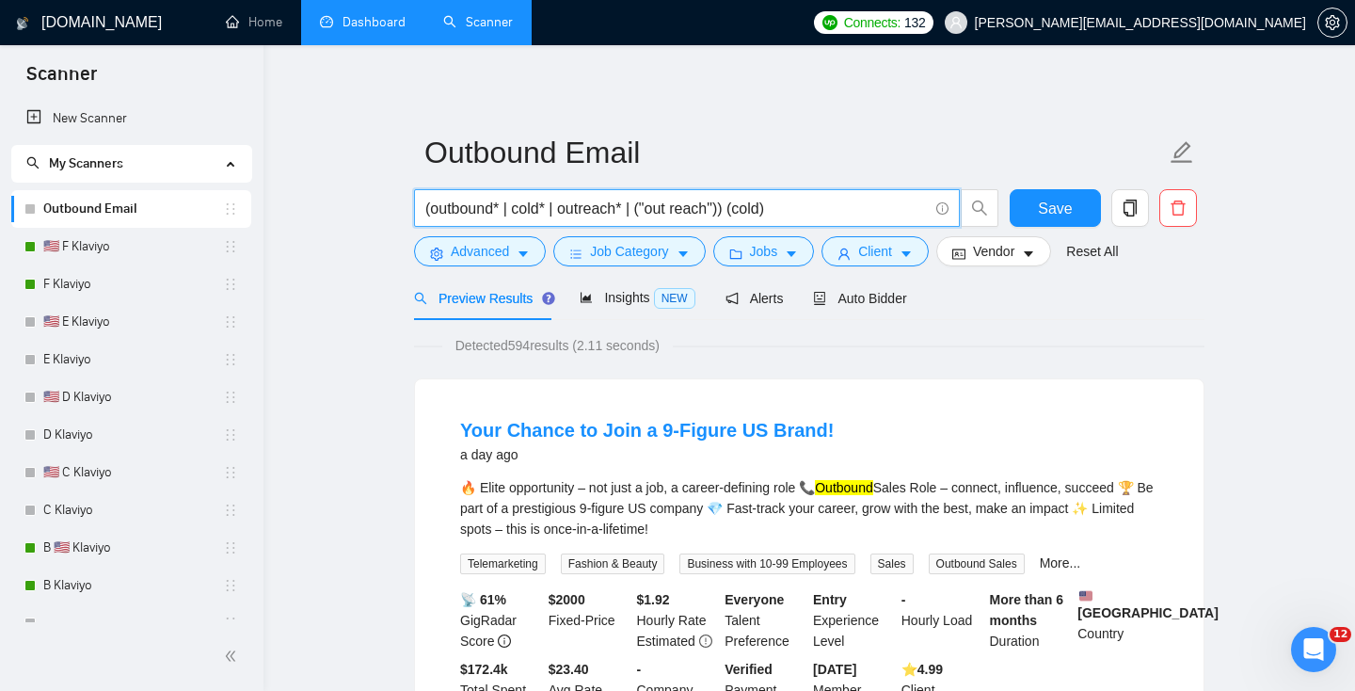
click at [756, 208] on input "(outbound* | cold* | outreach* | ("out reach")) (cold)" at bounding box center [676, 209] width 503 height 24
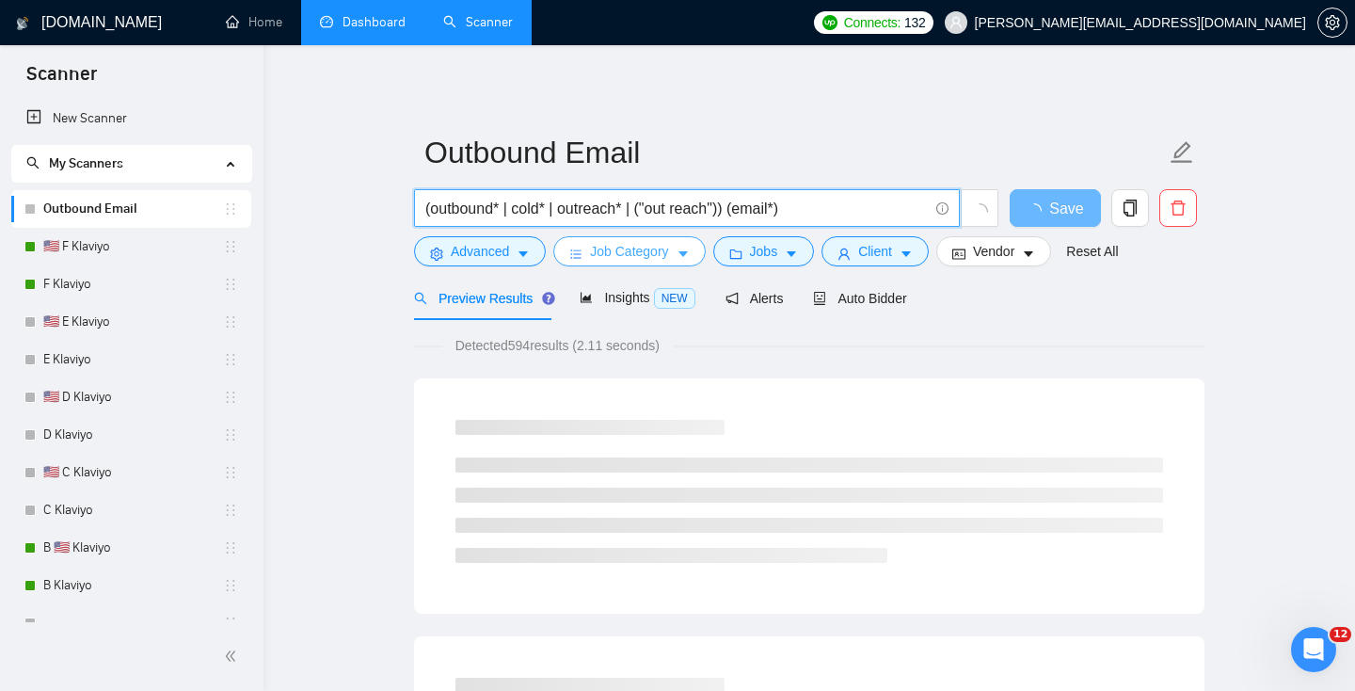
type input "(outbound* | cold* | outreach* | ("out reach")) (email*)"
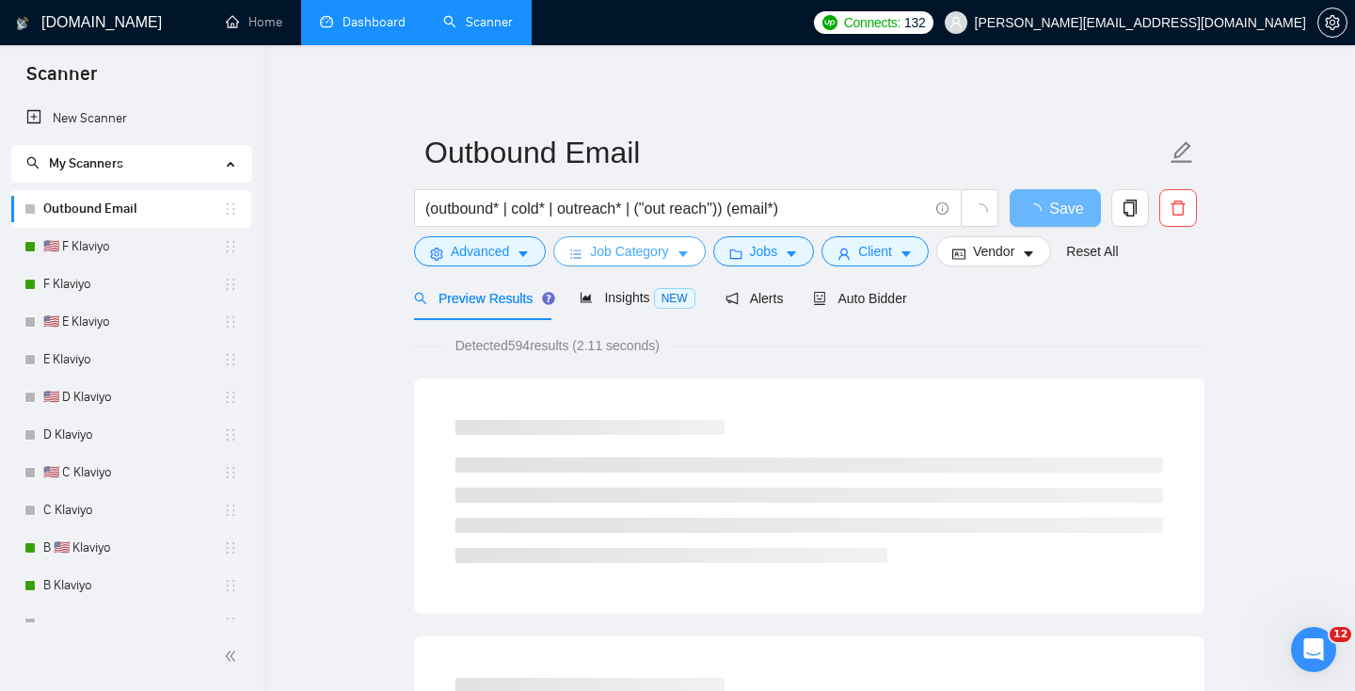
click at [636, 256] on span "Job Category" at bounding box center [629, 251] width 78 height 21
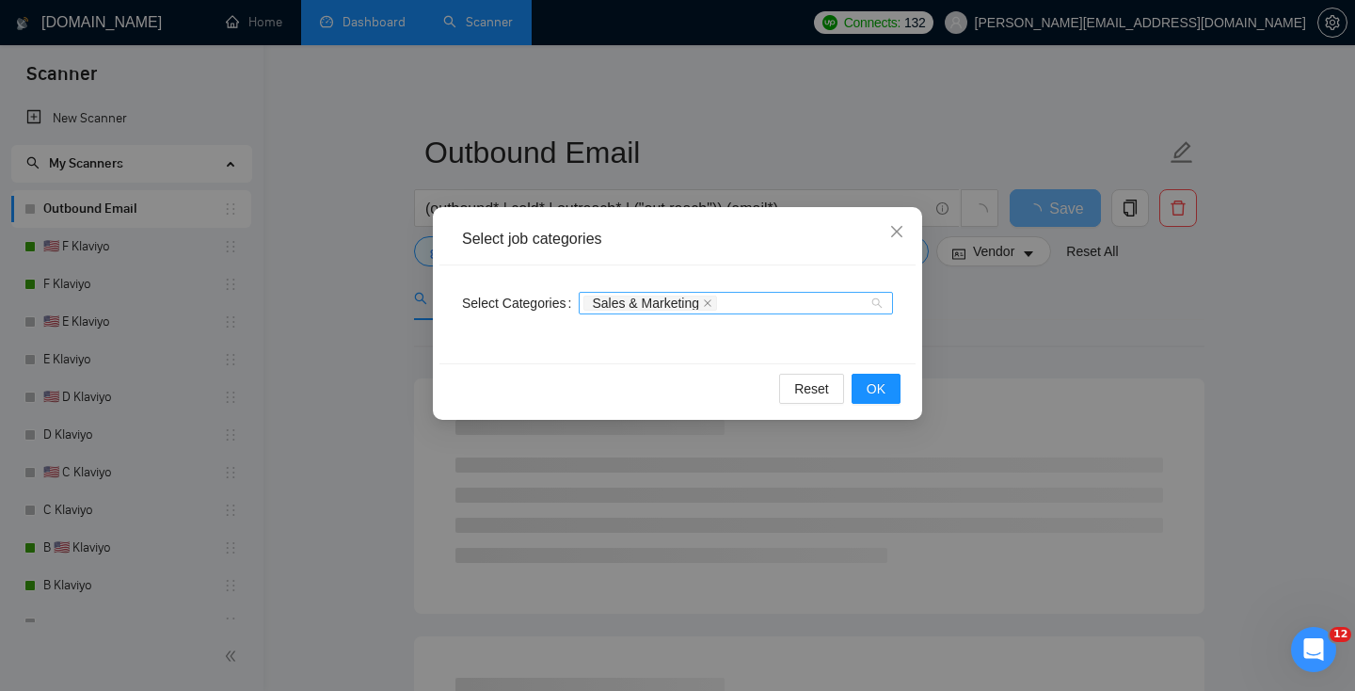
click at [763, 296] on div "Sales & Marketing" at bounding box center [727, 303] width 286 height 19
click at [709, 306] on span "Sales & Marketing" at bounding box center [651, 303] width 134 height 15
click at [707, 303] on span "Sales & Marketing" at bounding box center [651, 303] width 134 height 15
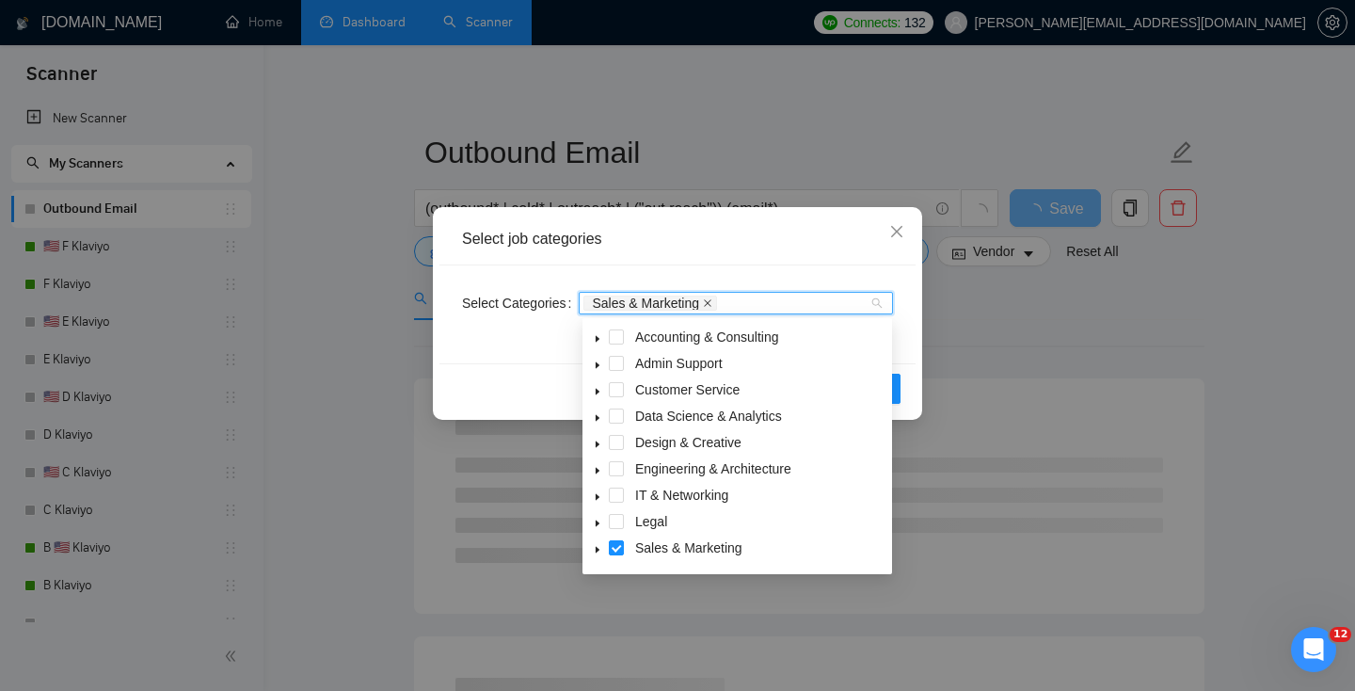
click at [713, 300] on icon "close" at bounding box center [707, 302] width 9 height 9
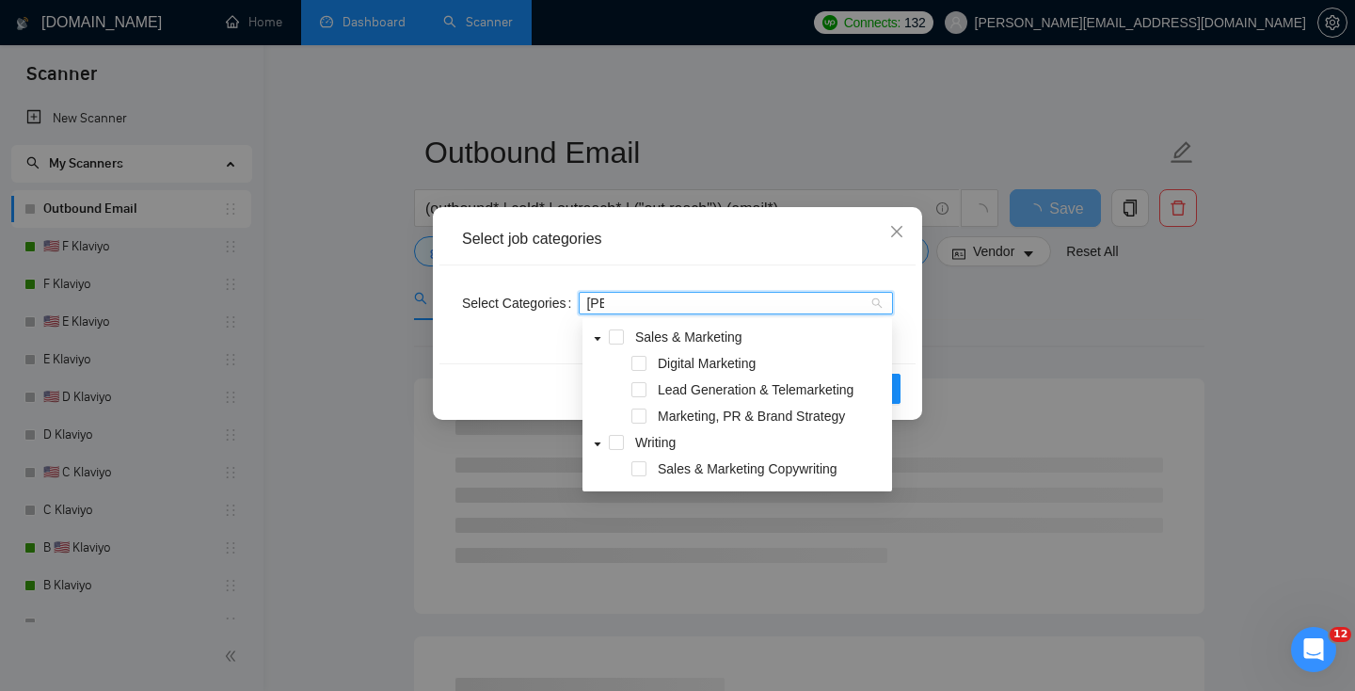
type input "sale"
click at [618, 334] on span at bounding box center [616, 336] width 15 height 15
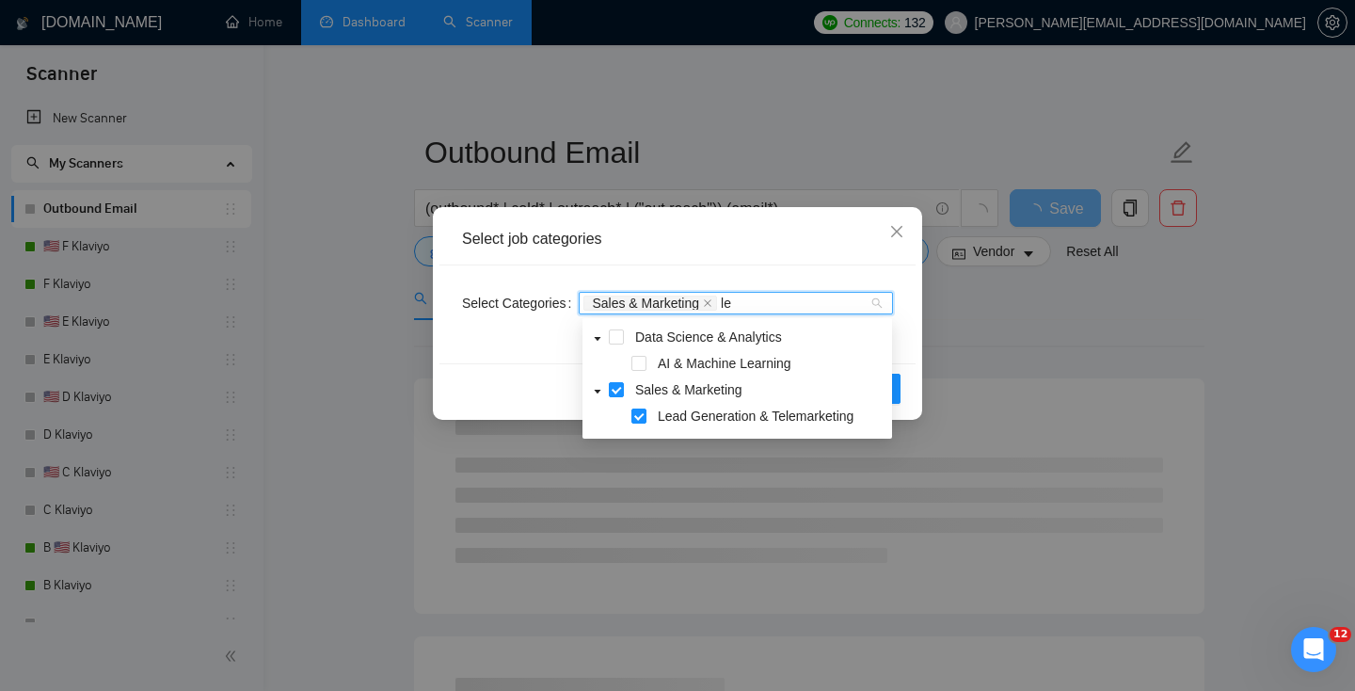
type input "l"
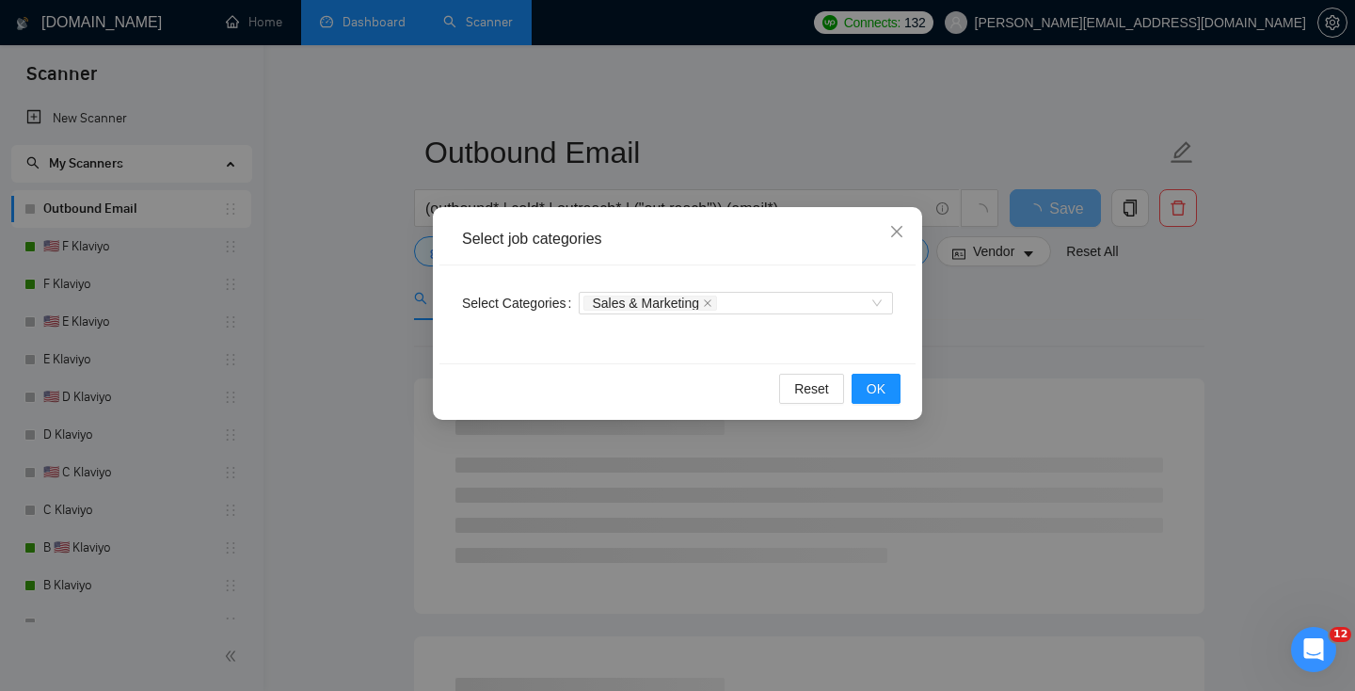
click at [712, 237] on div "Select job categories" at bounding box center [677, 239] width 431 height 21
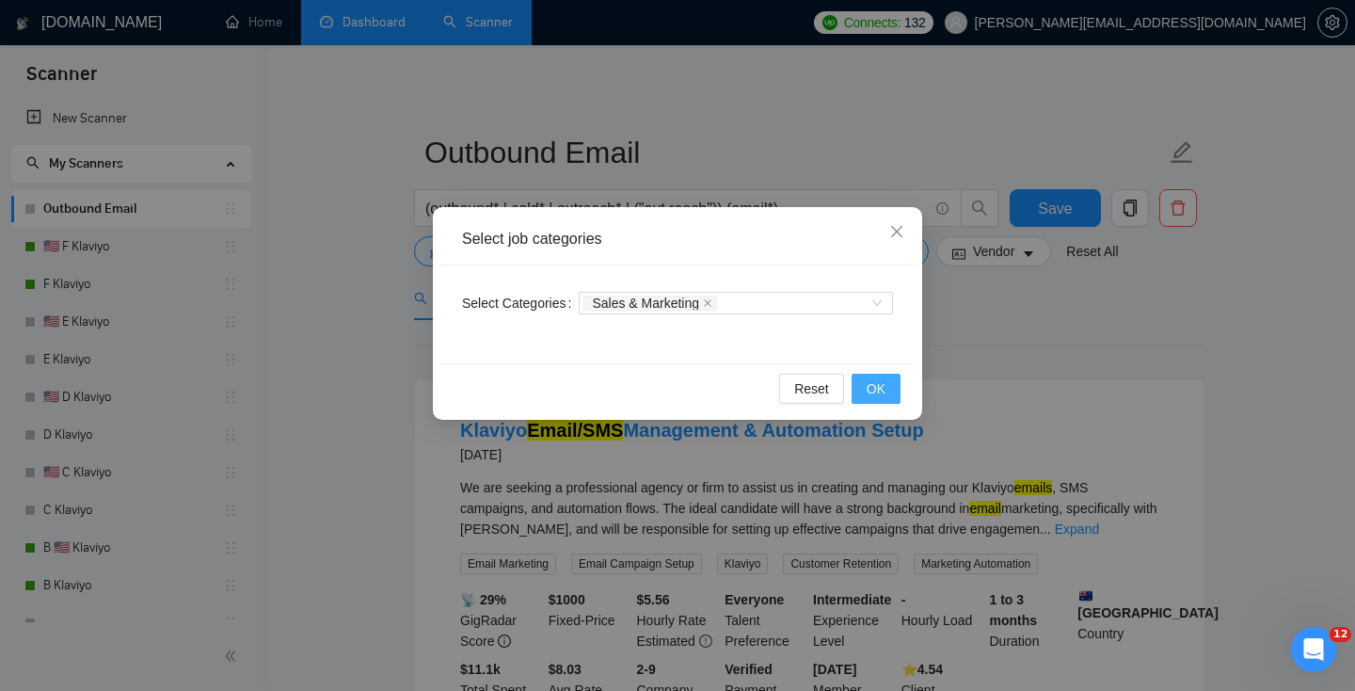
click at [877, 391] on span "OK" at bounding box center [876, 388] width 19 height 21
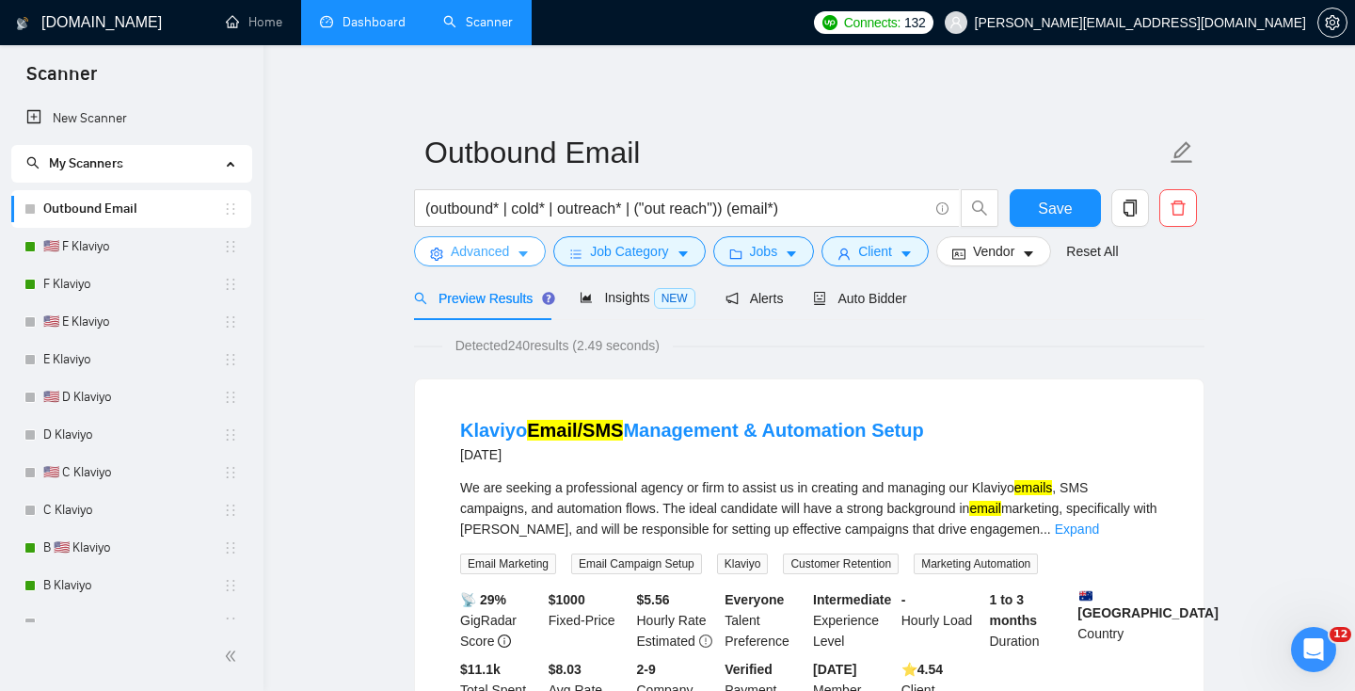
click at [503, 266] on button "Advanced" at bounding box center [480, 251] width 132 height 30
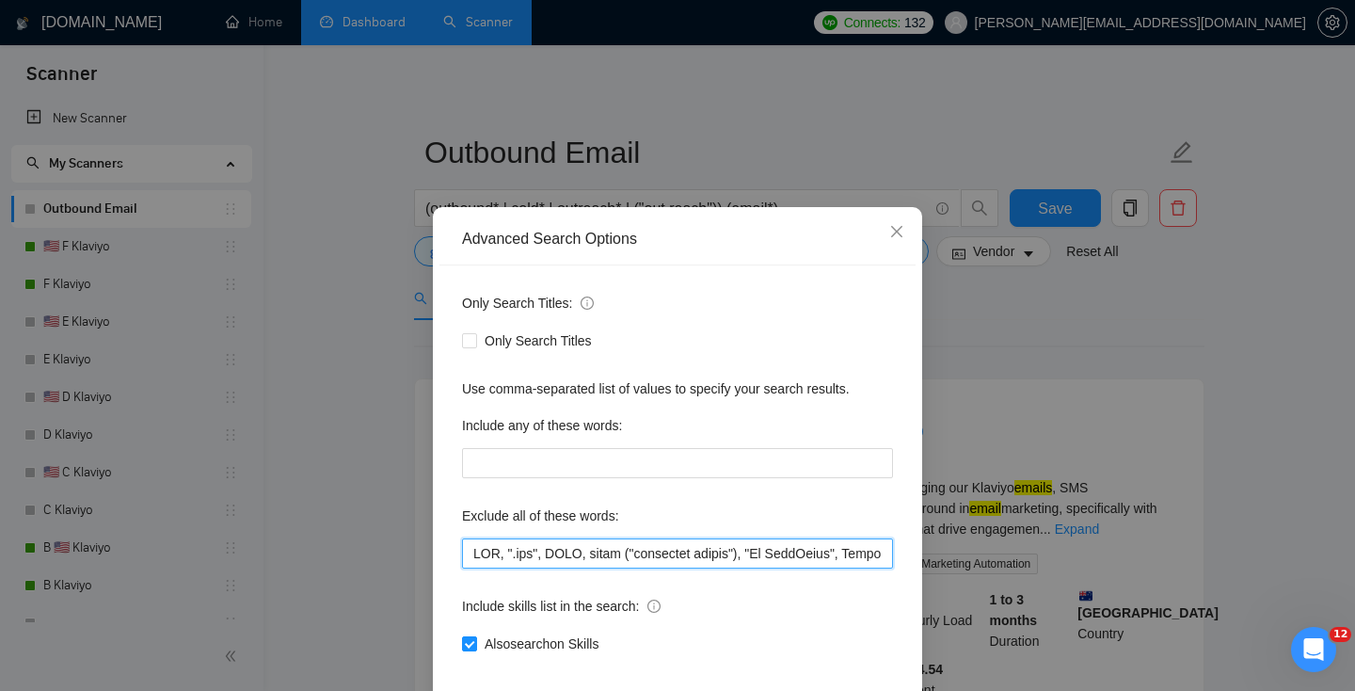
click at [767, 560] on input "text" at bounding box center [677, 553] width 431 height 30
paste input "Kajabi, crypto*, AppSumo, GoHighLevel, Convertkit, API Integration"
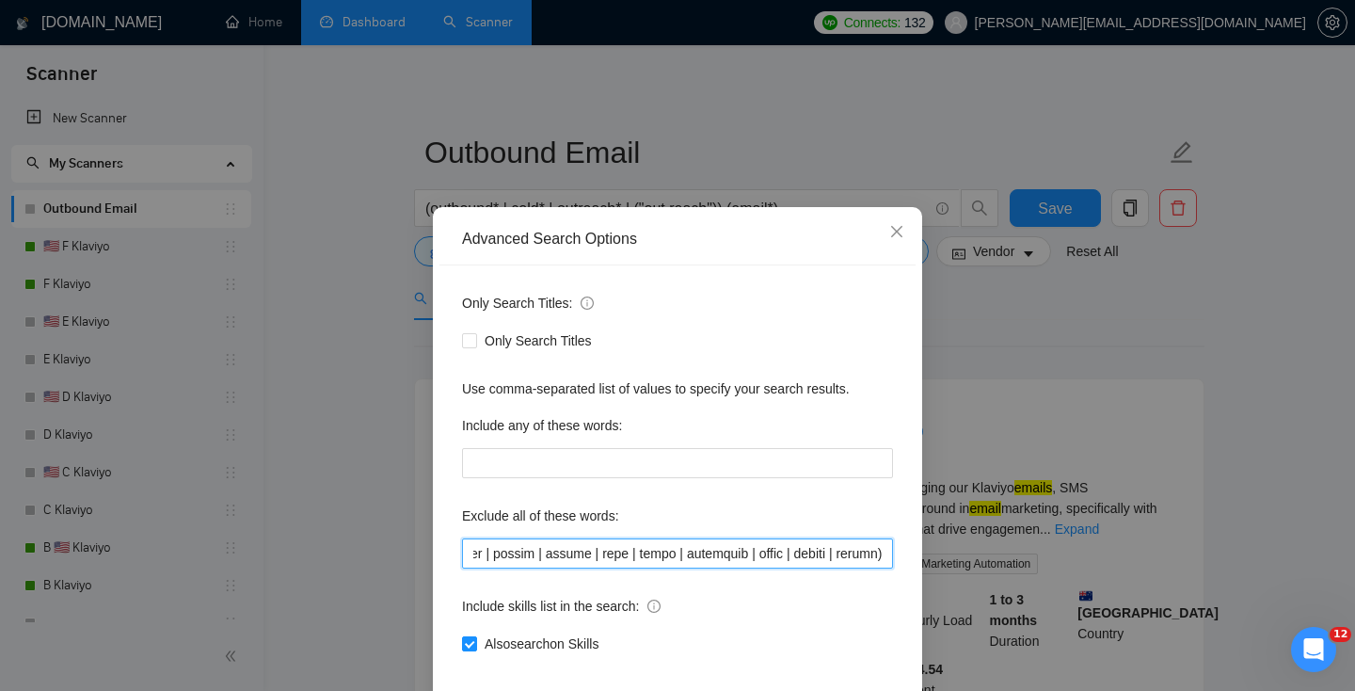
scroll to position [92, 0]
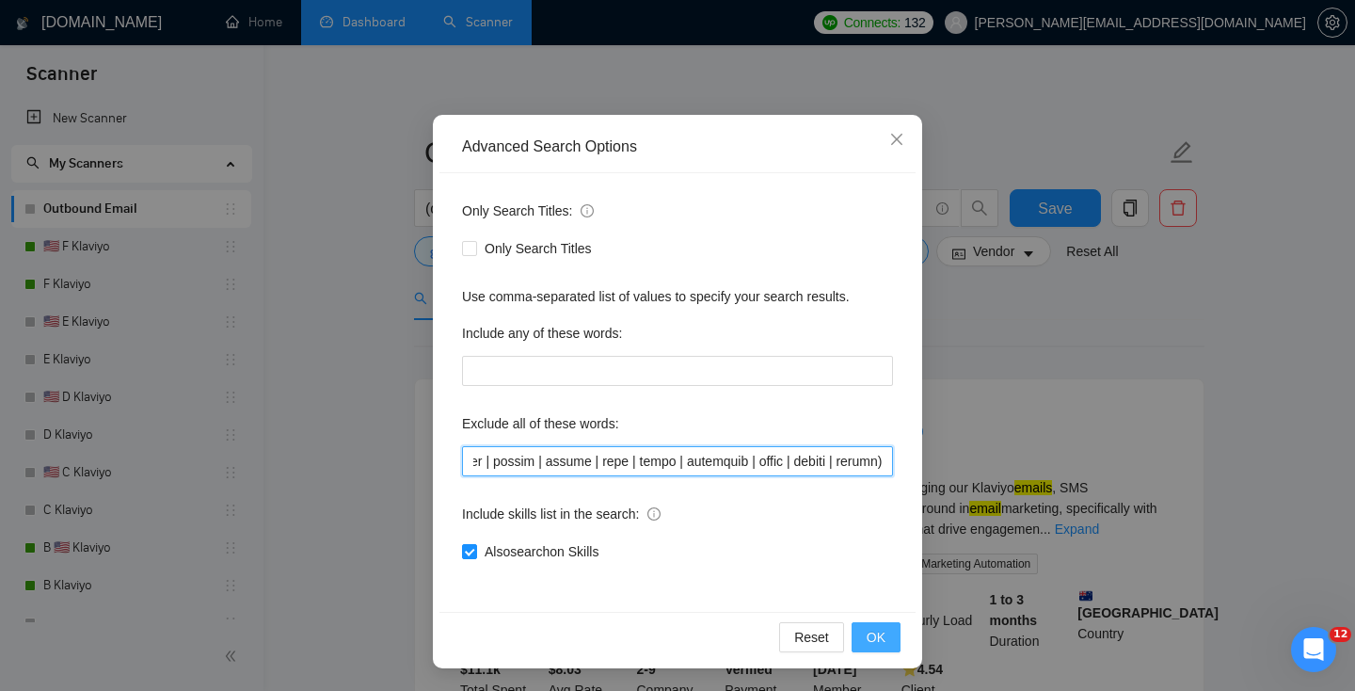
type input "DNS, ".svg", BIMI, email ("marketing agency"), "Go HighLevel", Substack, "Go hi…"
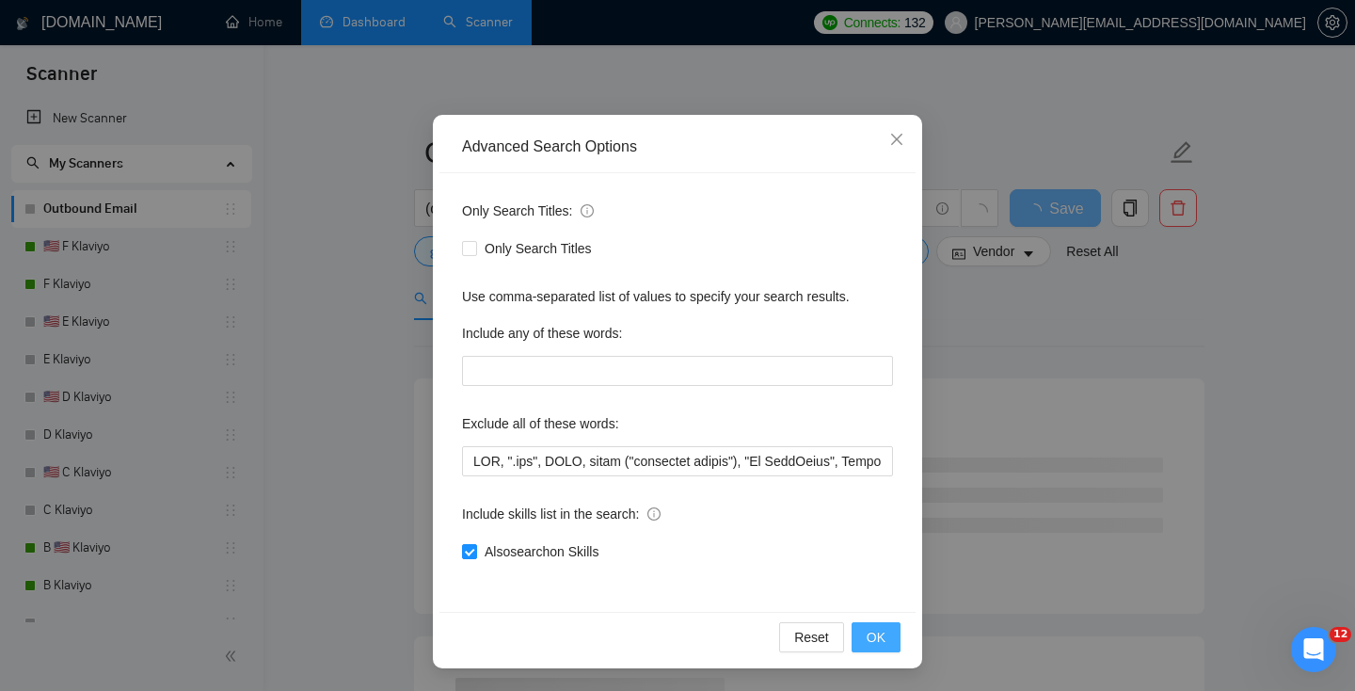
click at [875, 636] on span "OK" at bounding box center [876, 637] width 19 height 21
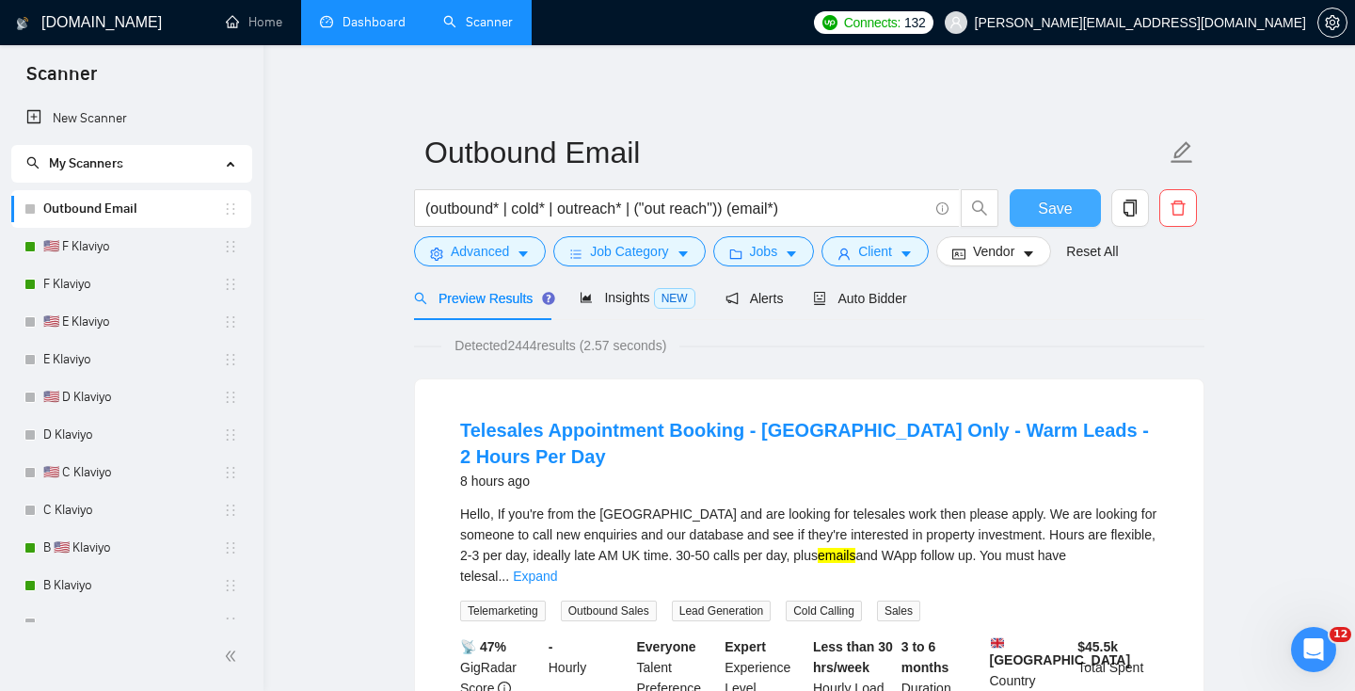
click at [1065, 189] on button "Save" at bounding box center [1055, 208] width 91 height 38
click at [625, 251] on span "Job Category" at bounding box center [629, 251] width 78 height 21
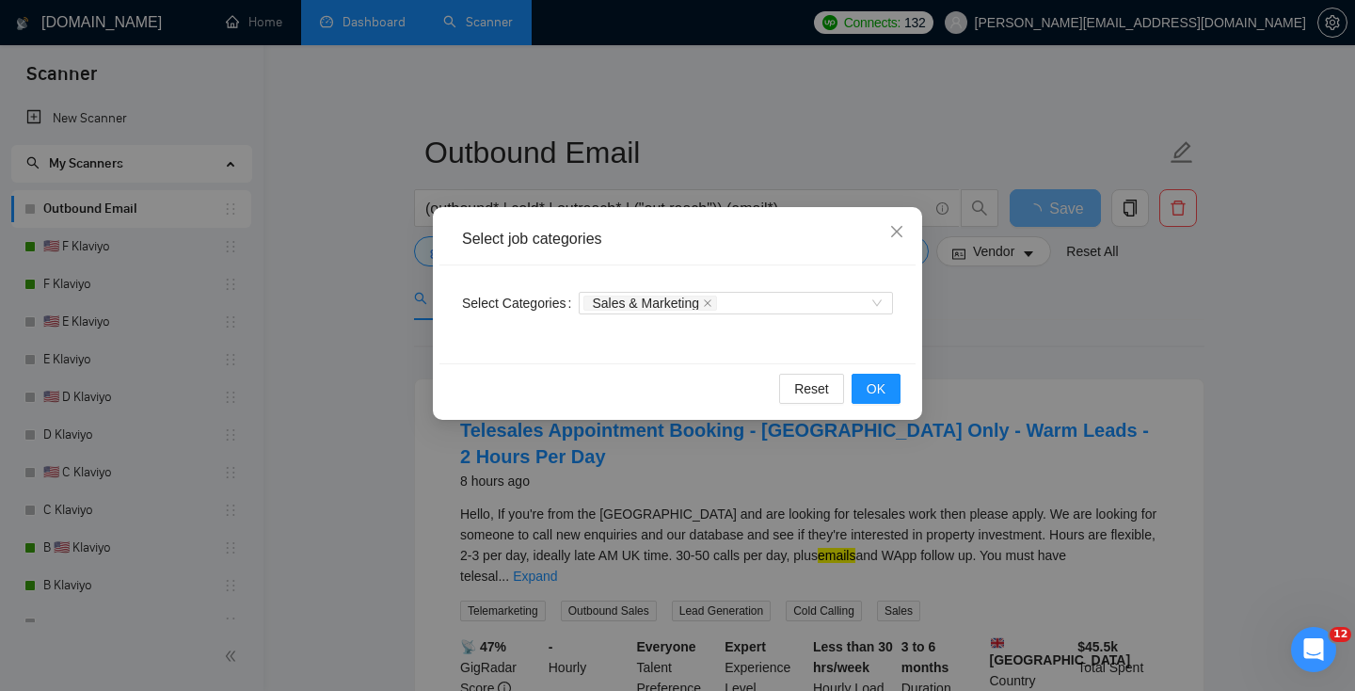
click at [920, 364] on div "Select job categories Select Categories Sales & Marketing Reset OK" at bounding box center [677, 313] width 489 height 213
click at [958, 324] on div "Select job categories Select Categories Sales & Marketing Reset OK" at bounding box center [677, 345] width 1355 height 691
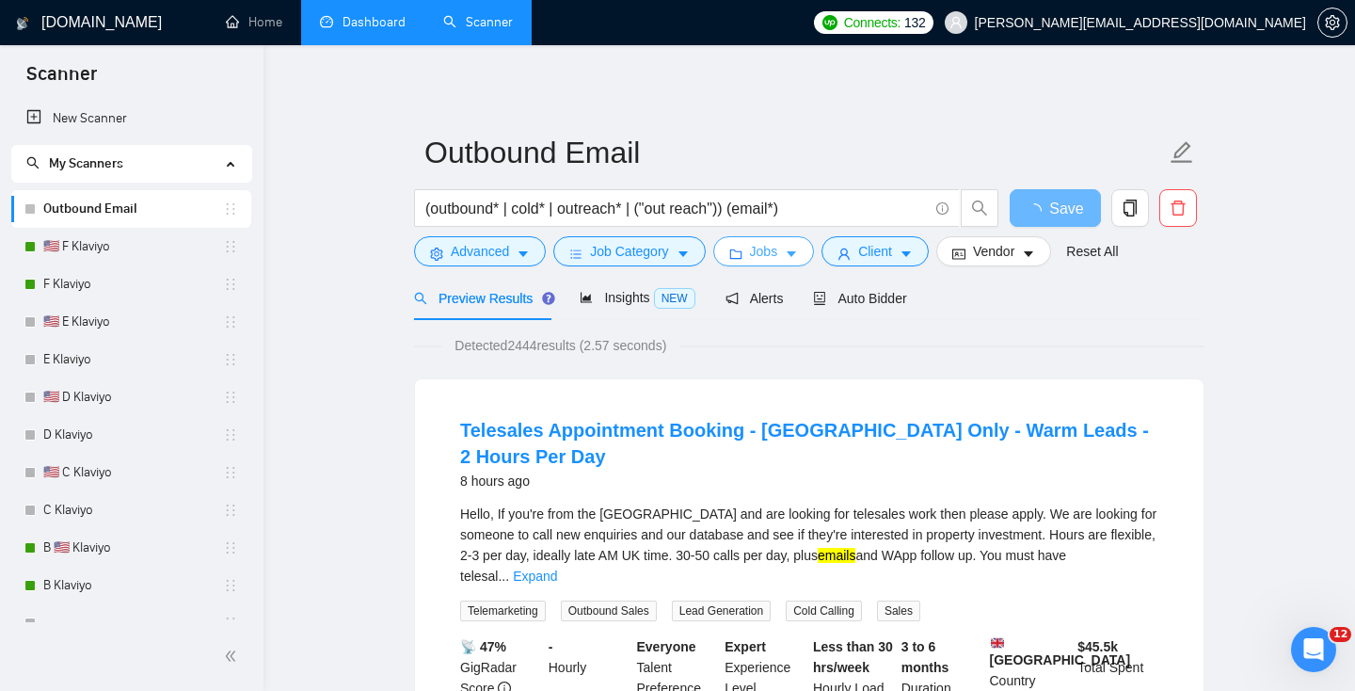
click at [787, 238] on button "Jobs" at bounding box center [764, 251] width 102 height 30
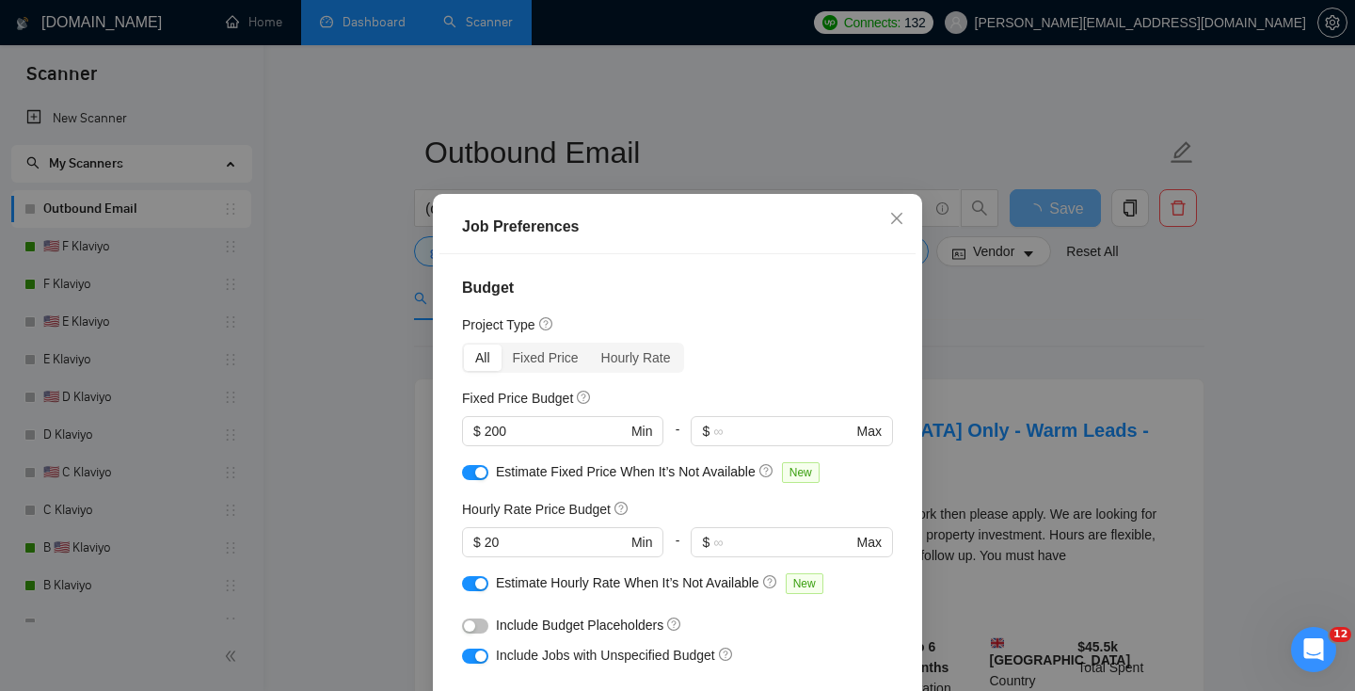
click at [1056, 424] on div "Job Preferences Budget Project Type All Fixed Price Hourly Rate Fixed Price Bud…" at bounding box center [677, 345] width 1355 height 691
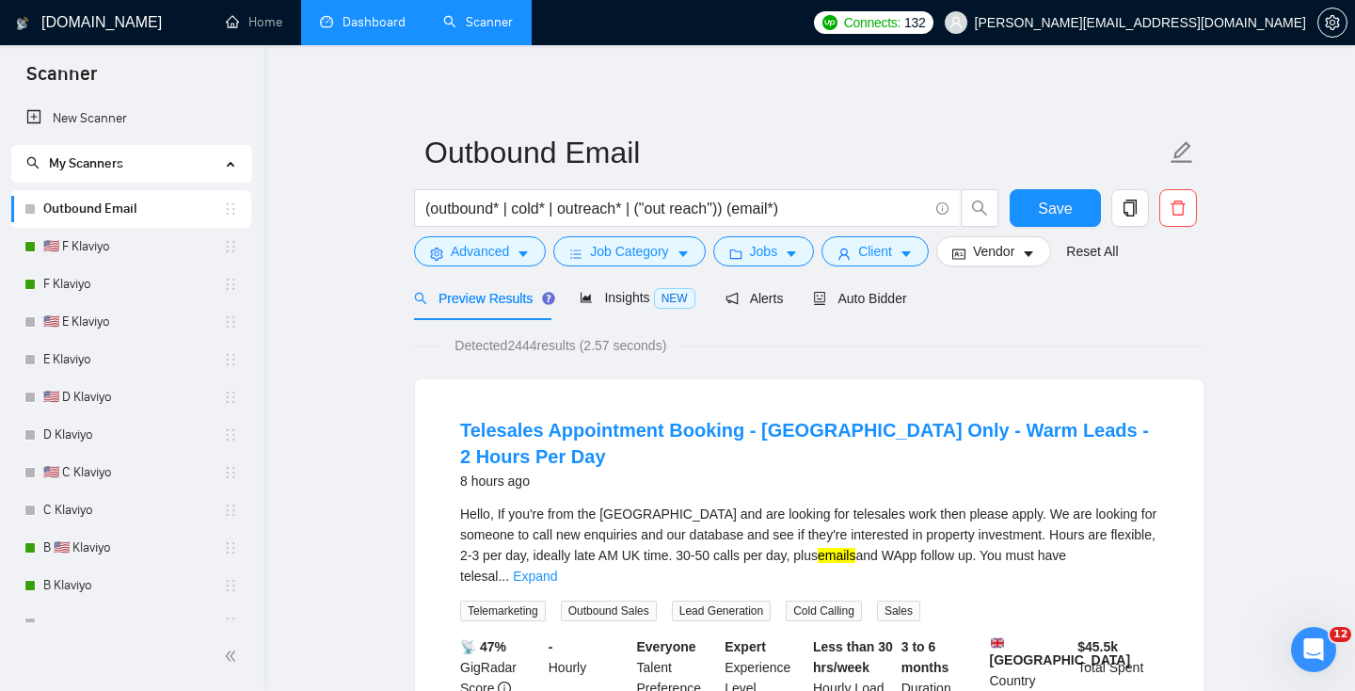
click at [870, 268] on form "Outbound Email (outbound* | cold* | outreach* | ("out reach")) (email*) Save Ad…" at bounding box center [809, 198] width 791 height 153
click at [890, 251] on span "Client" at bounding box center [875, 251] width 34 height 21
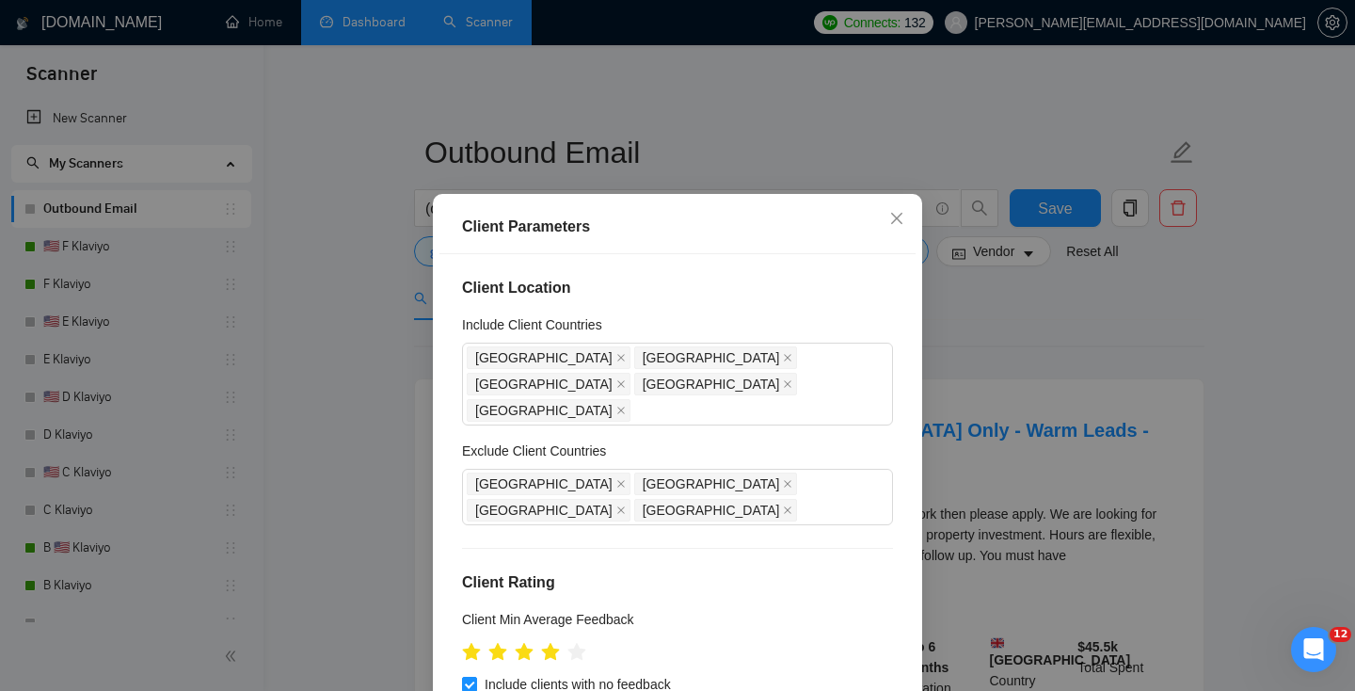
click at [1106, 380] on div "Client Parameters Client Location Include Client Countries [GEOGRAPHIC_DATA] [G…" at bounding box center [677, 345] width 1355 height 691
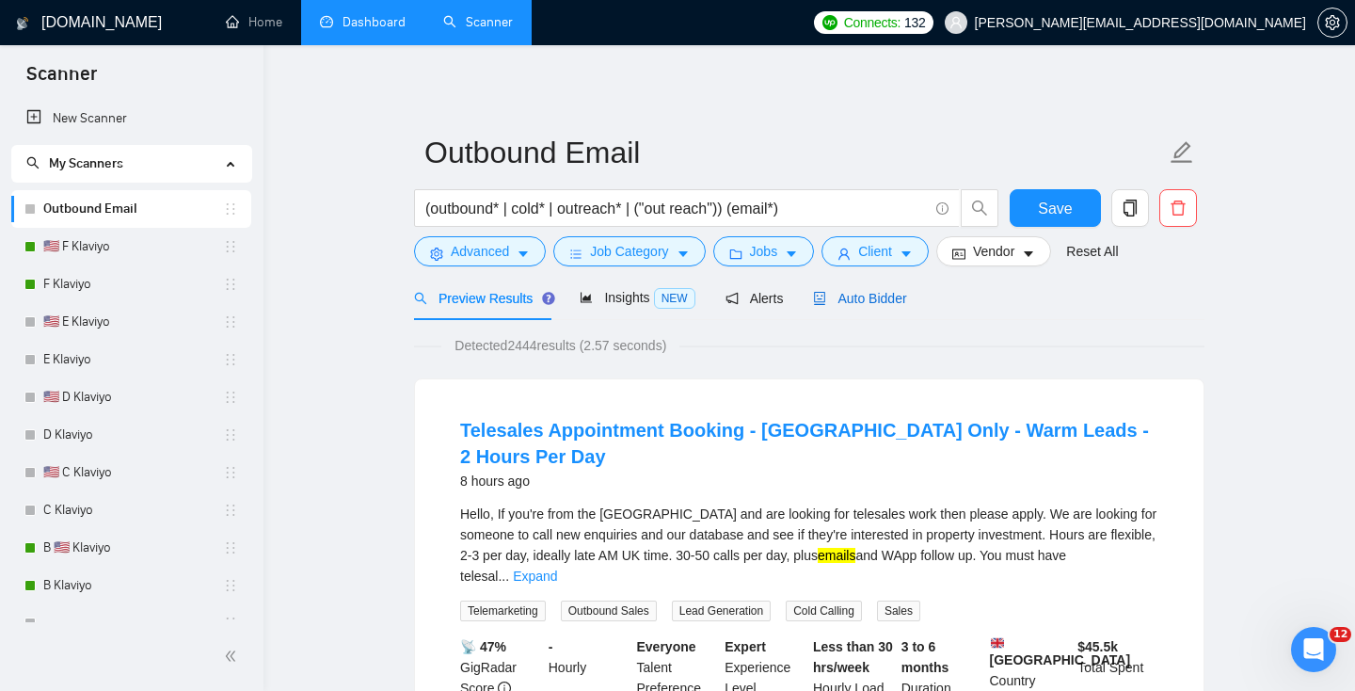
click at [858, 297] on span "Auto Bidder" at bounding box center [859, 298] width 93 height 15
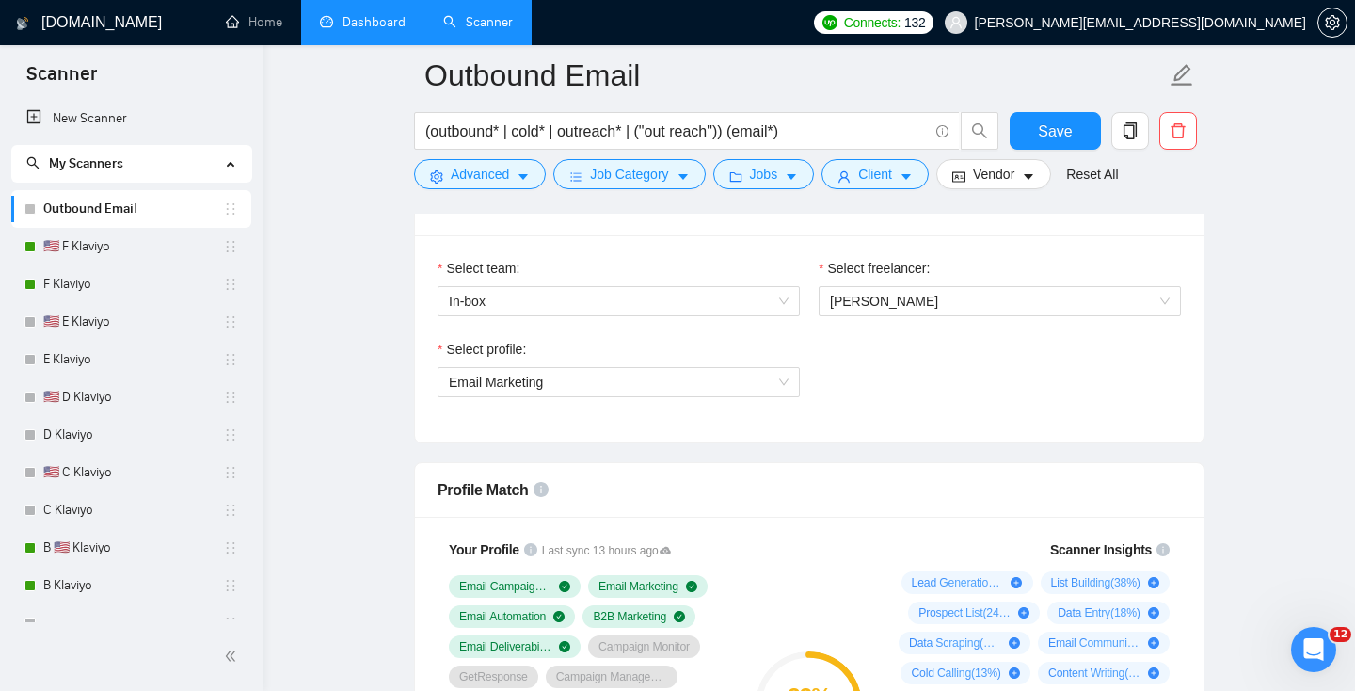
scroll to position [1315, 0]
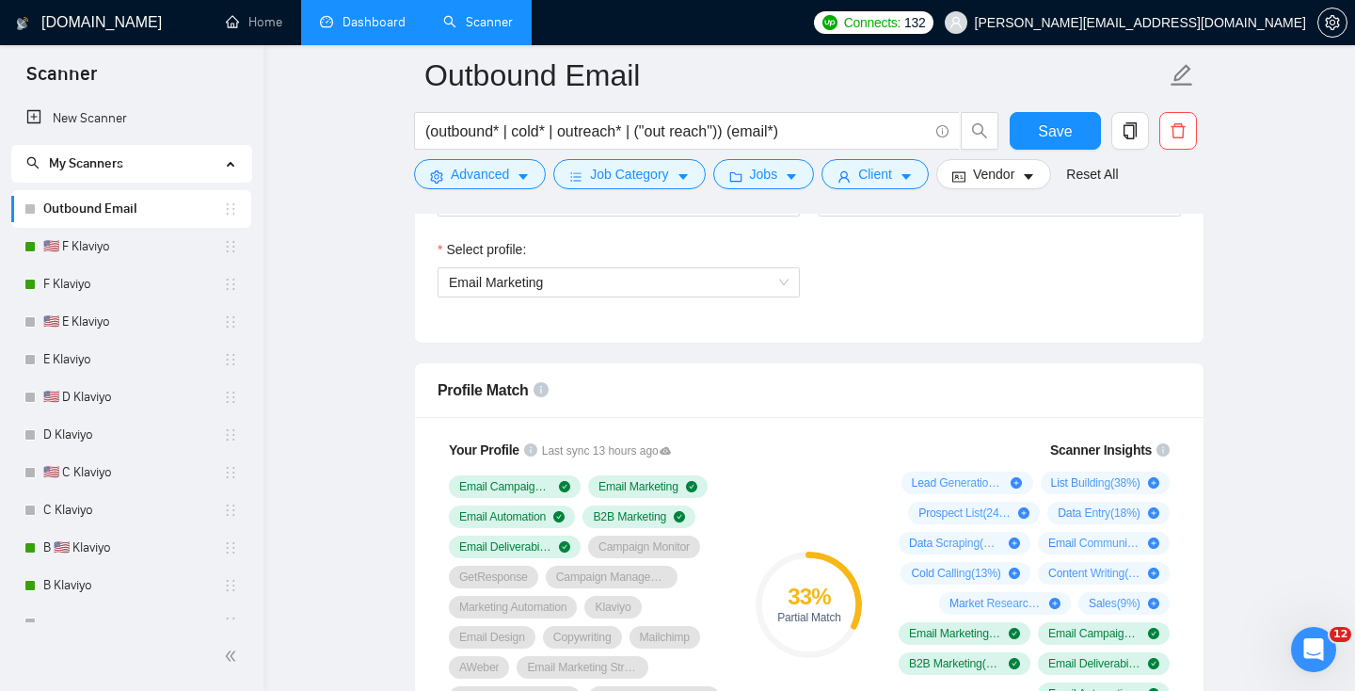
click at [383, 14] on link "Dashboard" at bounding box center [363, 22] width 86 height 16
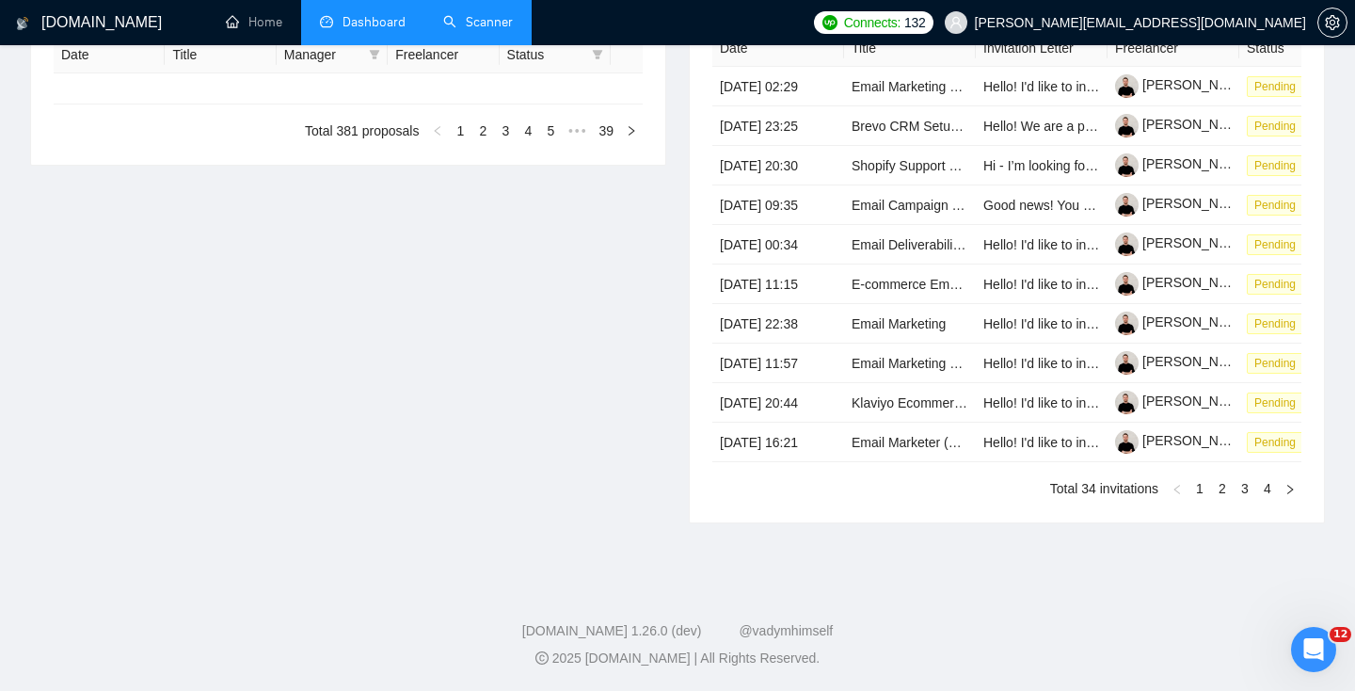
type input "[DATE]"
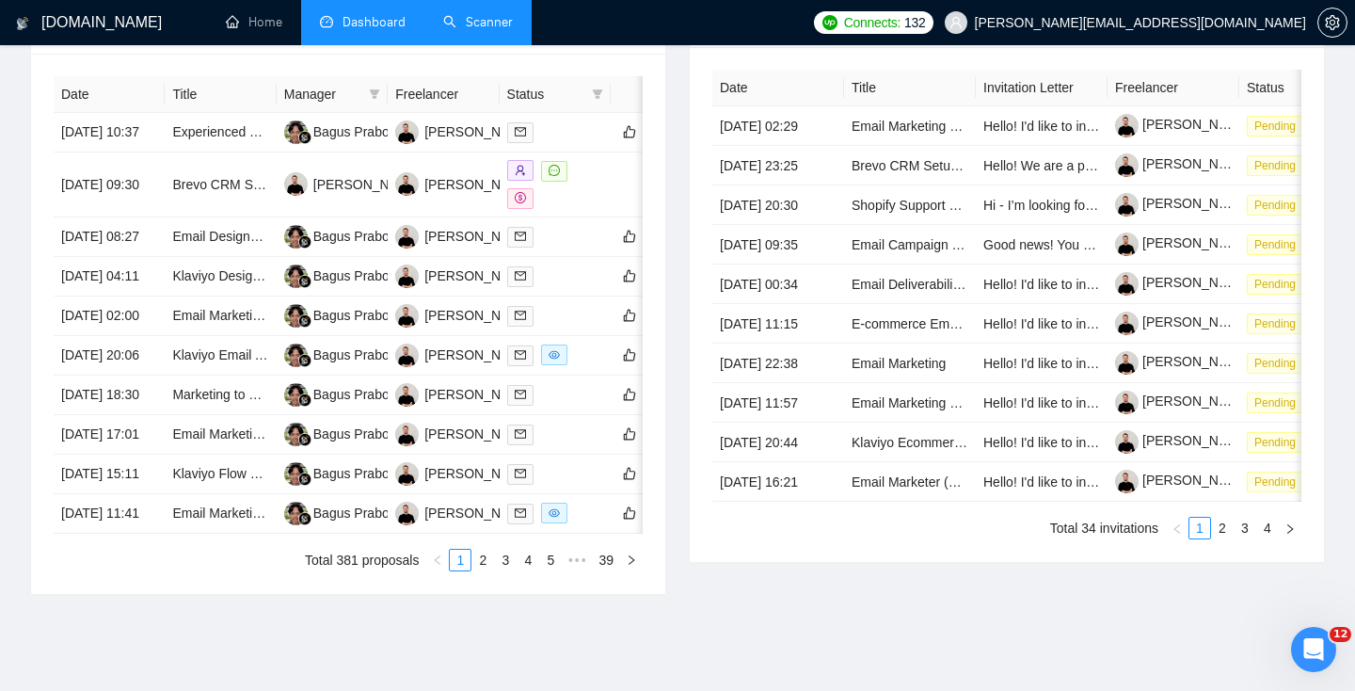
scroll to position [479, 0]
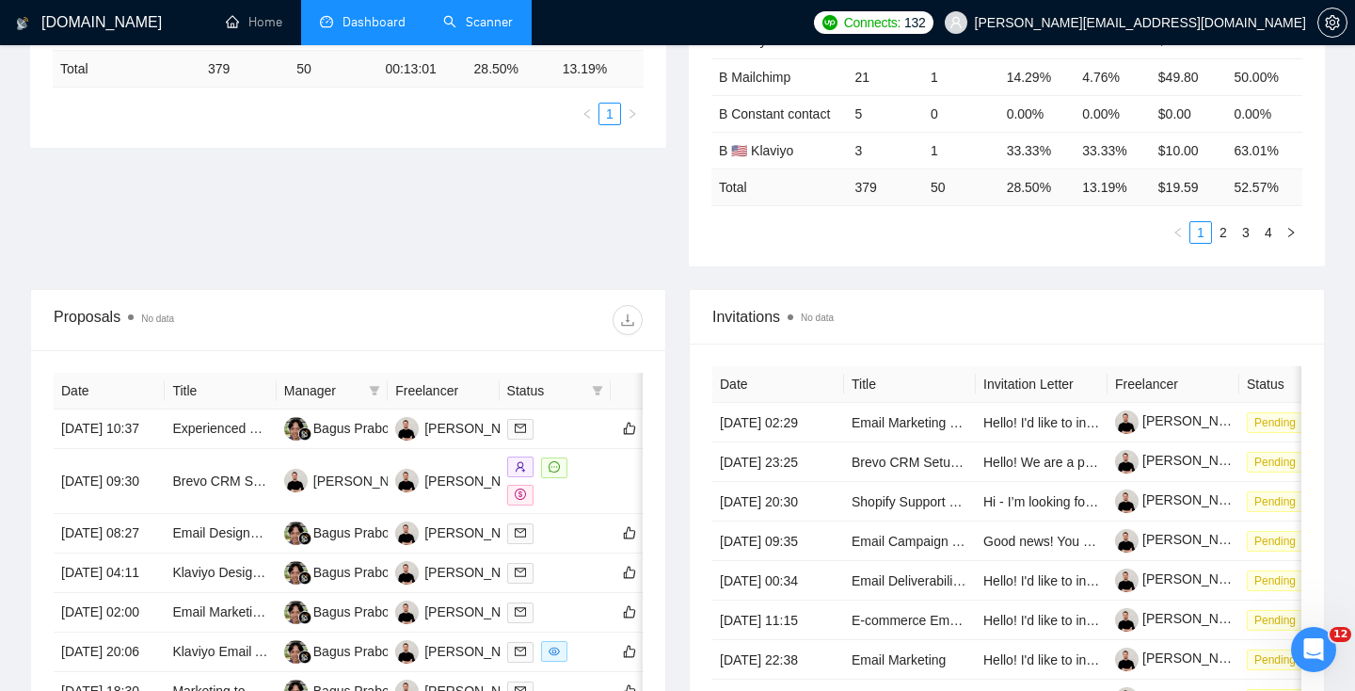
click at [494, 14] on link "Scanner" at bounding box center [478, 22] width 70 height 16
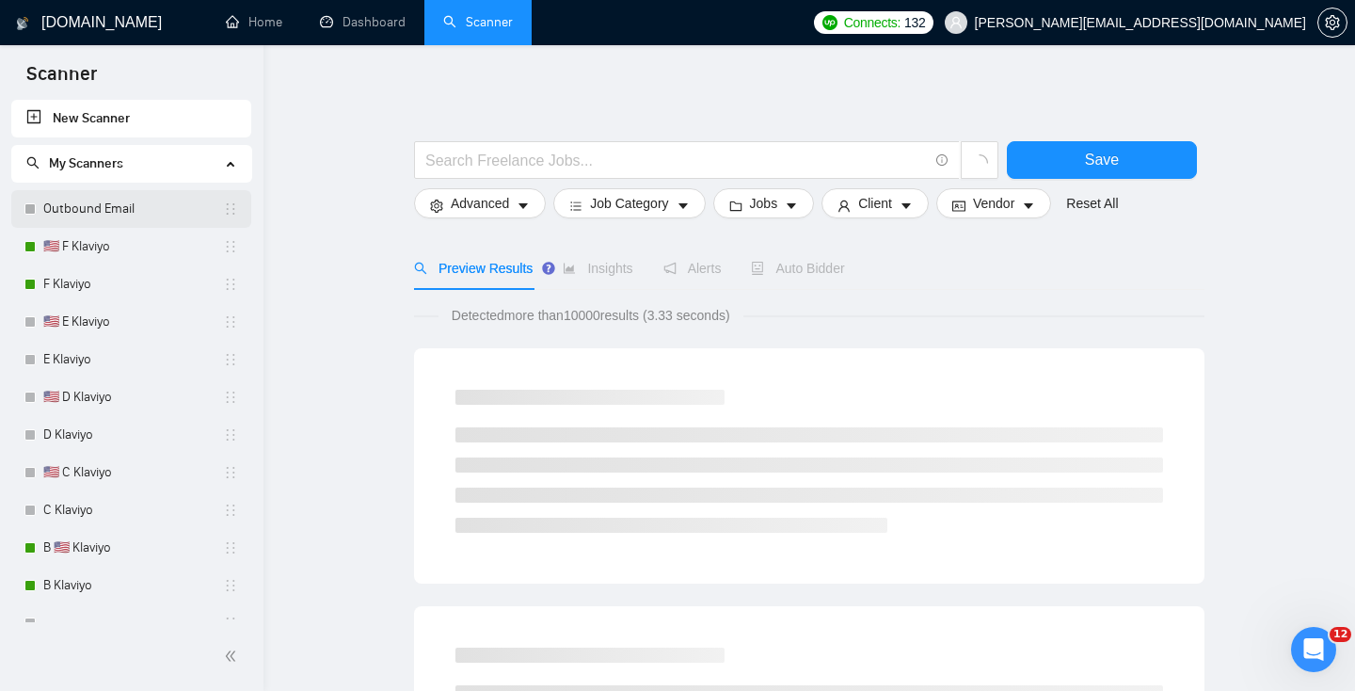
click at [136, 210] on link "Outbound Email" at bounding box center [133, 209] width 180 height 38
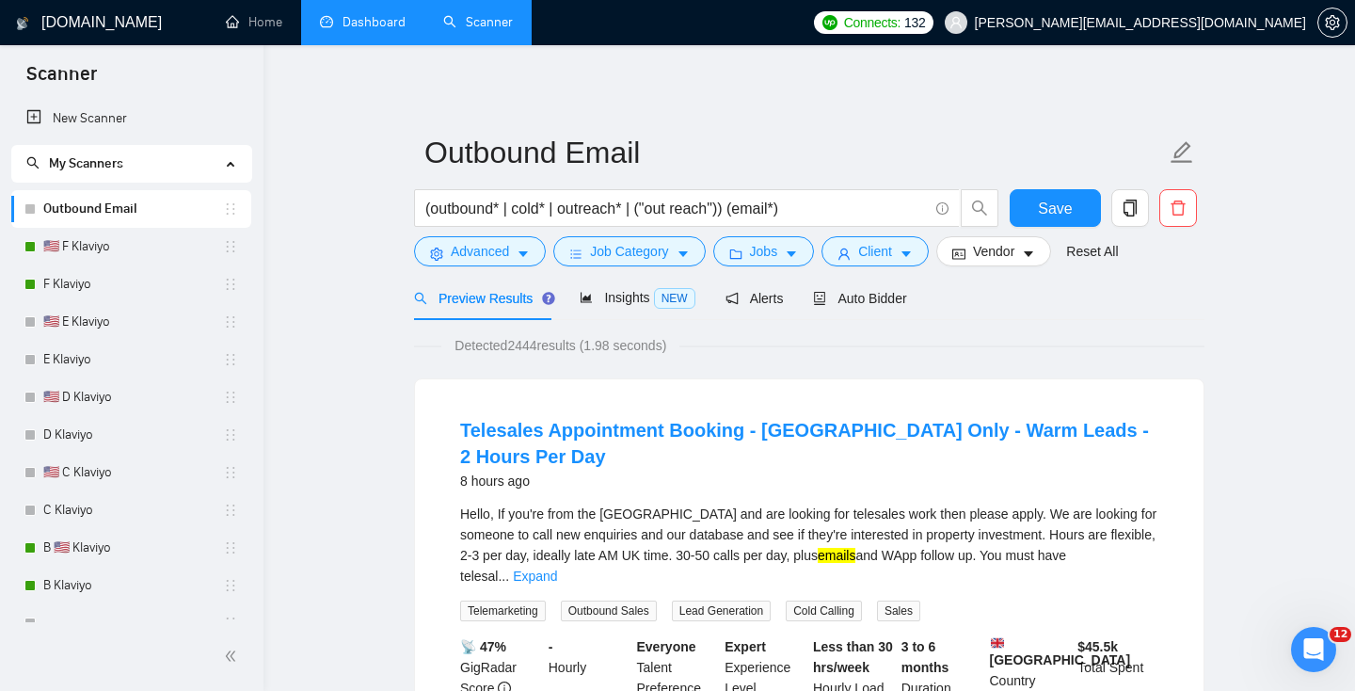
click at [346, 27] on link "Dashboard" at bounding box center [363, 22] width 86 height 16
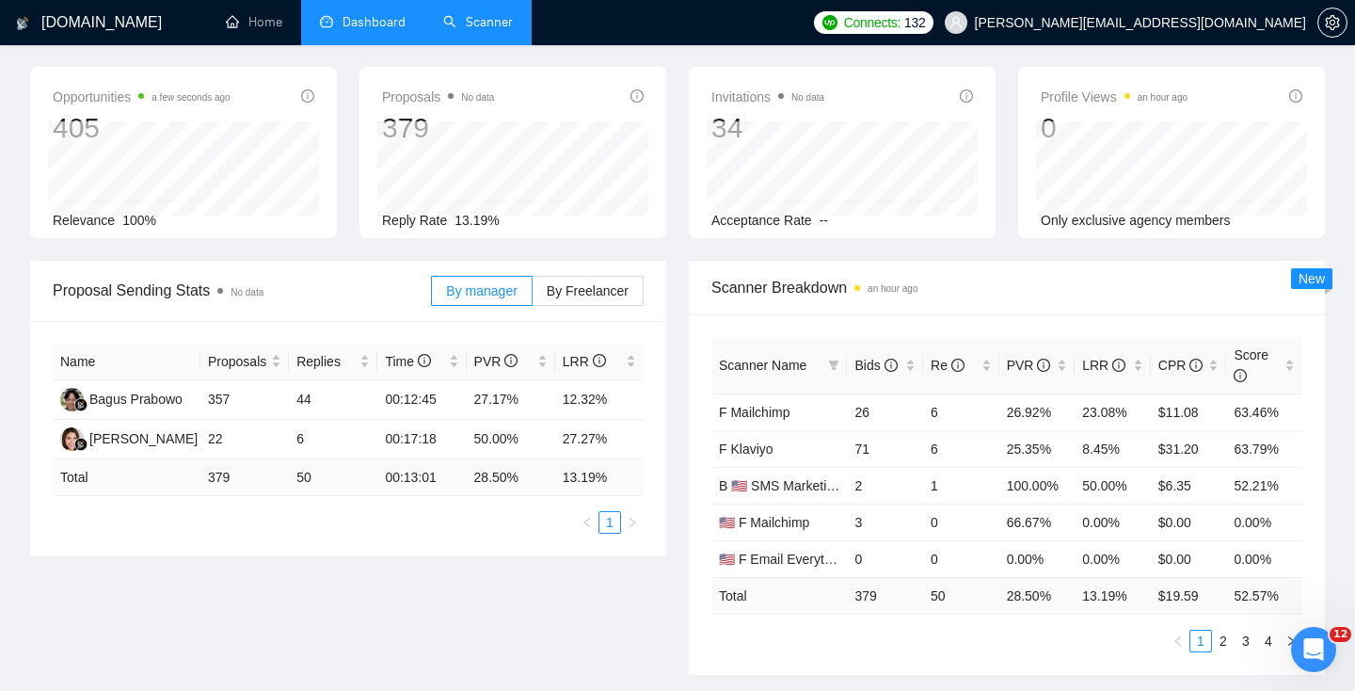
scroll to position [76, 0]
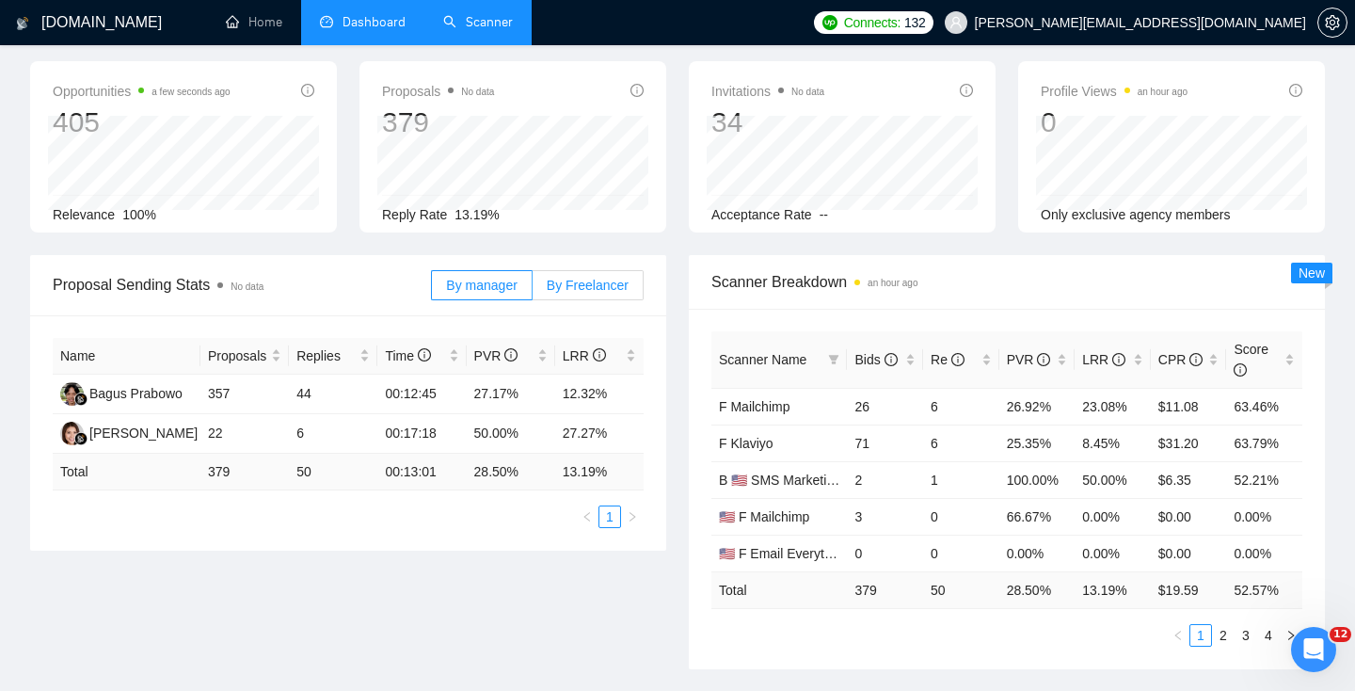
click at [576, 276] on label "By Freelancer" at bounding box center [588, 285] width 111 height 30
click at [533, 290] on input "By Freelancer" at bounding box center [533, 290] width 0 height 0
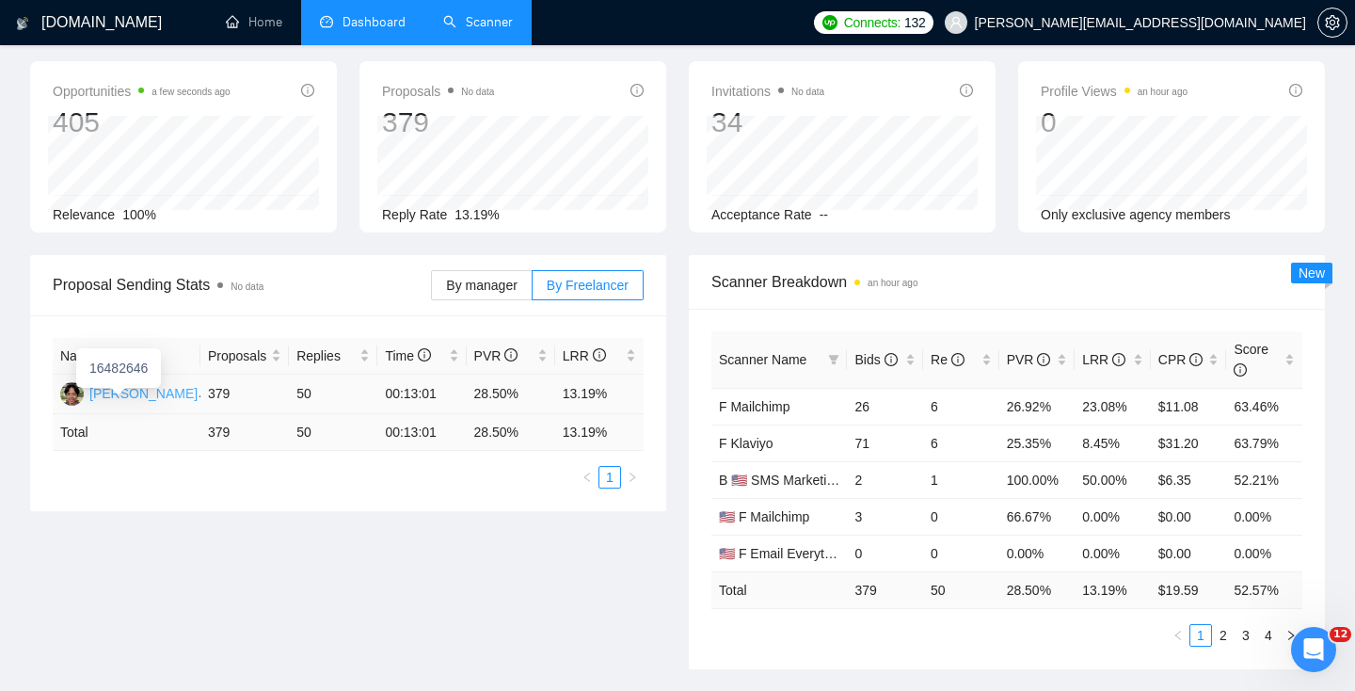
click at [152, 391] on div "[PERSON_NAME]" at bounding box center [143, 393] width 108 height 21
click at [470, 48] on div "[DATE] [DATE]" at bounding box center [460, 30] width 264 height 62
click at [461, 18] on link "Scanner" at bounding box center [478, 22] width 70 height 16
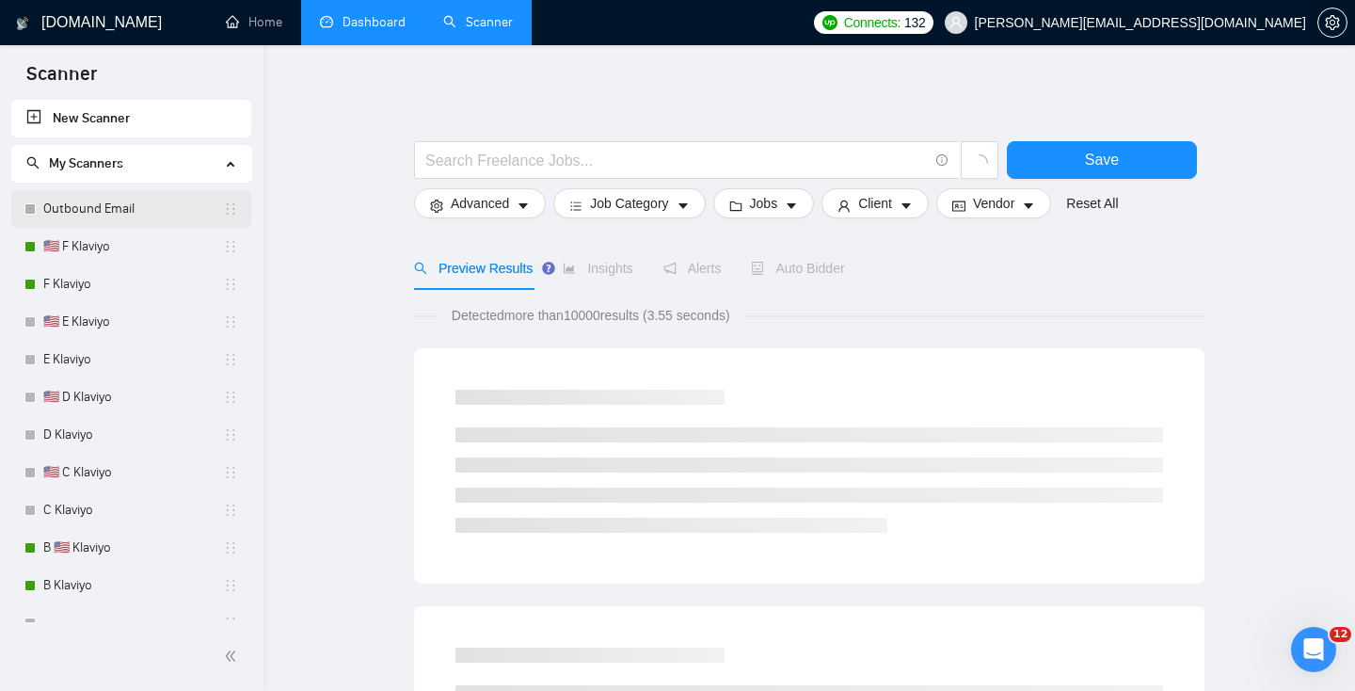
click at [132, 212] on link "Outbound Email" at bounding box center [133, 209] width 180 height 38
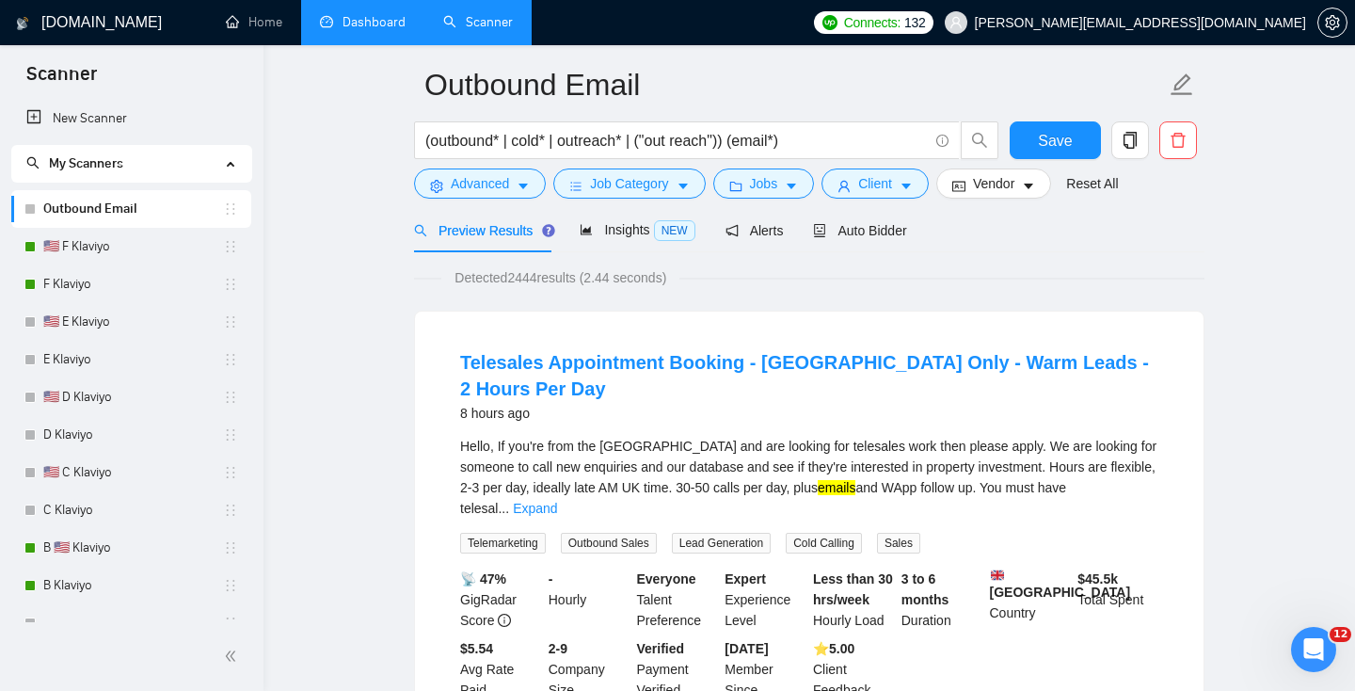
scroll to position [43, 0]
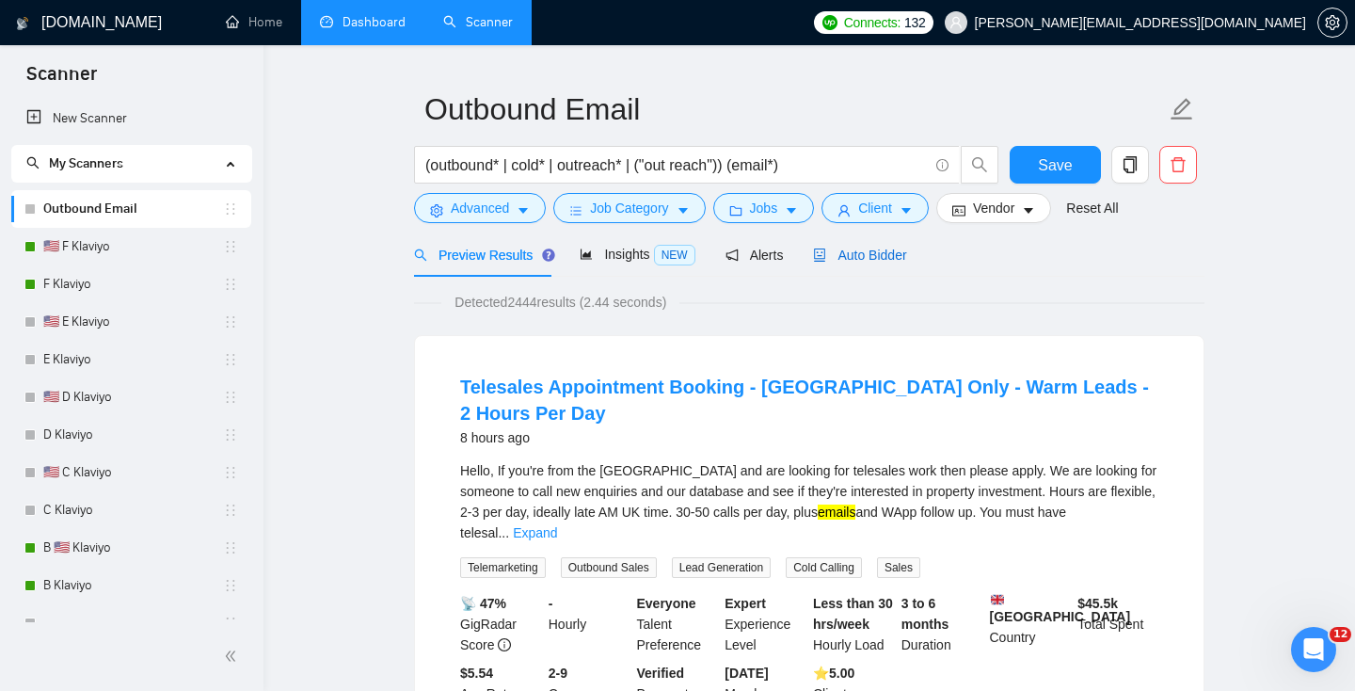
click at [850, 252] on span "Auto Bidder" at bounding box center [859, 255] width 93 height 15
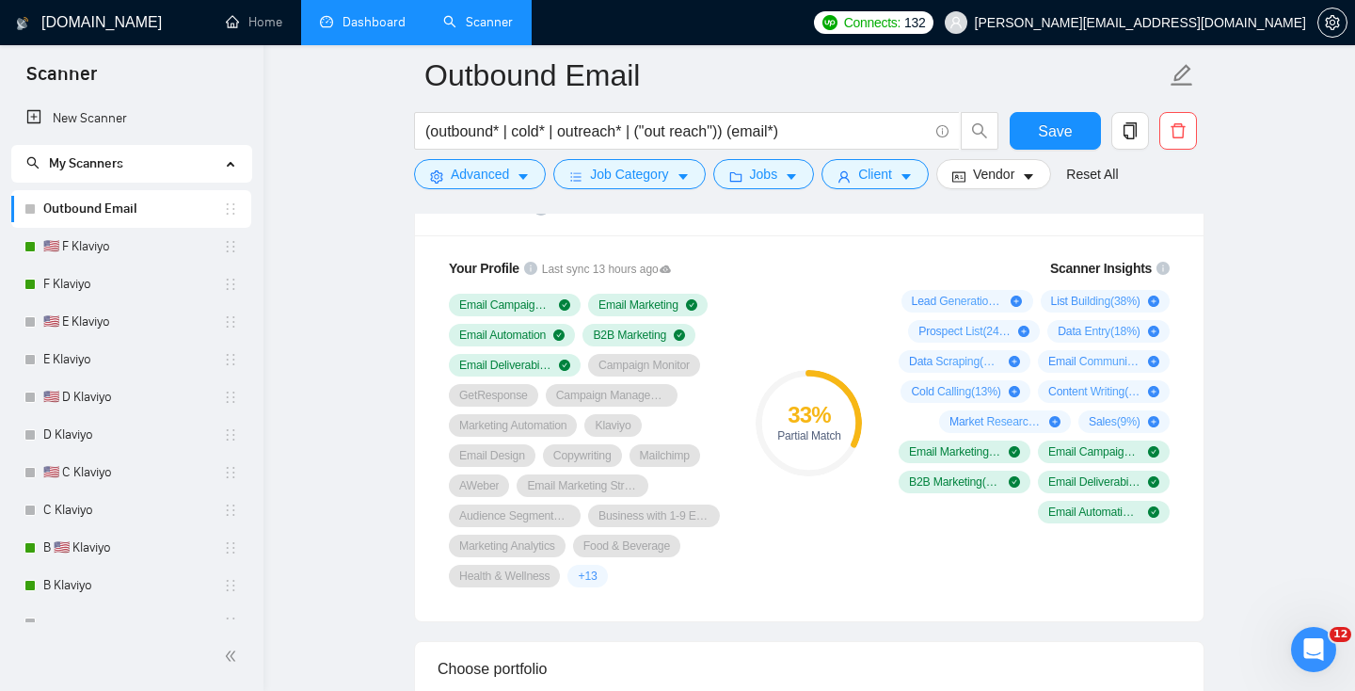
scroll to position [1492, 0]
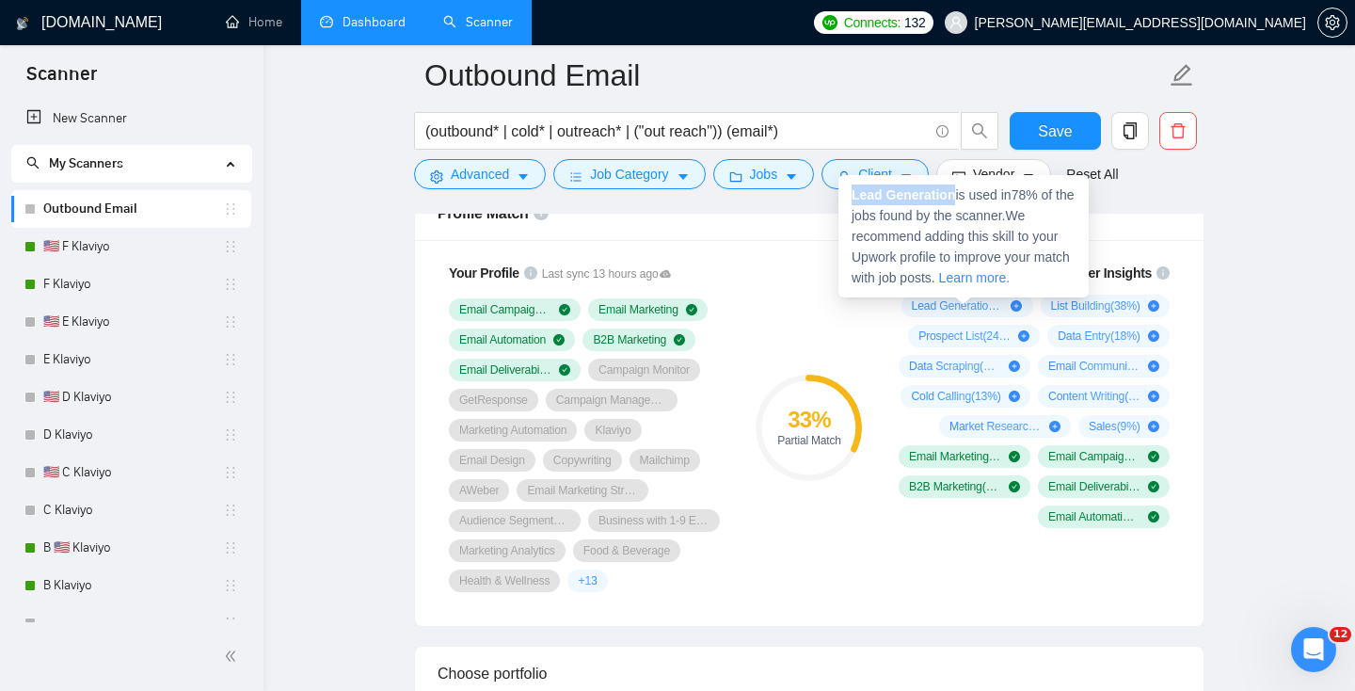
drag, startPoint x: 851, startPoint y: 196, endPoint x: 956, endPoint y: 196, distance: 105.4
click at [956, 196] on div "Lead Generation is used in 78 % of the jobs found by the scanner. We recommend …" at bounding box center [964, 236] width 250 height 122
copy strong "Lead Generation"
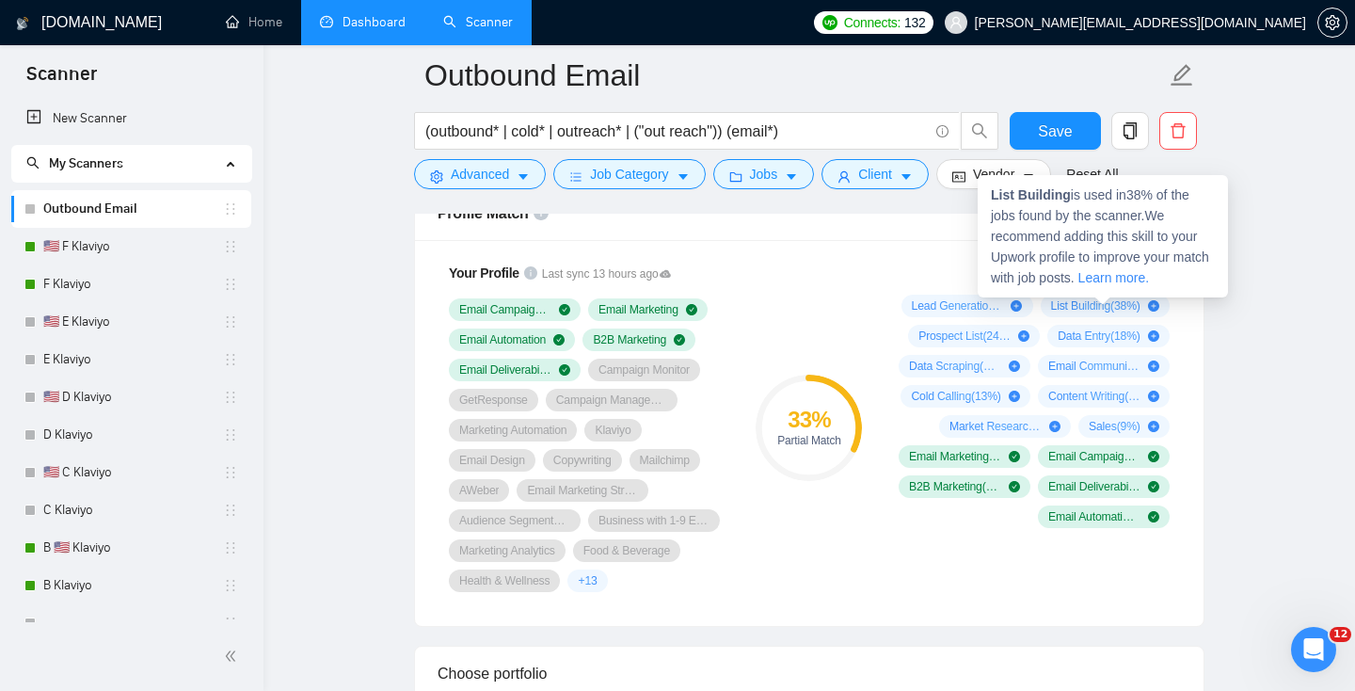
click at [1096, 308] on span "List Building ( 38 %)" at bounding box center [1095, 305] width 89 height 15
click at [1088, 310] on span "List Building ( 38 %)" at bounding box center [1095, 305] width 89 height 15
drag, startPoint x: 1072, startPoint y: 198, endPoint x: 983, endPoint y: 194, distance: 89.5
click at [983, 194] on div "List Building is used in 38 % of the jobs found by the scanner. We recommend ad…" at bounding box center [1103, 236] width 250 height 122
copy strong "List Building"
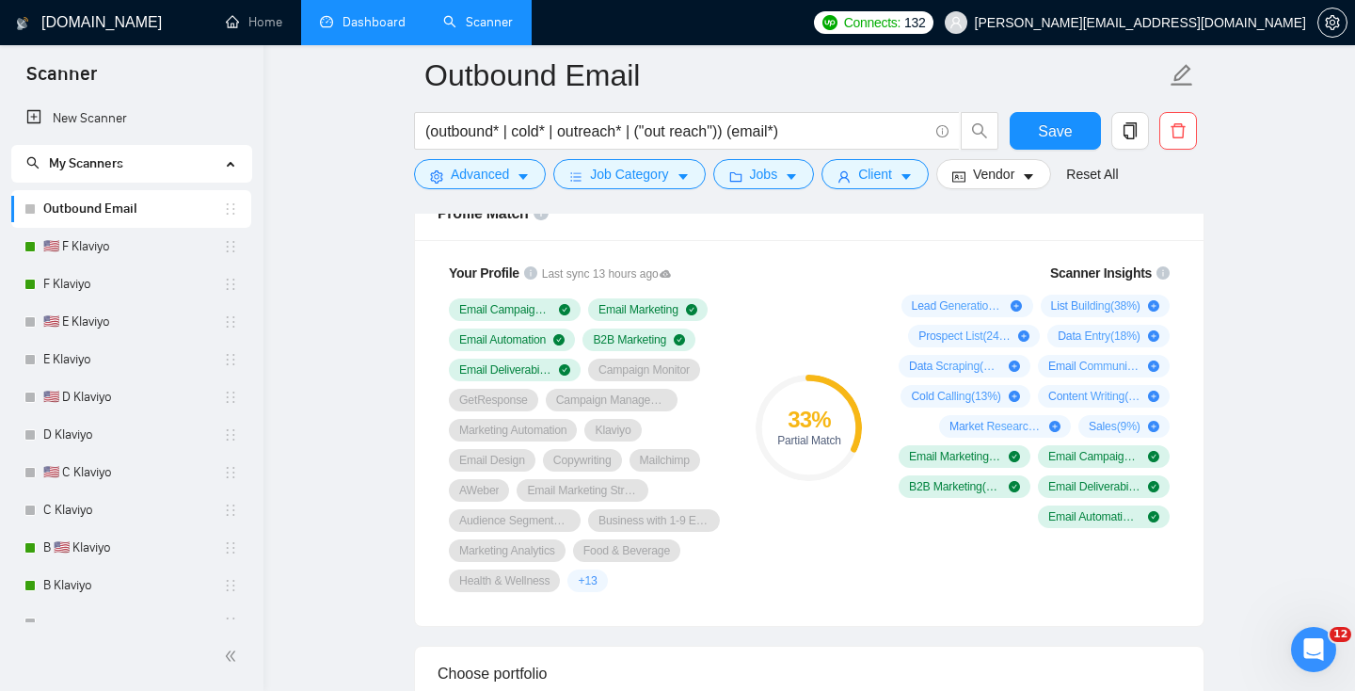
drag, startPoint x: 1185, startPoint y: 530, endPoint x: 896, endPoint y: 292, distance: 374.4
click at [896, 292] on div "Scanner Insights Lead Generation ( 78 %) List Building ( 38 %) Prospect List ( …" at bounding box center [1031, 427] width 316 height 352
click at [1192, 578] on div "Your Profile Last sync 13 hours ago Email Campaign Setup Email Marketing Email …" at bounding box center [809, 433] width 789 height 386
